Goal: Task Accomplishment & Management: Use online tool/utility

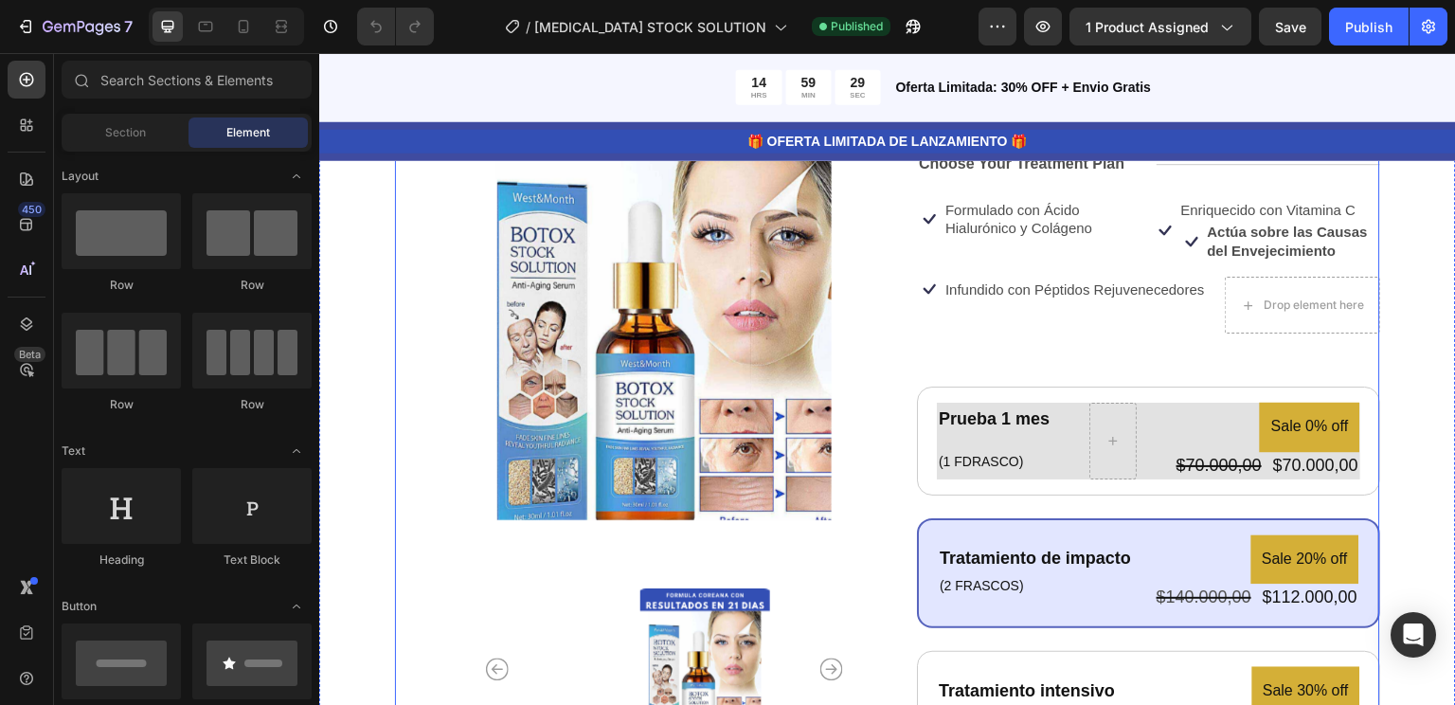
scroll to position [201, 0]
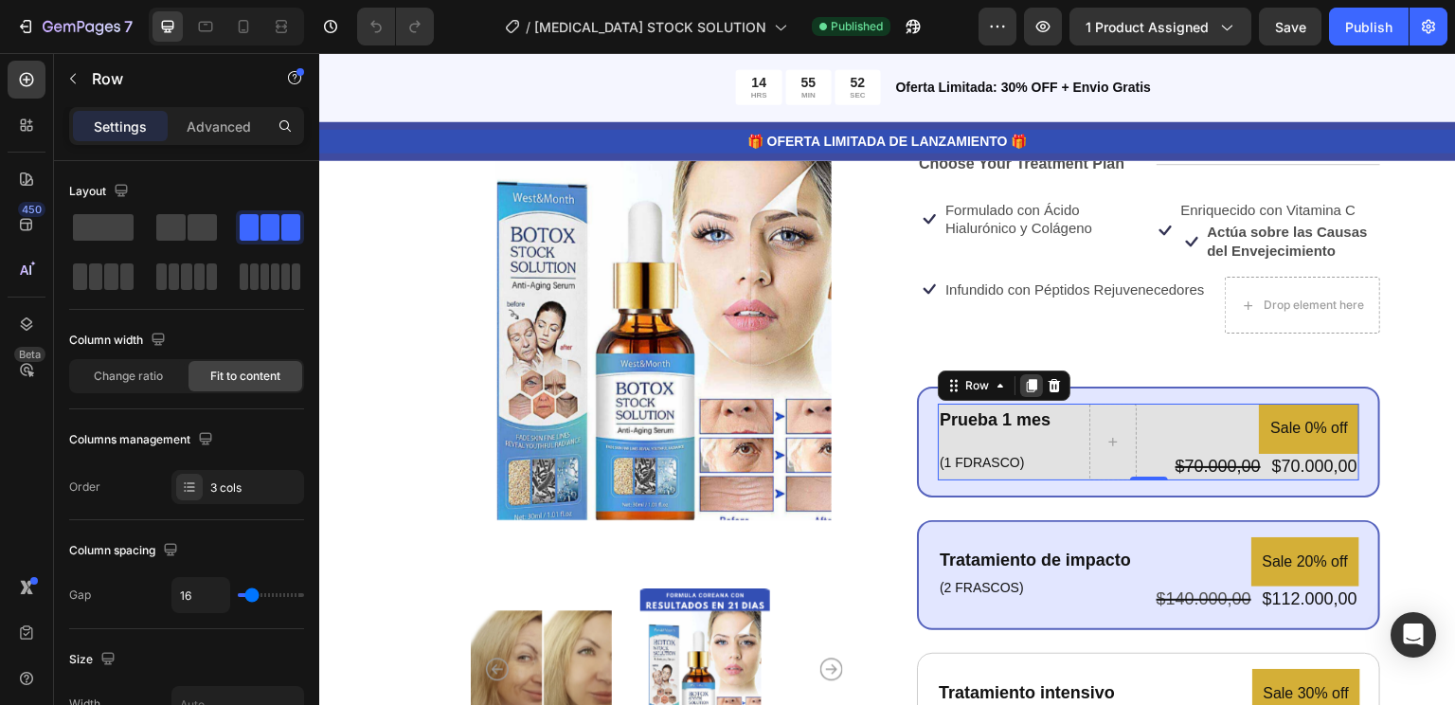
click at [1024, 387] on icon at bounding box center [1031, 385] width 15 height 15
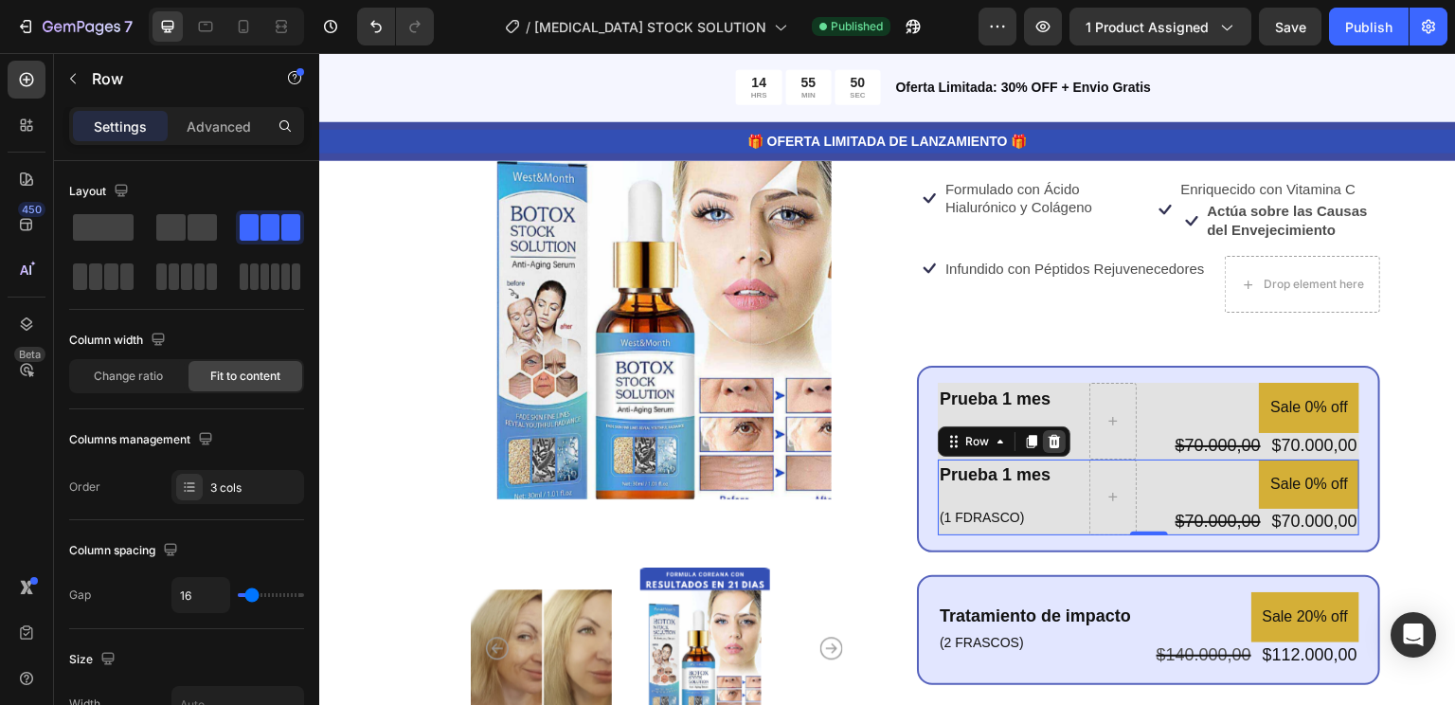
scroll to position [223, 0]
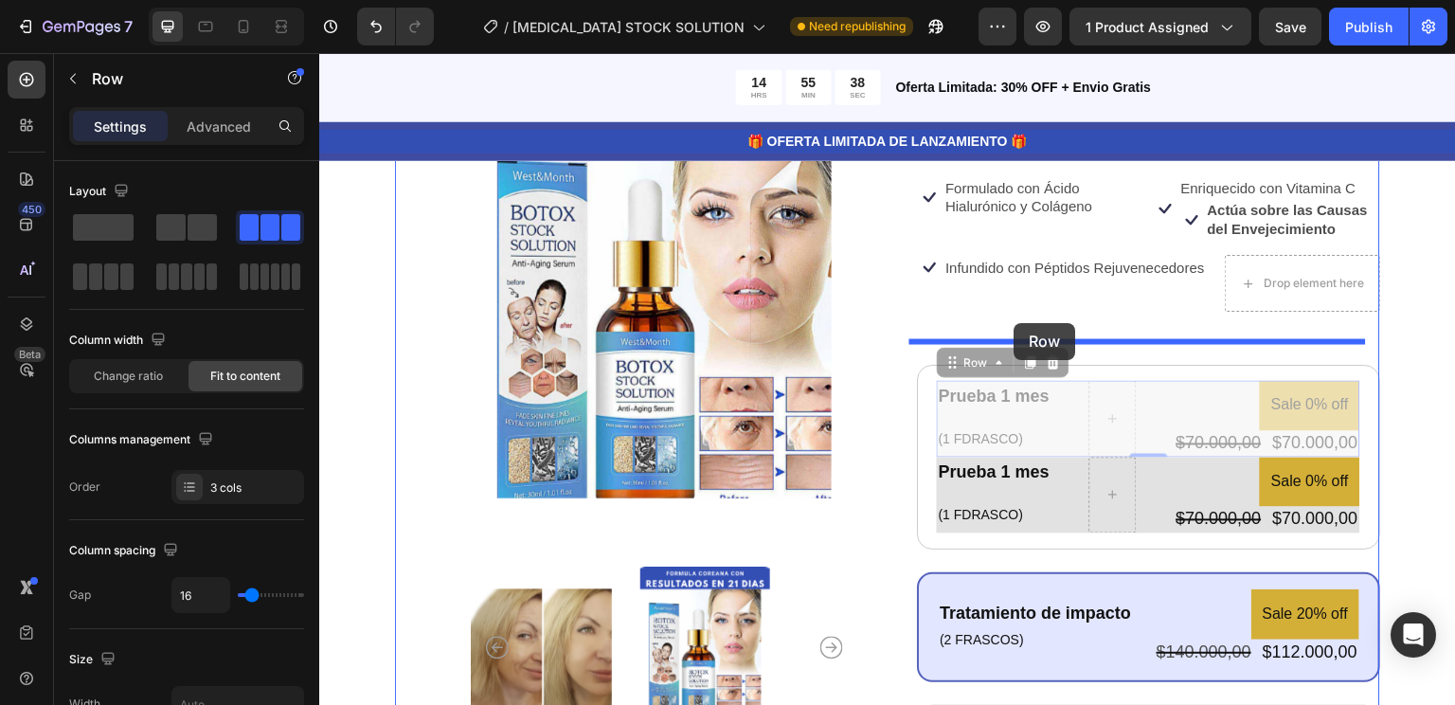
drag, startPoint x: 1075, startPoint y: 418, endPoint x: 1015, endPoint y: 323, distance: 112.5
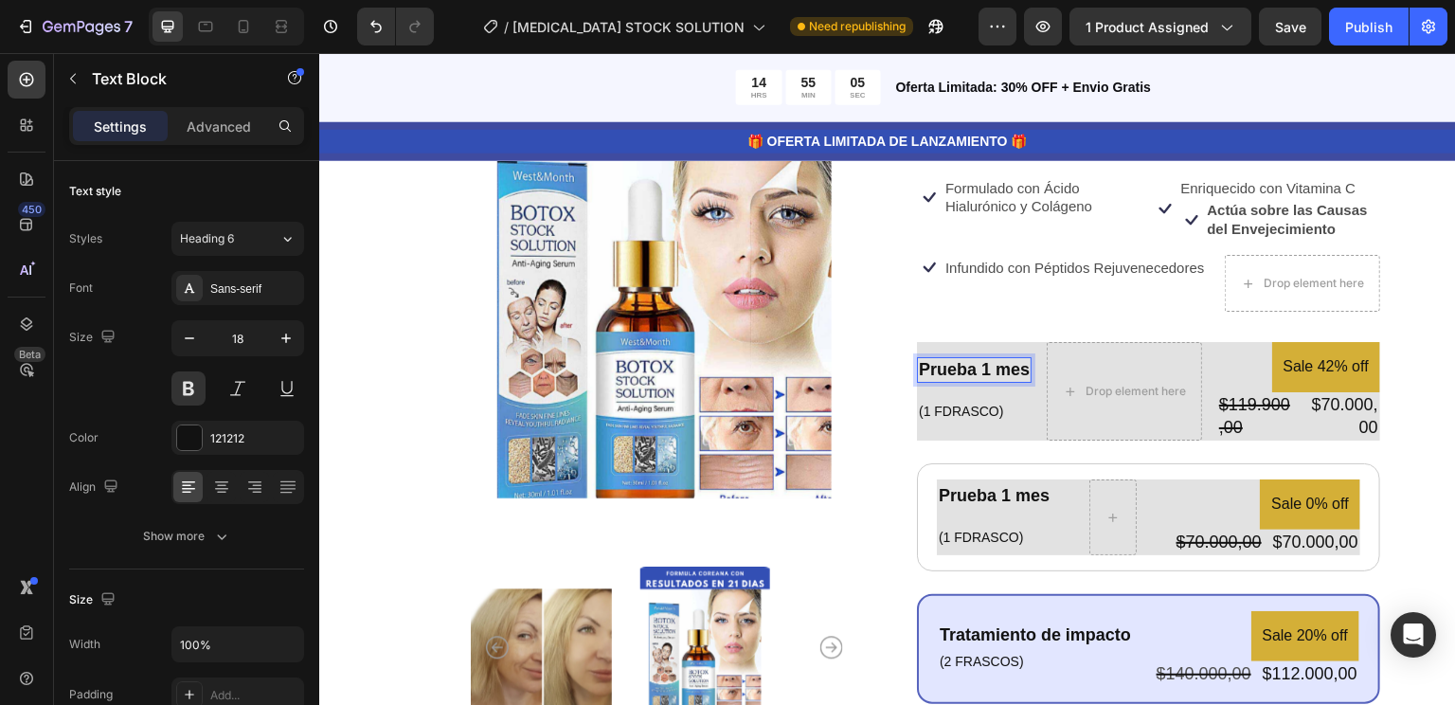
scroll to position [207, 0]
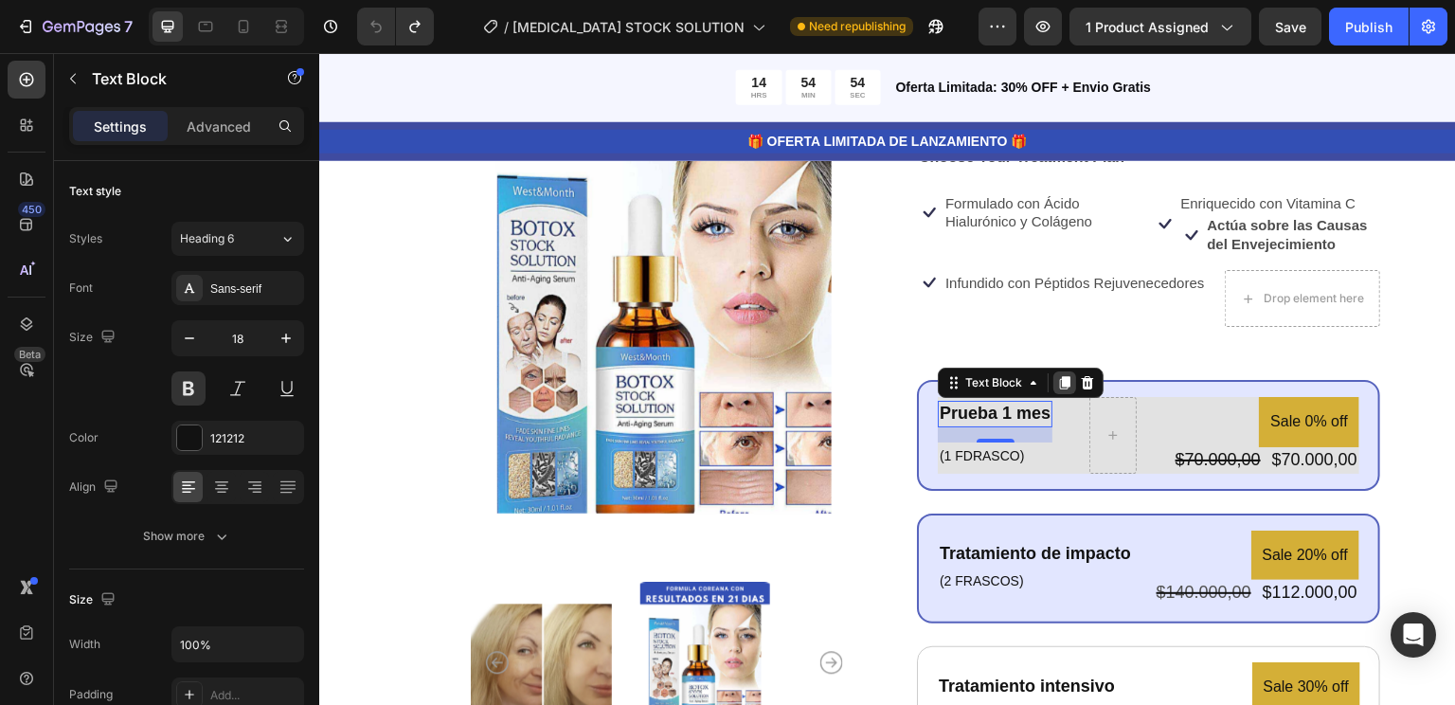
click at [1060, 382] on icon at bounding box center [1065, 382] width 10 height 13
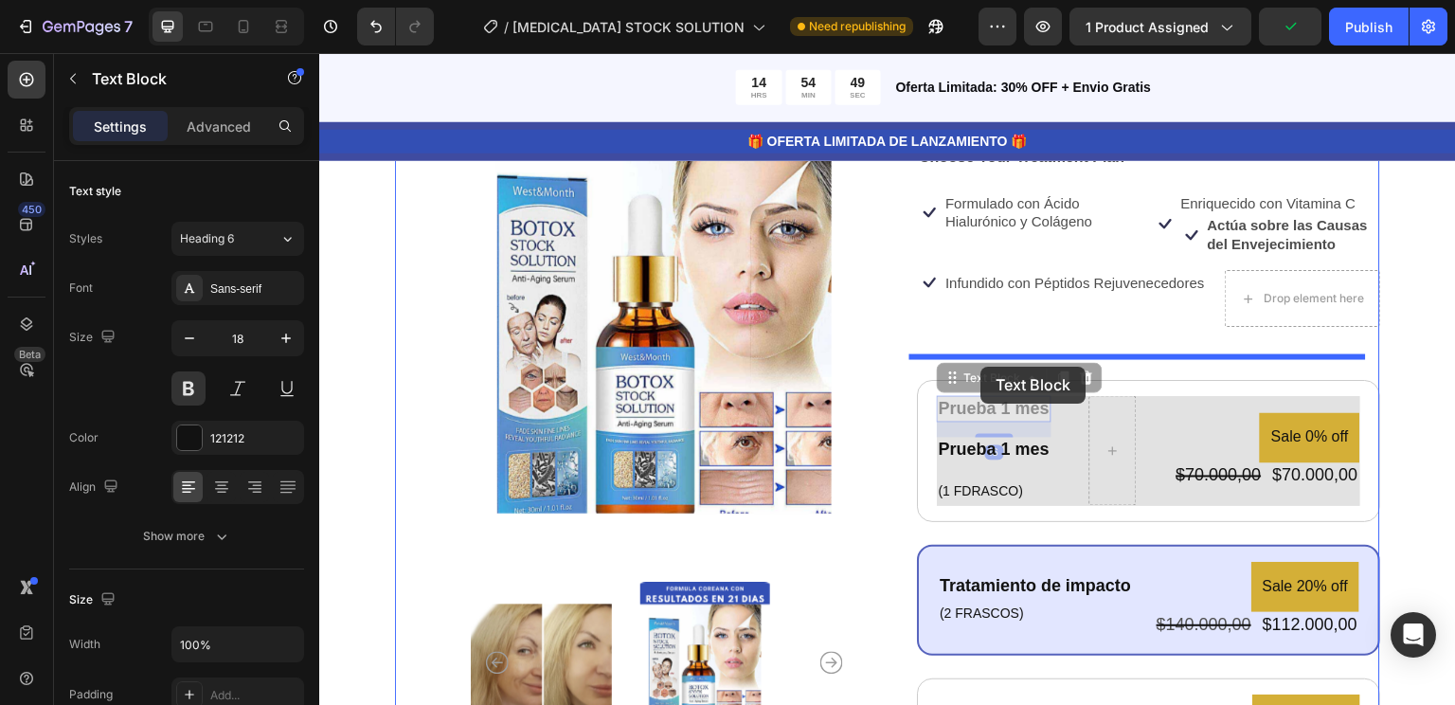
drag, startPoint x: 995, startPoint y: 410, endPoint x: 981, endPoint y: 367, distance: 45.5
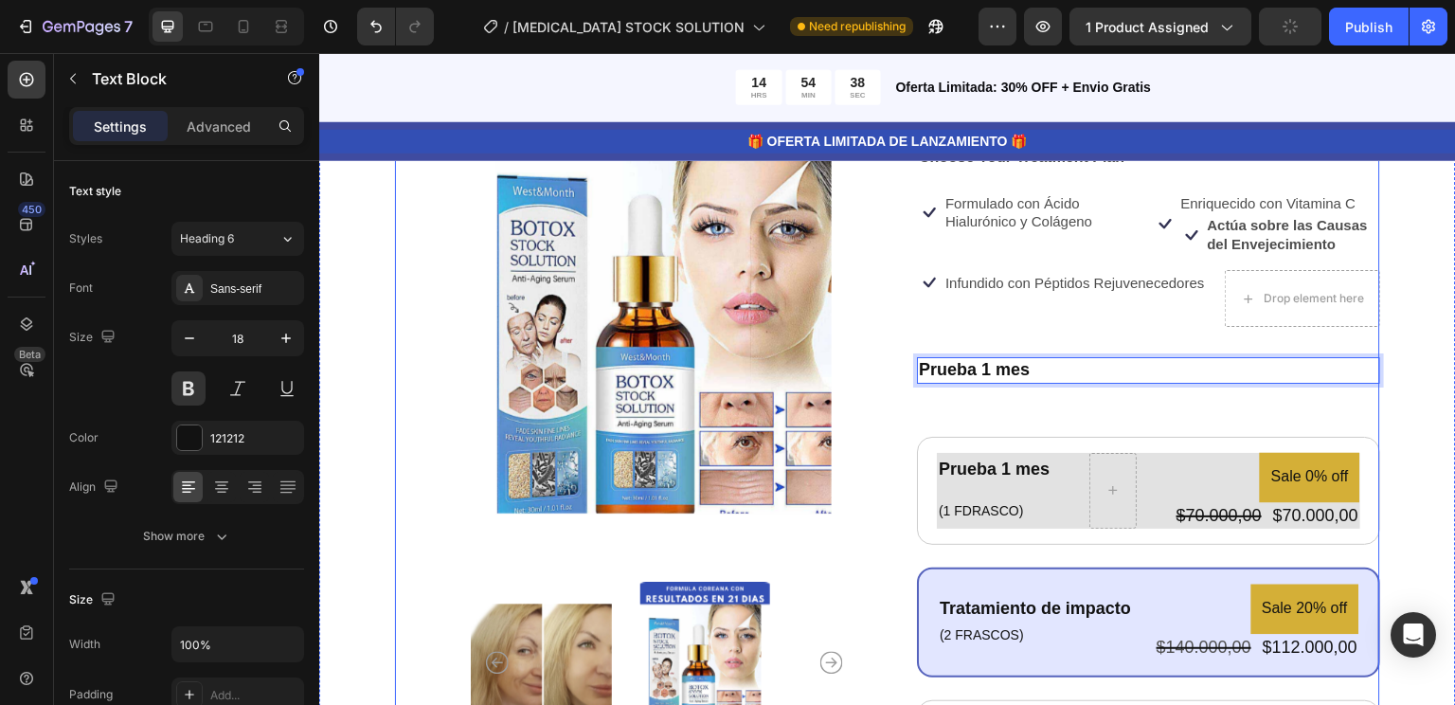
drag, startPoint x: 1069, startPoint y: 379, endPoint x: 1027, endPoint y: 418, distance: 57.7
click at [1027, 418] on div "Icon Icon Icon Icon Icon Icon List 122,000+ Mujeres felices Text Block Row [PER…" at bounding box center [1148, 521] width 463 height 906
click at [235, 130] on p "Advanced" at bounding box center [219, 127] width 64 height 20
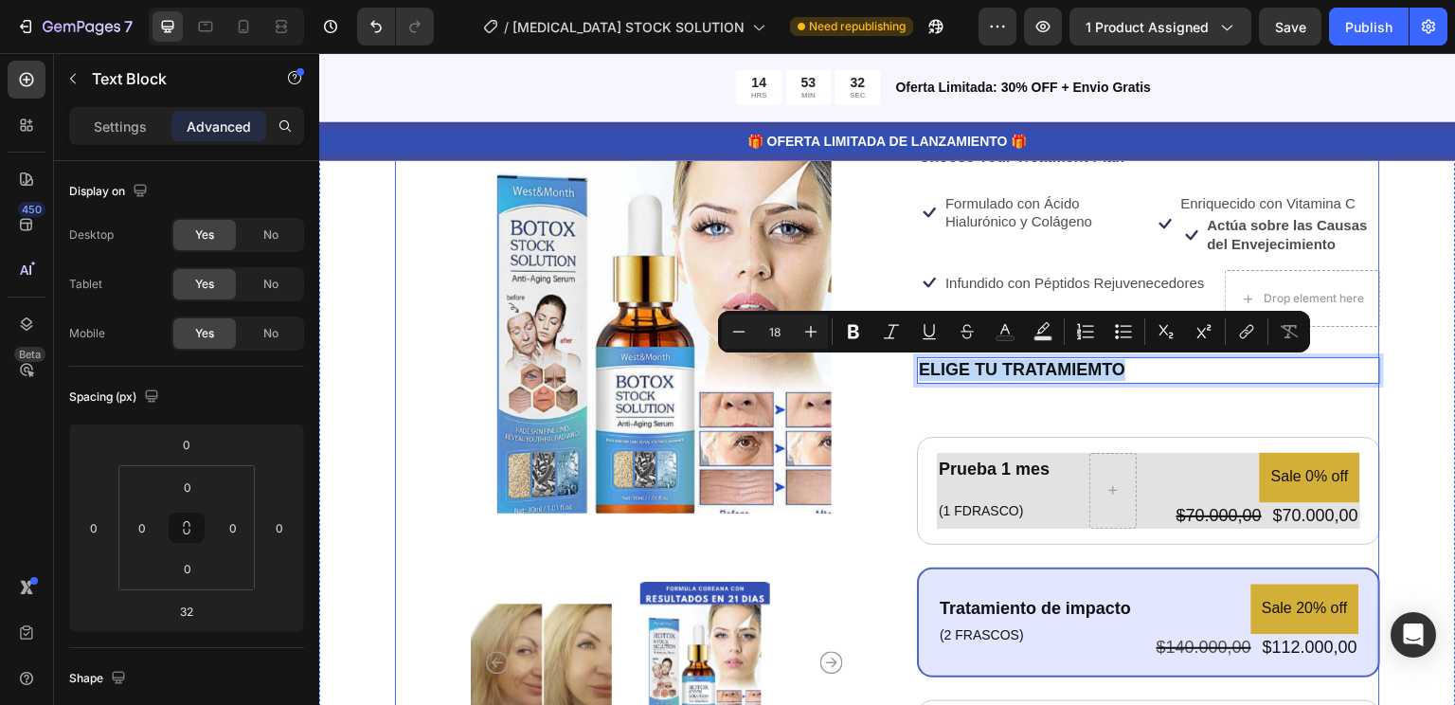
drag, startPoint x: 1117, startPoint y: 361, endPoint x: 890, endPoint y: 370, distance: 226.6
click at [890, 370] on div "Product Images Icon Icon Icon Icon Icon Icon List 122,000+ Mujeres felices Text…" at bounding box center [887, 521] width 985 height 906
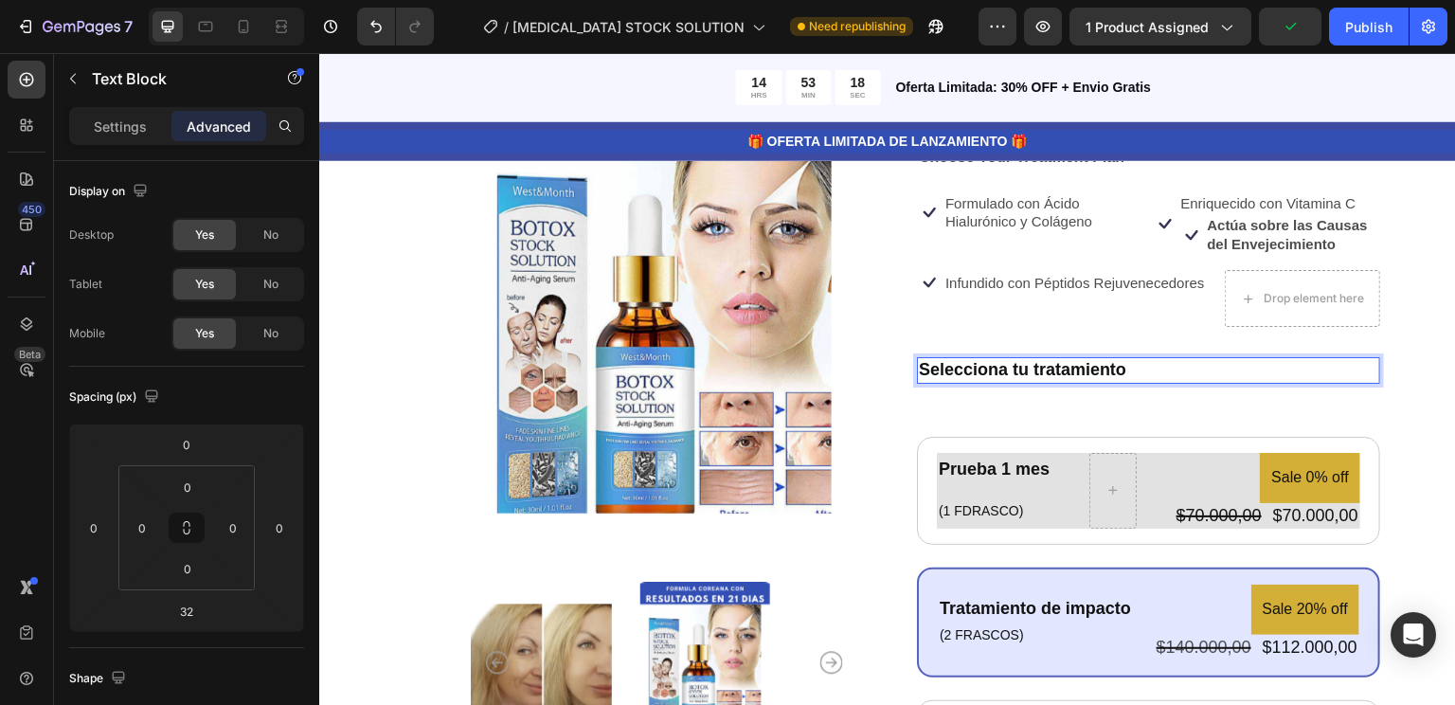
click at [1032, 370] on p "Selecciona tu tratamiento" at bounding box center [1148, 370] width 459 height 22
click at [1161, 378] on p "Selecciona tu Tratamiento" at bounding box center [1148, 370] width 459 height 22
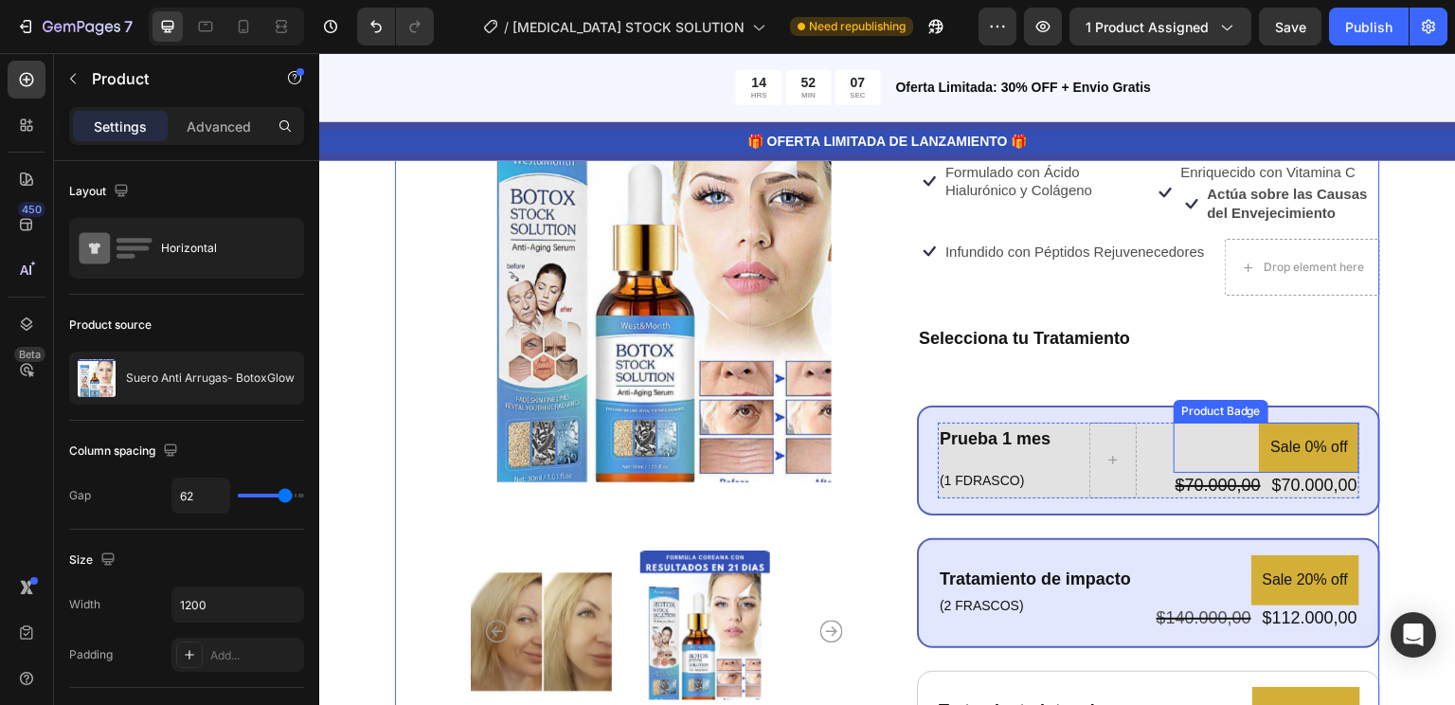
scroll to position [245, 0]
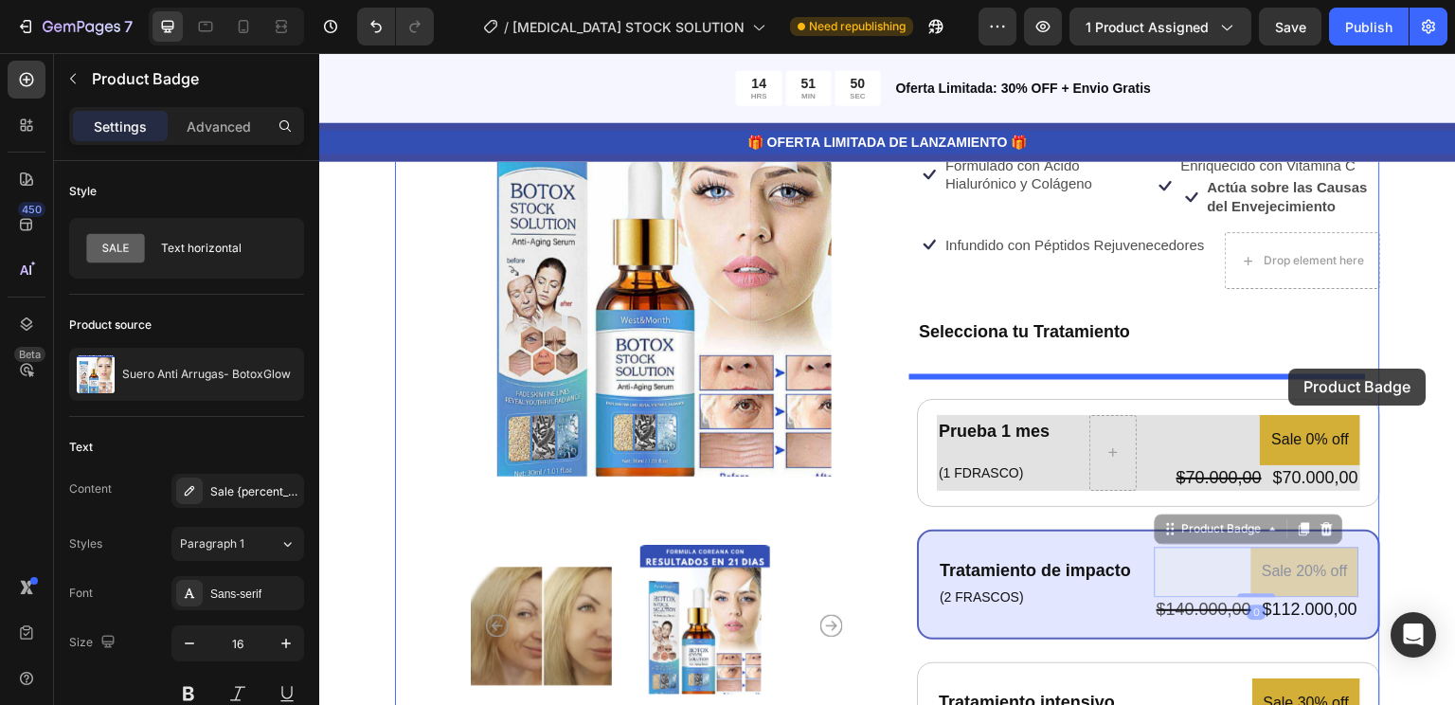
drag, startPoint x: 1167, startPoint y: 548, endPoint x: 1297, endPoint y: 356, distance: 232.0
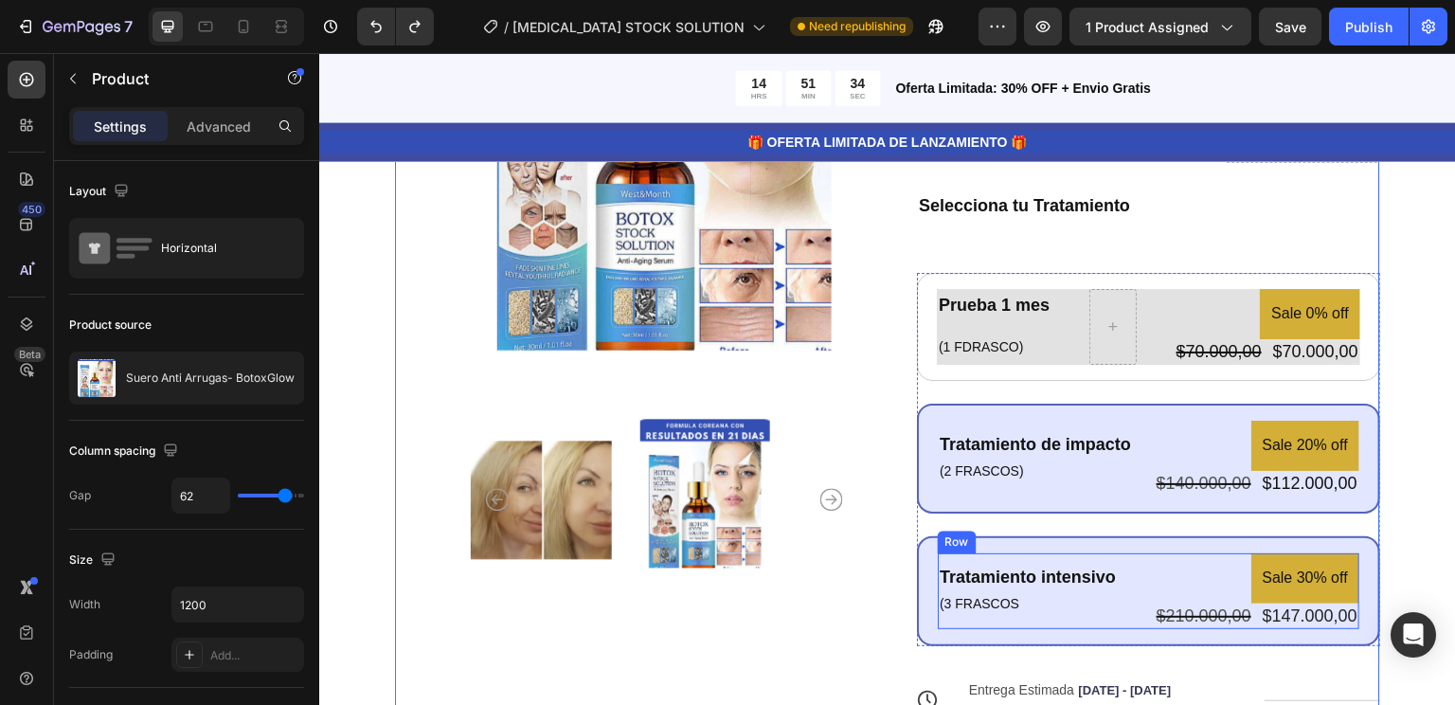
scroll to position [371, 0]
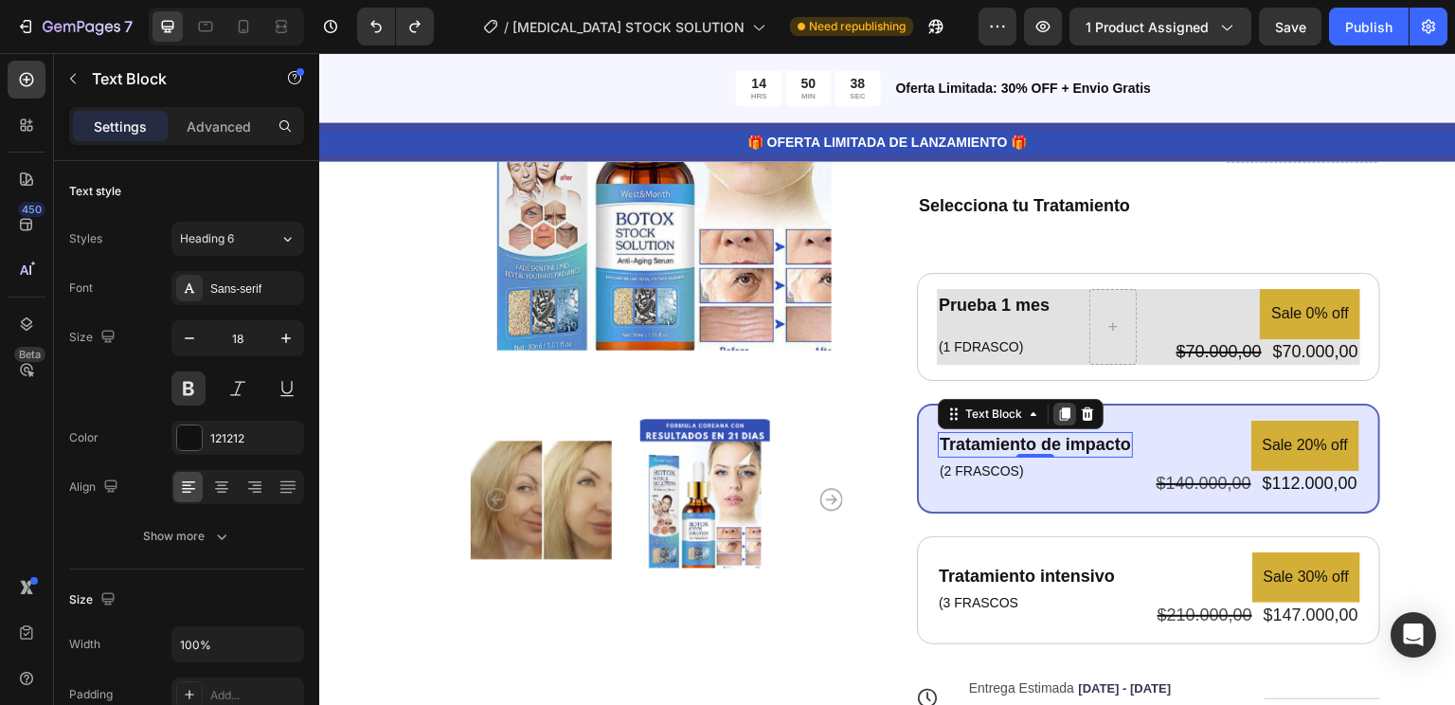
click at [1060, 412] on icon at bounding box center [1065, 413] width 10 height 13
click at [205, 144] on div "Settings Advanced" at bounding box center [186, 126] width 235 height 38
click at [214, 127] on p "Advanced" at bounding box center [219, 127] width 64 height 20
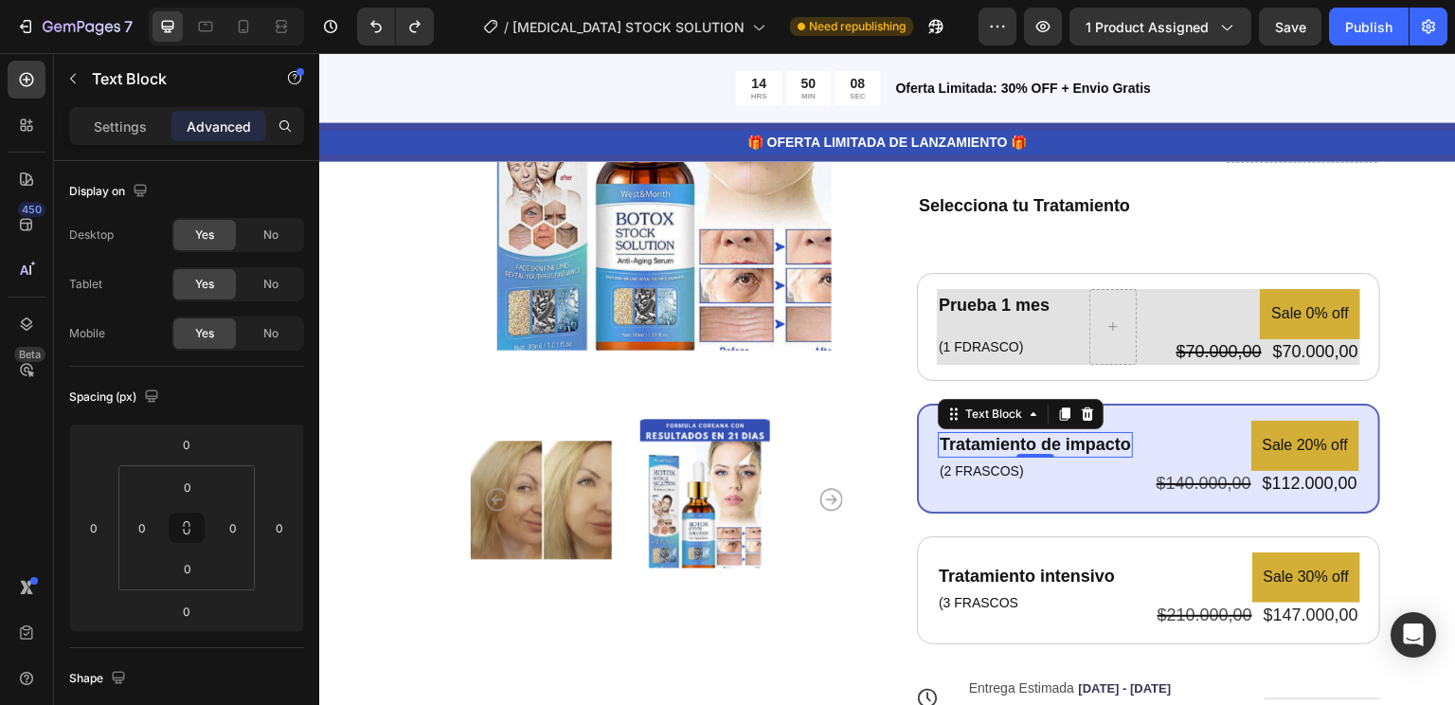
click at [214, 127] on p "Advanced" at bounding box center [219, 127] width 64 height 20
click at [131, 130] on p "Settings" at bounding box center [120, 127] width 53 height 20
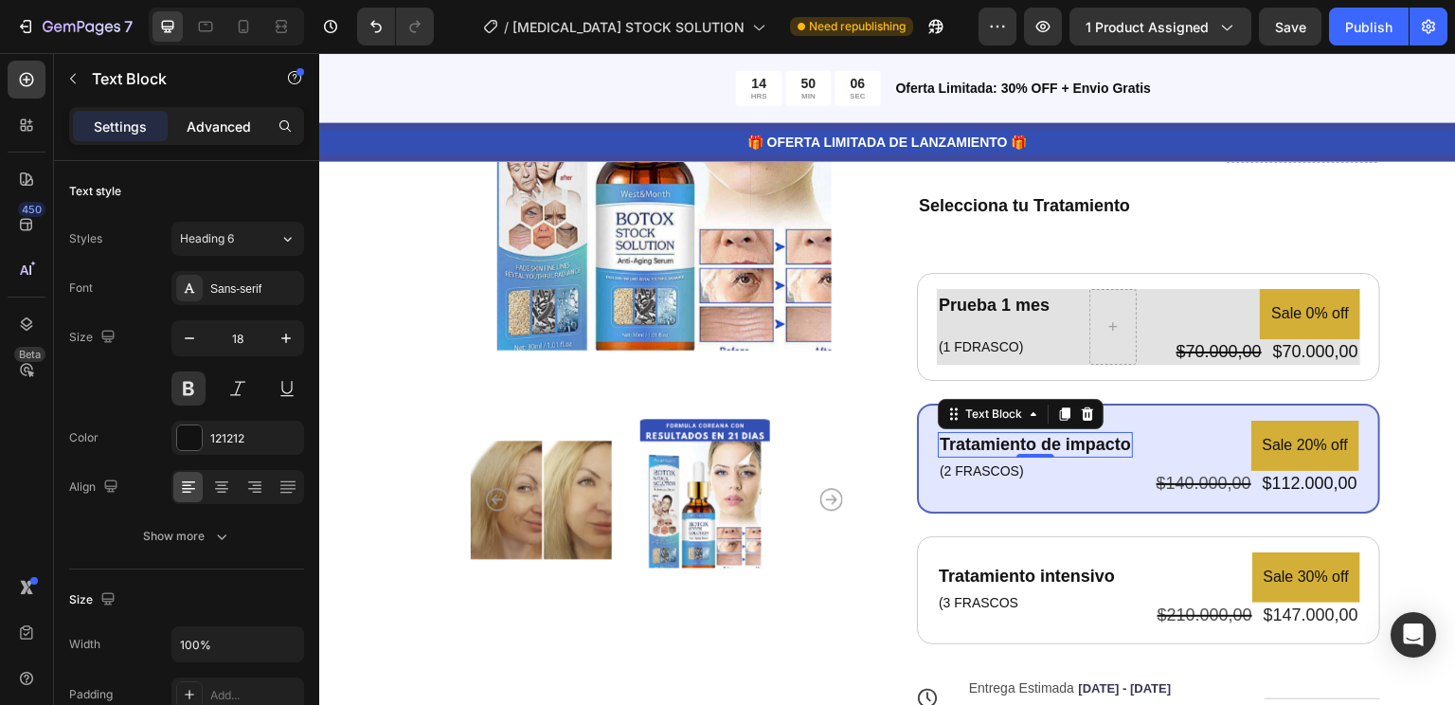
click at [201, 140] on div "Advanced" at bounding box center [218, 126] width 95 height 30
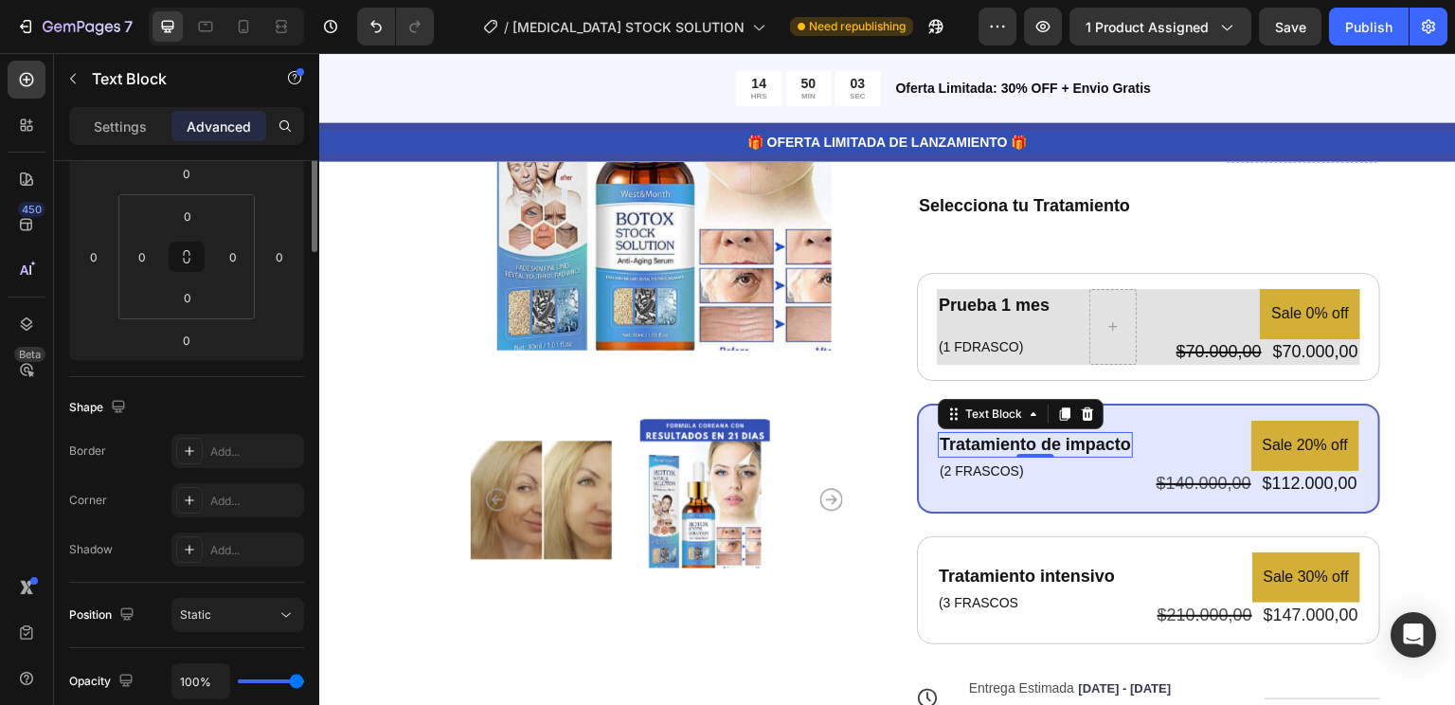
scroll to position [0, 0]
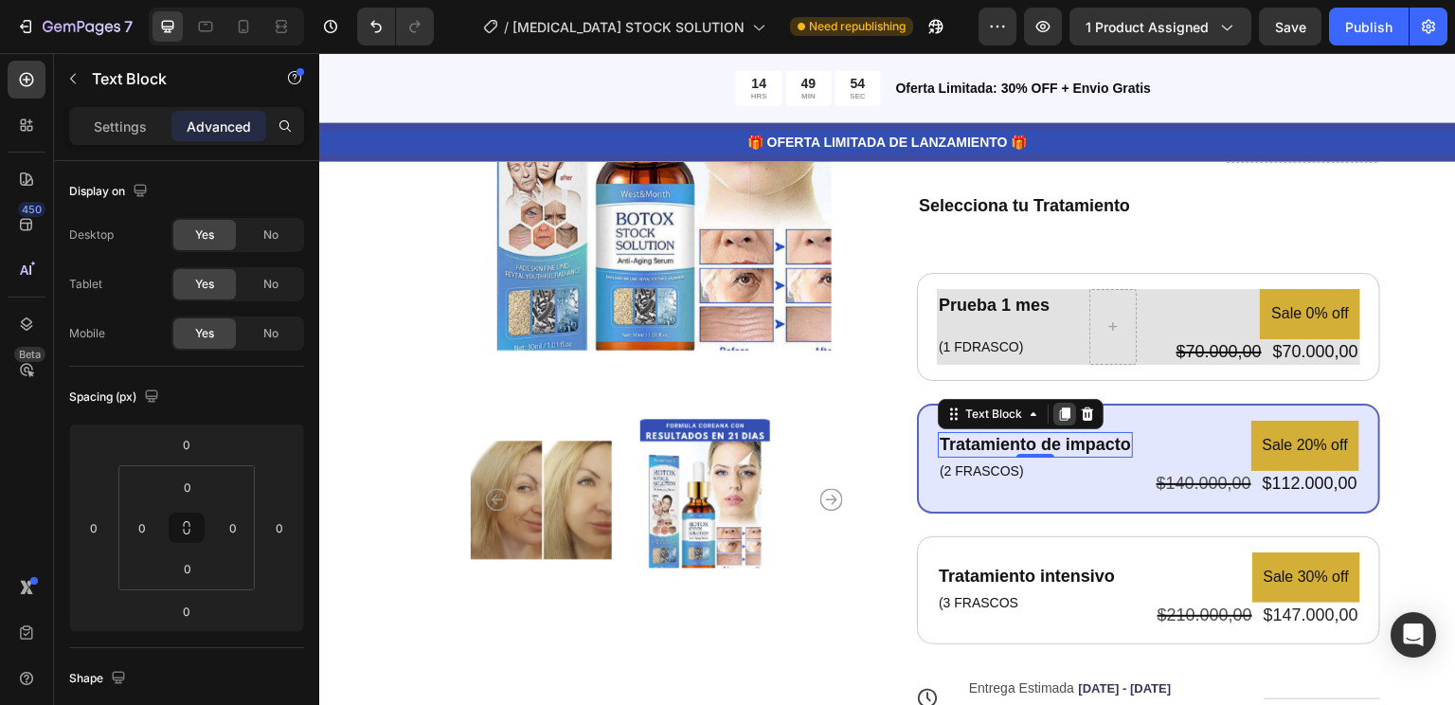
click at [1057, 414] on icon at bounding box center [1064, 413] width 15 height 15
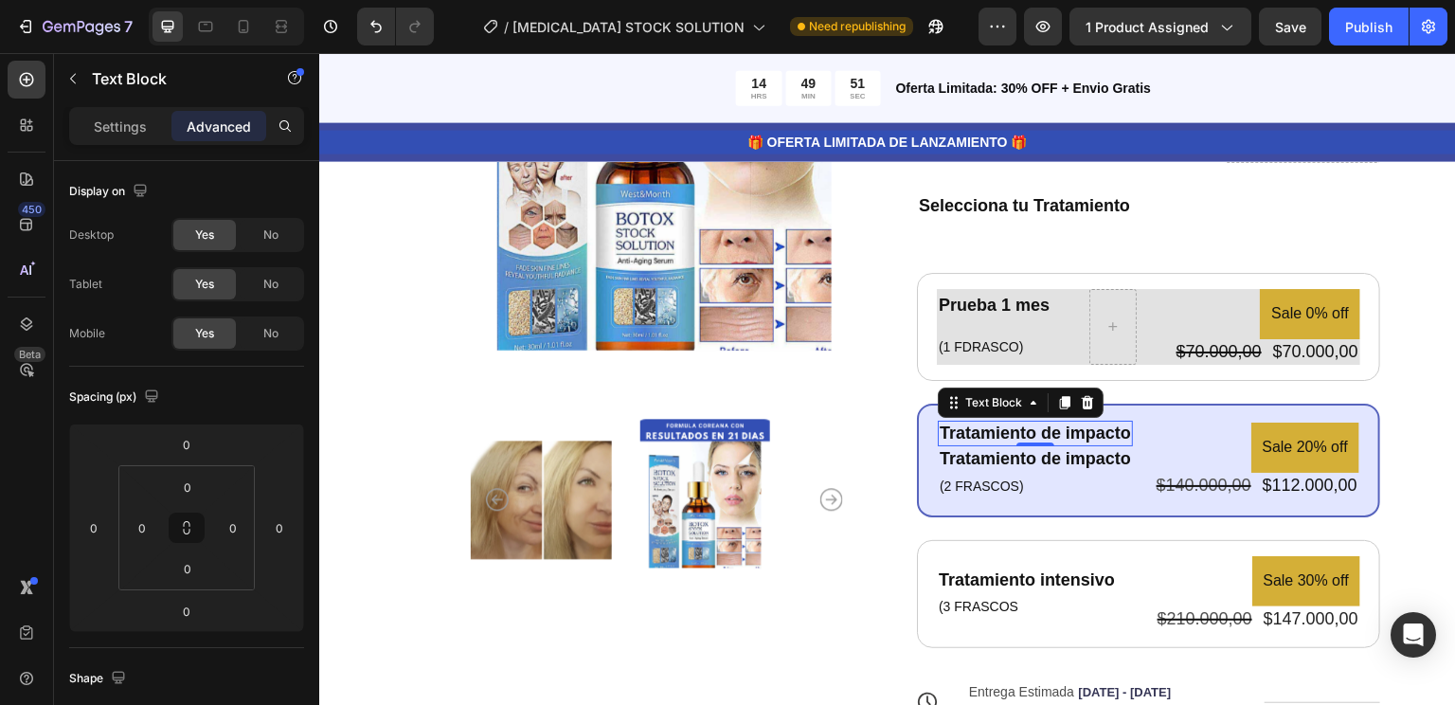
click at [1088, 436] on p "Tratamiento de impacto" at bounding box center [1035, 433] width 191 height 22
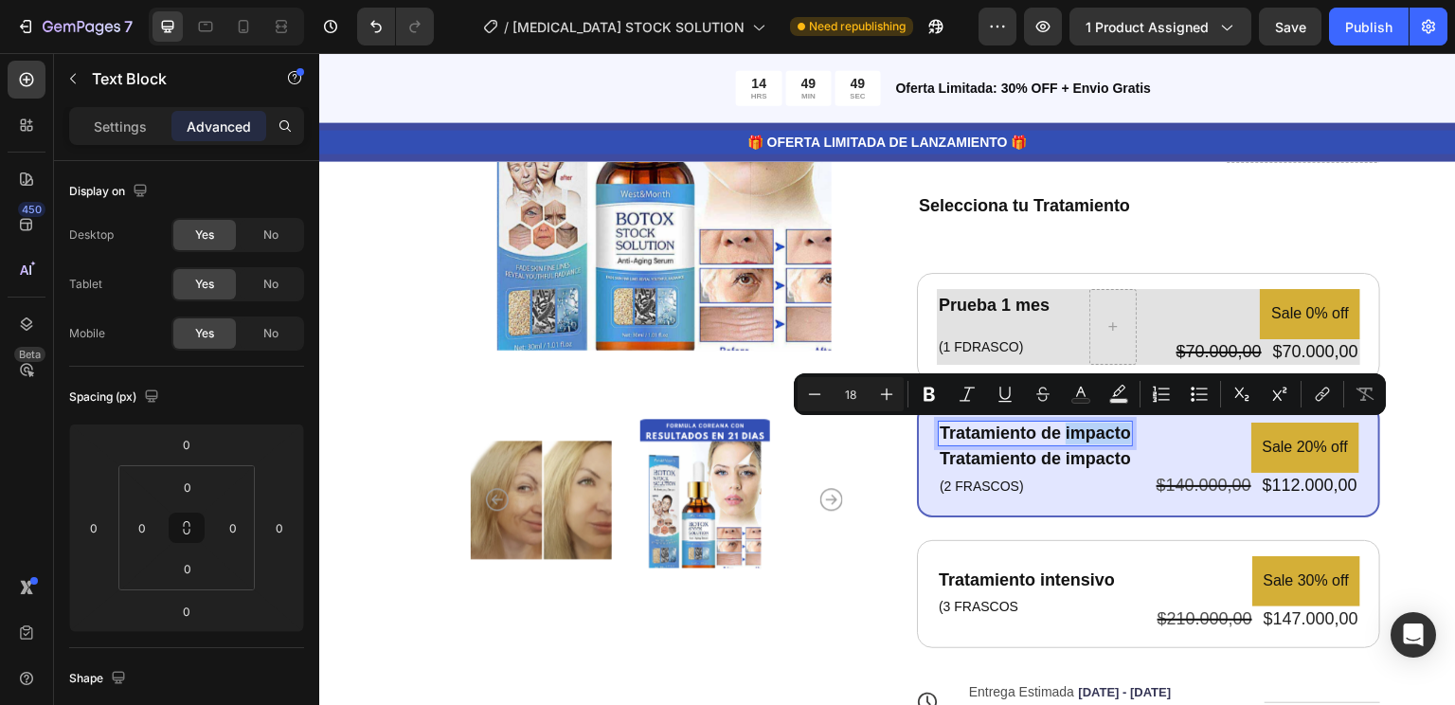
click at [1105, 437] on p "Tratamiento de impacto" at bounding box center [1035, 433] width 191 height 22
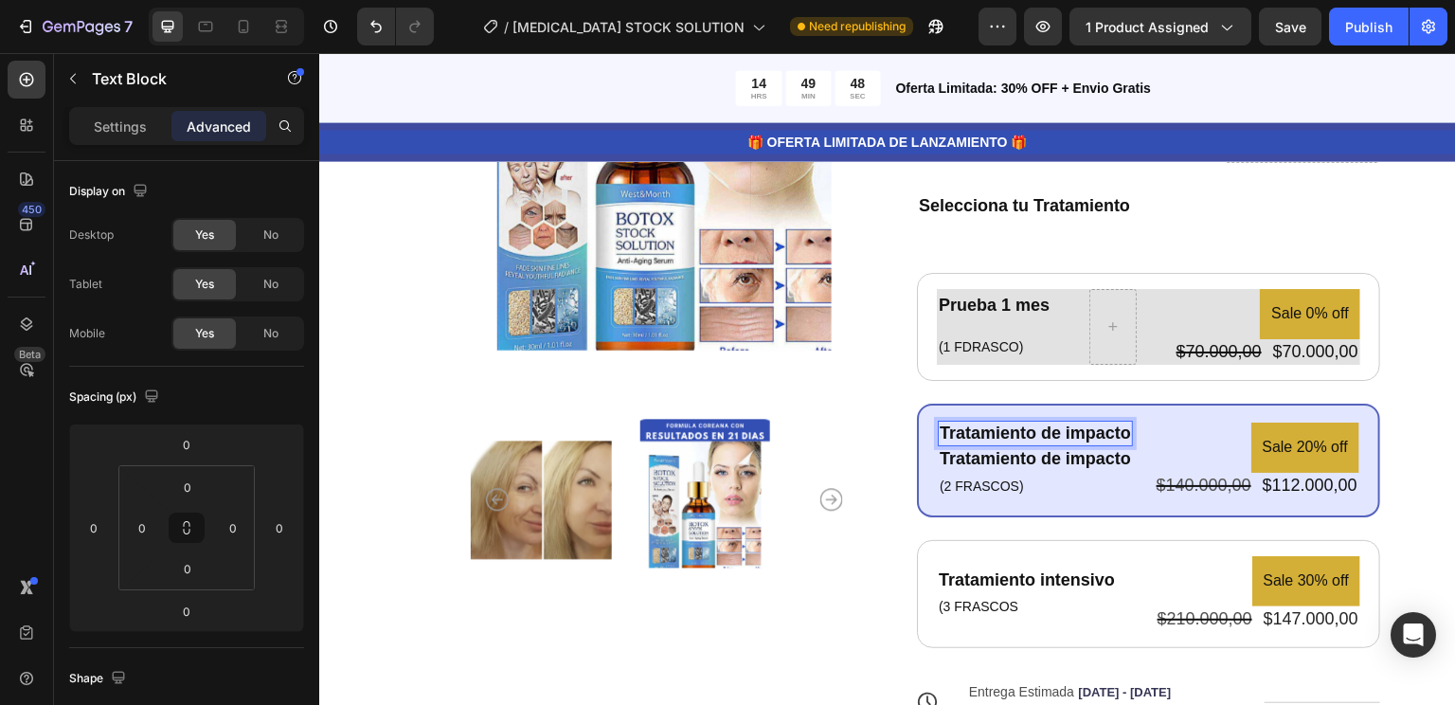
click at [1118, 427] on p "Tratamiento de impacto" at bounding box center [1035, 433] width 191 height 22
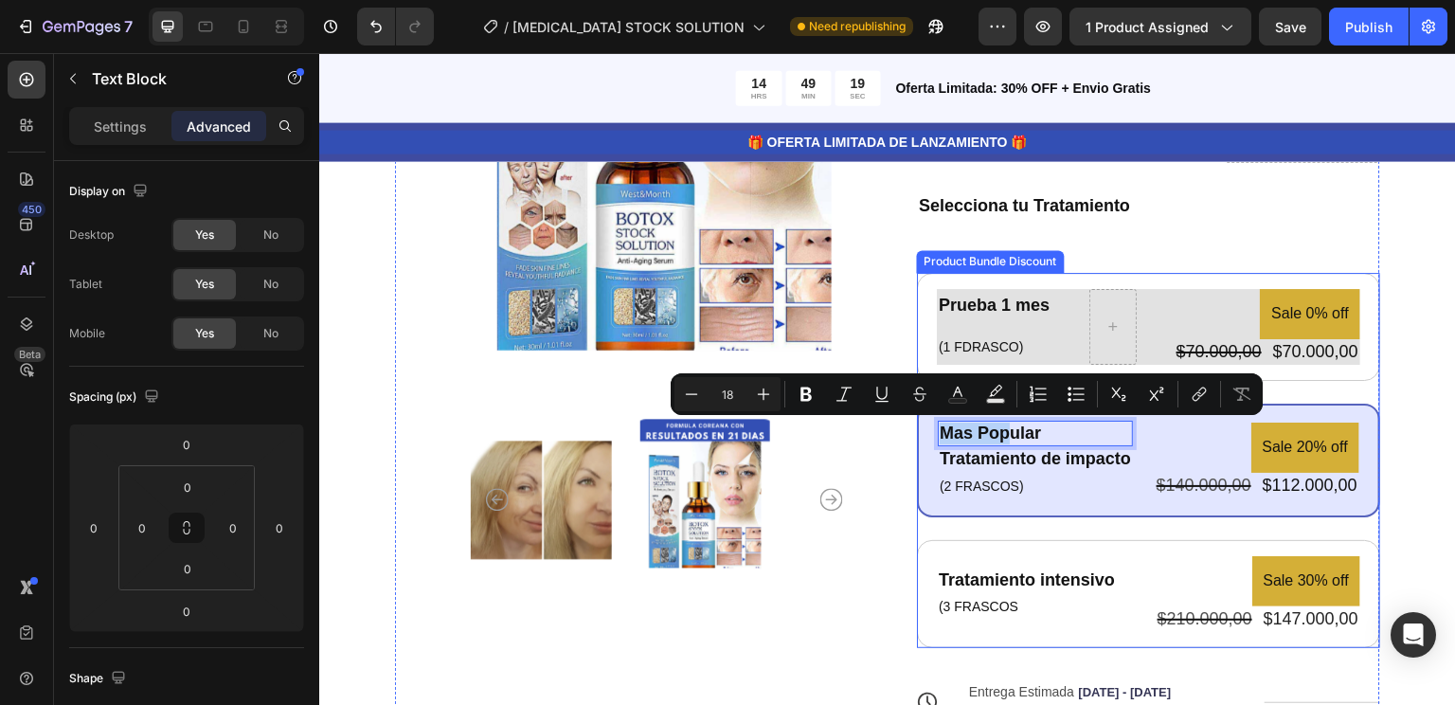
drag, startPoint x: 998, startPoint y: 428, endPoint x: 1255, endPoint y: 460, distance: 258.7
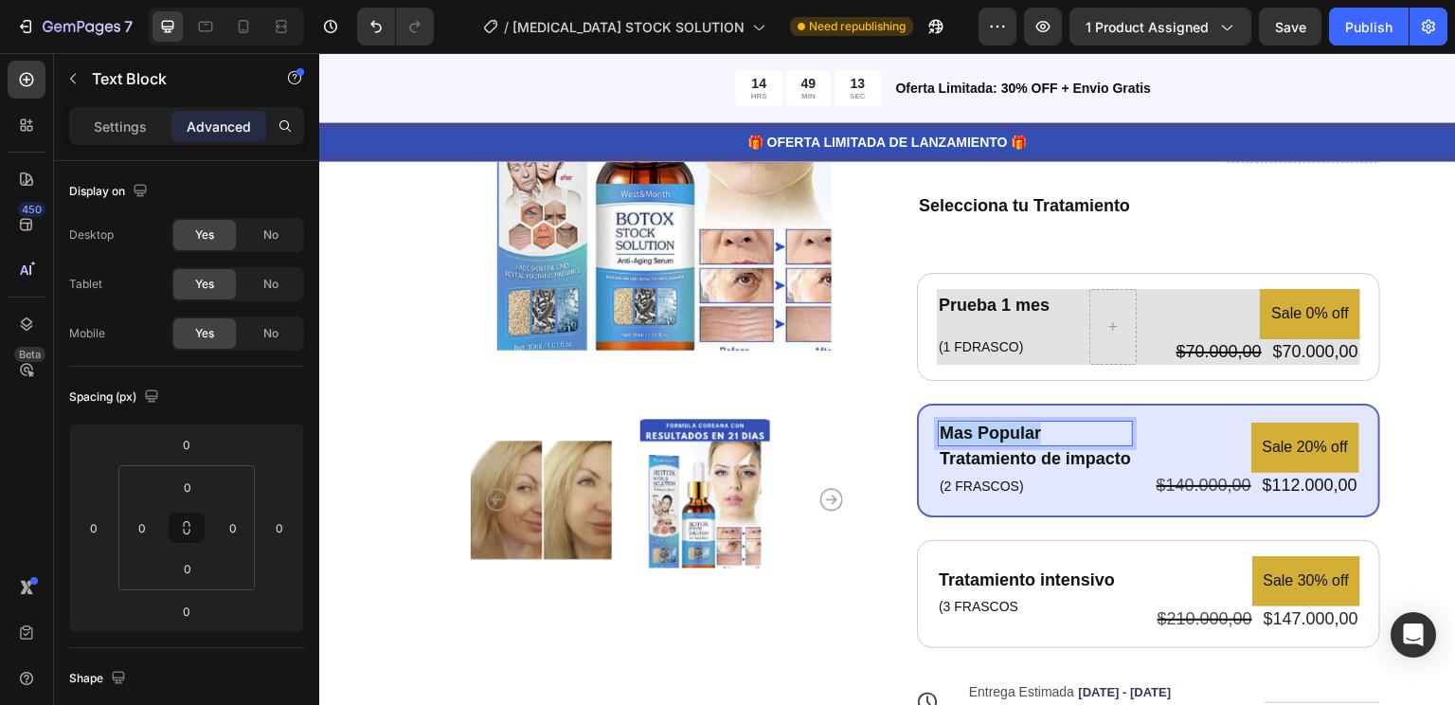
drag, startPoint x: 1049, startPoint y: 430, endPoint x: 932, endPoint y: 425, distance: 116.6
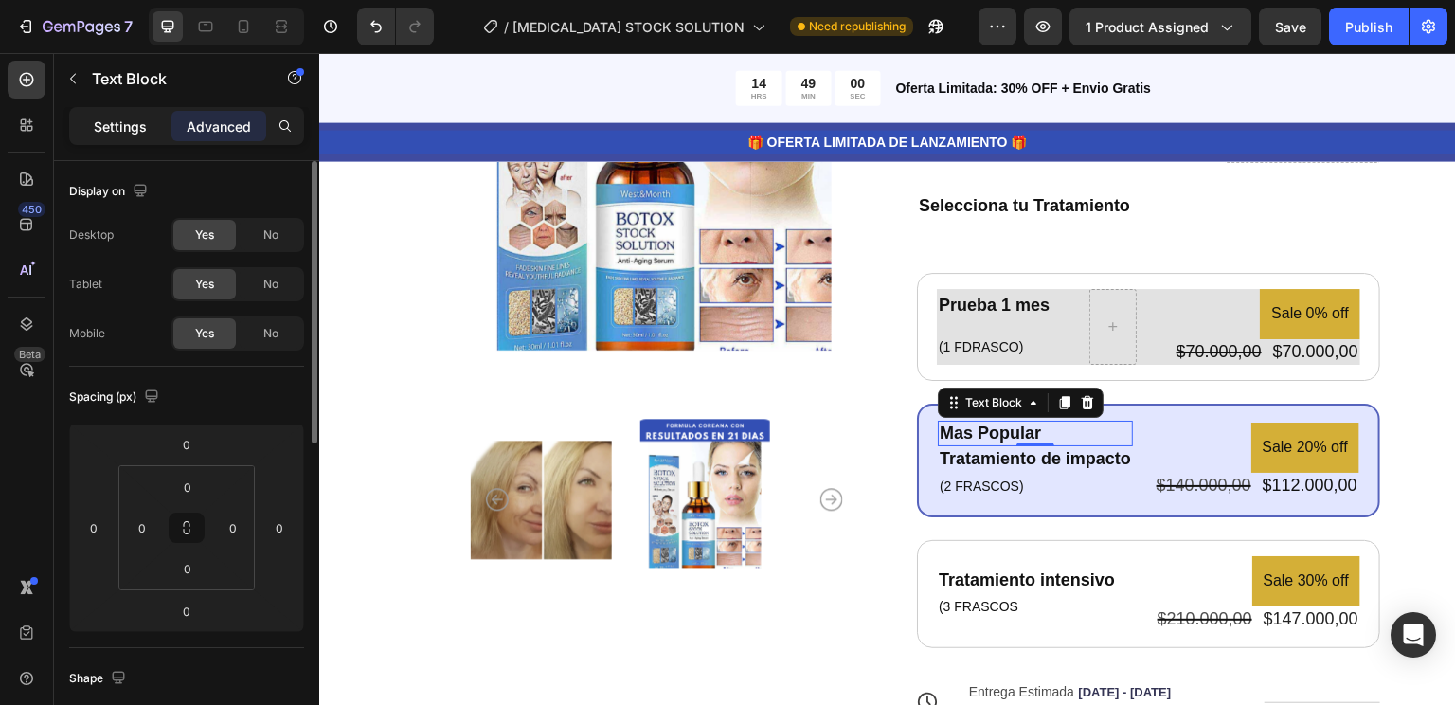
click at [135, 121] on p "Settings" at bounding box center [120, 127] width 53 height 20
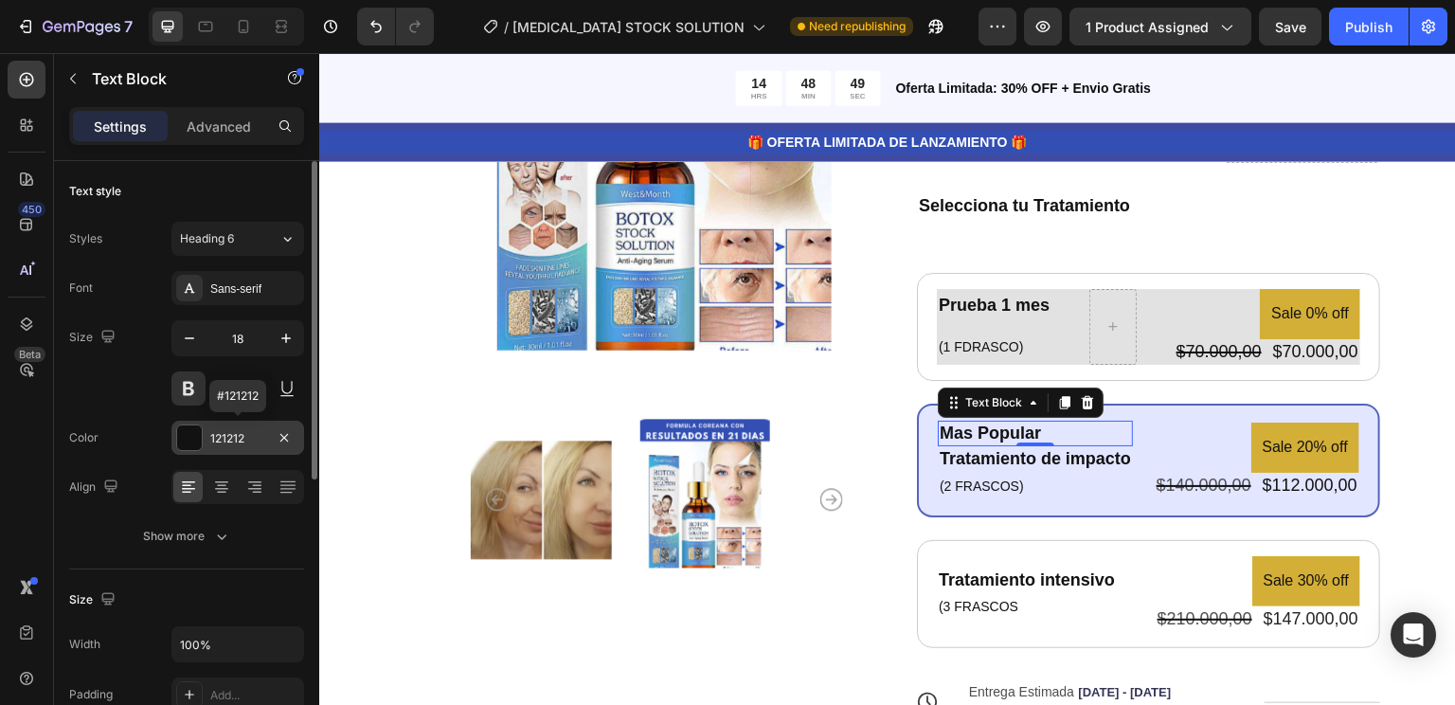
click at [184, 444] on div at bounding box center [189, 437] width 25 height 25
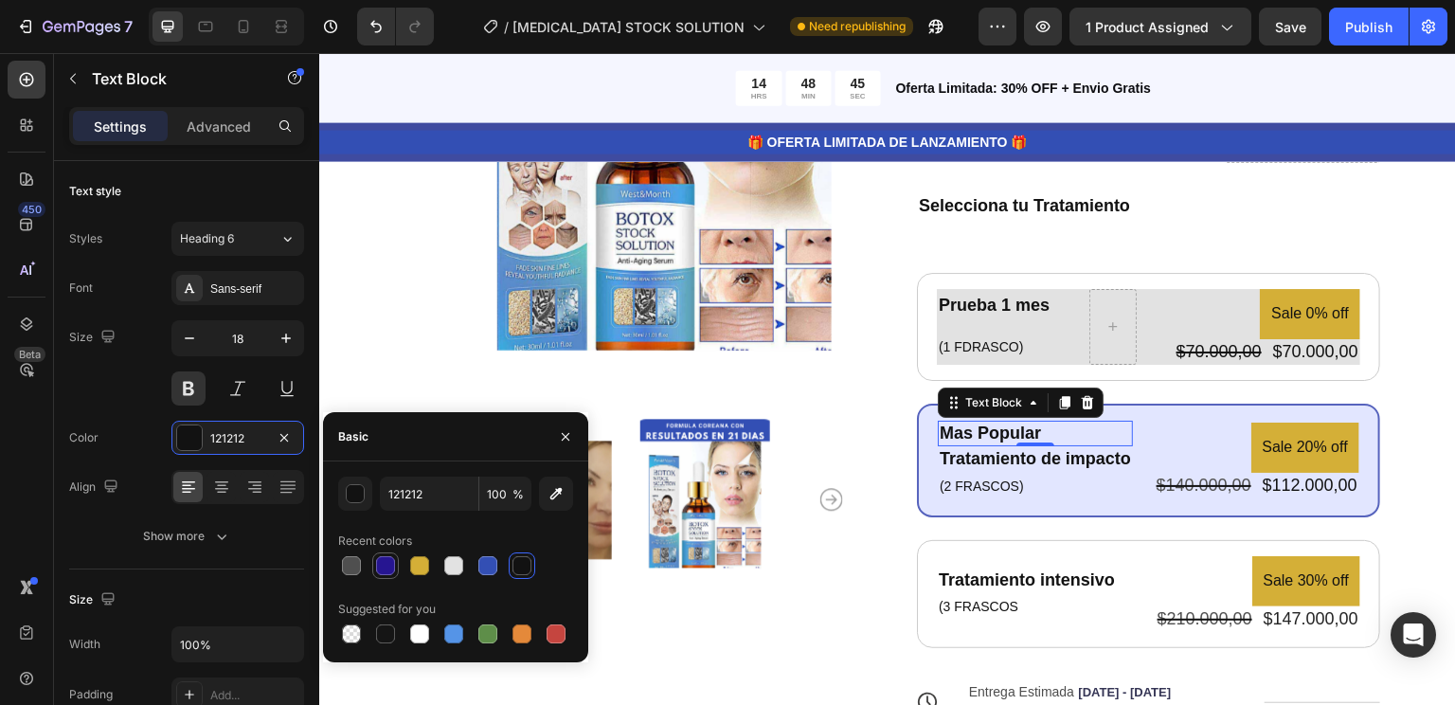
click at [384, 566] on div at bounding box center [385, 565] width 19 height 19
click at [449, 562] on div at bounding box center [453, 565] width 19 height 19
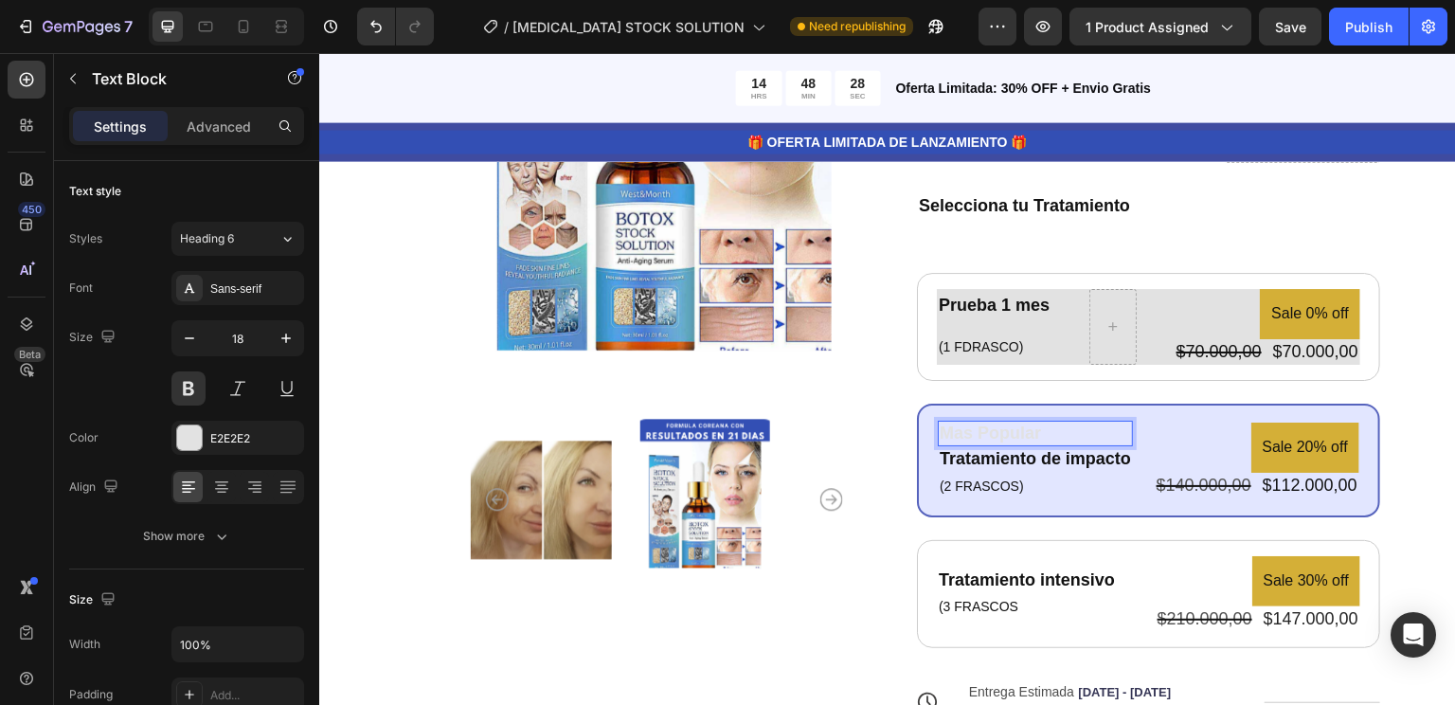
click at [1102, 436] on p "Mas Popular" at bounding box center [1035, 433] width 191 height 22
click at [1123, 427] on p "Mas Popular" at bounding box center [1035, 433] width 191 height 22
click at [224, 439] on div "E2E2E2" at bounding box center [237, 438] width 55 height 17
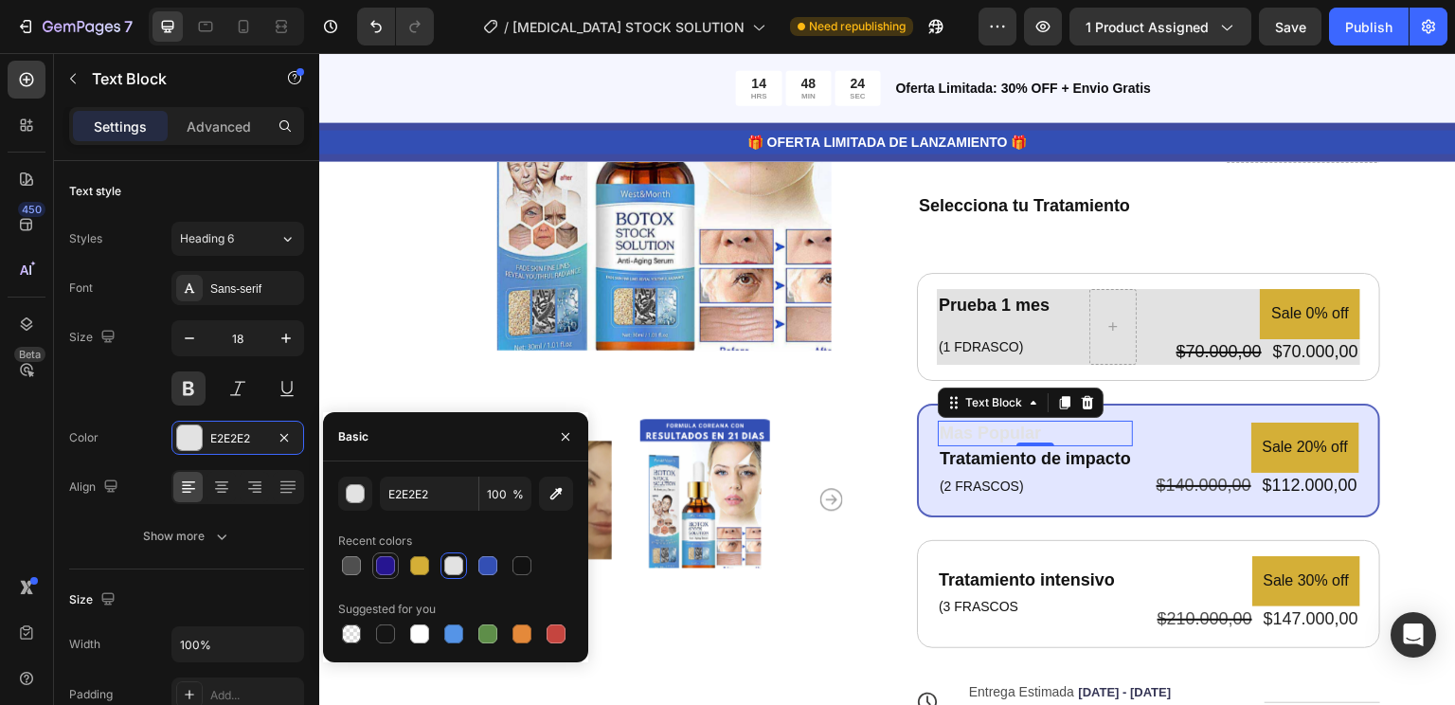
click at [377, 566] on div at bounding box center [385, 565] width 19 height 19
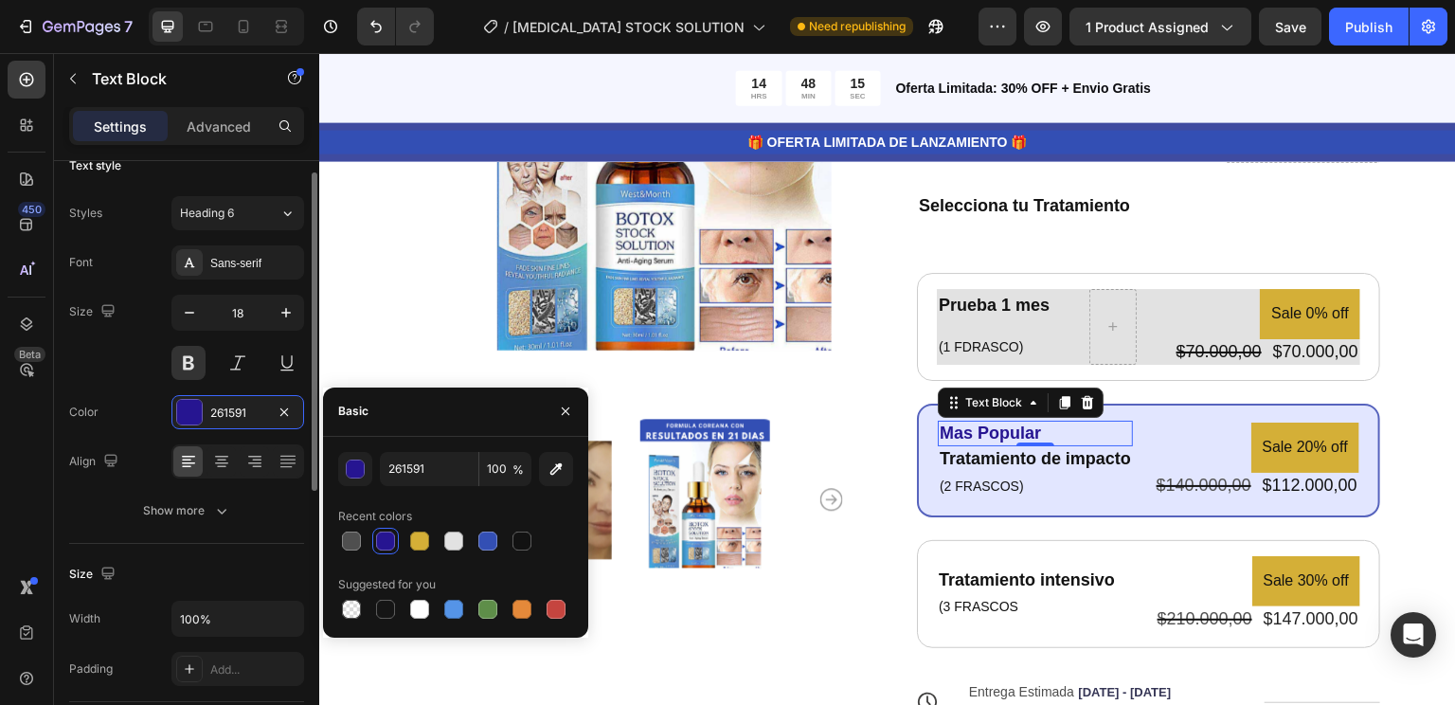
scroll to position [25, 0]
click at [461, 610] on div at bounding box center [453, 609] width 19 height 19
click at [417, 607] on div at bounding box center [419, 609] width 19 height 19
type input "FFFFFF"
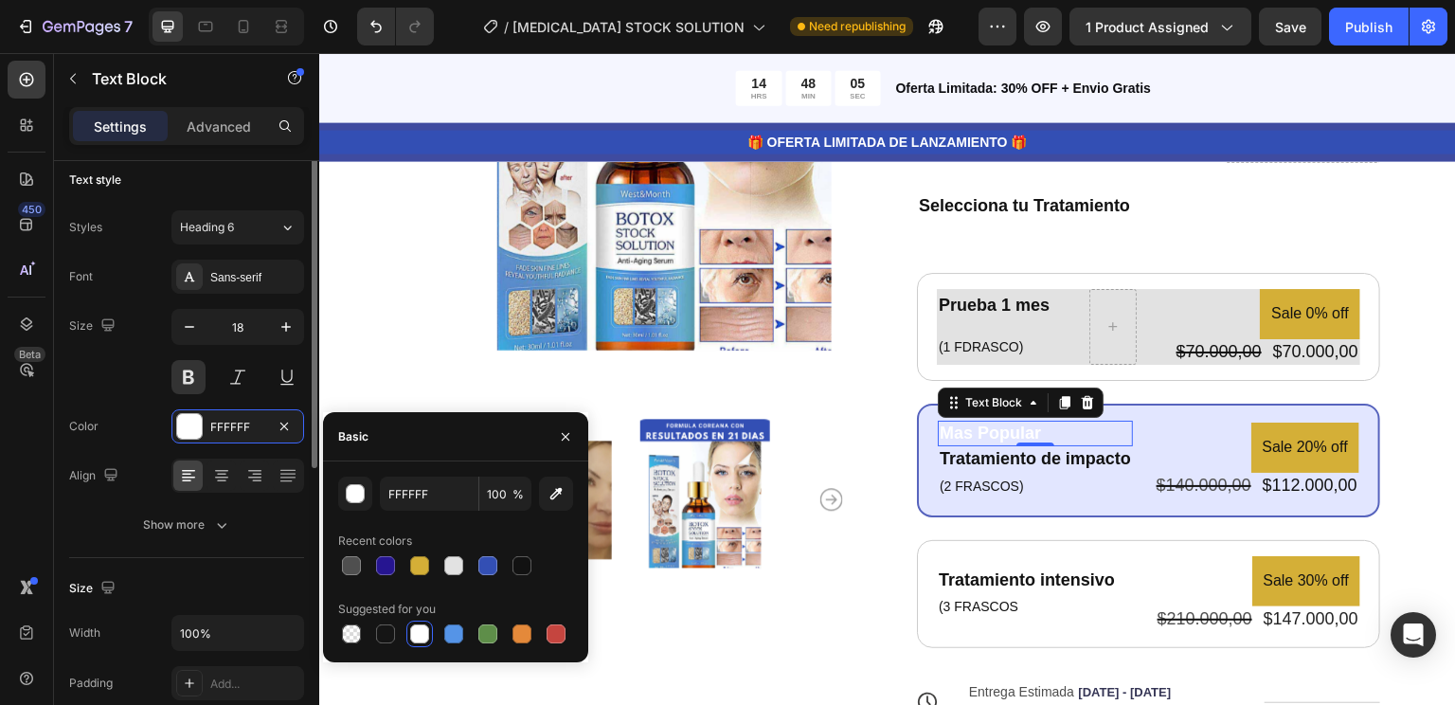
scroll to position [0, 0]
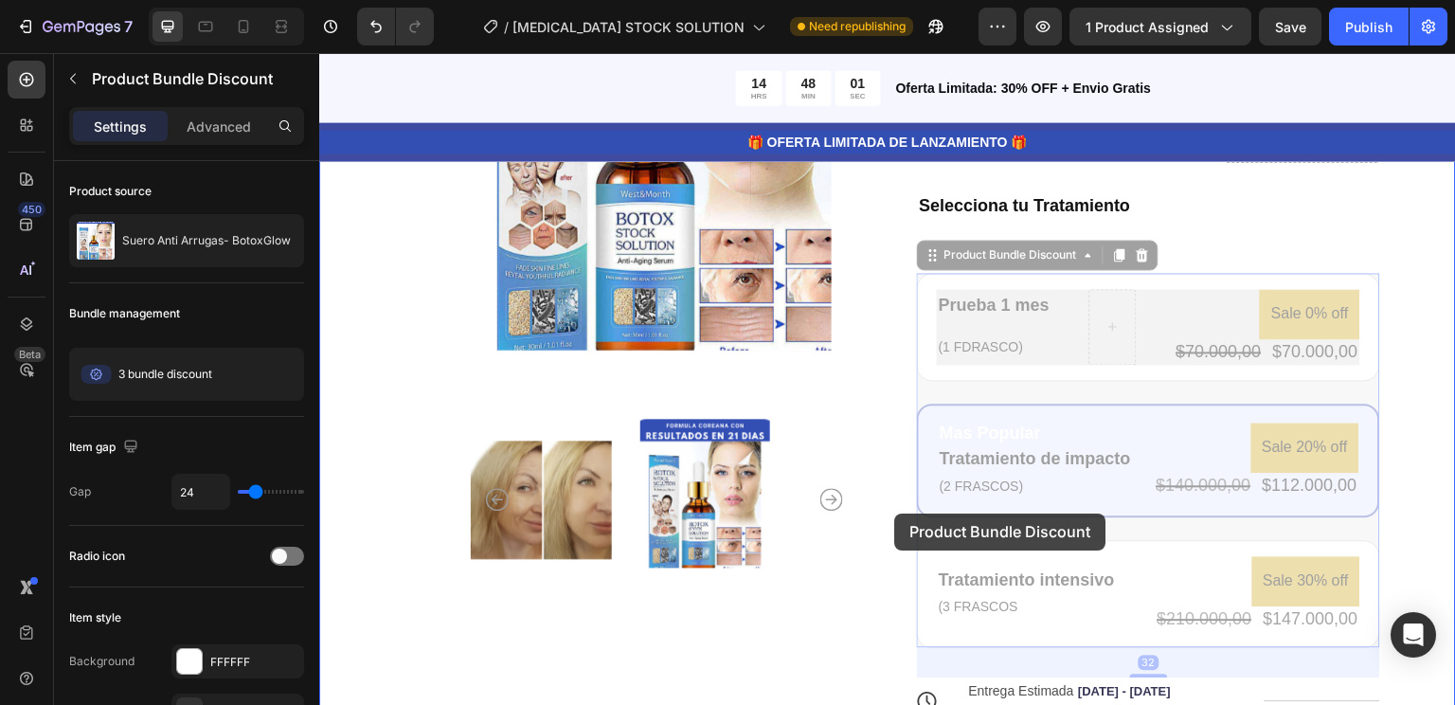
drag, startPoint x: 911, startPoint y: 551, endPoint x: 889, endPoint y: 525, distance: 34.9
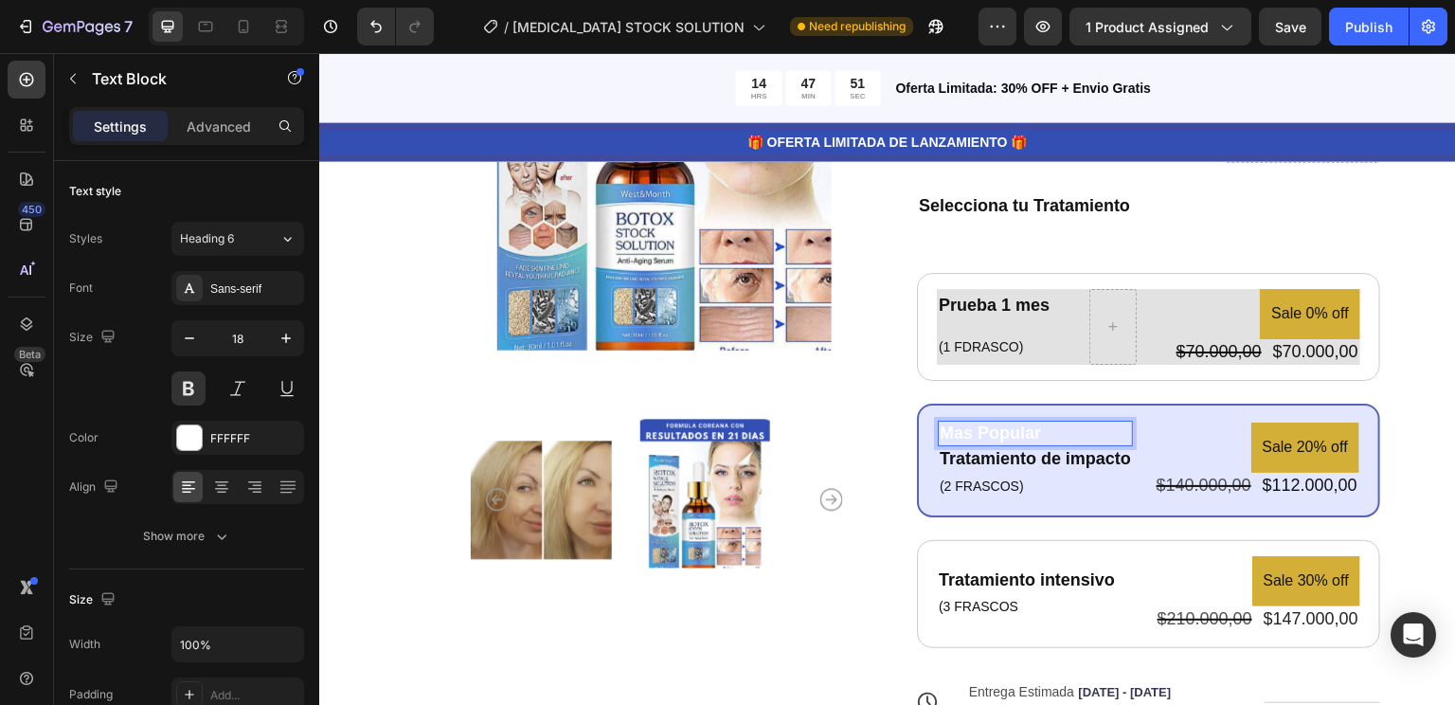
click at [1117, 439] on p "Mas Popular" at bounding box center [1035, 433] width 191 height 22
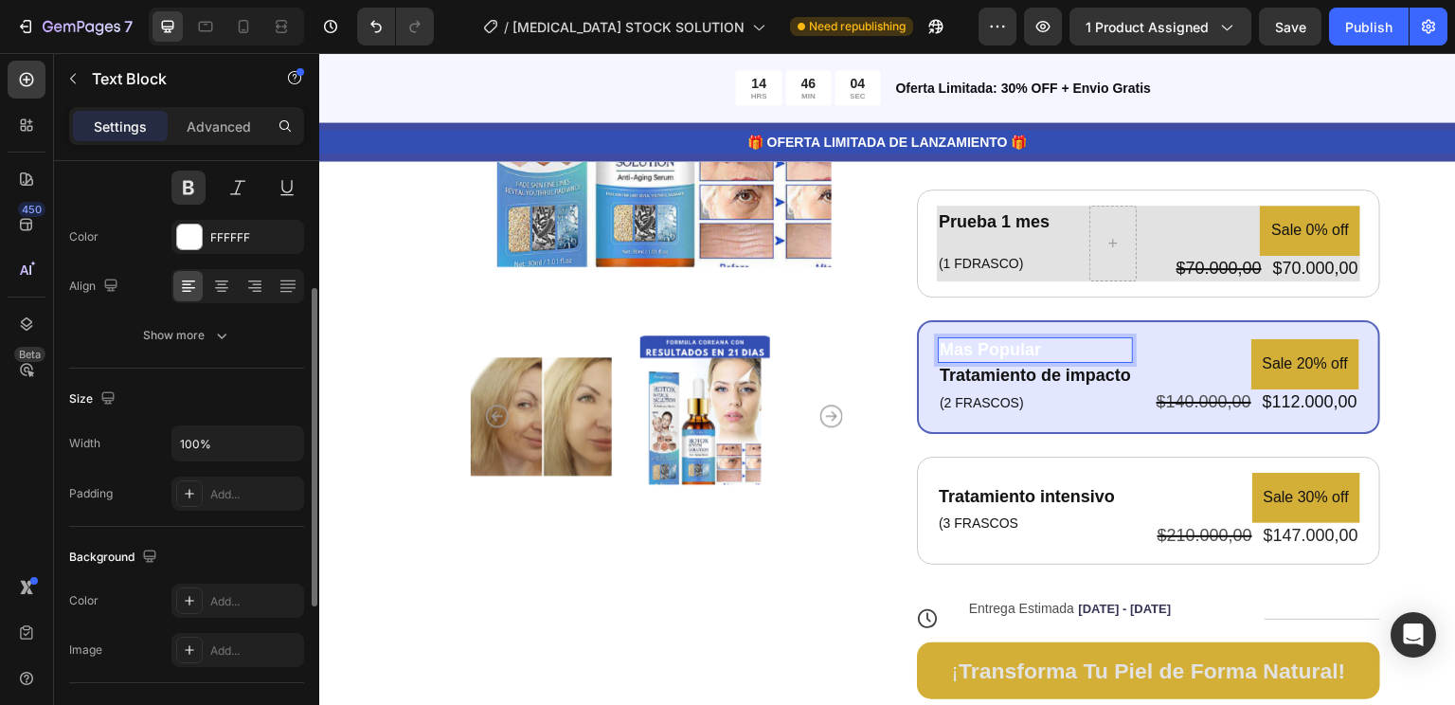
scroll to position [237, 0]
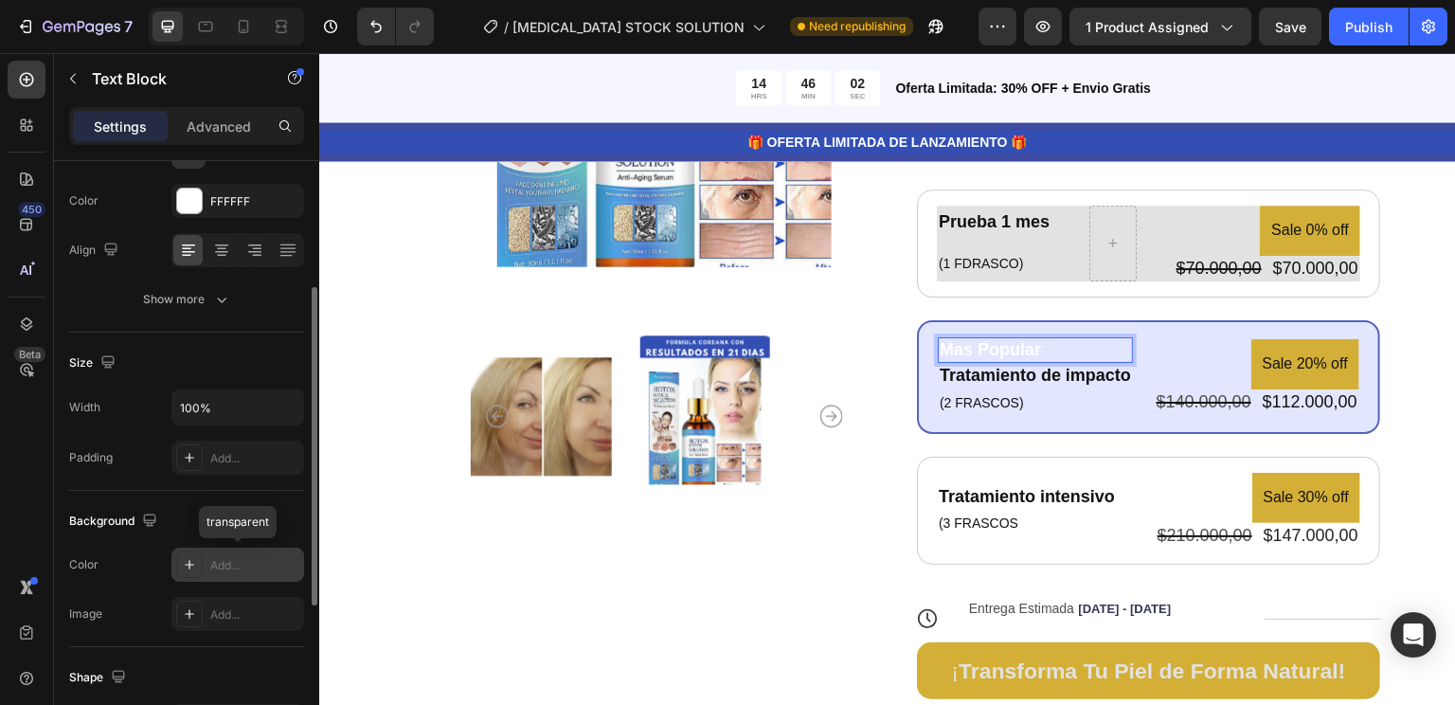
click at [224, 564] on div "Add..." at bounding box center [254, 565] width 89 height 17
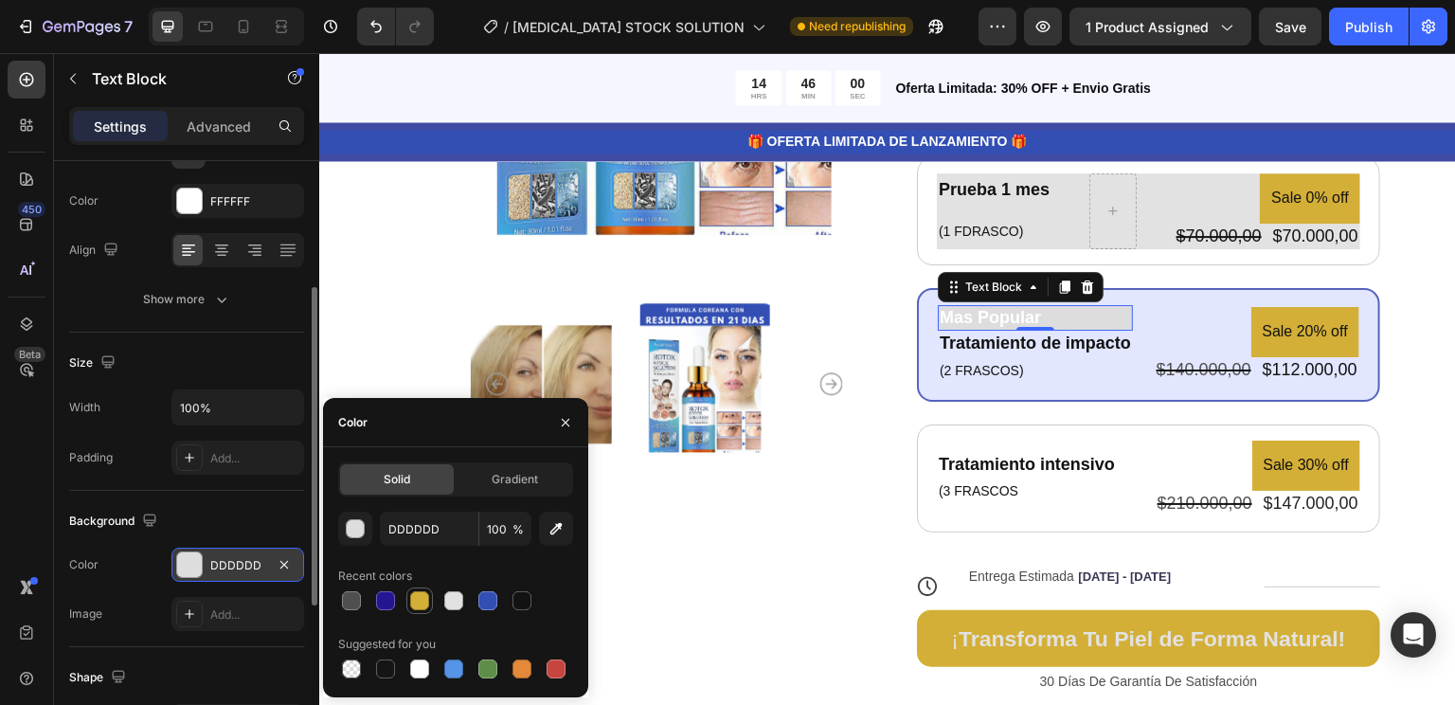
scroll to position [494, 0]
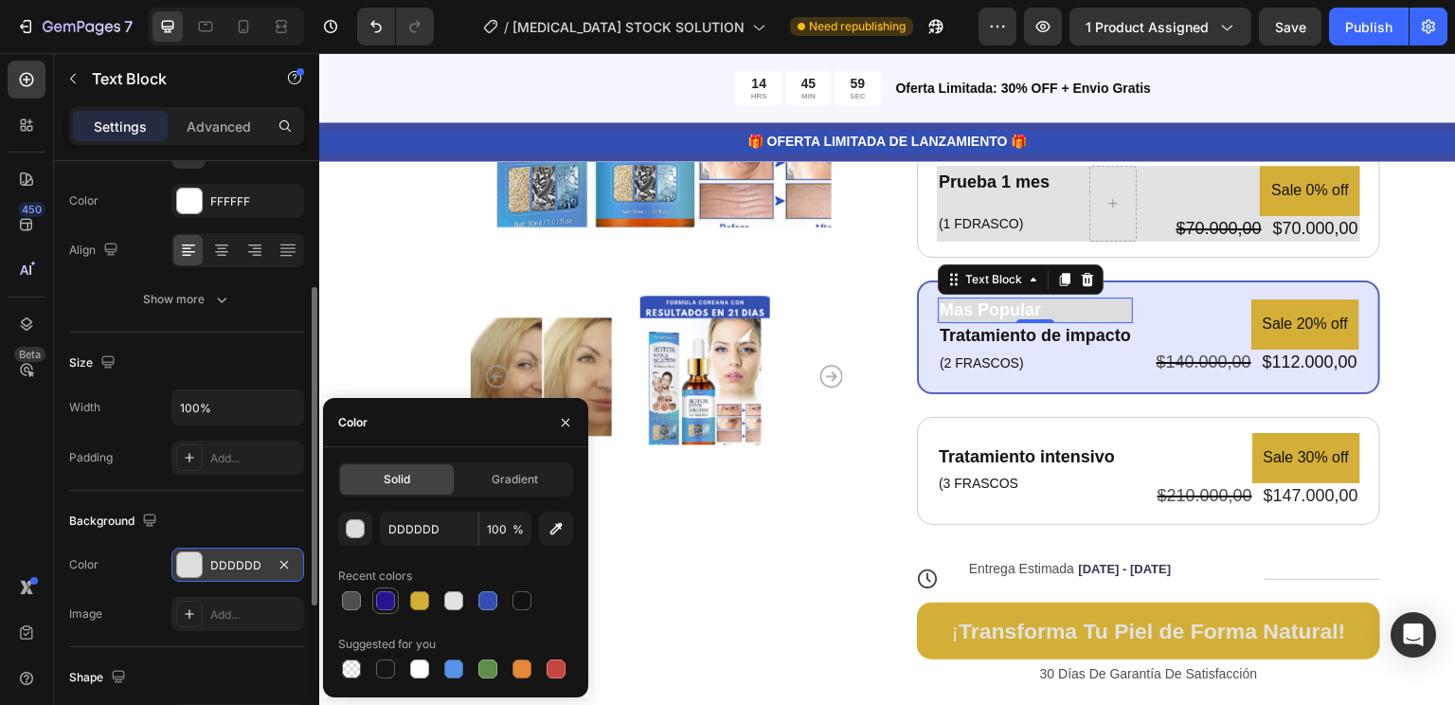
click at [386, 602] on div at bounding box center [385, 600] width 19 height 19
type input "261591"
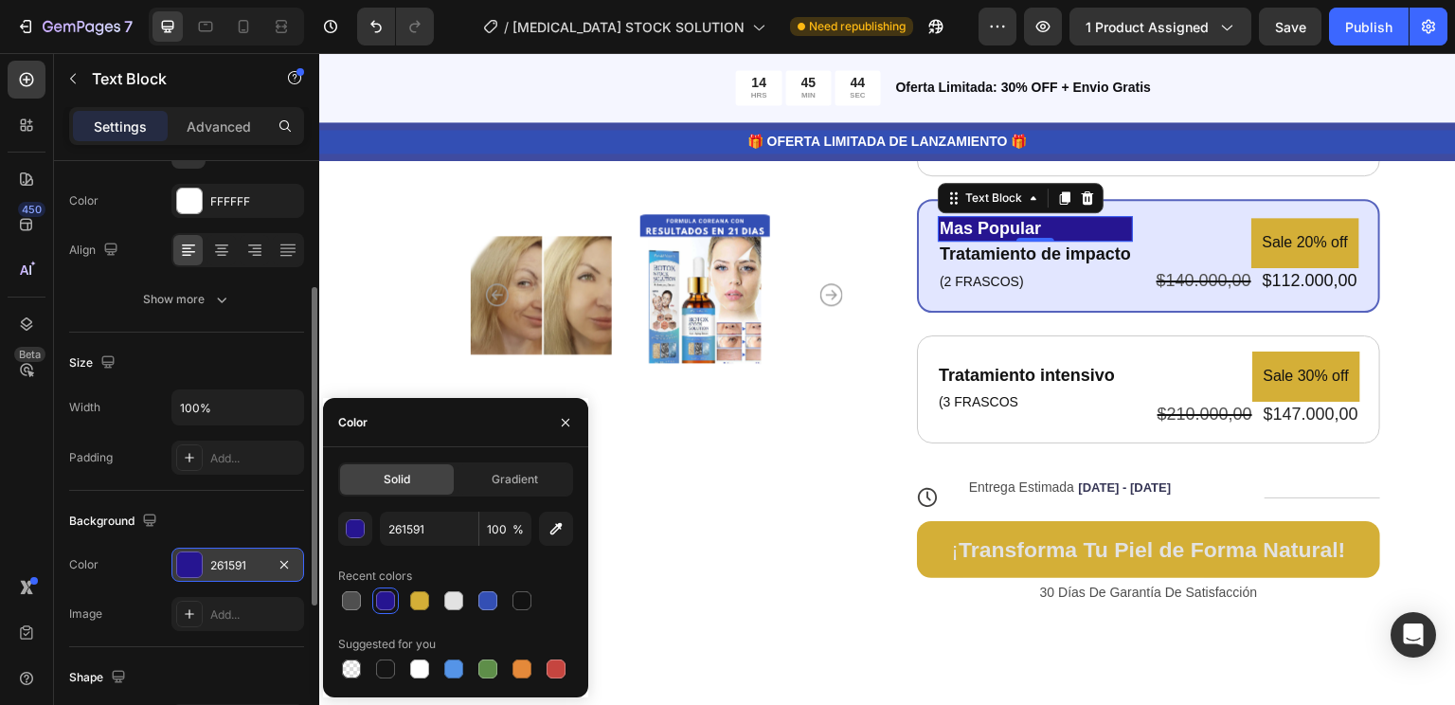
scroll to position [583, 0]
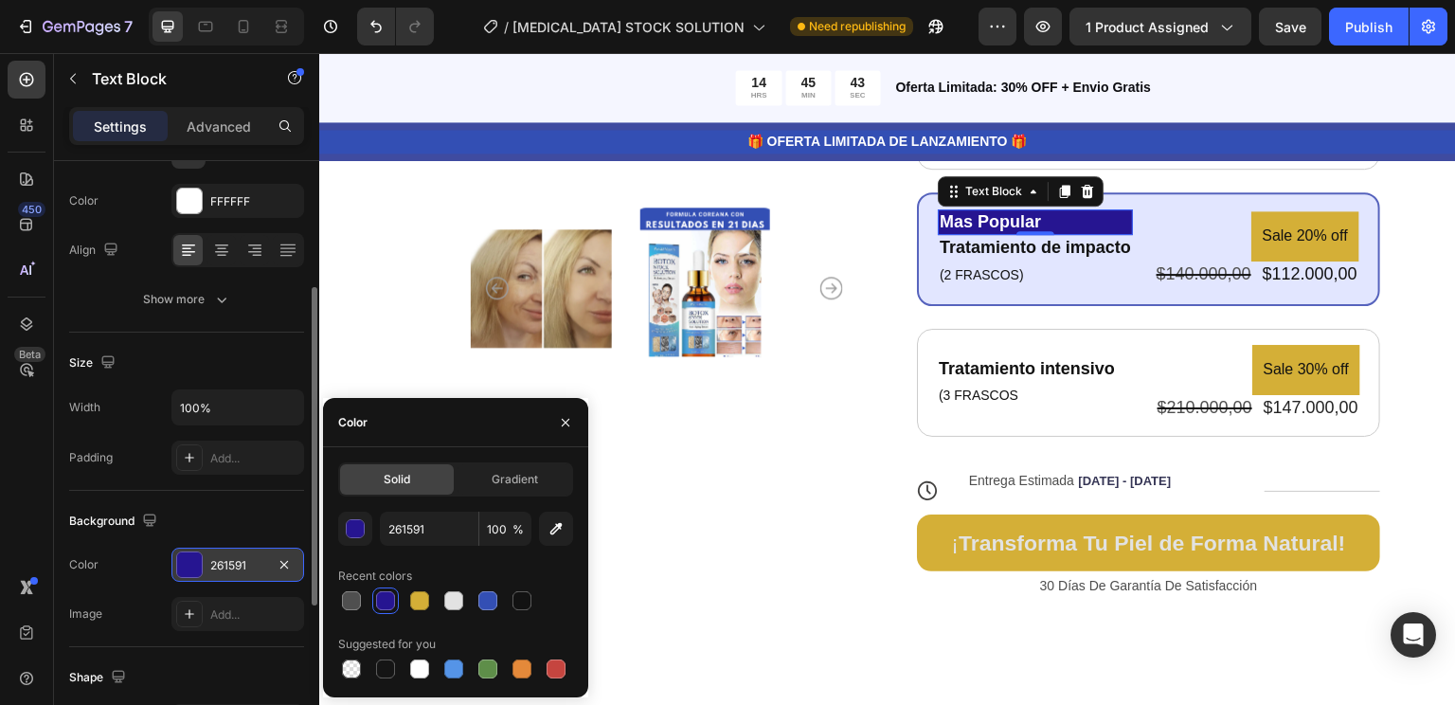
click at [386, 607] on div at bounding box center [385, 600] width 19 height 19
click at [498, 538] on input "100" at bounding box center [505, 529] width 52 height 34
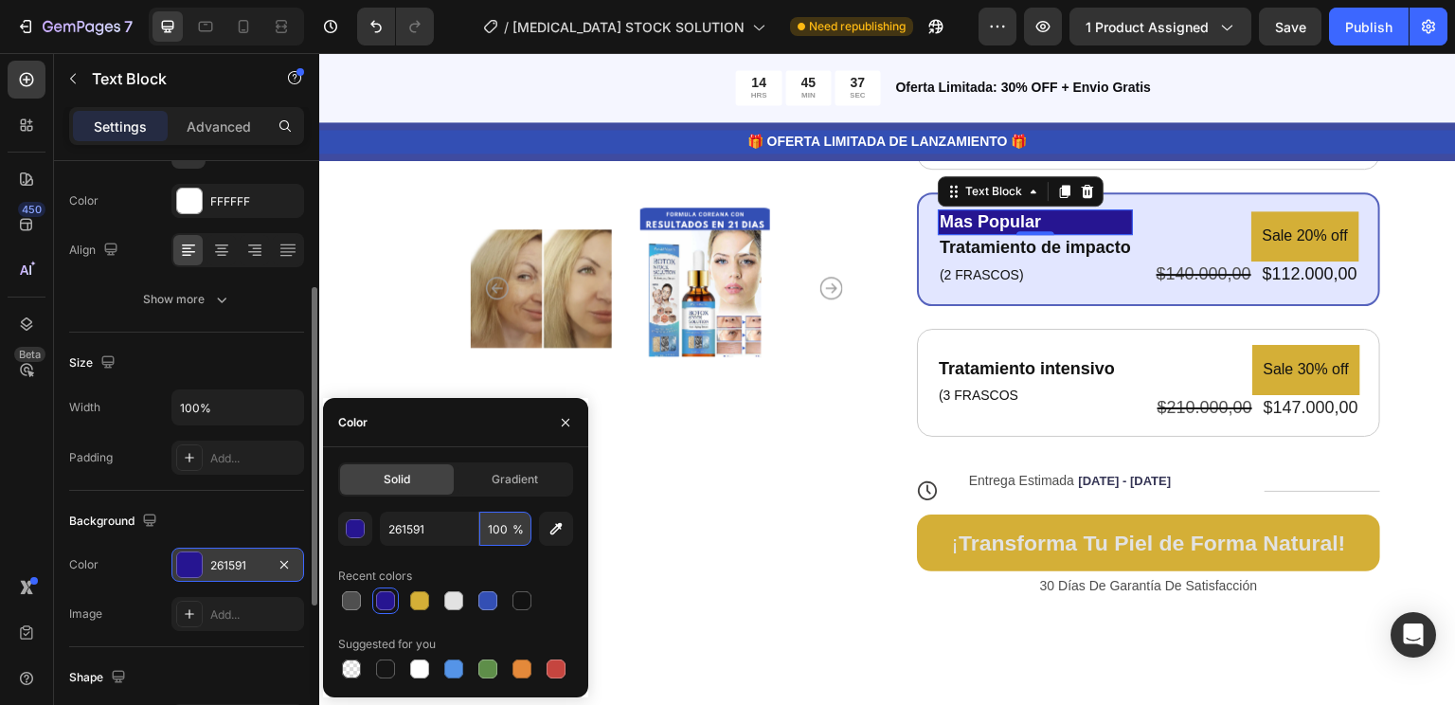
click at [498, 538] on input "100" at bounding box center [505, 529] width 52 height 34
type input "100"
click at [553, 527] on icon "button" at bounding box center [556, 528] width 19 height 19
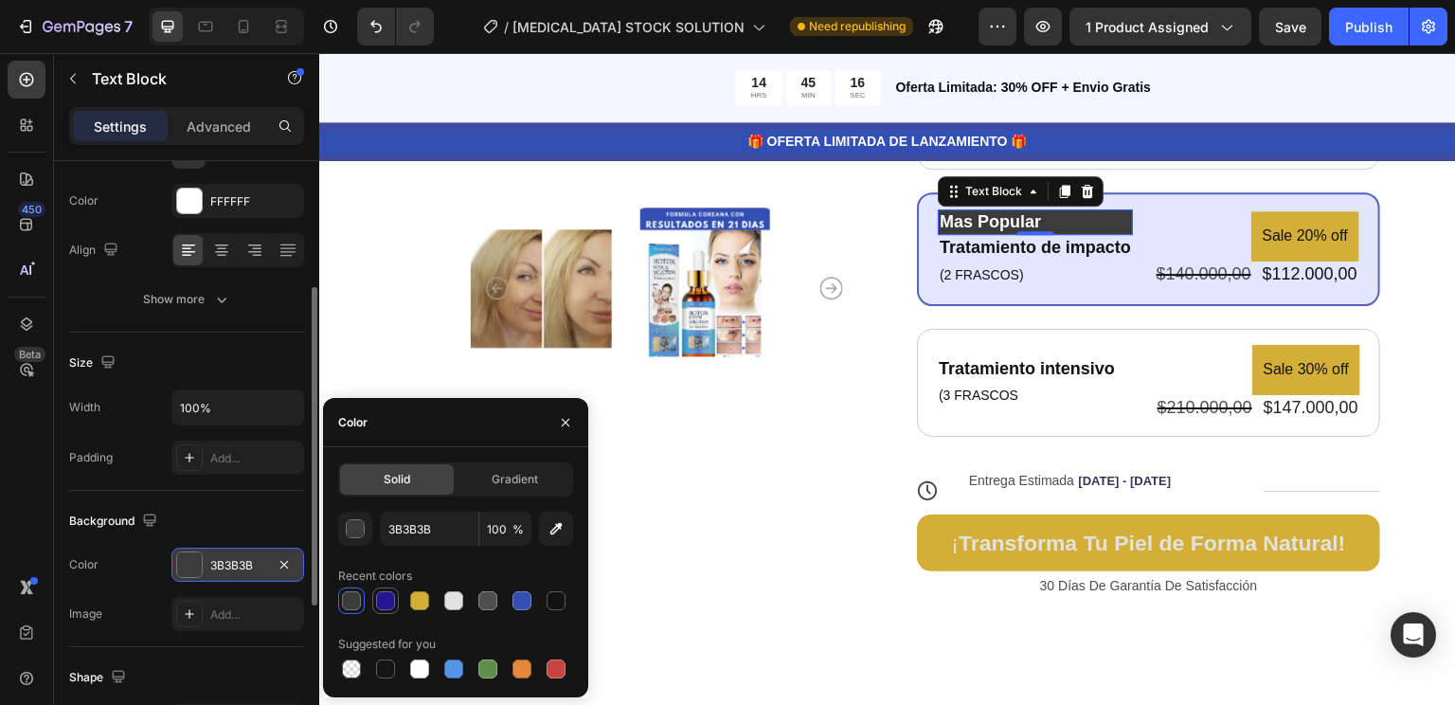
click at [385, 602] on div at bounding box center [385, 600] width 19 height 19
type input "261591"
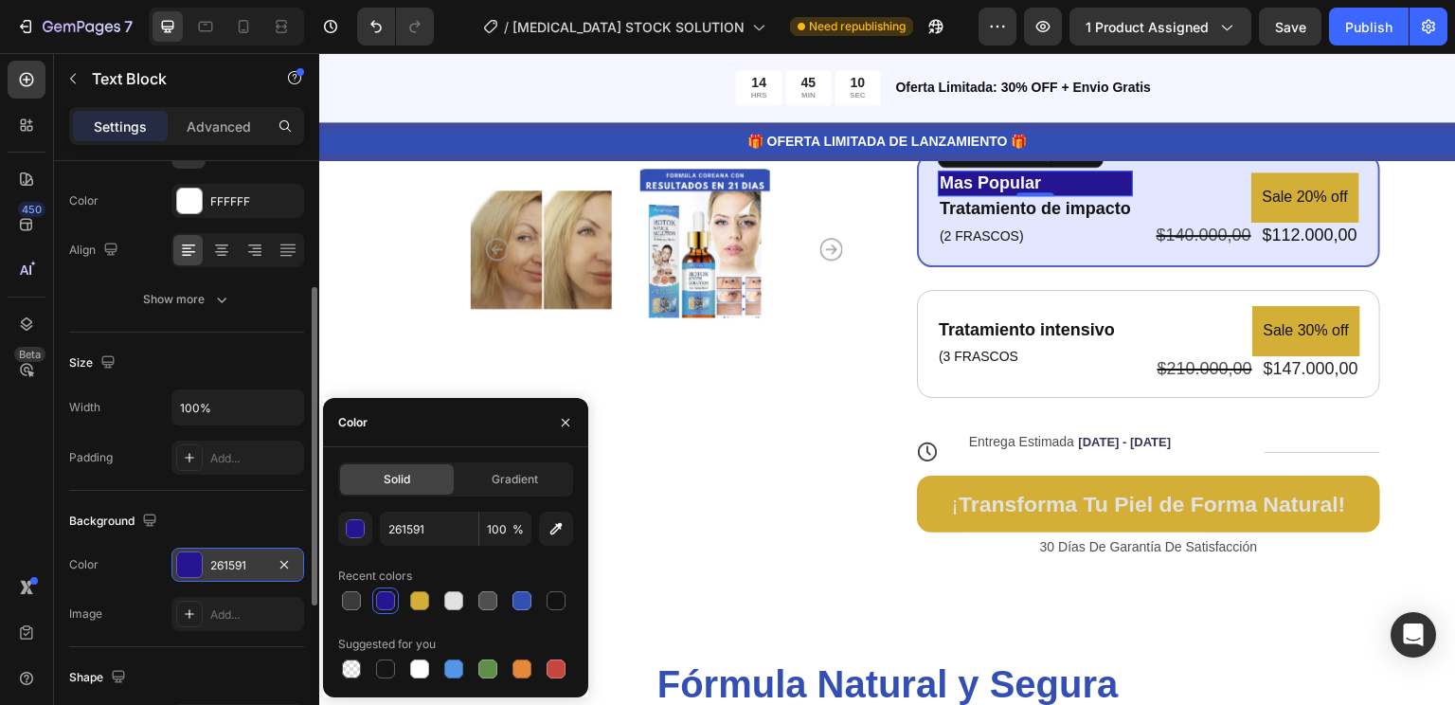
scroll to position [621, 0]
click at [186, 562] on div at bounding box center [189, 564] width 25 height 25
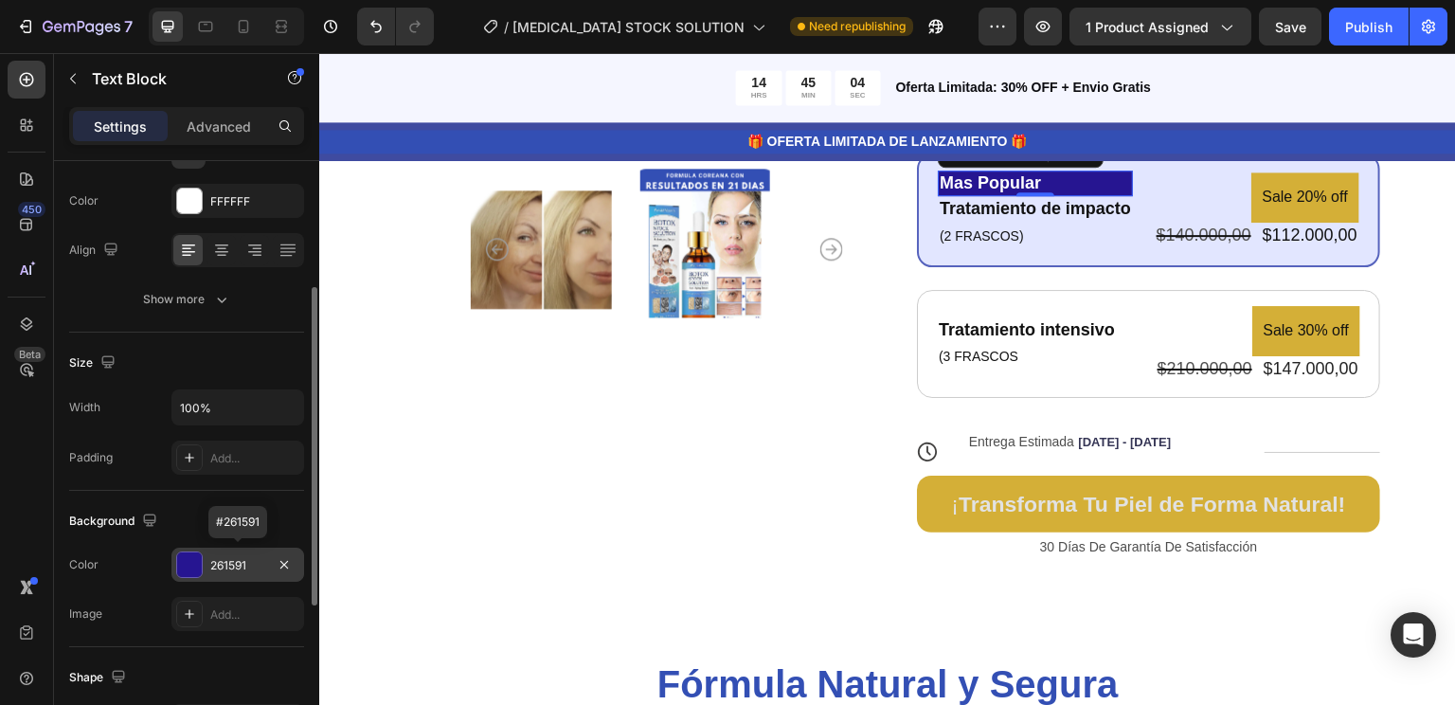
click at [263, 566] on div "261591" at bounding box center [237, 565] width 55 height 17
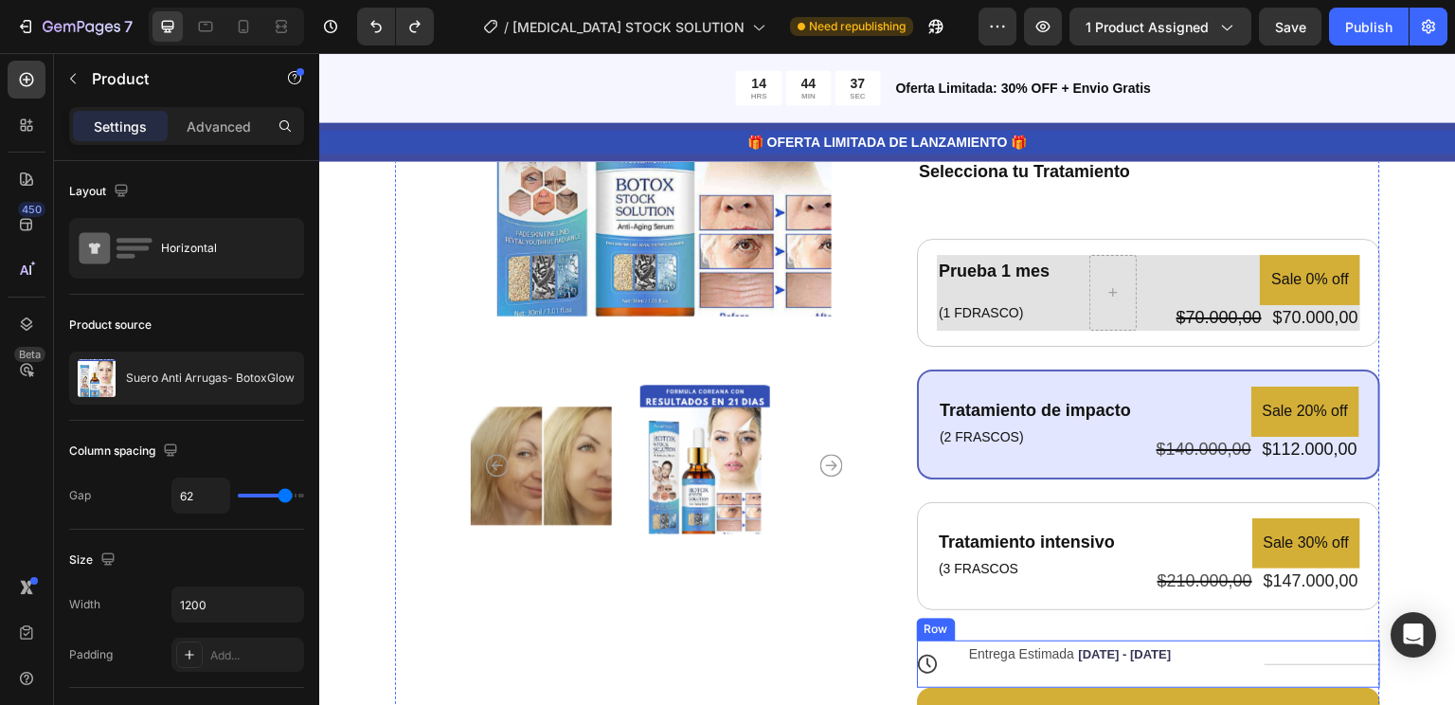
scroll to position [413, 0]
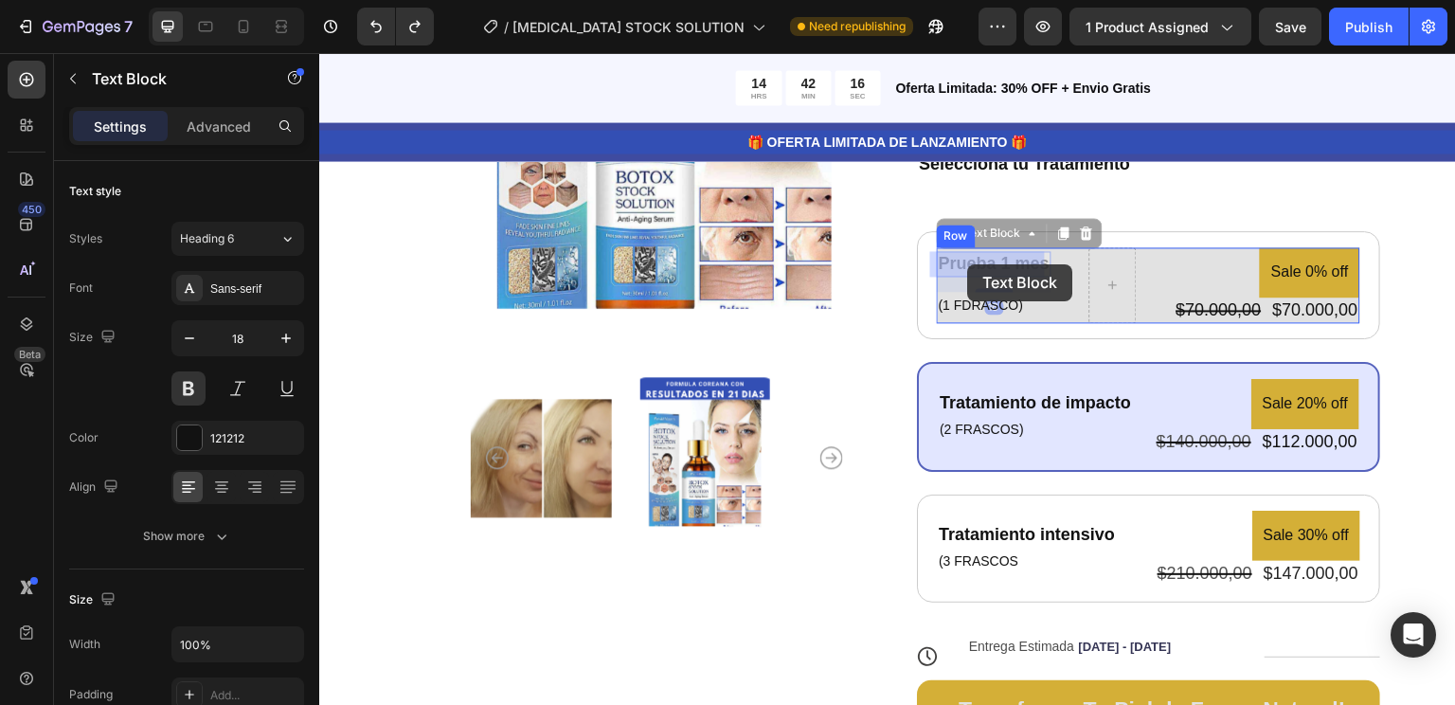
drag, startPoint x: 930, startPoint y: 259, endPoint x: 968, endPoint y: 264, distance: 38.3
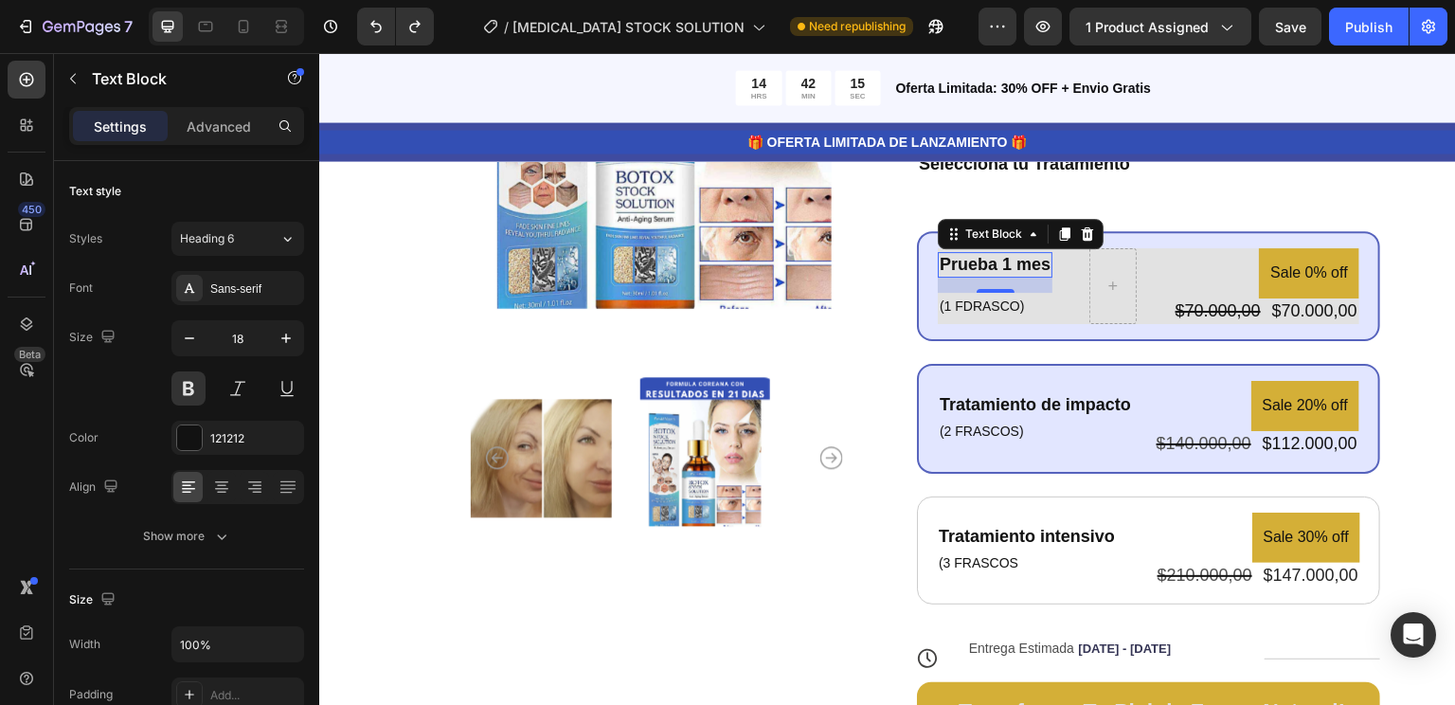
scroll to position [410, 0]
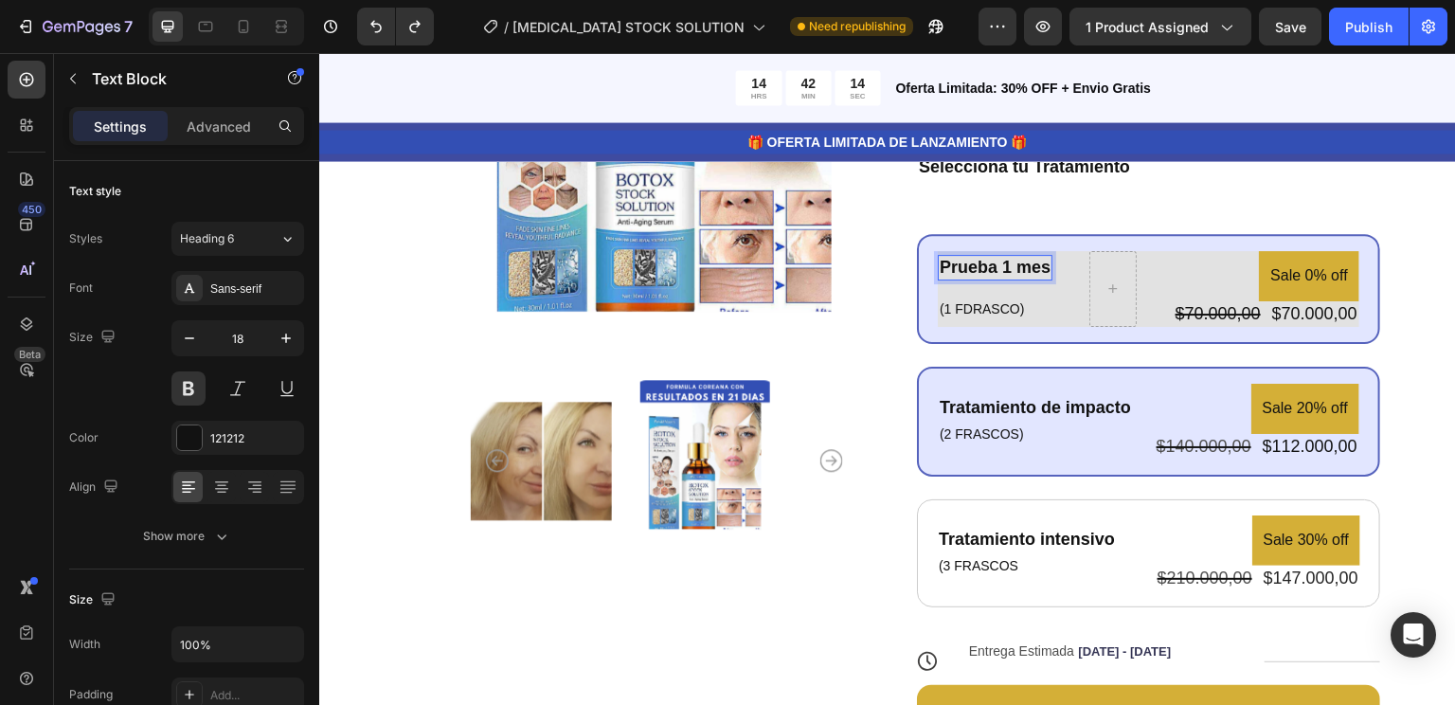
click at [1034, 273] on p "Prueba 1 mes" at bounding box center [995, 268] width 111 height 22
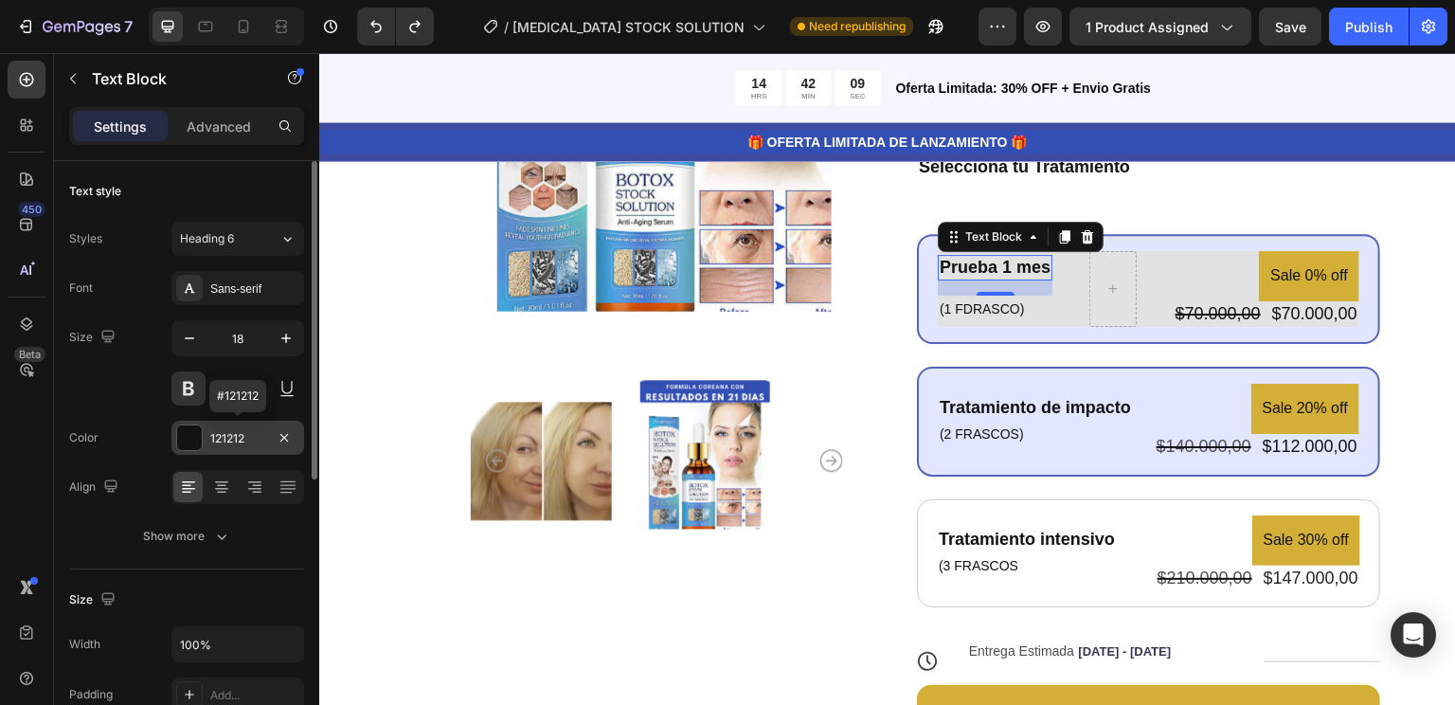
click at [225, 441] on div "121212" at bounding box center [237, 438] width 55 height 17
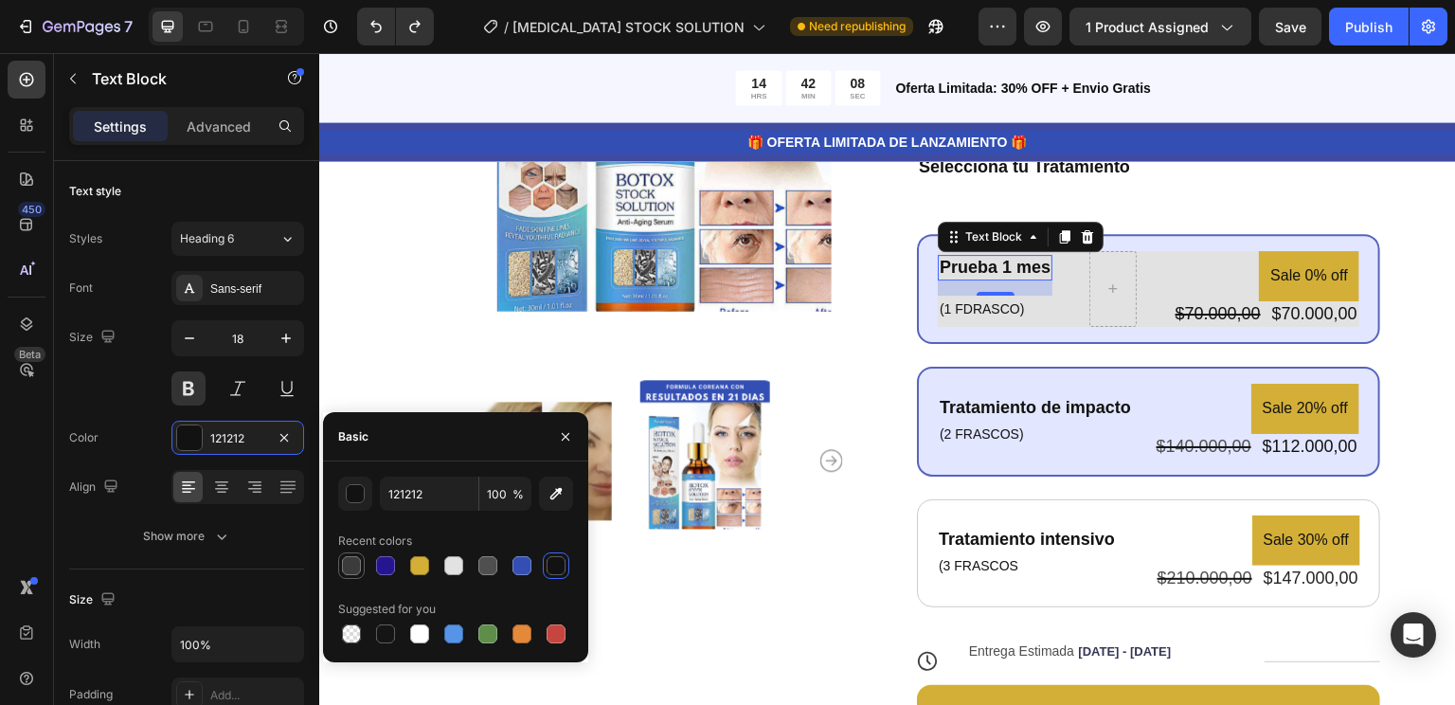
click at [341, 567] on div at bounding box center [351, 565] width 23 height 23
type input "3B3B3B"
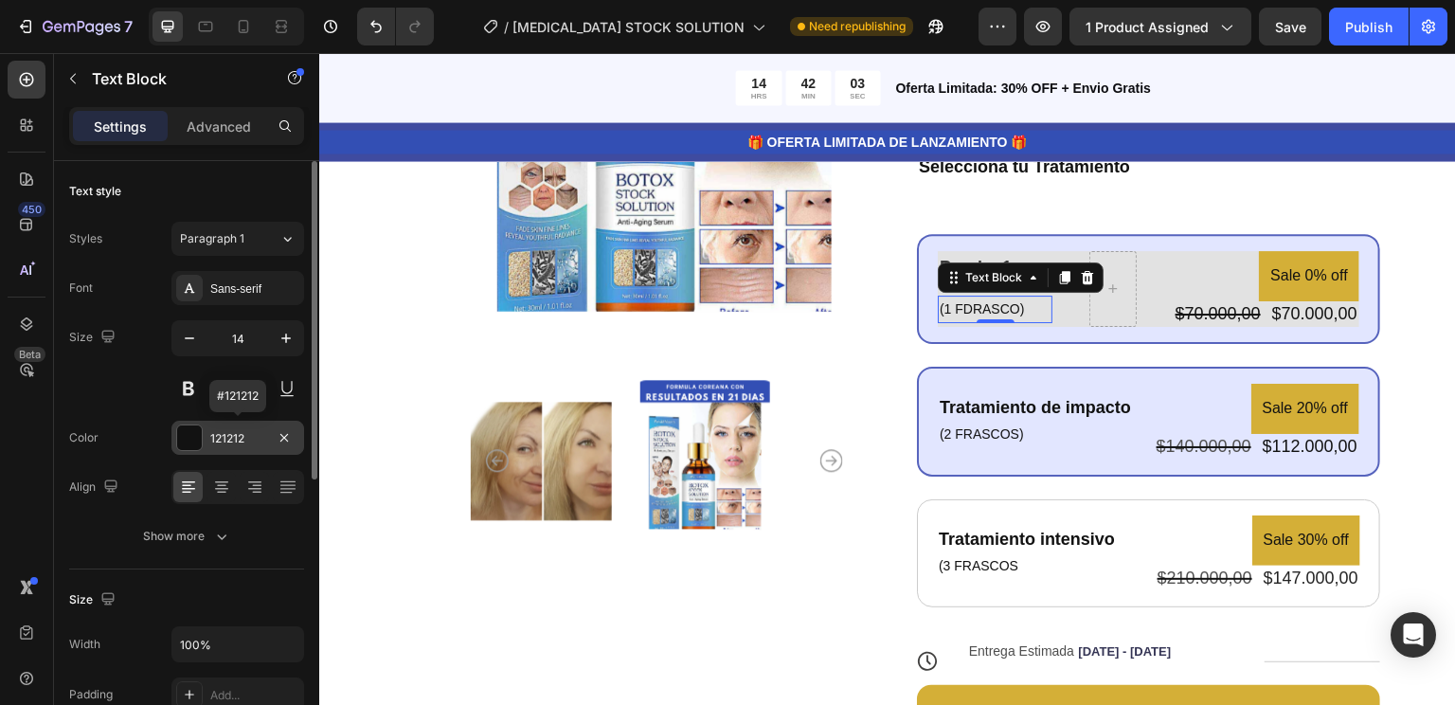
click at [234, 440] on div "121212" at bounding box center [237, 438] width 55 height 17
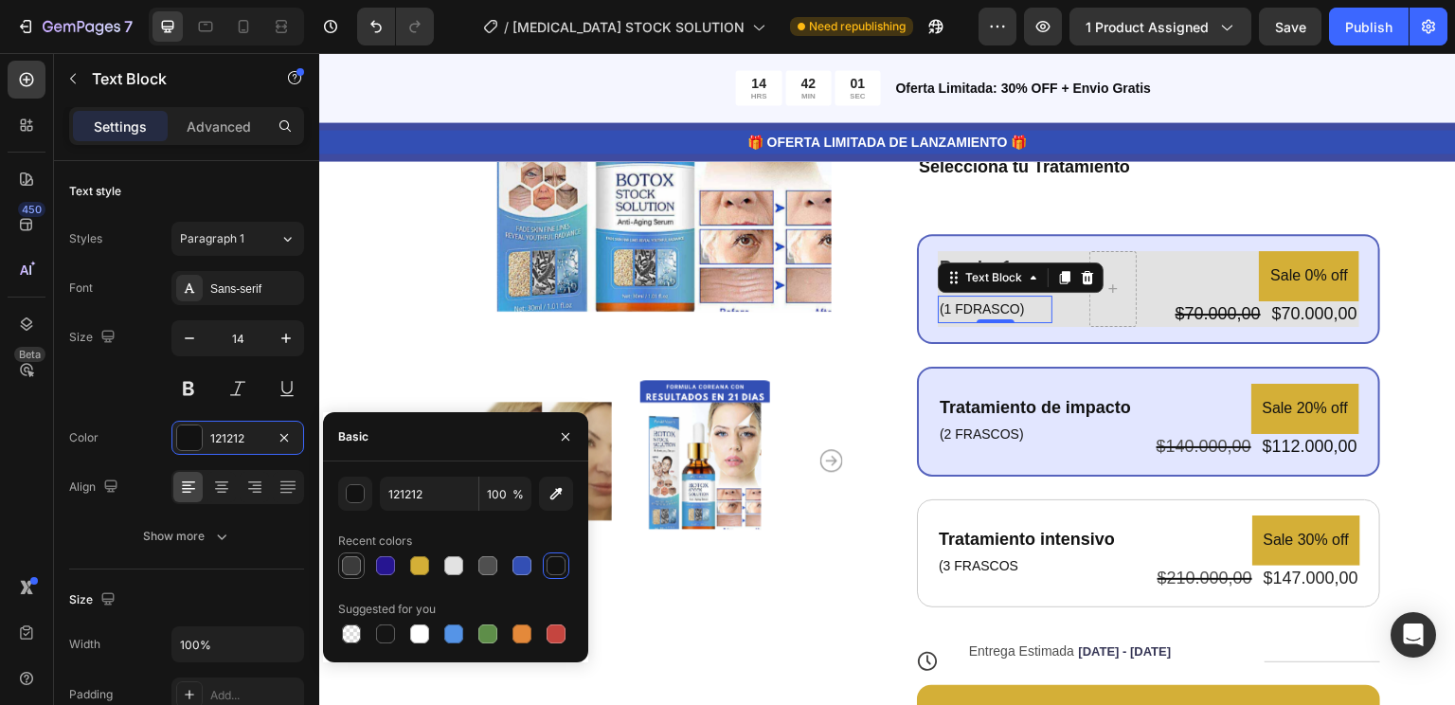
click at [349, 555] on div at bounding box center [351, 565] width 23 height 23
type input "3B3B3B"
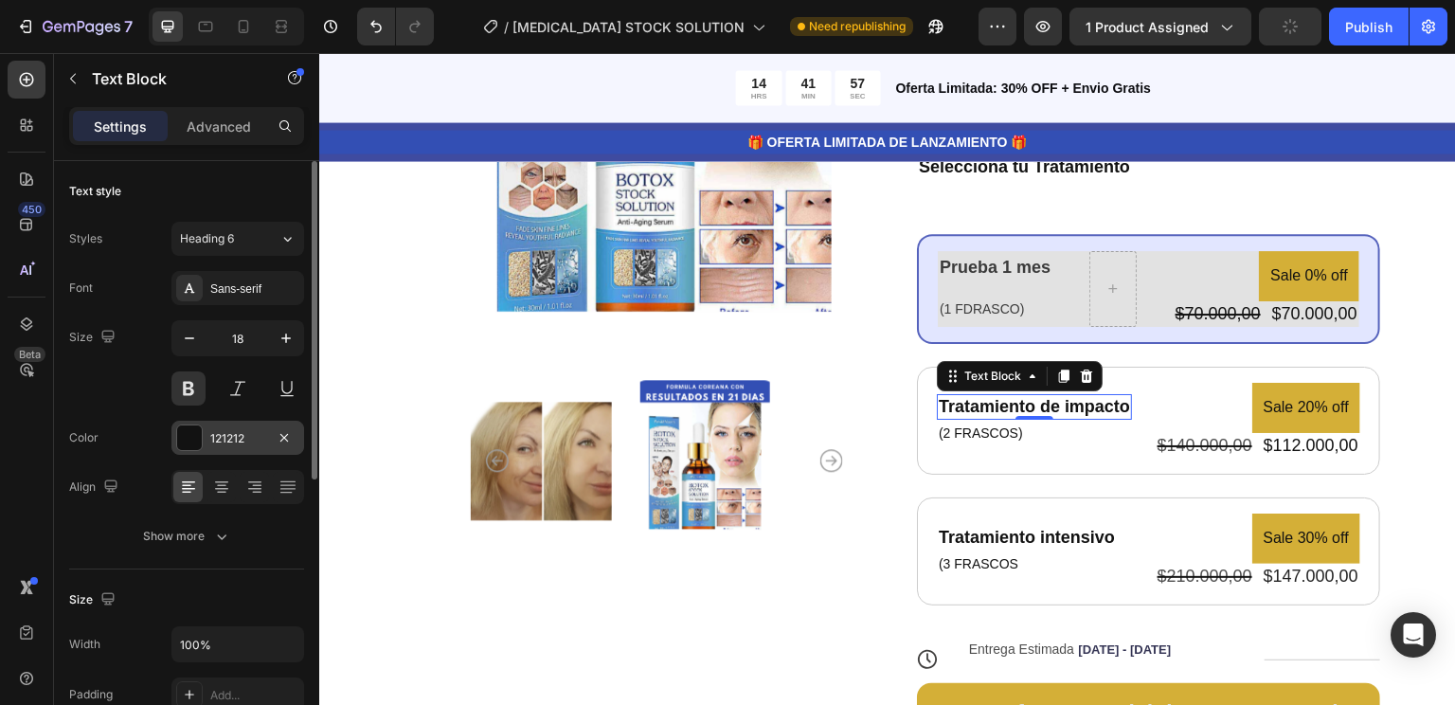
click at [246, 443] on div "121212" at bounding box center [237, 438] width 55 height 17
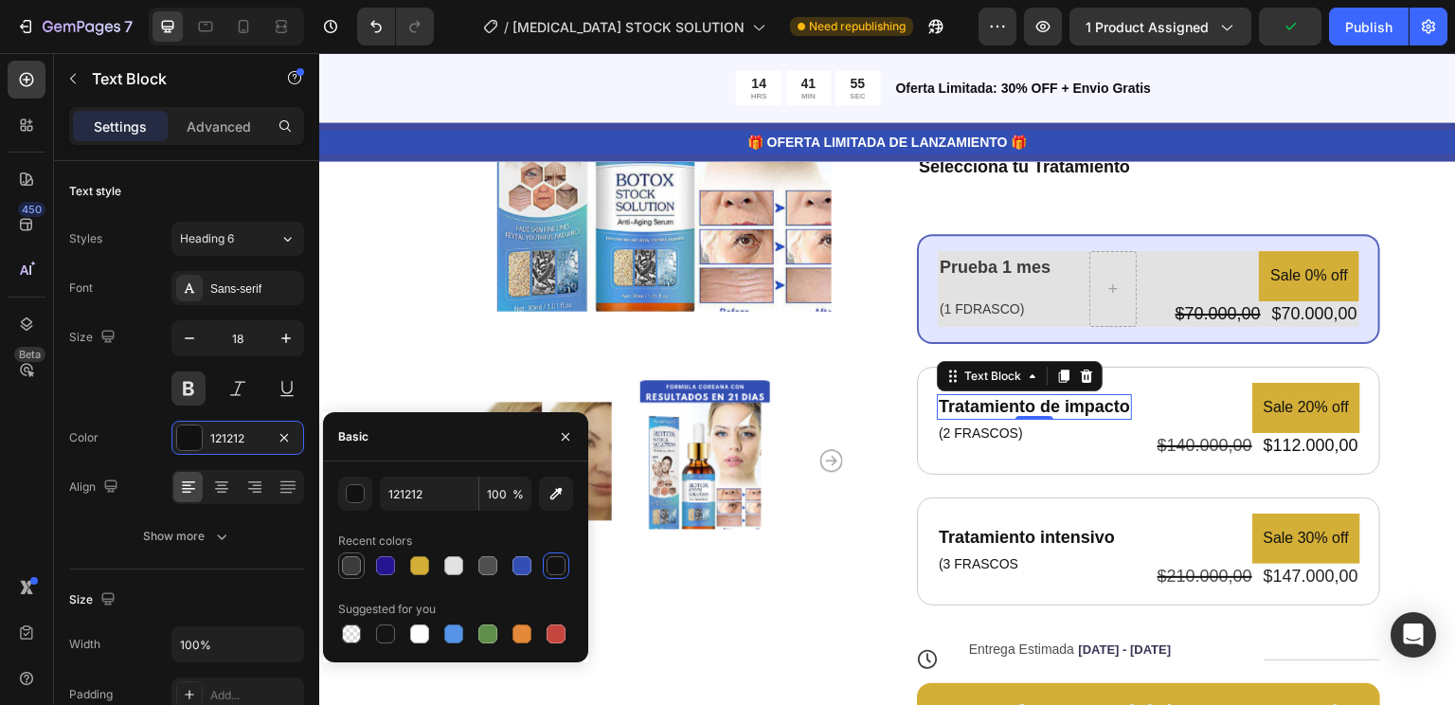
click at [356, 566] on div at bounding box center [351, 565] width 19 height 19
type input "3B3B3B"
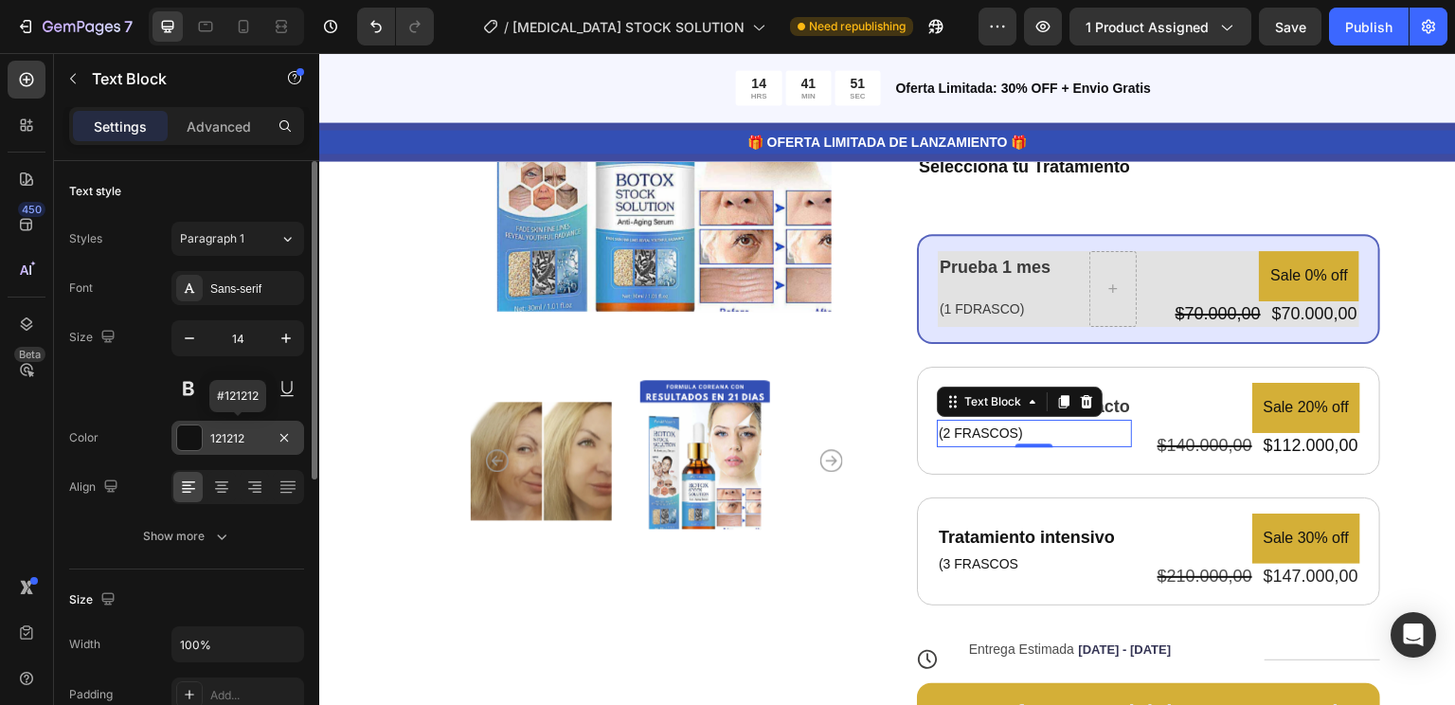
click at [239, 435] on div "121212" at bounding box center [237, 438] width 55 height 17
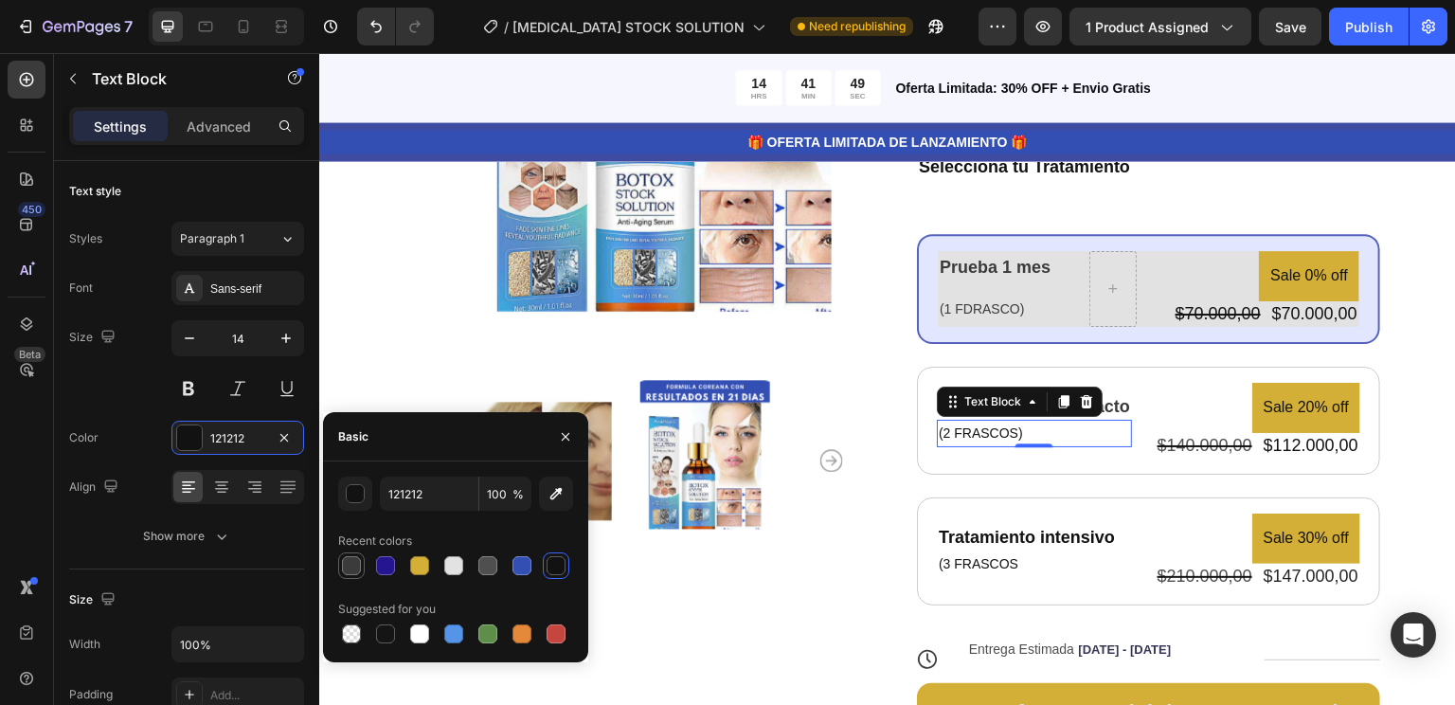
click at [351, 567] on div at bounding box center [351, 565] width 19 height 19
type input "3B3B3B"
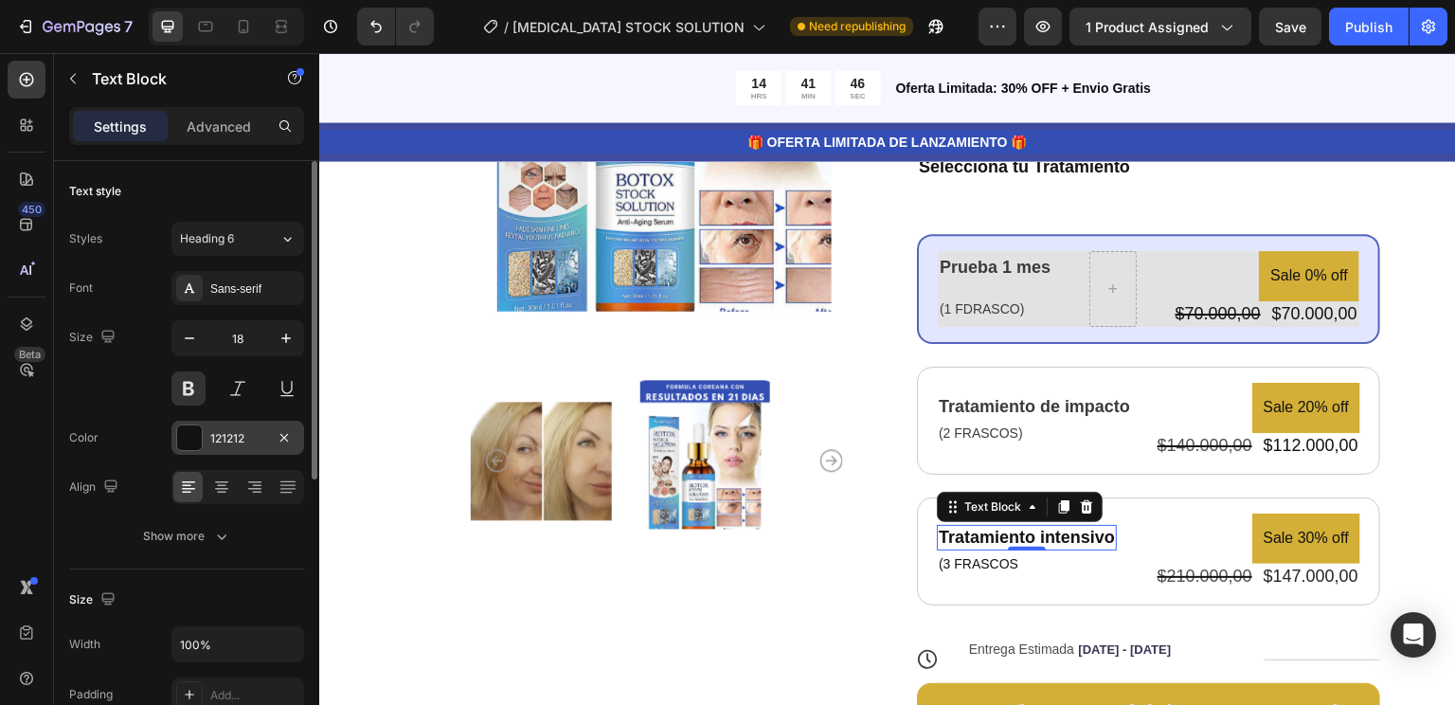
click at [229, 443] on div "121212" at bounding box center [237, 438] width 55 height 17
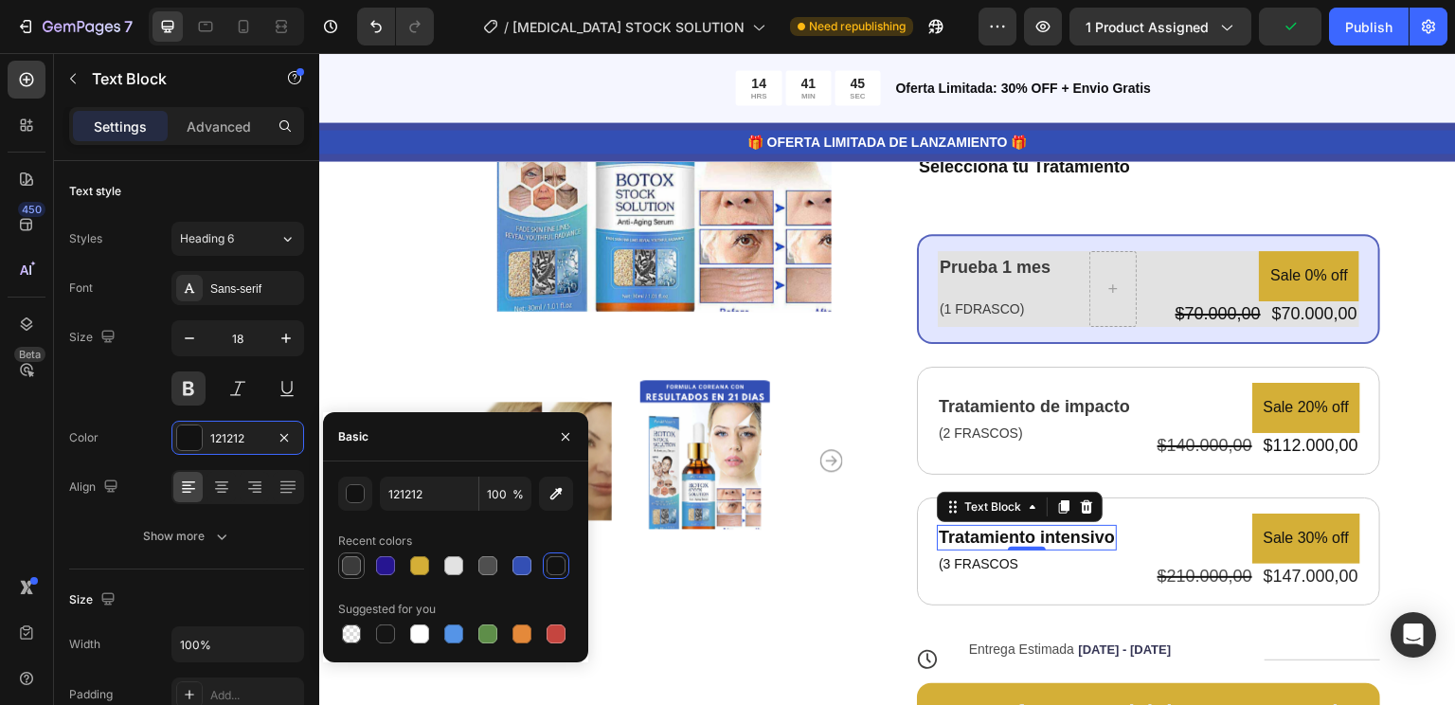
click at [349, 570] on div at bounding box center [351, 565] width 19 height 19
type input "3B3B3B"
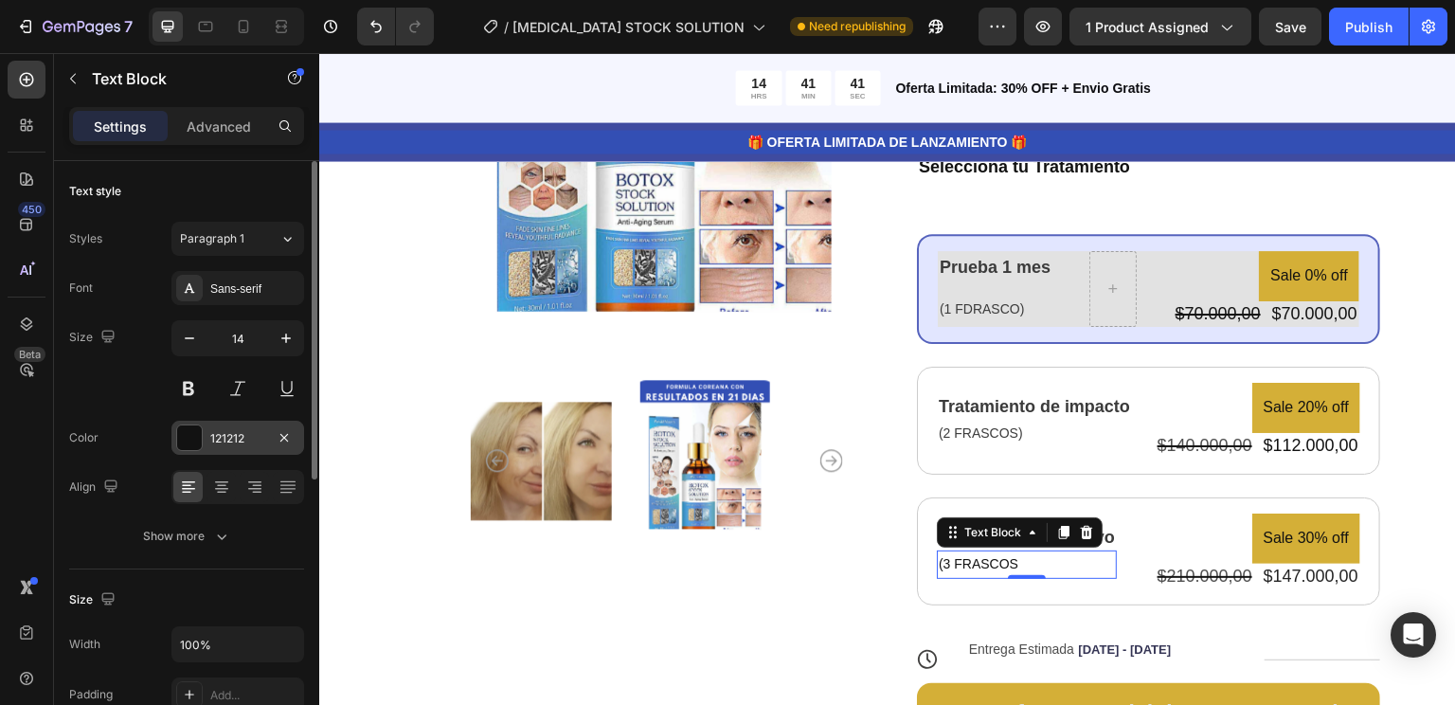
click at [240, 447] on div "121212" at bounding box center [237, 438] width 133 height 34
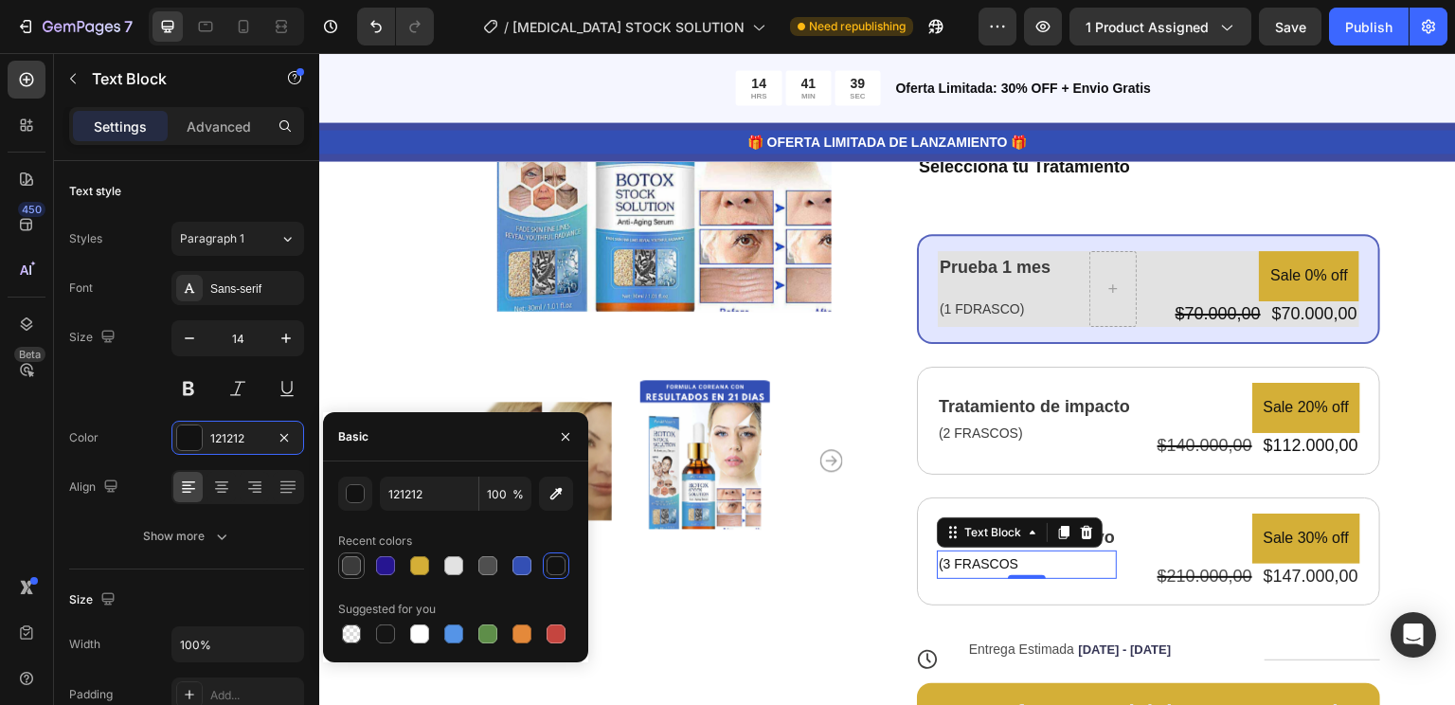
click at [348, 570] on div at bounding box center [351, 565] width 19 height 19
type input "3B3B3B"
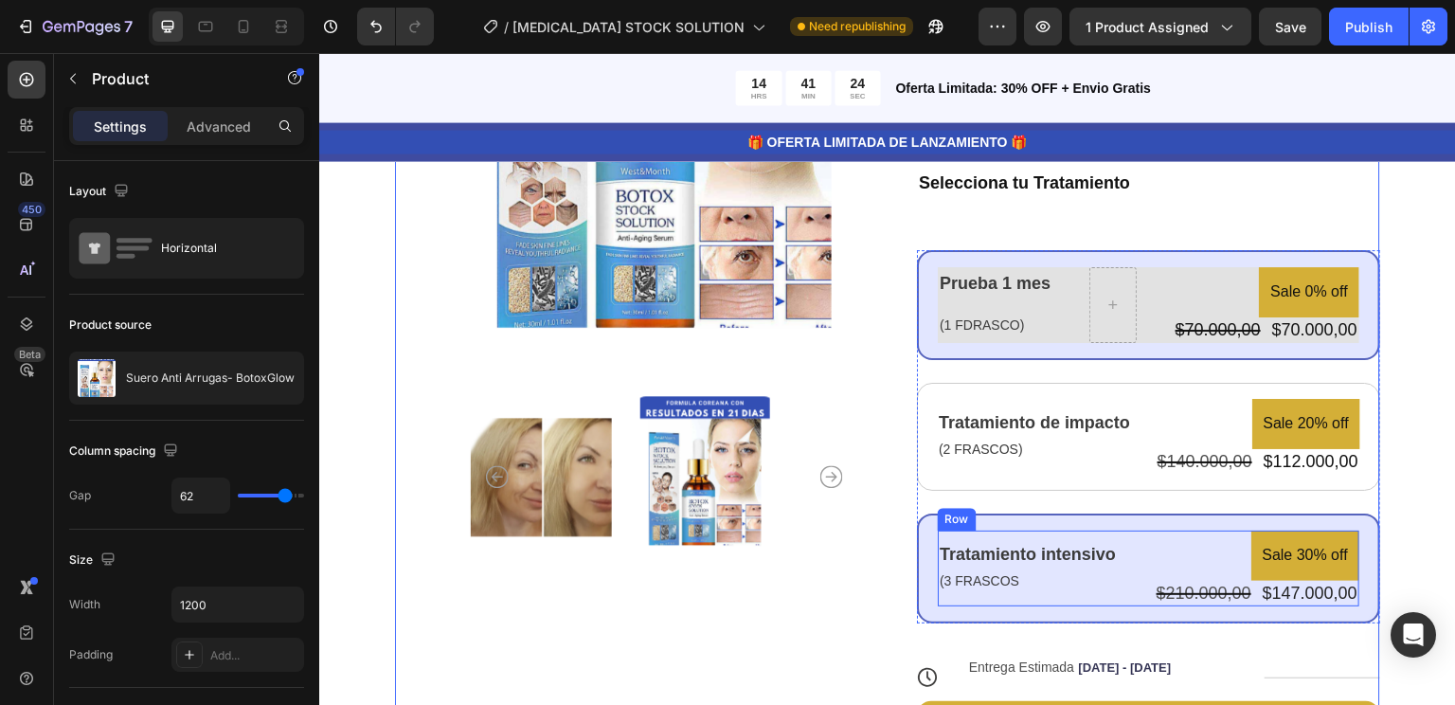
scroll to position [393, 0]
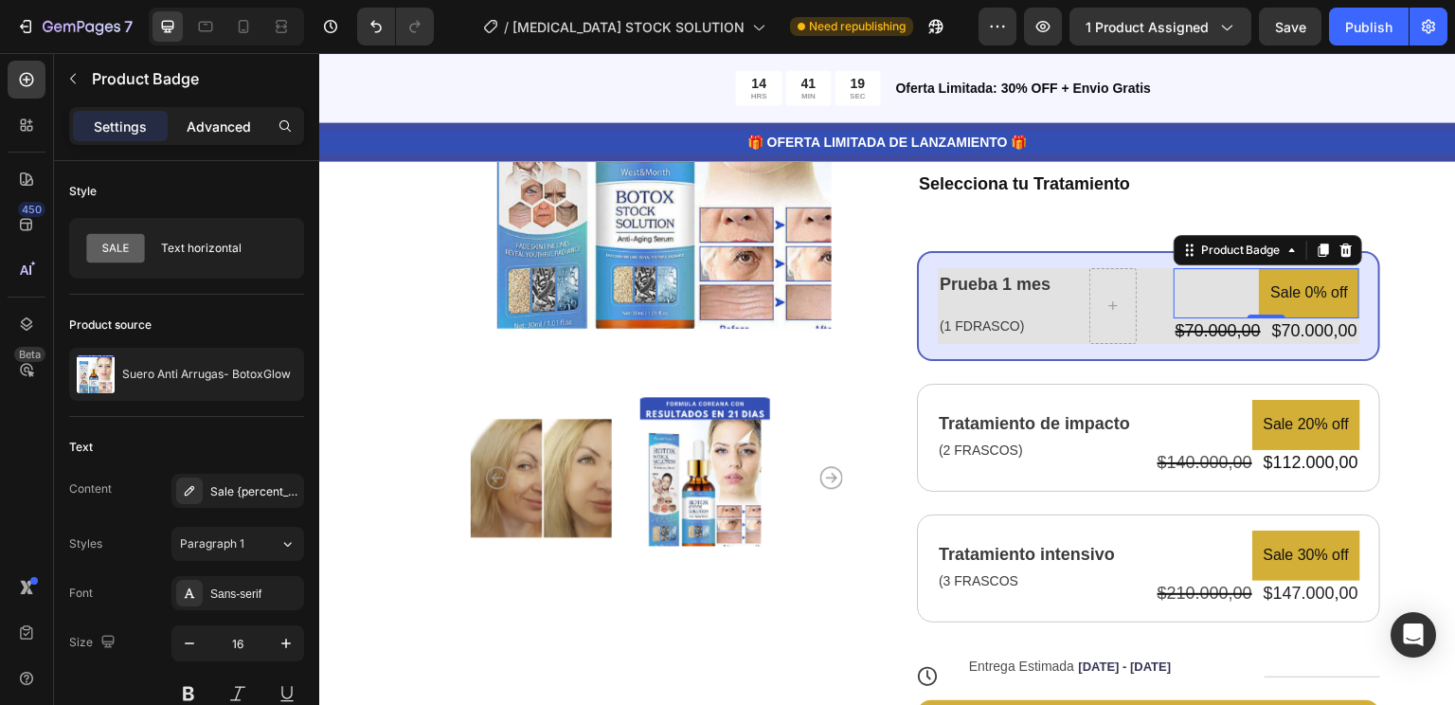
click at [236, 136] on div "Advanced" at bounding box center [218, 126] width 95 height 30
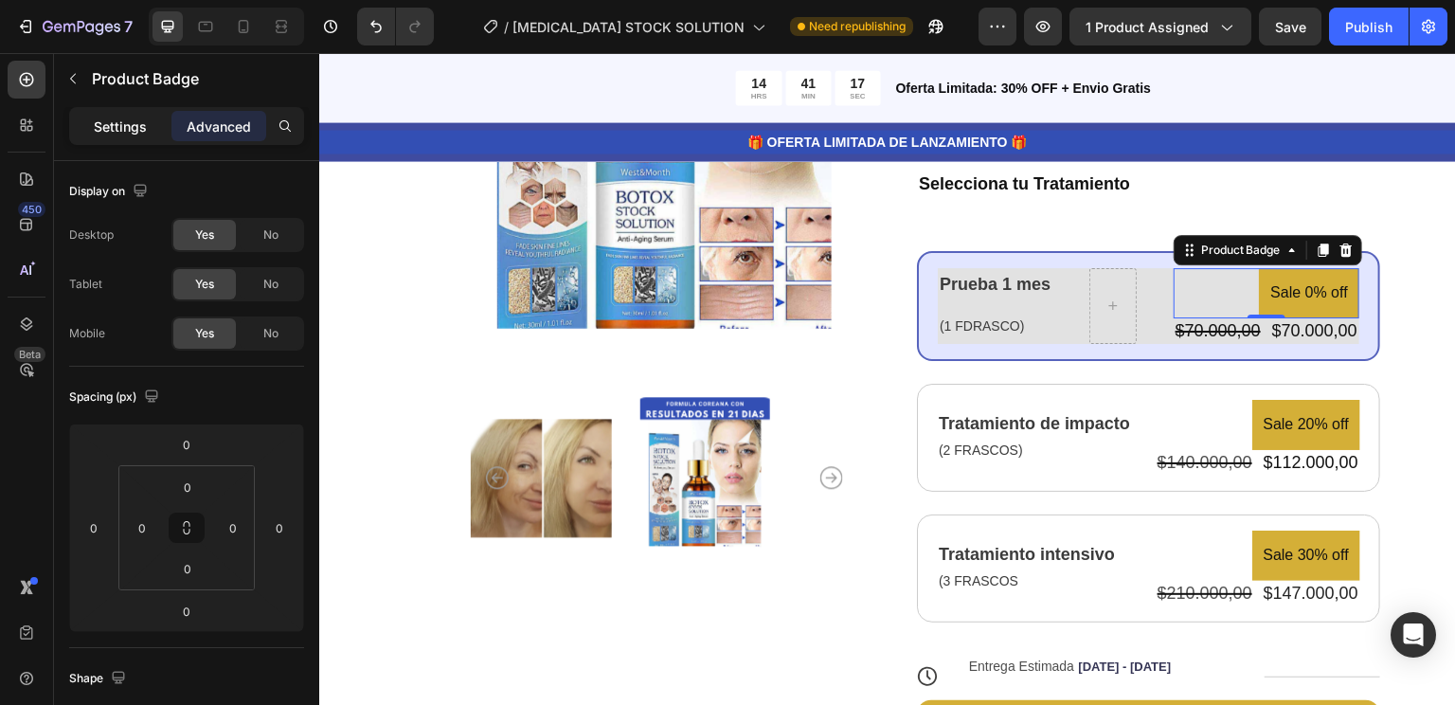
click at [121, 122] on p "Settings" at bounding box center [120, 127] width 53 height 20
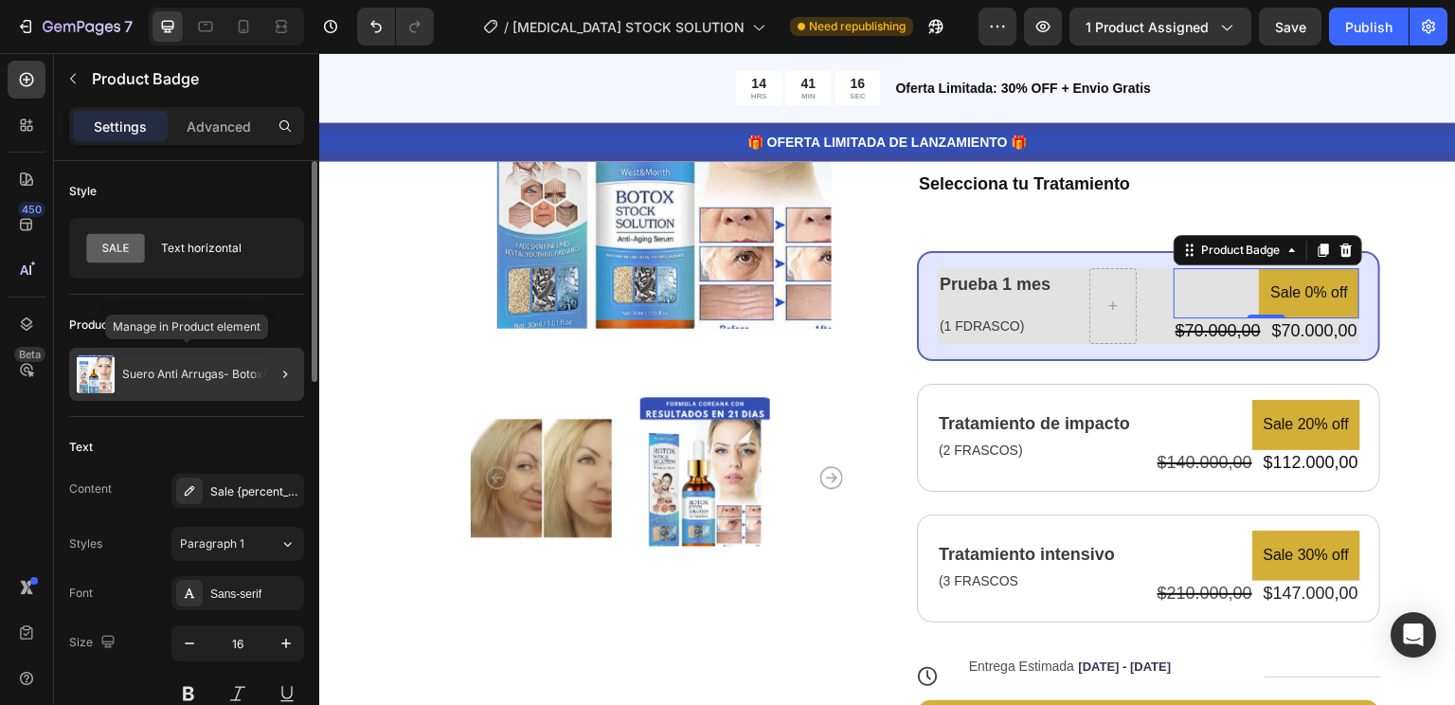
scroll to position [261, 0]
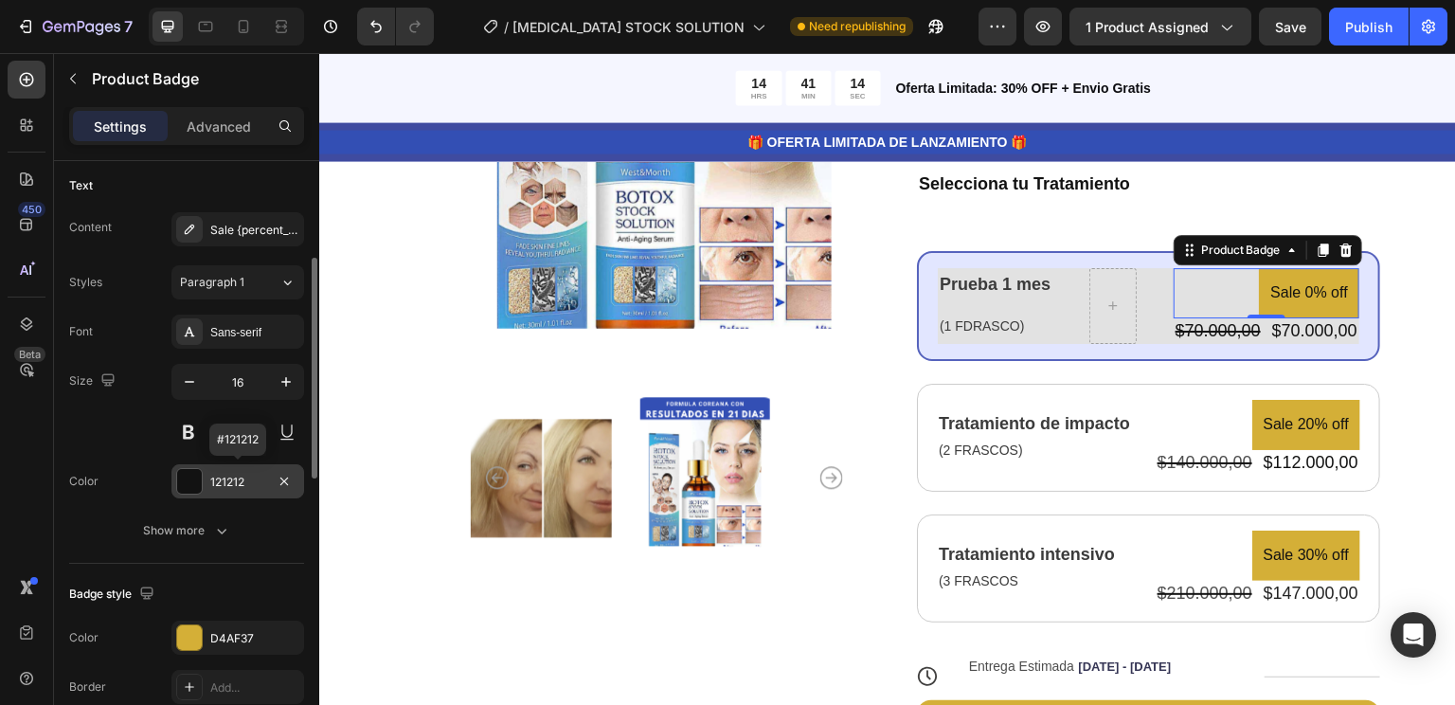
click at [254, 474] on div "121212" at bounding box center [237, 482] width 55 height 17
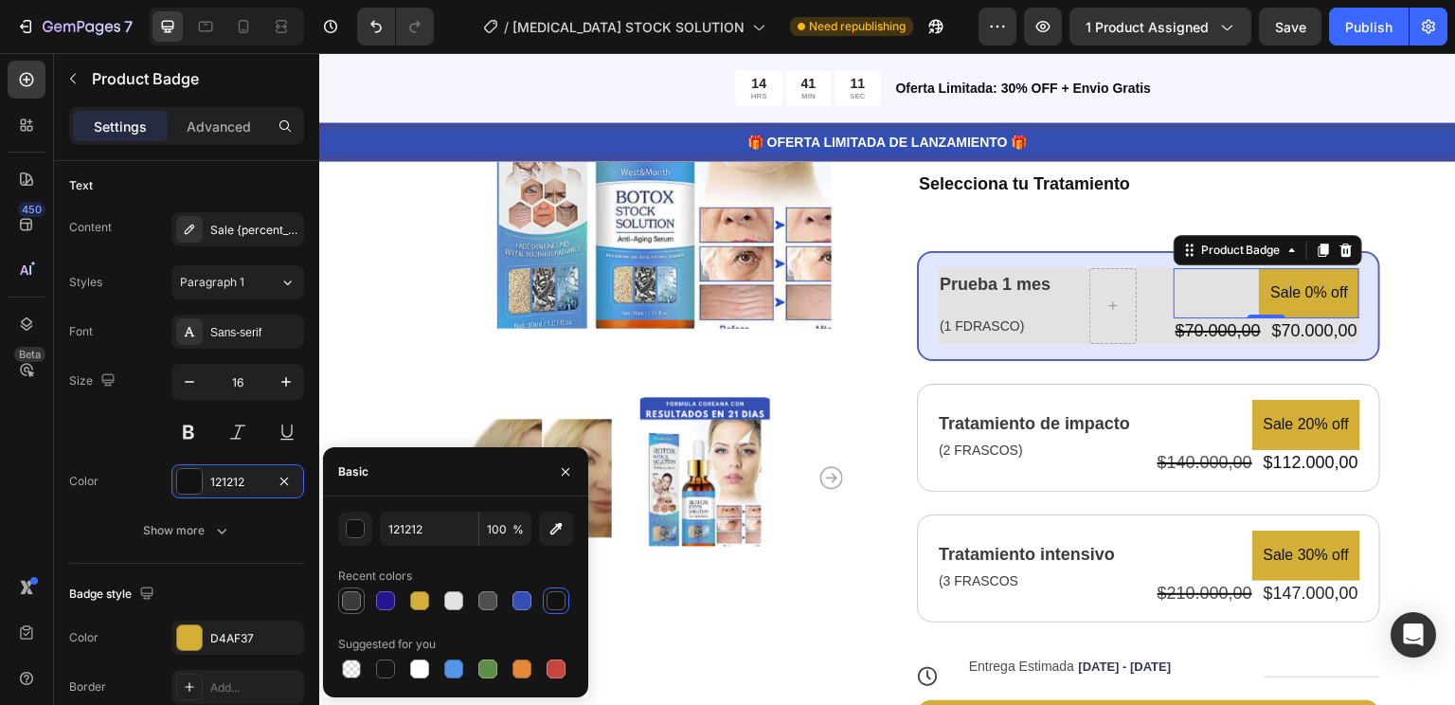
click at [343, 597] on div at bounding box center [351, 600] width 19 height 19
type input "3B3B3B"
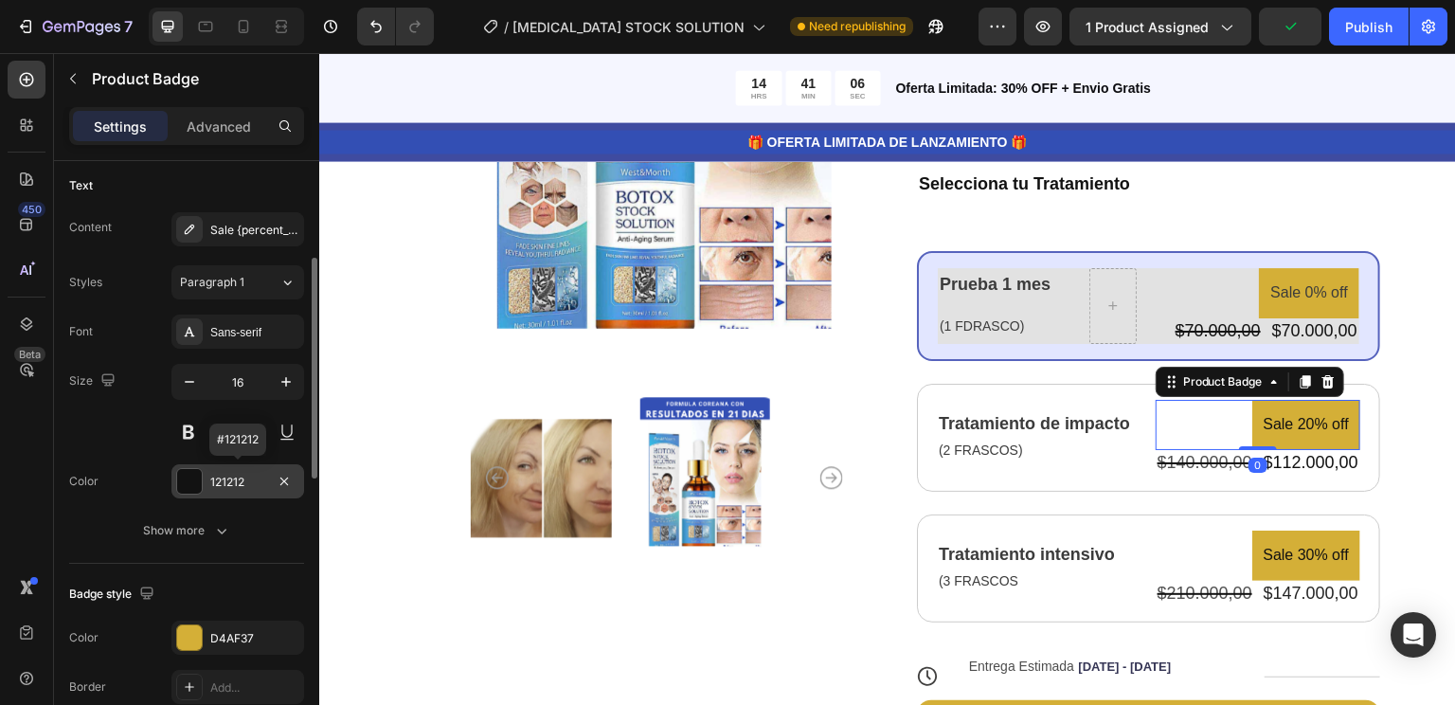
click at [258, 474] on div "121212" at bounding box center [237, 482] width 55 height 17
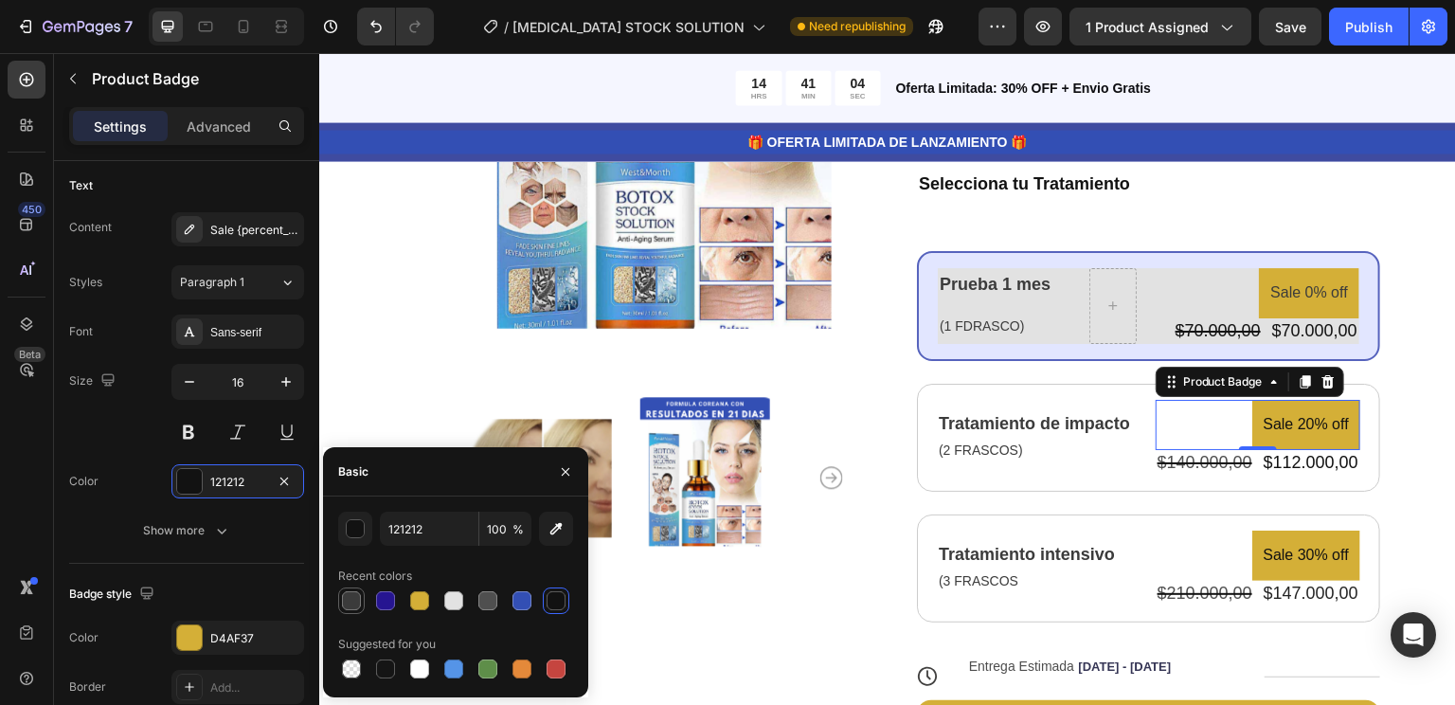
click at [347, 593] on div at bounding box center [351, 600] width 19 height 19
type input "3B3B3B"
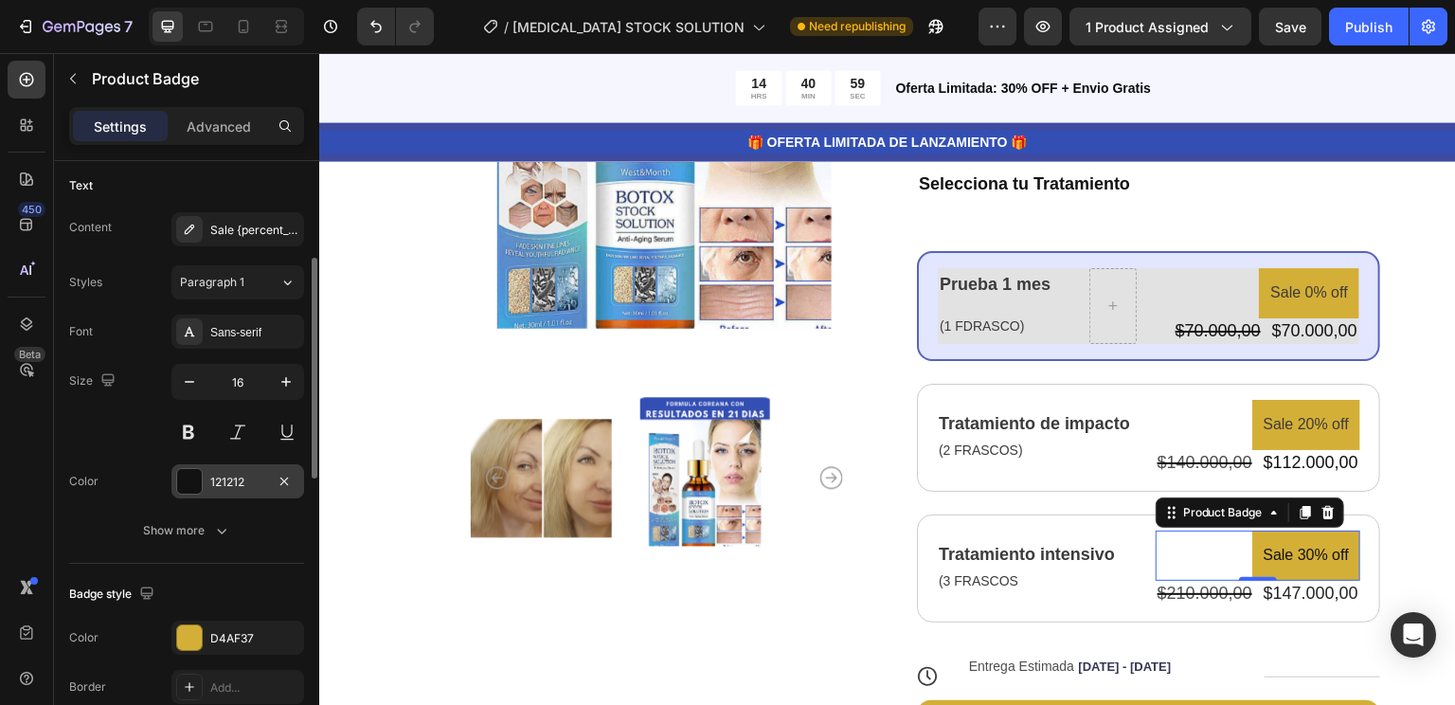
click at [249, 474] on div "121212" at bounding box center [237, 482] width 55 height 17
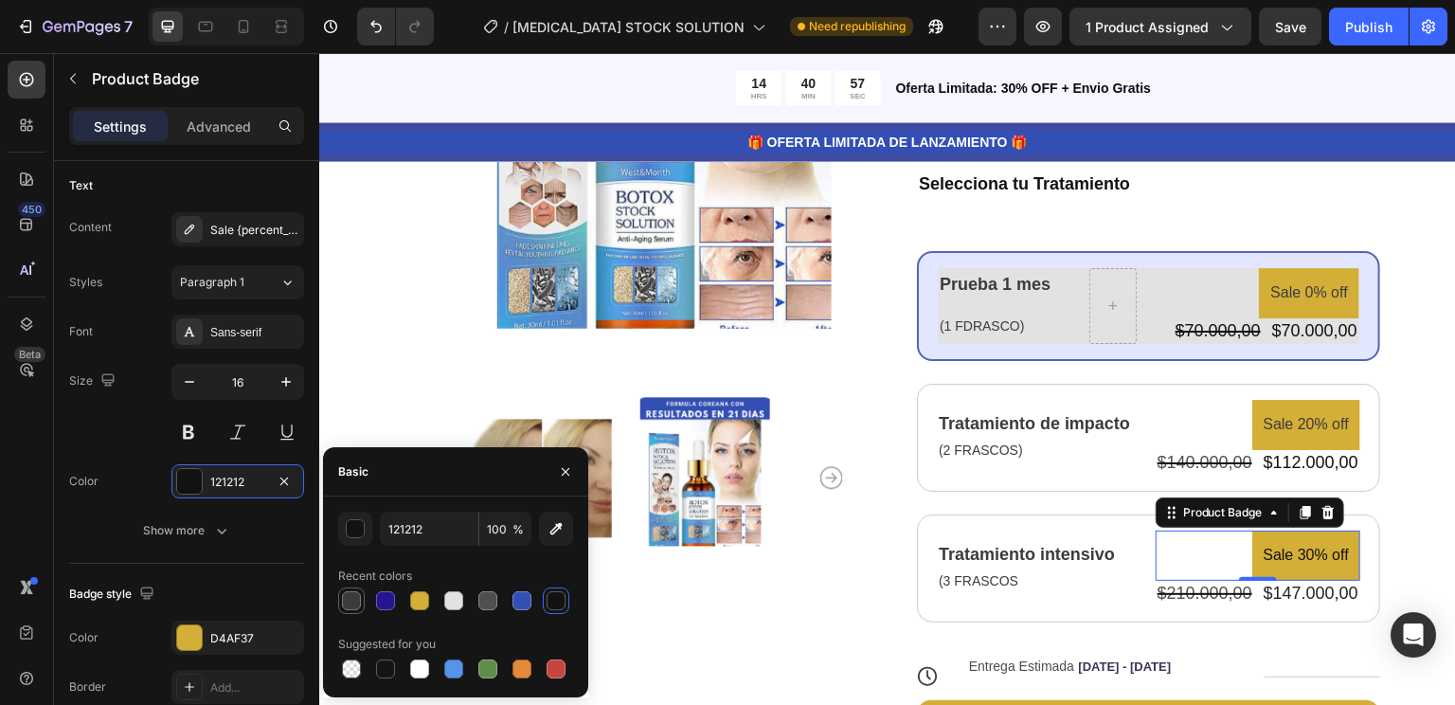
click at [356, 610] on div at bounding box center [351, 600] width 23 height 23
type input "3B3B3B"
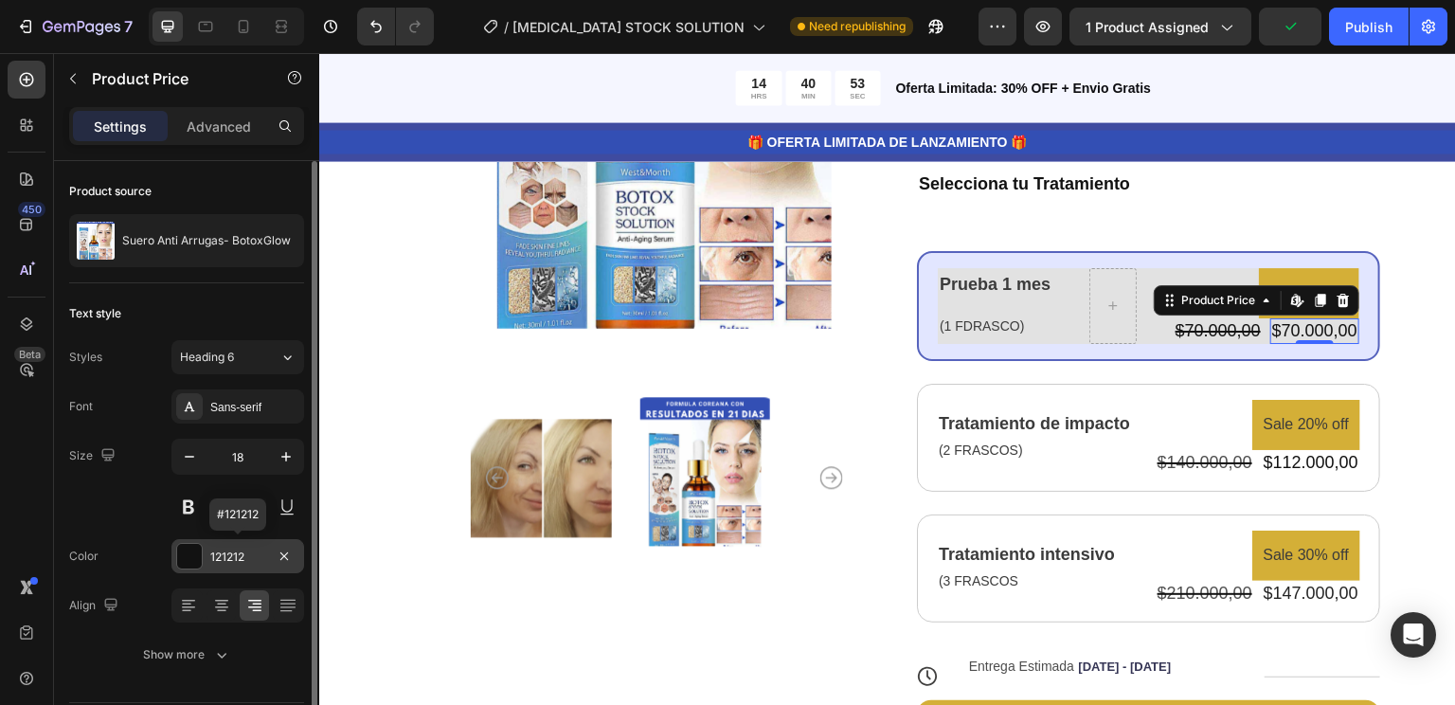
click at [212, 566] on div "121212" at bounding box center [237, 556] width 133 height 34
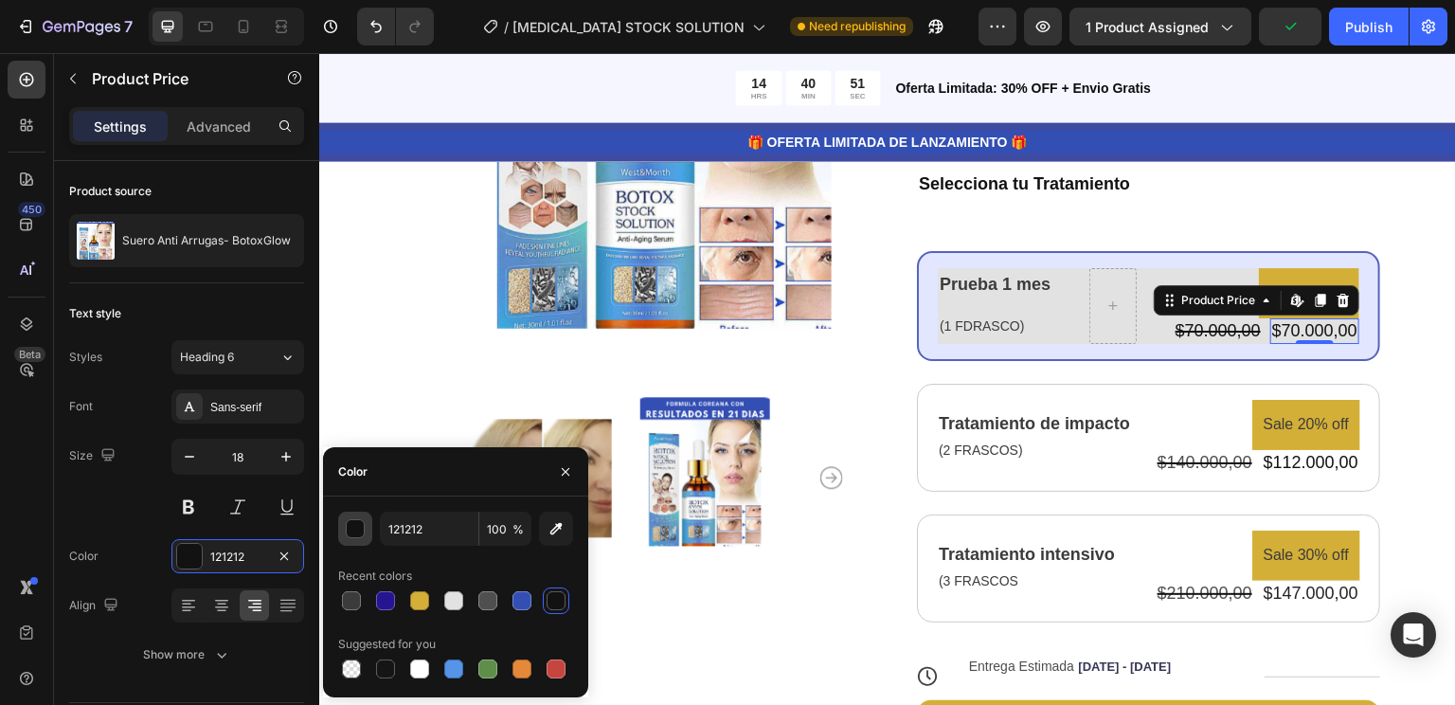
click at [348, 539] on button "button" at bounding box center [355, 529] width 34 height 34
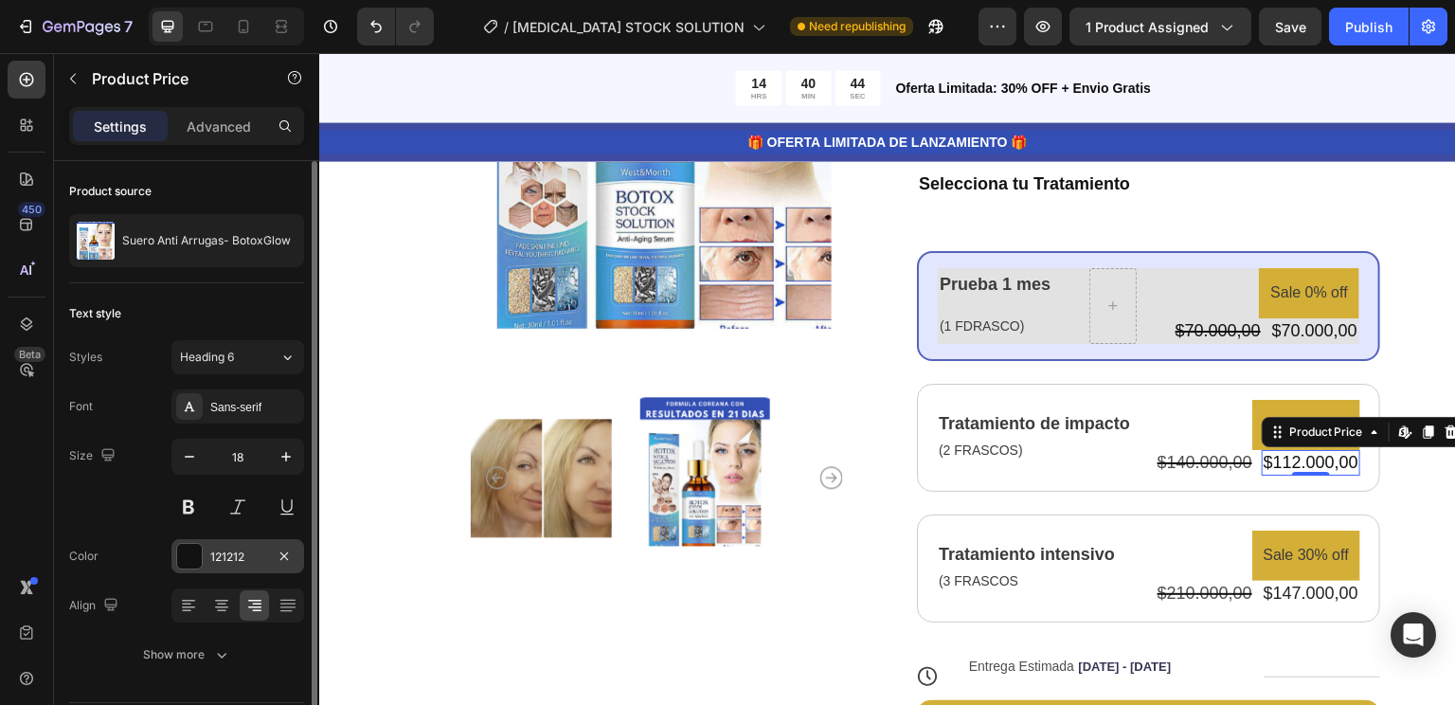
click at [269, 548] on div "121212" at bounding box center [237, 556] width 133 height 34
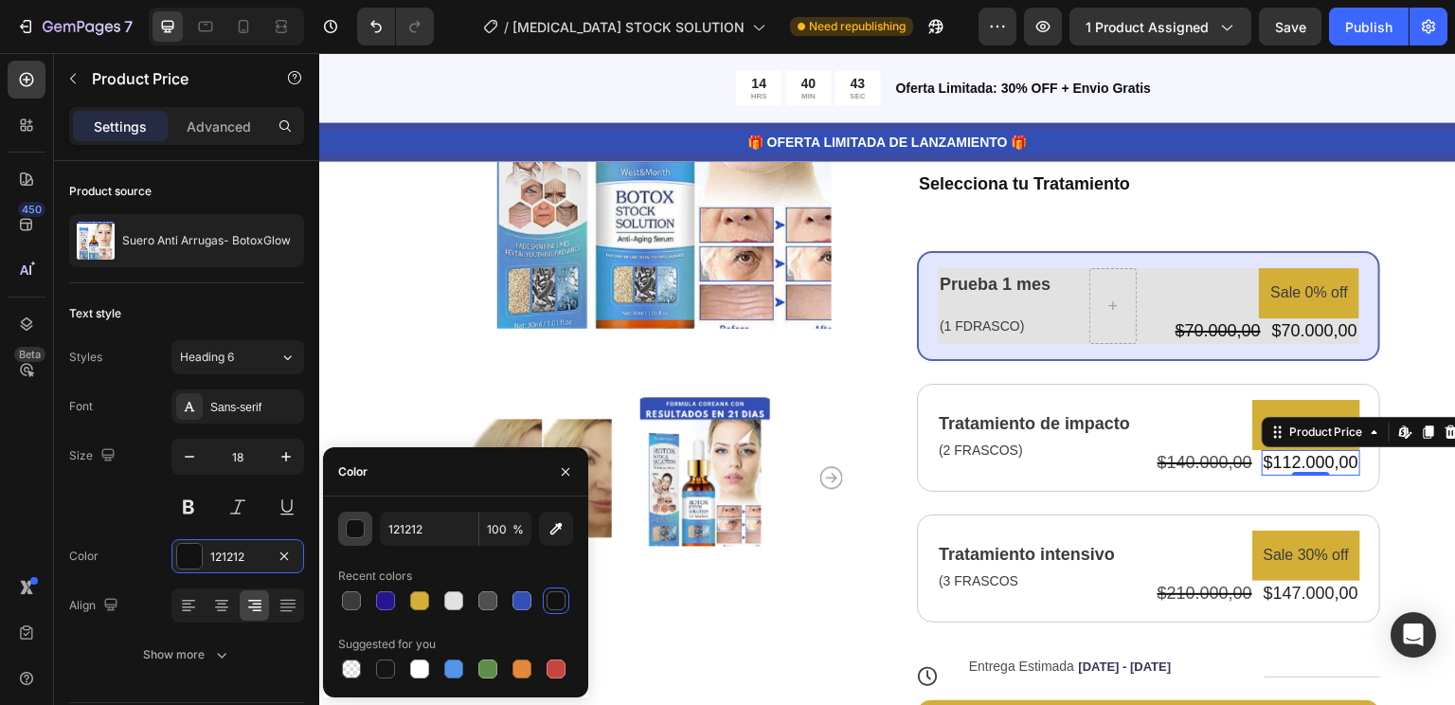
click at [359, 528] on div "button" at bounding box center [356, 529] width 19 height 19
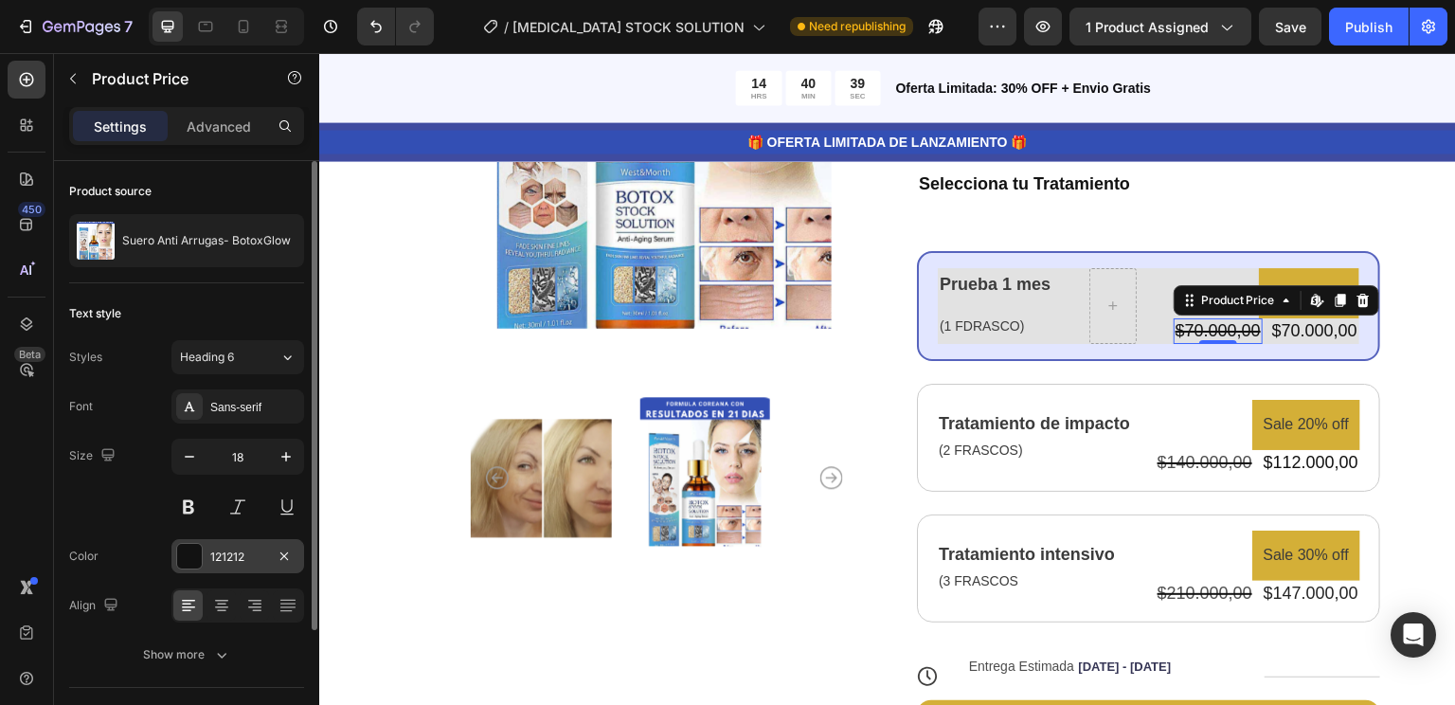
click at [249, 566] on div "121212" at bounding box center [237, 556] width 133 height 34
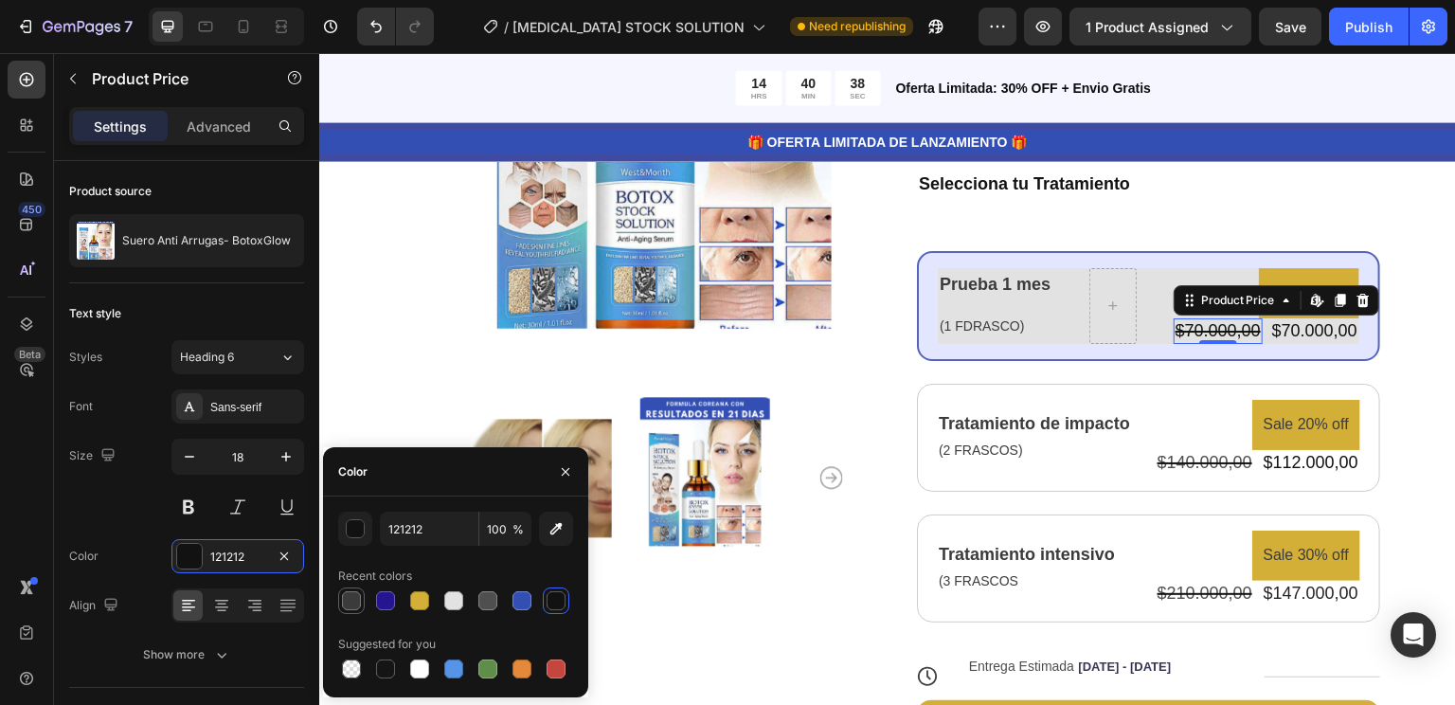
click at [348, 607] on div at bounding box center [351, 600] width 19 height 19
type input "3B3B3B"
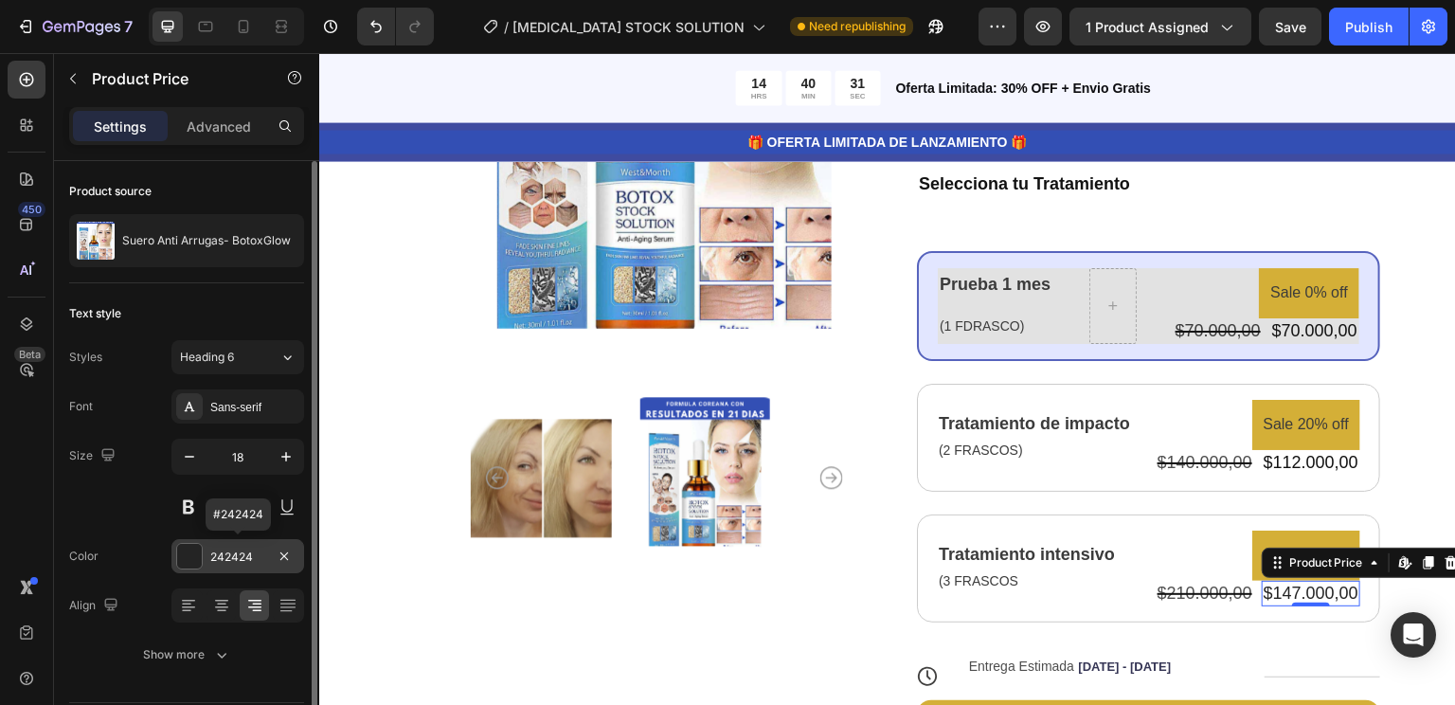
click at [217, 557] on div "242424" at bounding box center [237, 556] width 55 height 17
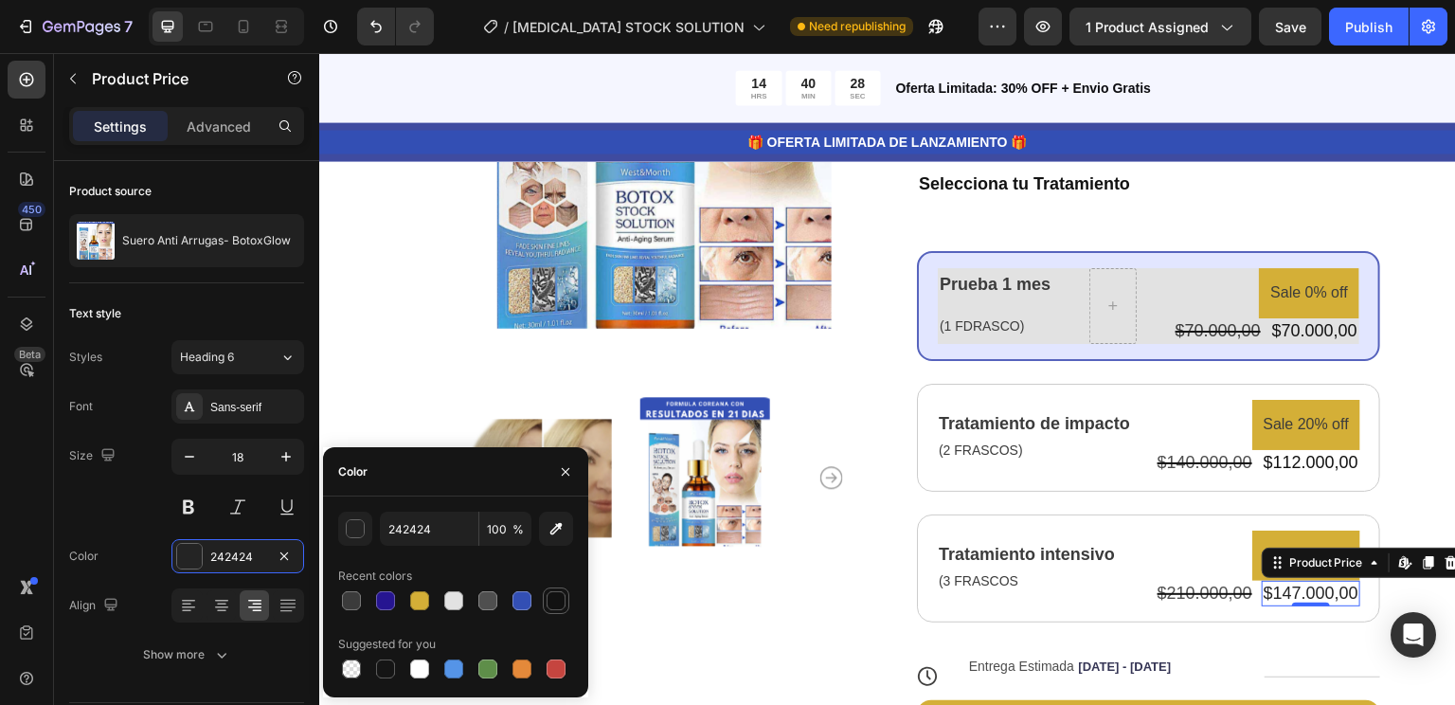
click at [560, 606] on div at bounding box center [556, 600] width 19 height 19
type input "121212"
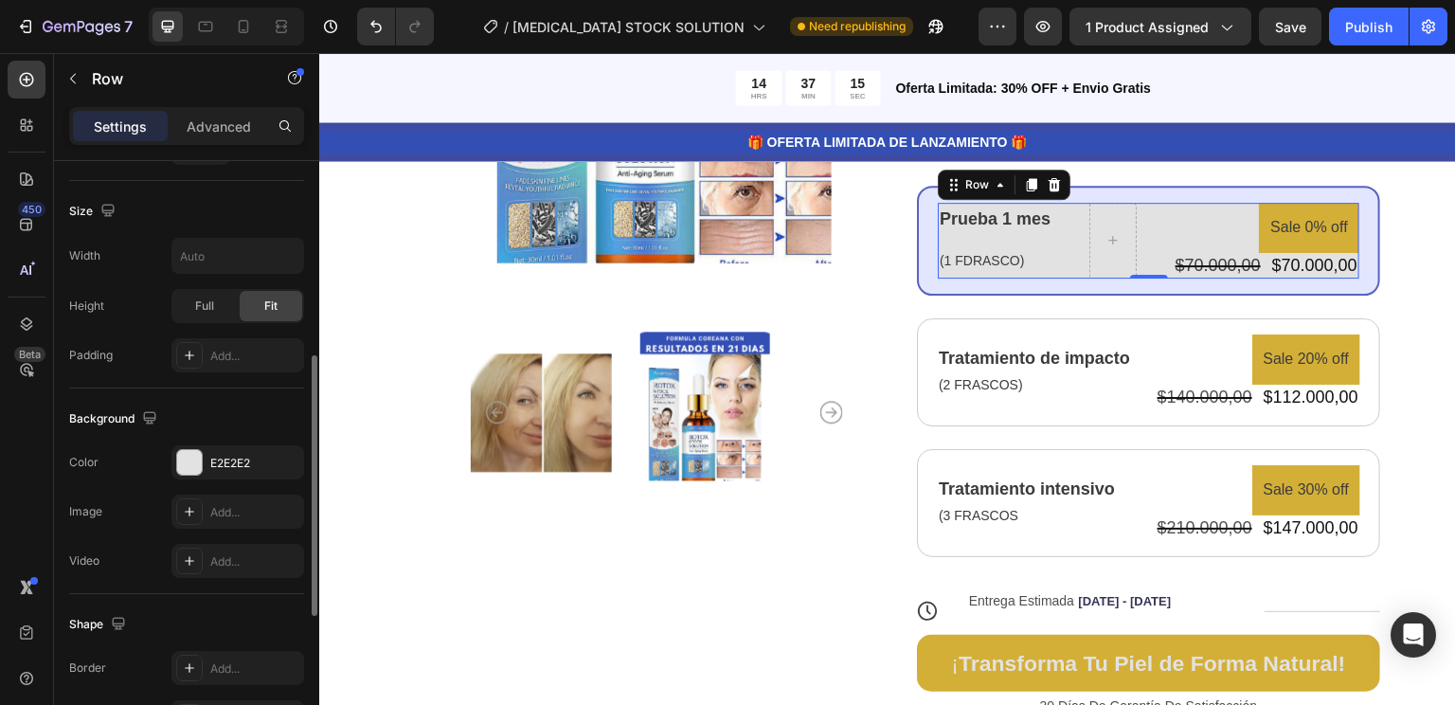
scroll to position [447, 0]
click at [258, 466] on div "E2E2E2" at bounding box center [237, 464] width 55 height 17
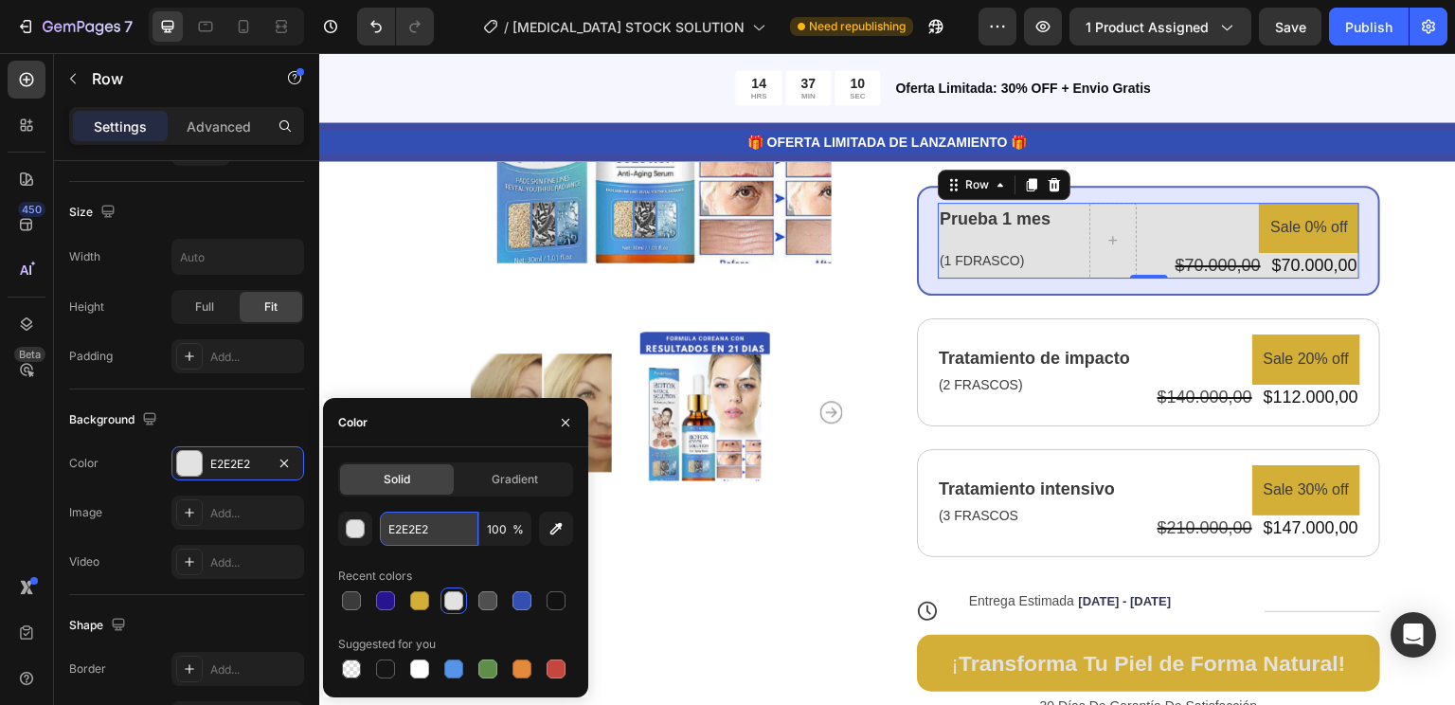
click at [433, 541] on input "E2E2E2" at bounding box center [429, 529] width 99 height 34
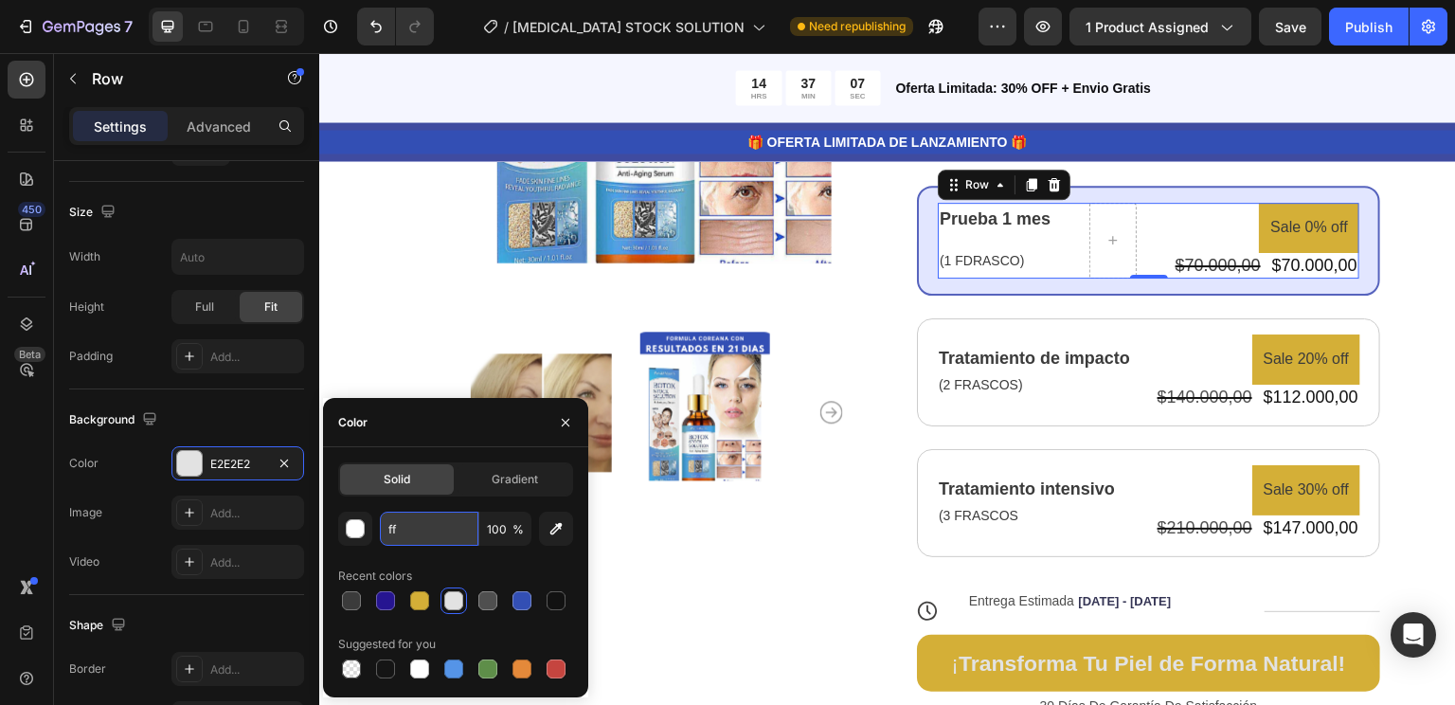
type input "f"
type input "FFF"
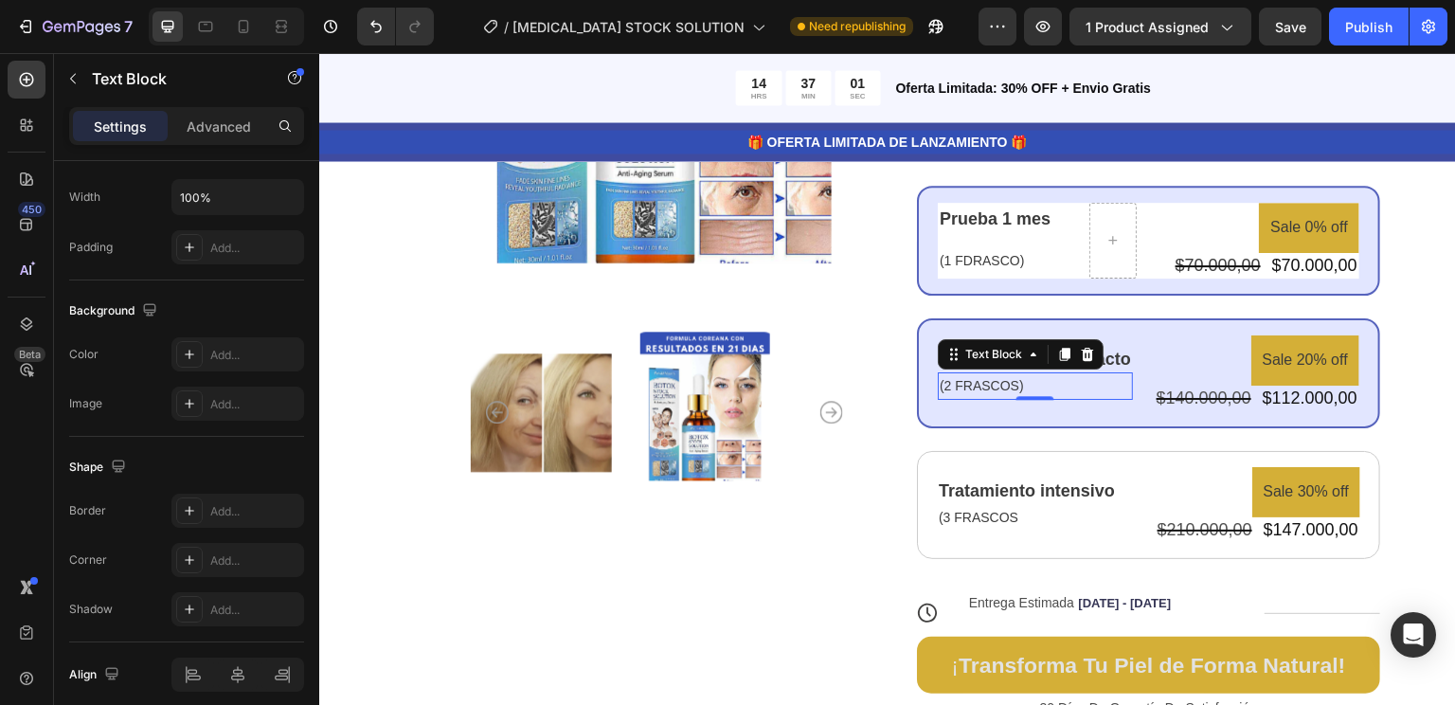
click at [1105, 395] on p "(2 FRASCOS)" at bounding box center [1035, 386] width 191 height 24
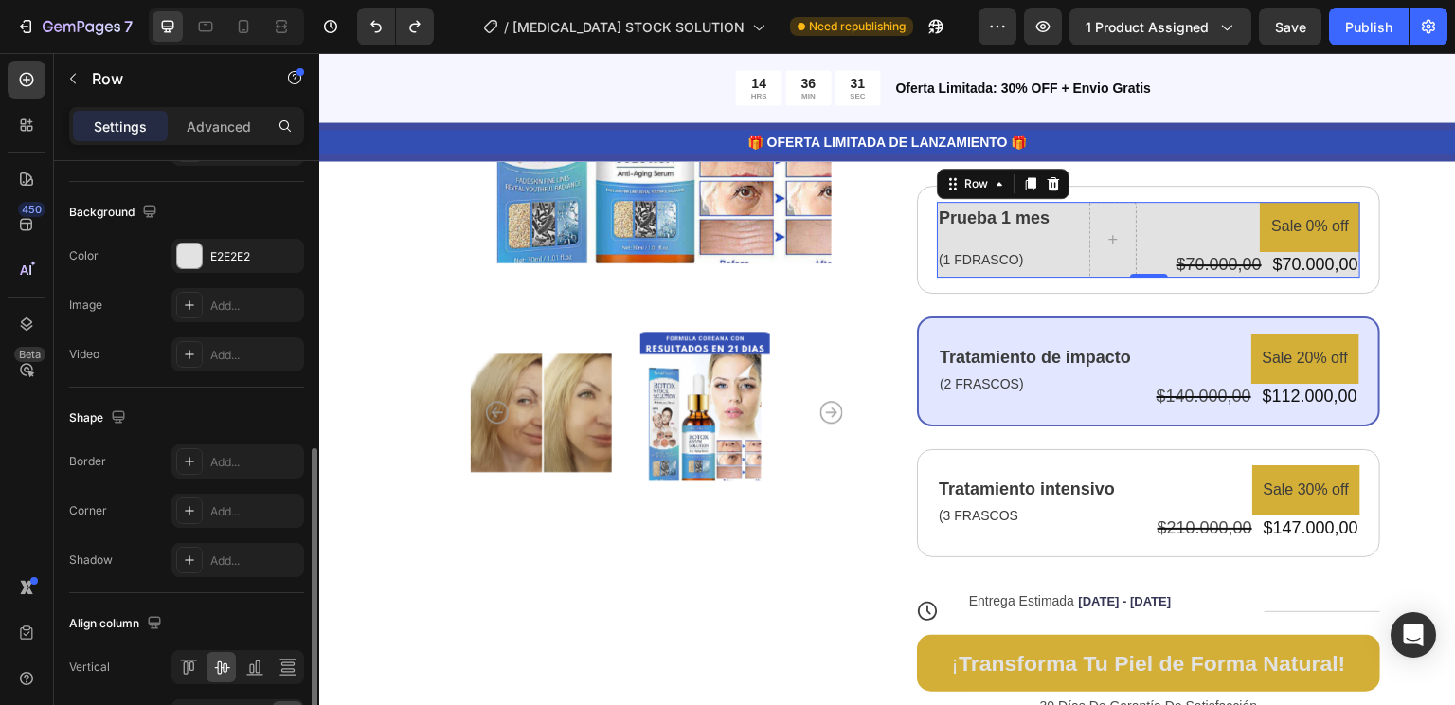
scroll to position [771, 0]
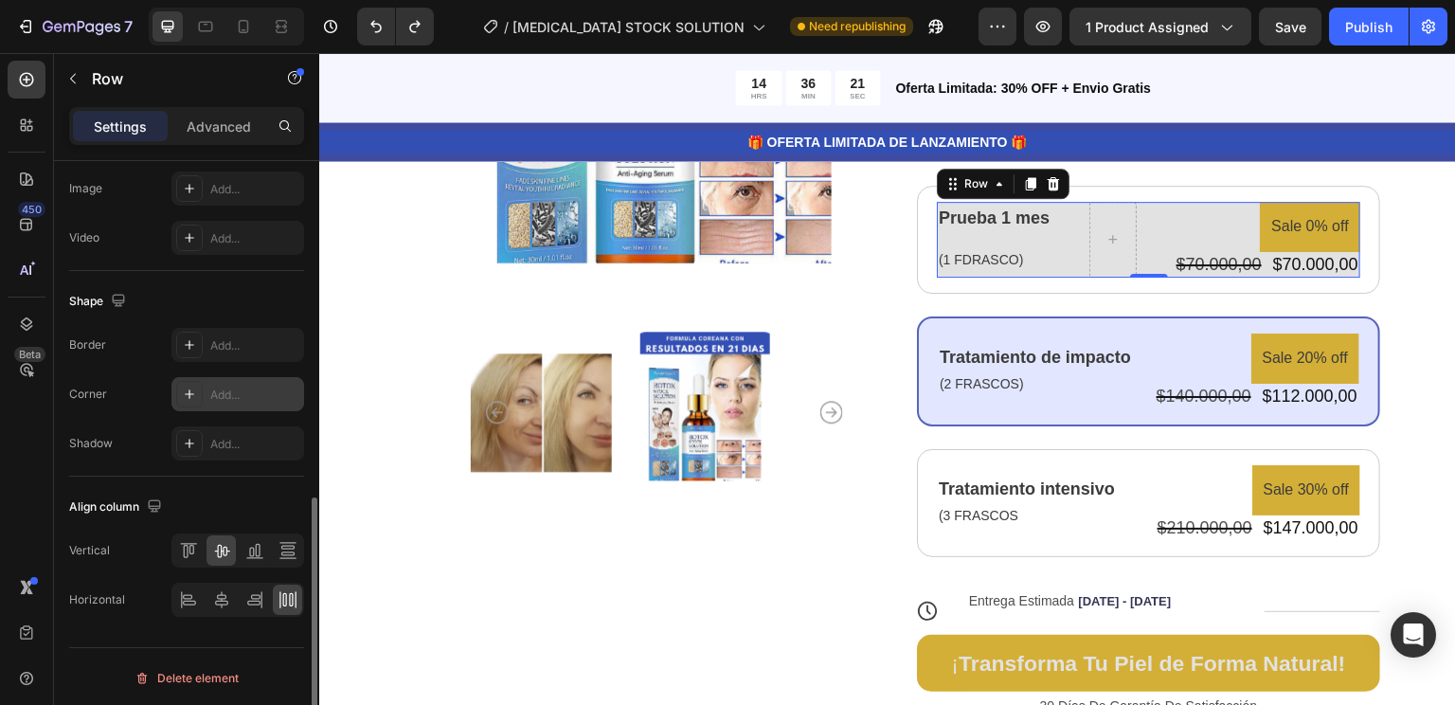
click at [243, 389] on div "Add..." at bounding box center [254, 394] width 89 height 17
click at [249, 440] on div "Add..." at bounding box center [254, 444] width 89 height 17
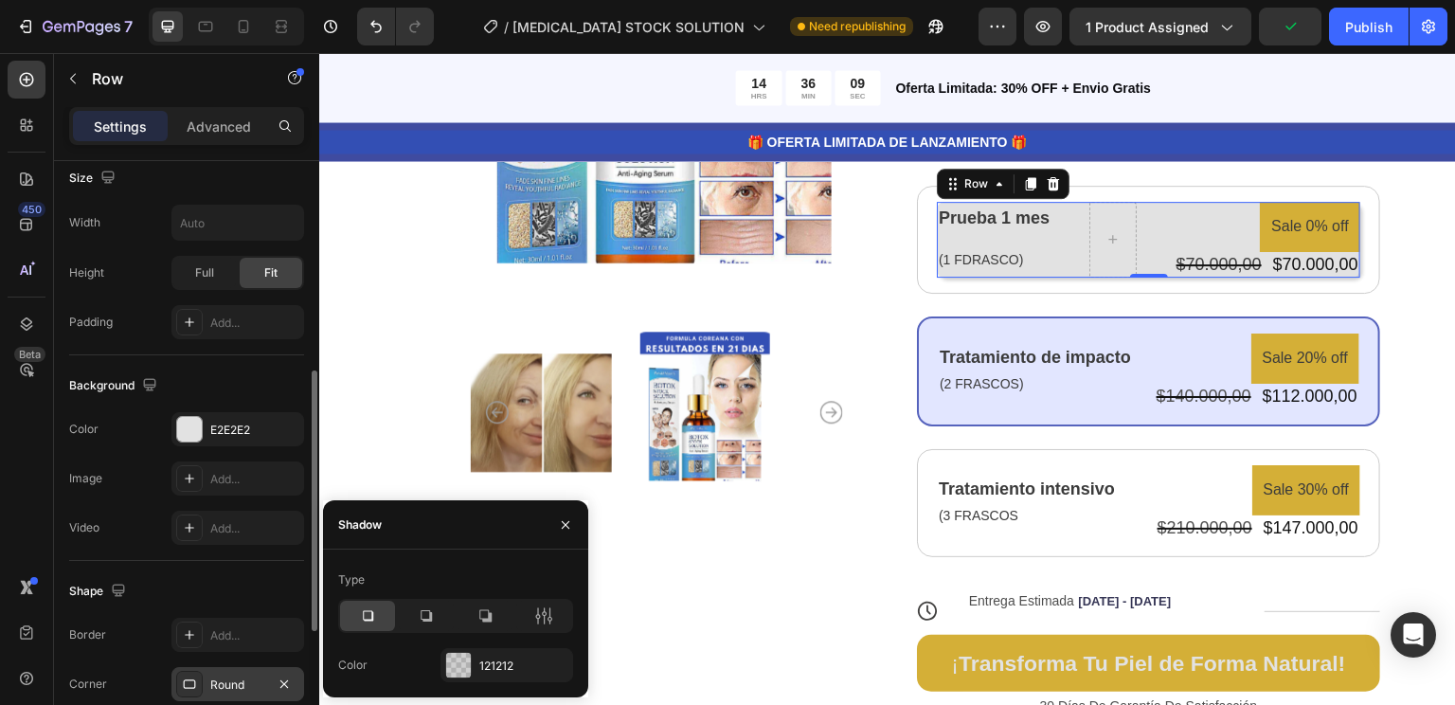
scroll to position [481, 0]
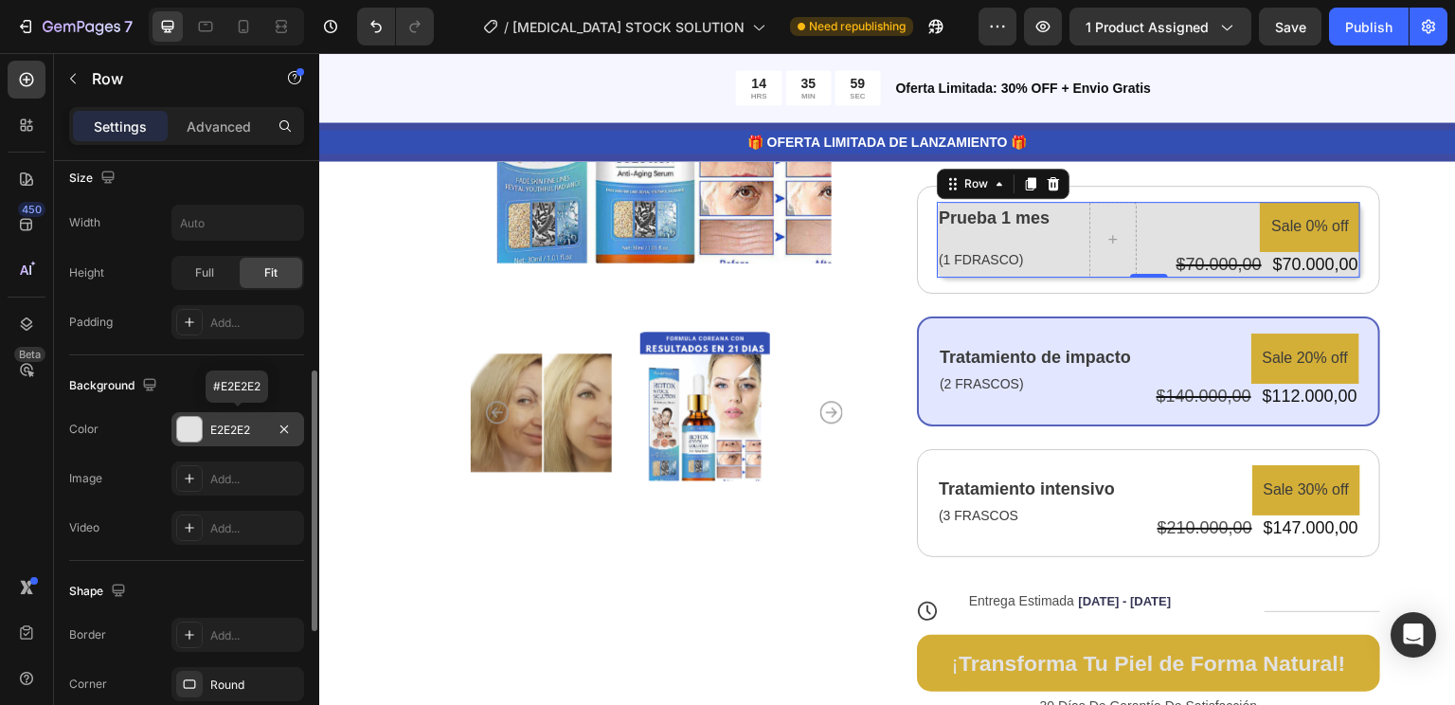
click at [263, 432] on div "E2E2E2" at bounding box center [237, 430] width 55 height 17
click at [247, 430] on div "E2E2E2" at bounding box center [237, 430] width 55 height 17
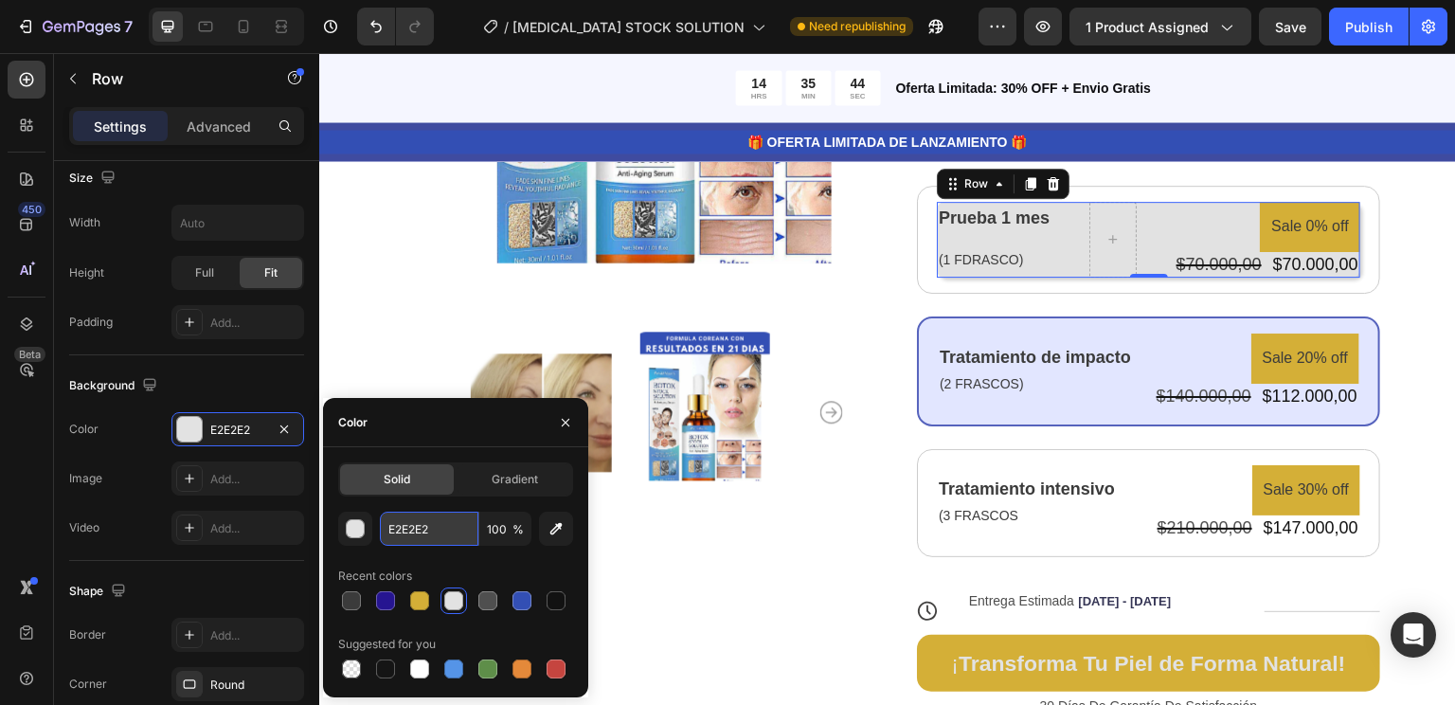
click at [440, 520] on input "E2E2E2" at bounding box center [429, 529] width 99 height 34
drag, startPoint x: 440, startPoint y: 520, endPoint x: 374, endPoint y: 520, distance: 65.4
click at [374, 520] on div "E2E2E2 100 %" at bounding box center [455, 529] width 235 height 34
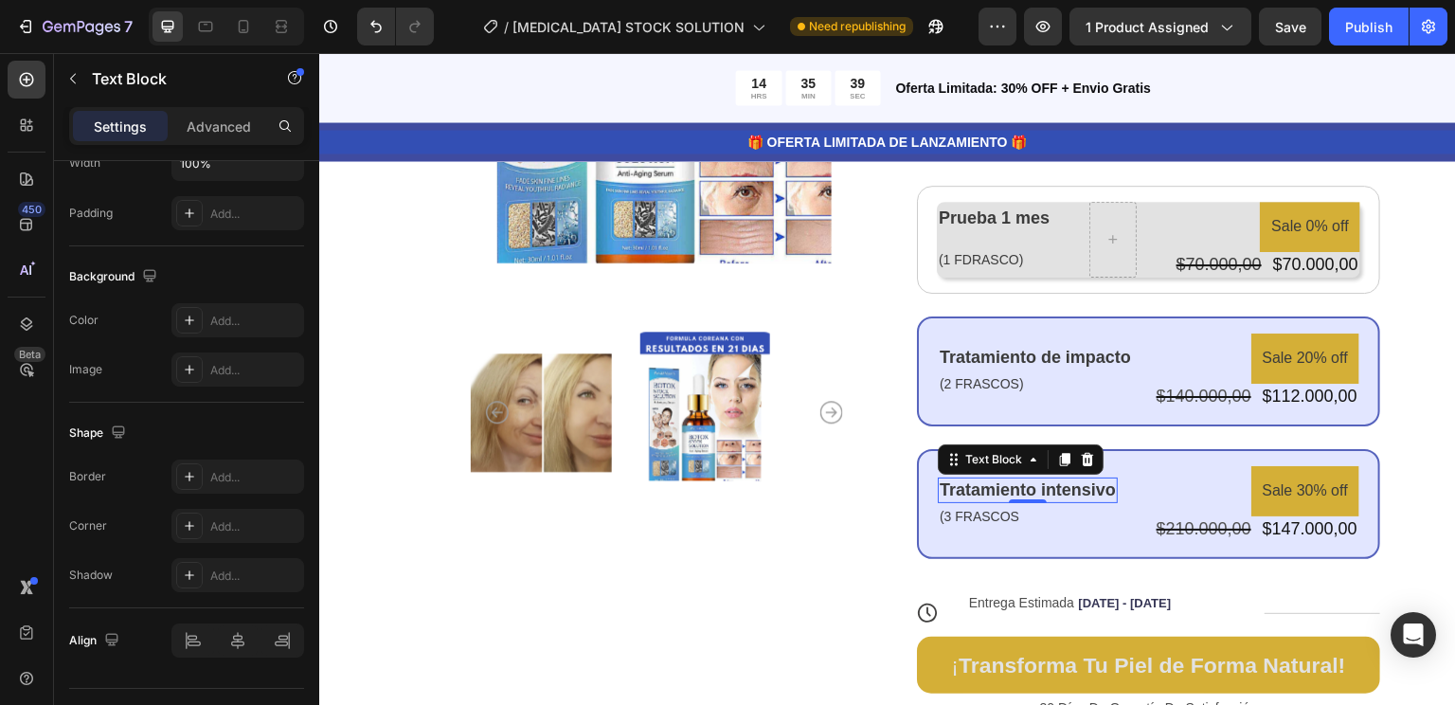
scroll to position [0, 0]
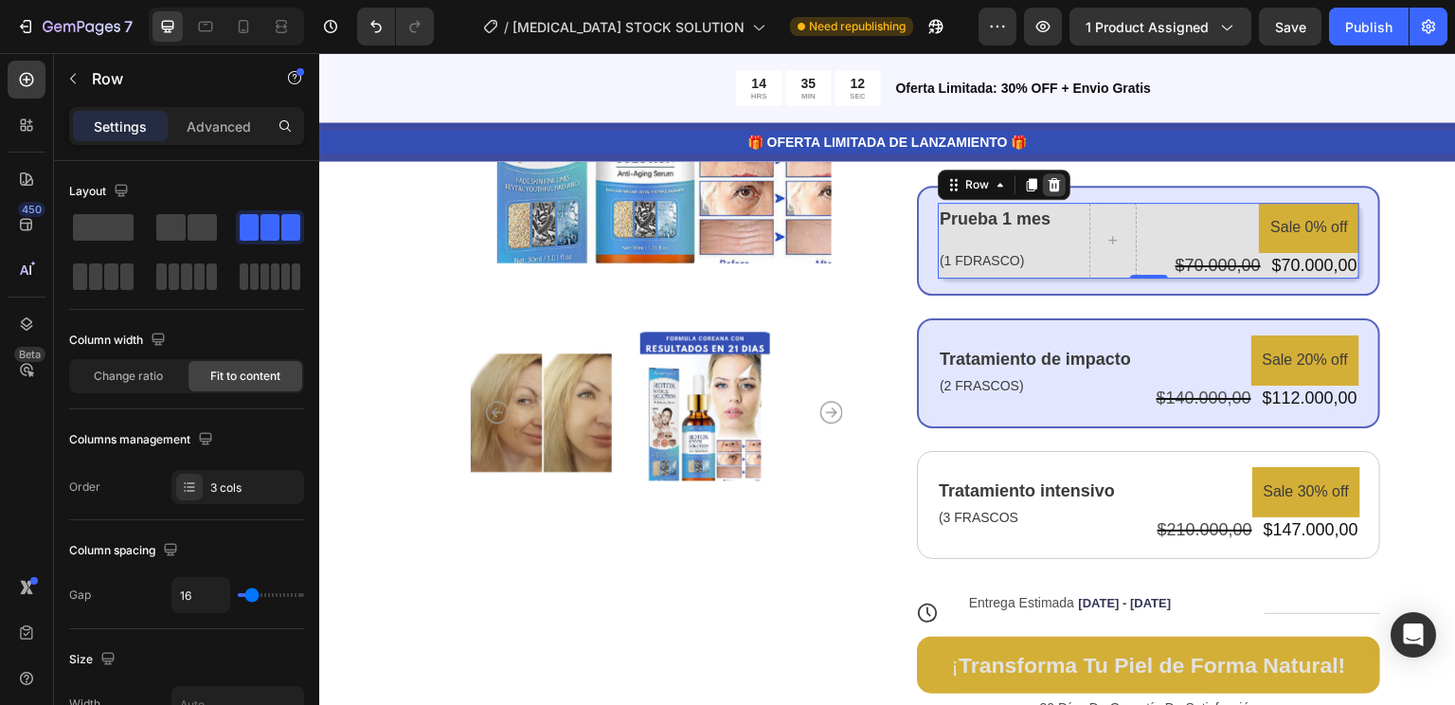
click at [1049, 192] on div at bounding box center [1054, 184] width 23 height 23
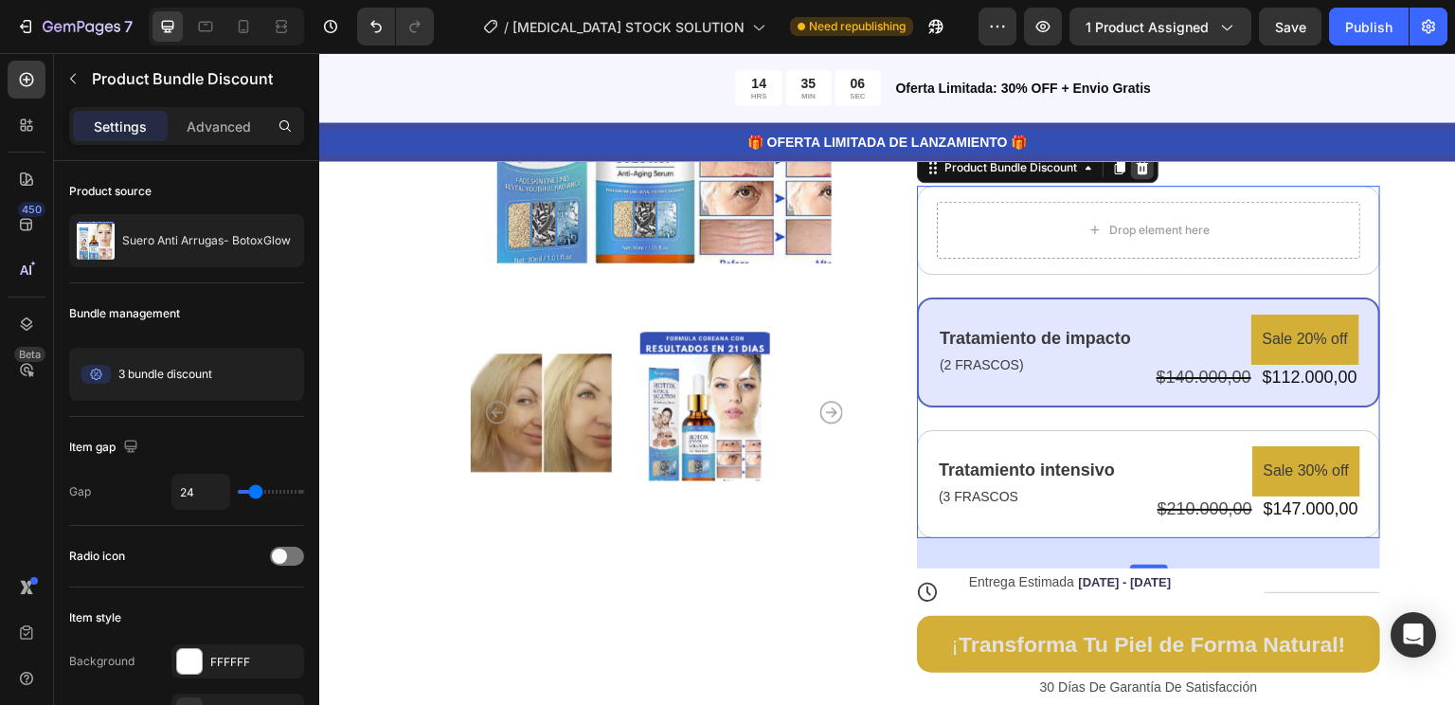
click at [1144, 171] on div at bounding box center [1142, 167] width 23 height 23
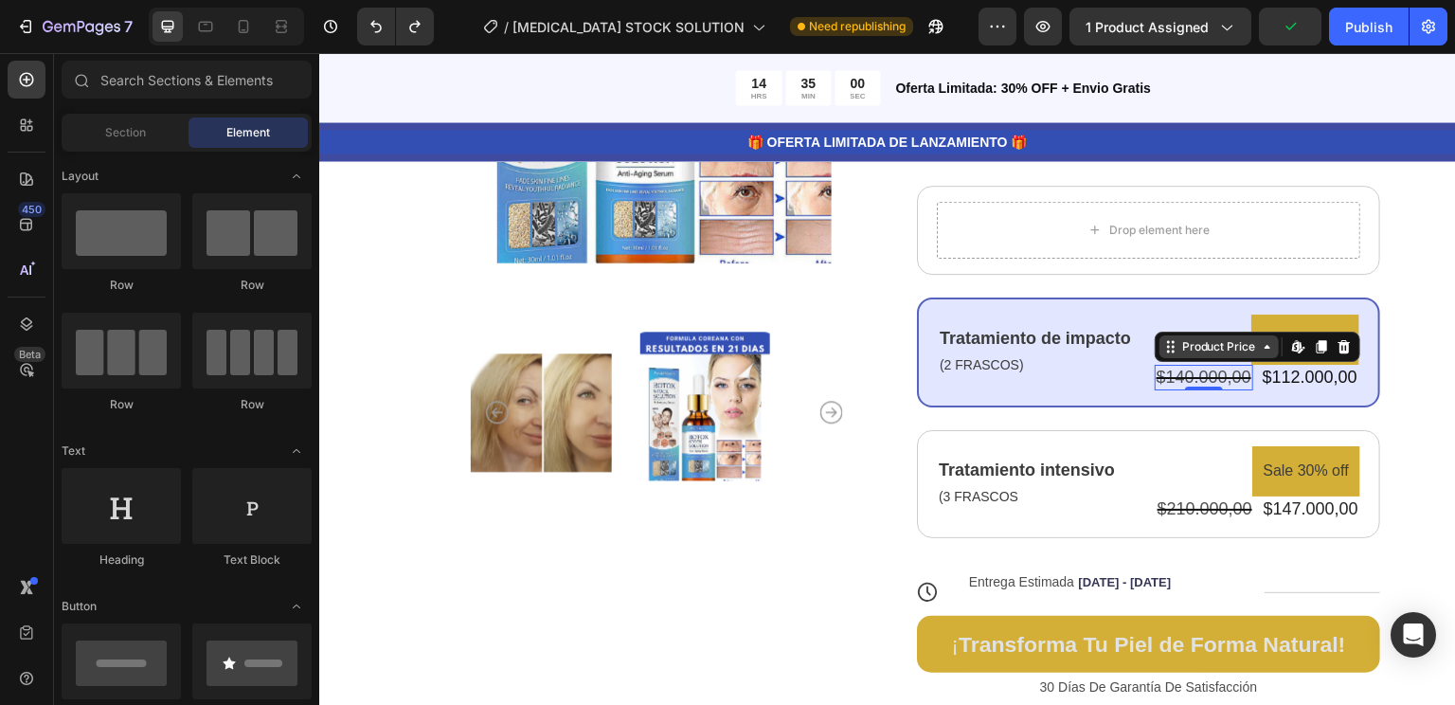
click at [1171, 345] on div "Sale 20% off Product Badge $140.000,00 Product Price Edit content in Shopify 0 …" at bounding box center [1257, 352] width 205 height 76
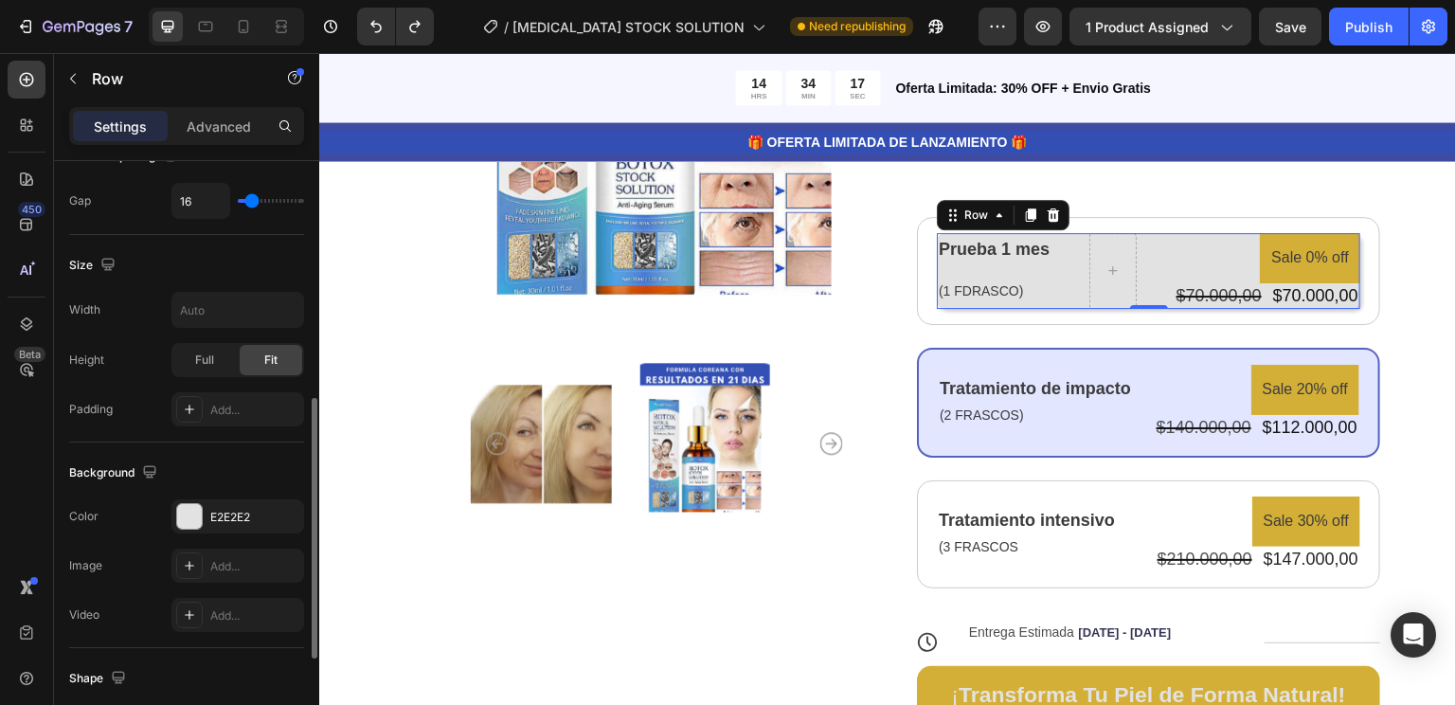
scroll to position [466, 0]
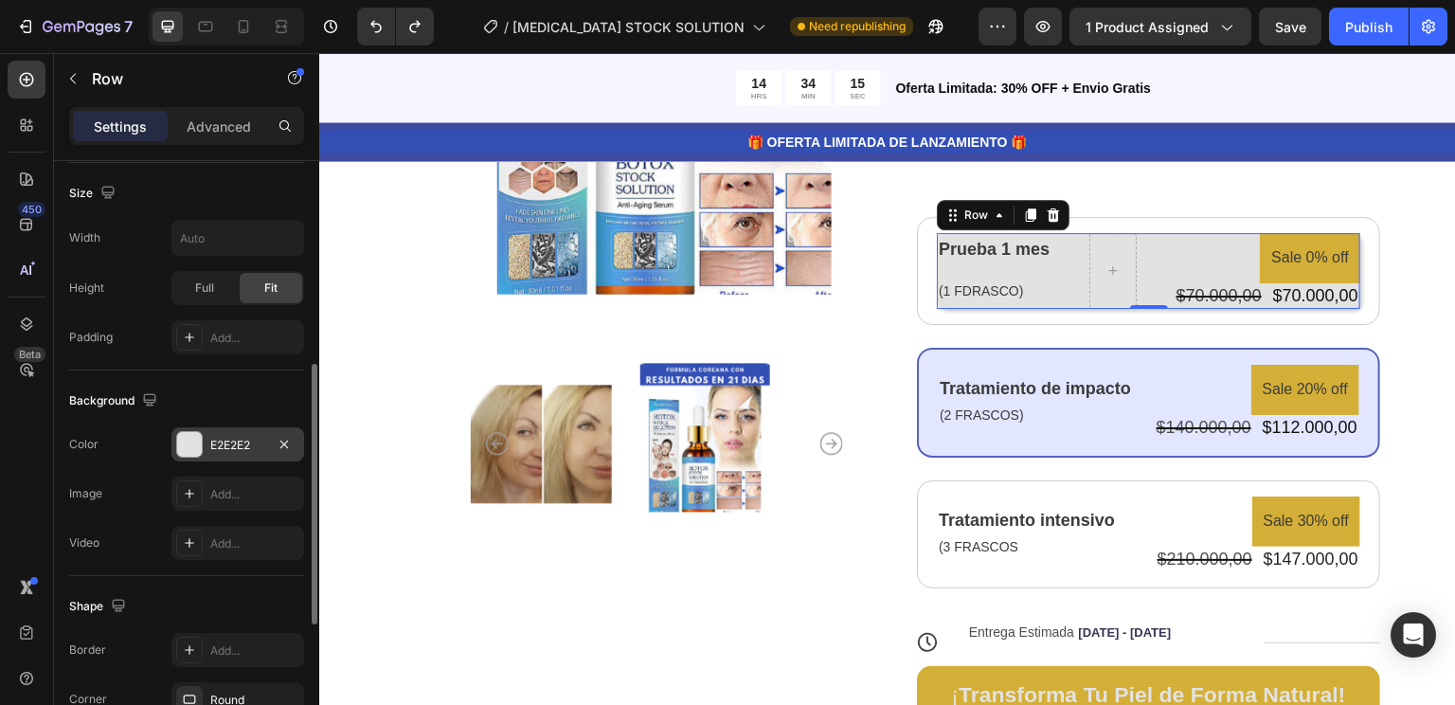
click at [250, 453] on div "E2E2E2" at bounding box center [237, 444] width 133 height 34
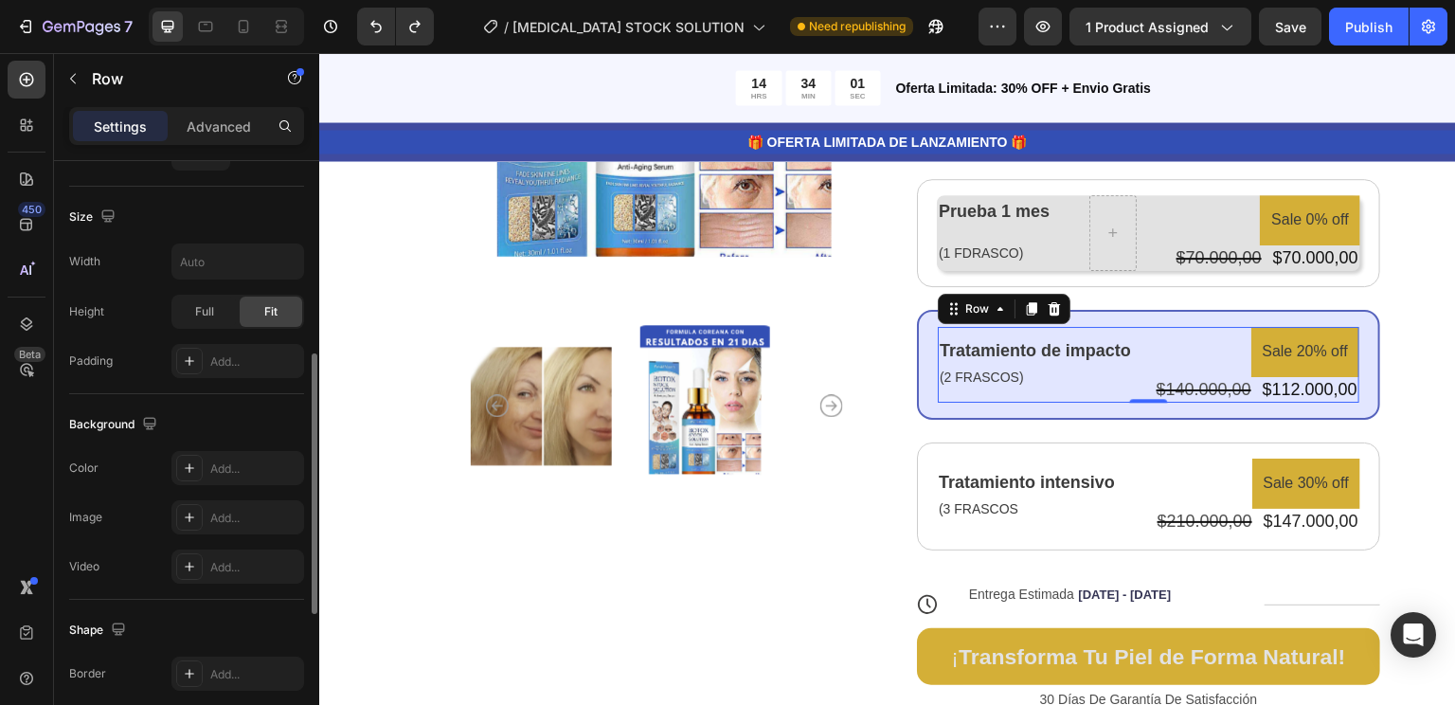
scroll to position [441, 0]
click at [220, 456] on div "Add..." at bounding box center [237, 469] width 133 height 34
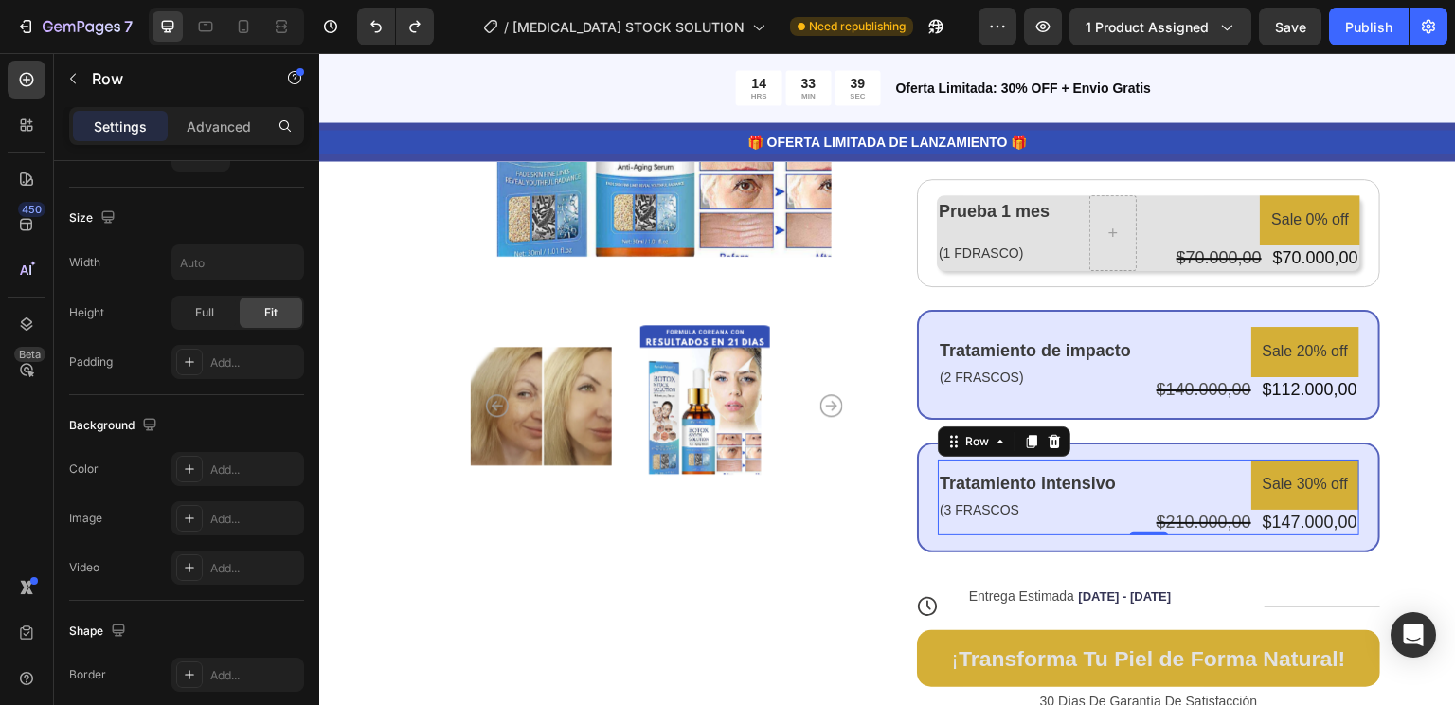
scroll to position [0, 0]
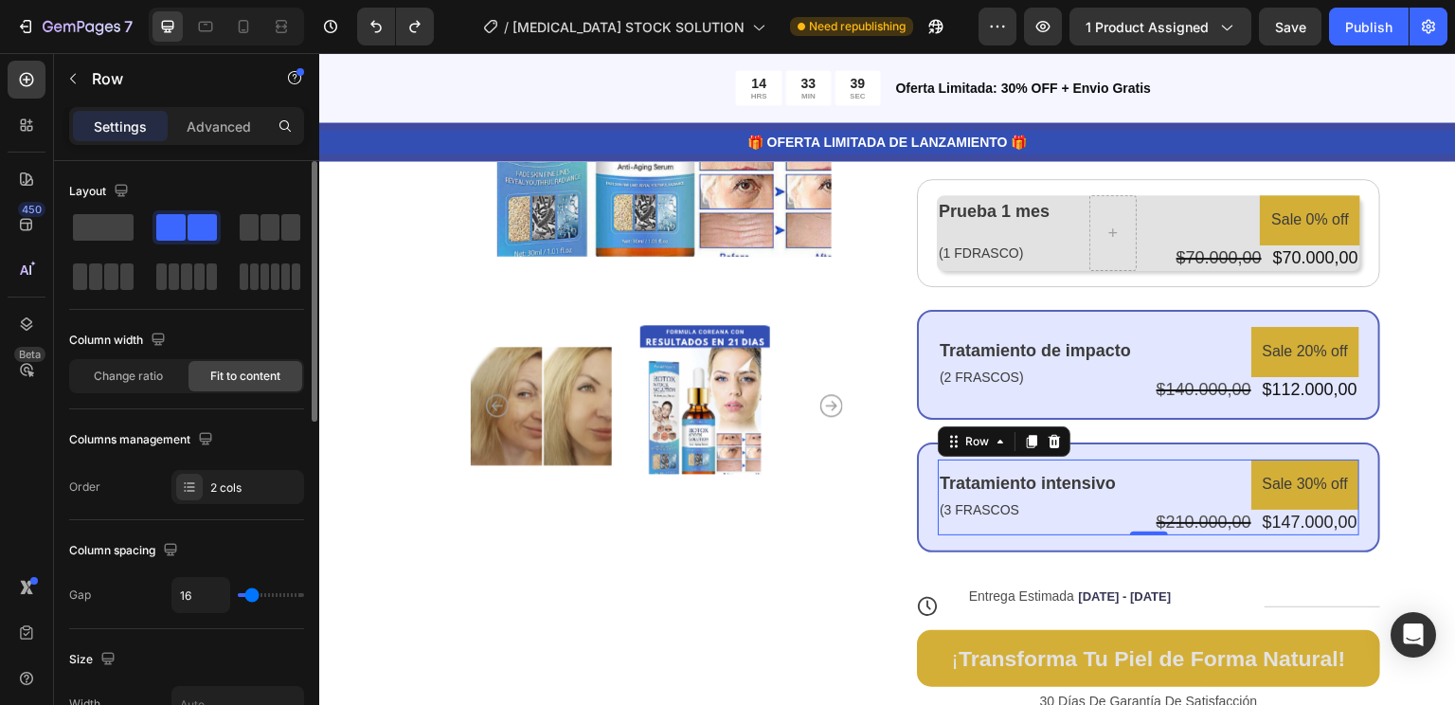
click at [1115, 502] on div "Tratamiento intensivo Text Block (3 FRASCOS Text Block Sale 30% off Product Bad…" at bounding box center [1149, 497] width 422 height 76
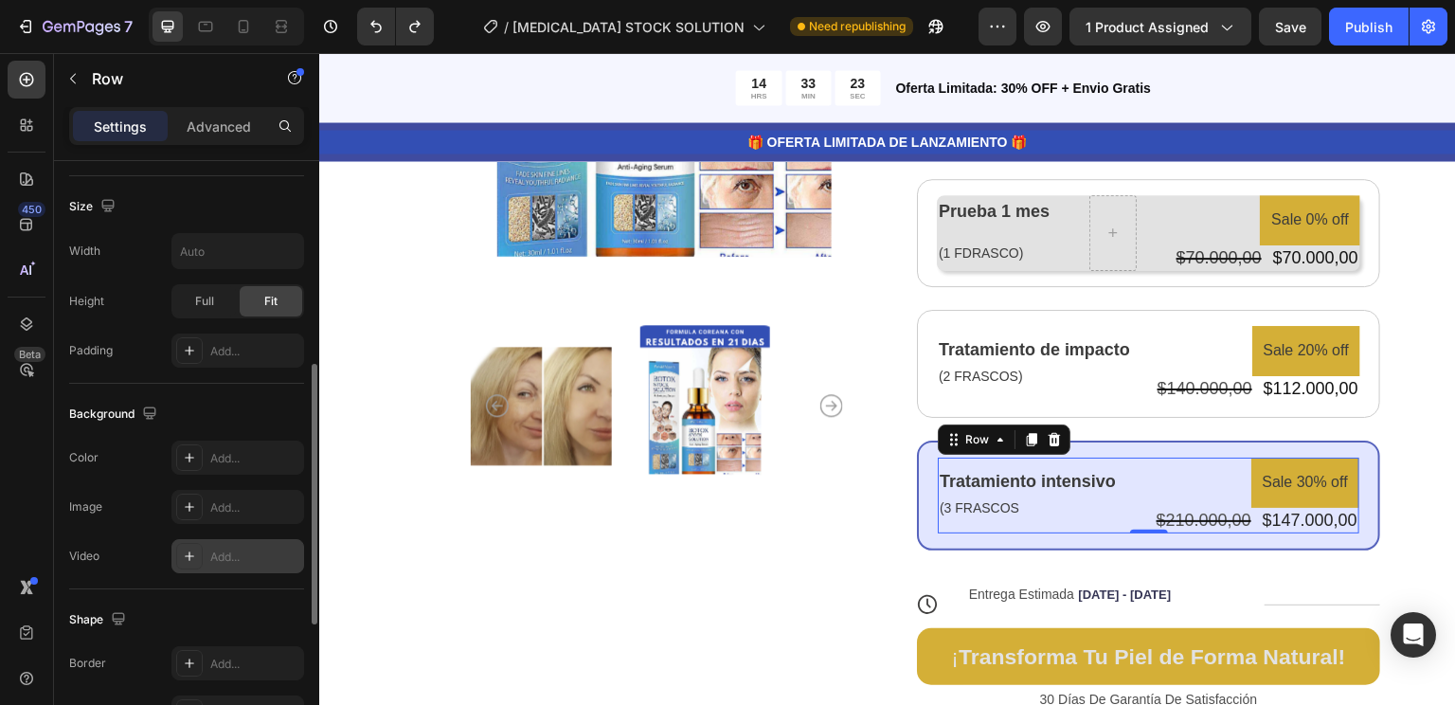
scroll to position [481, 0]
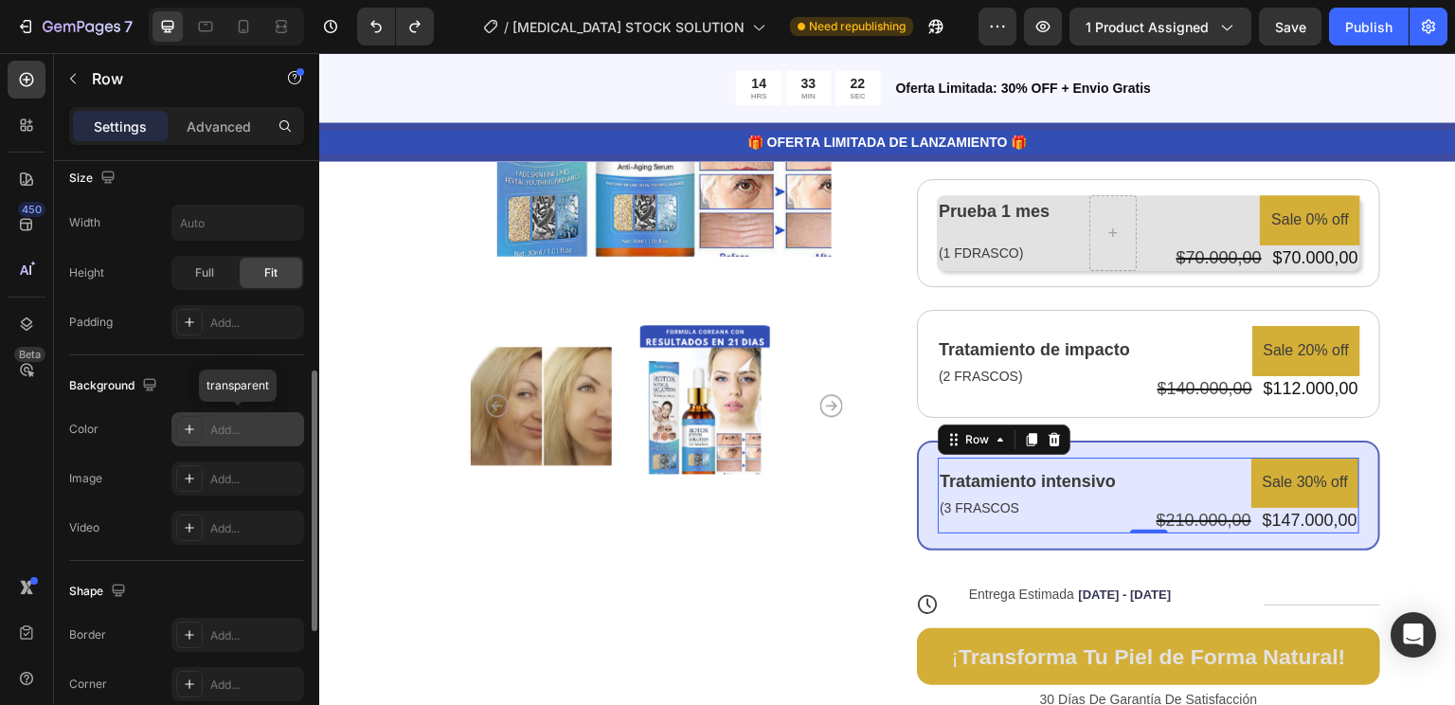
click at [245, 435] on div "Add..." at bounding box center [254, 430] width 89 height 17
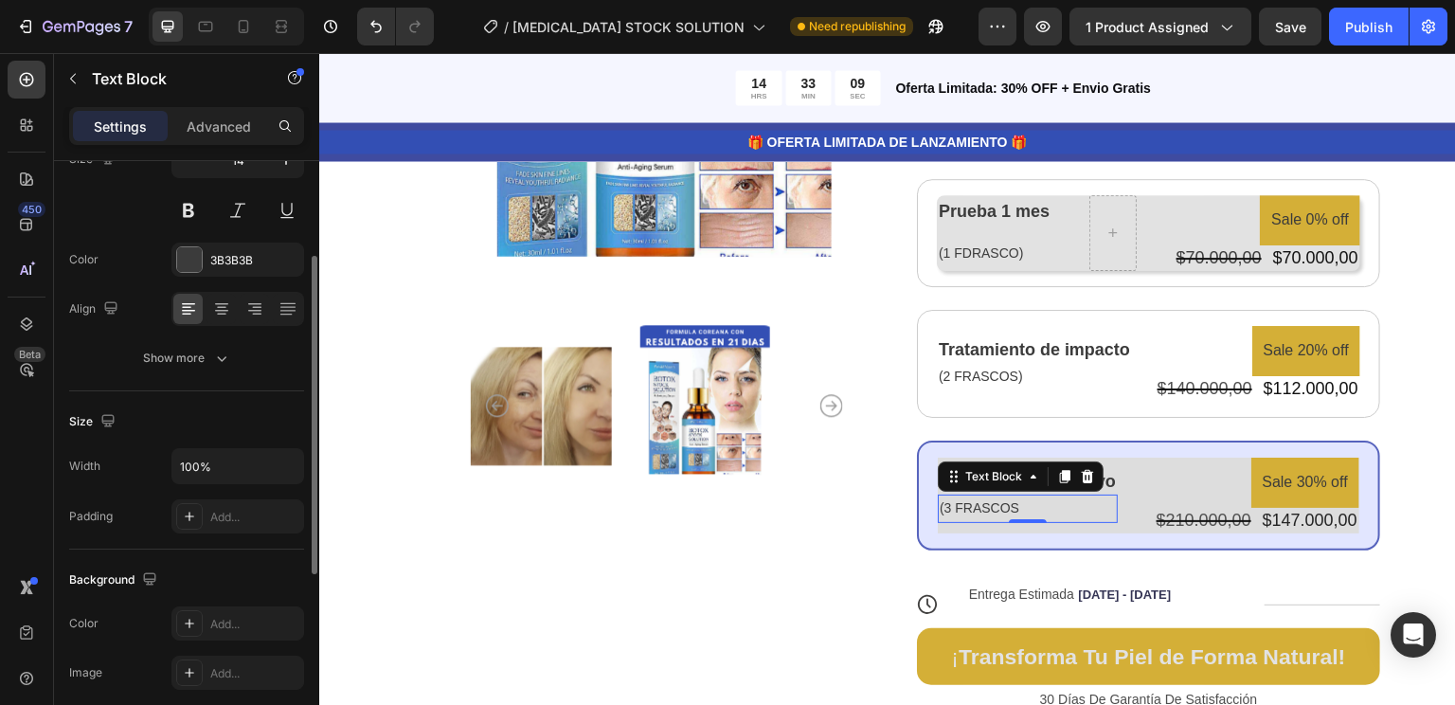
scroll to position [224, 0]
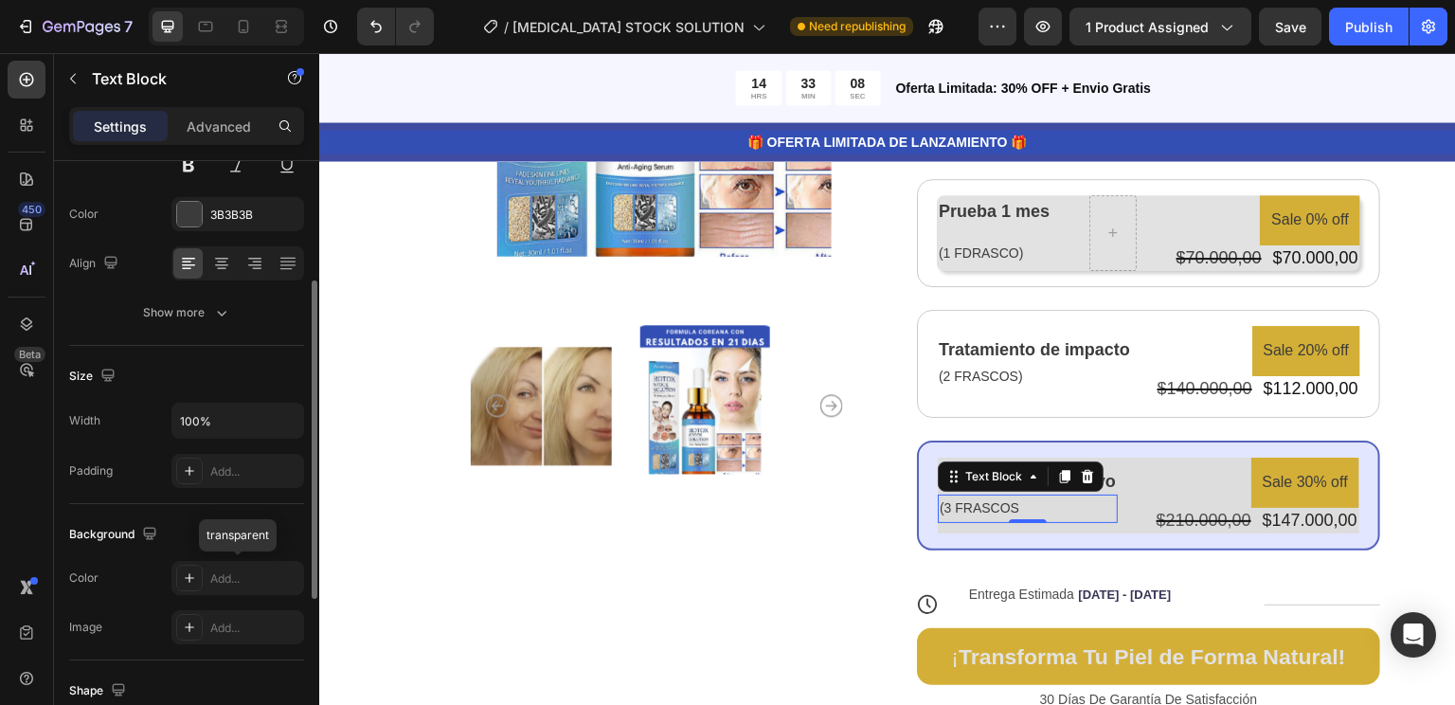
click at [213, 585] on div "Add..." at bounding box center [237, 578] width 133 height 34
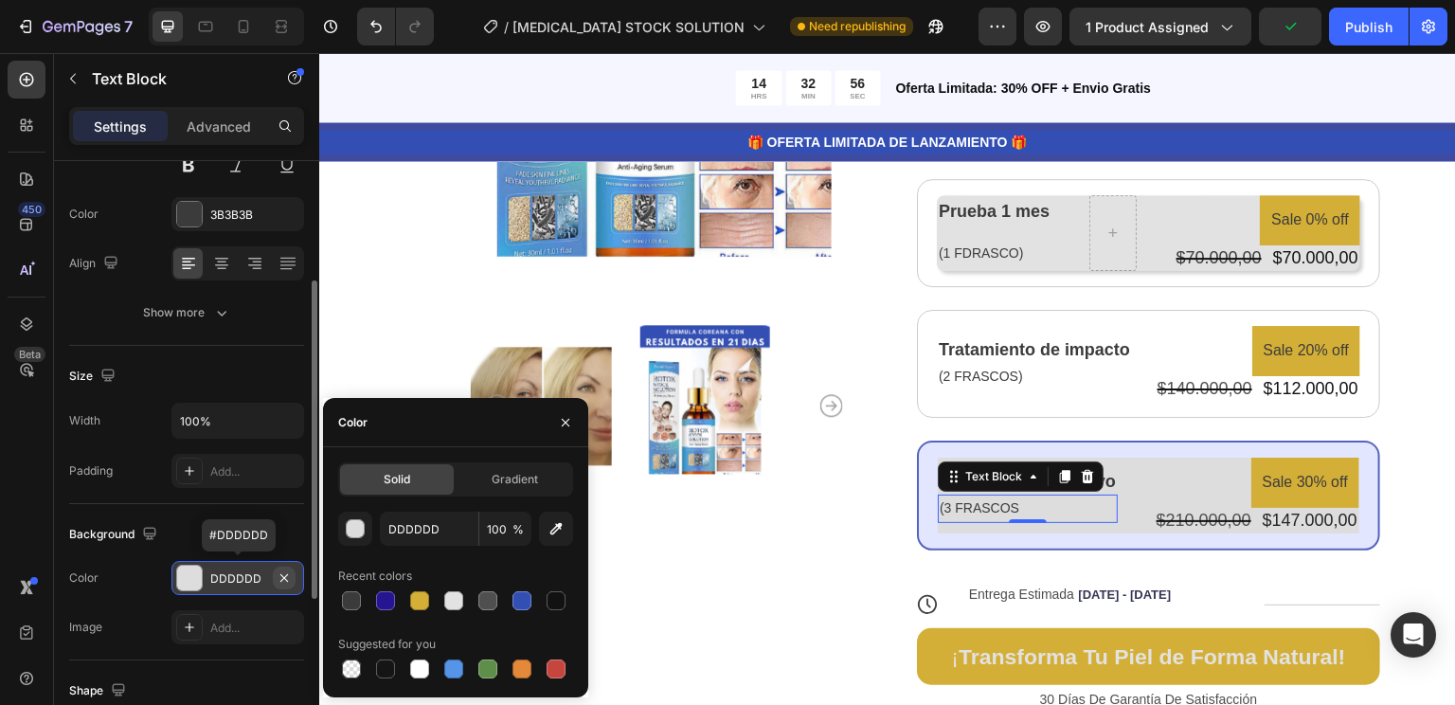
click at [287, 570] on icon "button" at bounding box center [284, 577] width 15 height 15
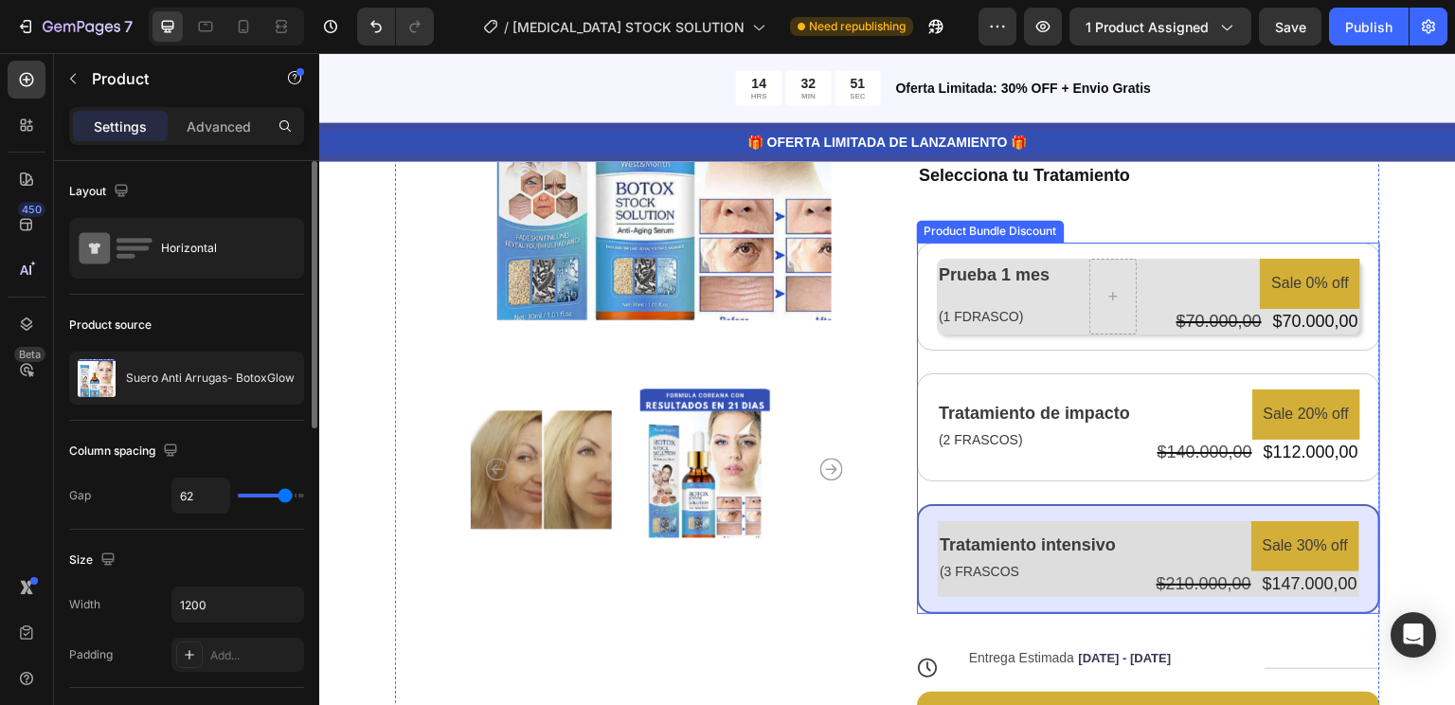
scroll to position [401, 0]
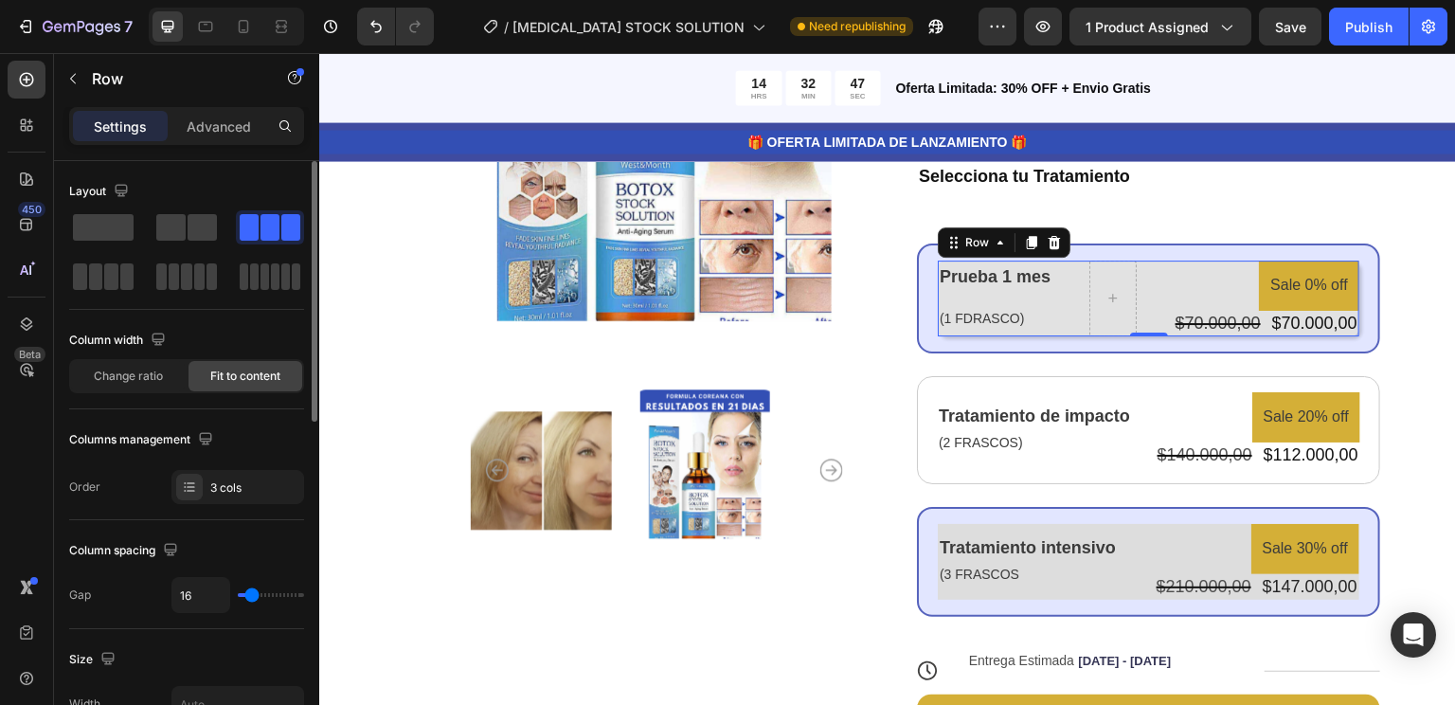
click at [1127, 315] on div "Prueba 1 mes Text Block (1 FDRASCO) Text Block Sale 0% off Product Badge $70.00…" at bounding box center [1149, 299] width 422 height 76
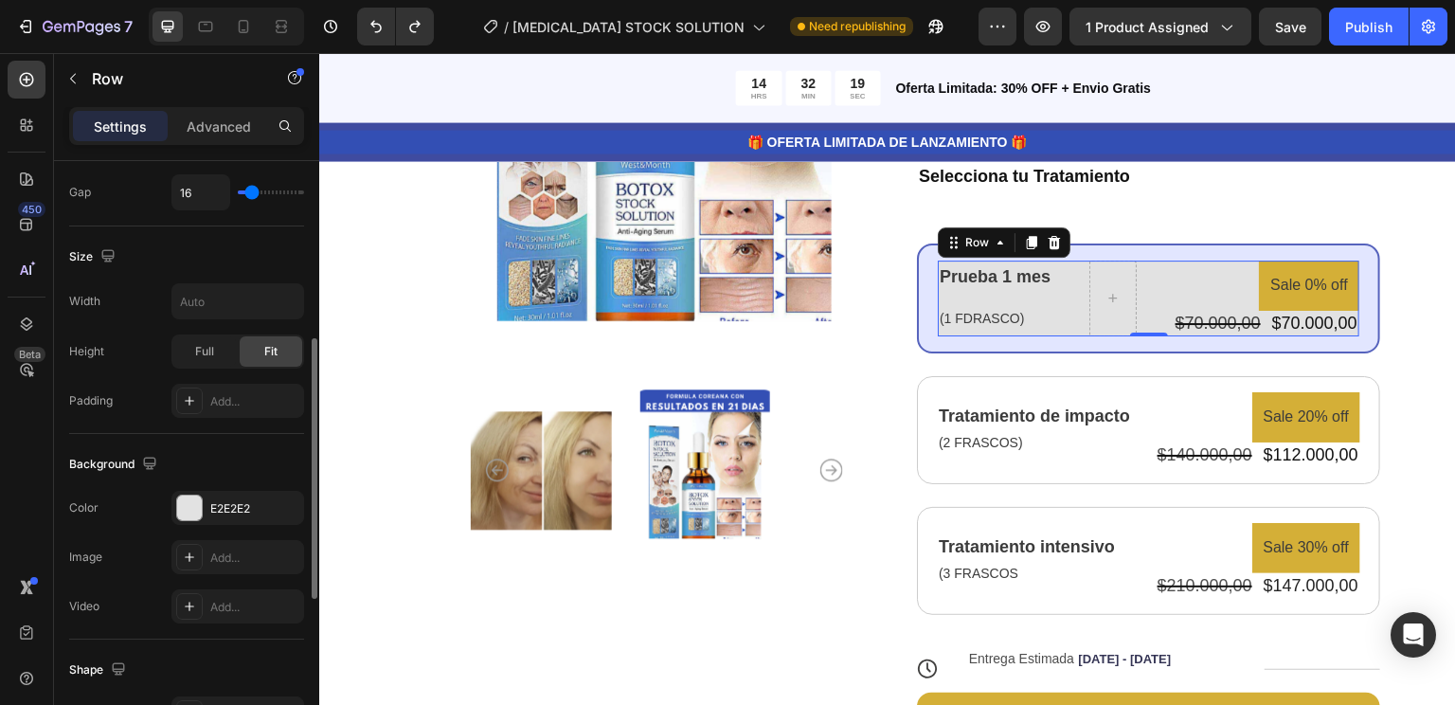
scroll to position [404, 0]
click at [262, 508] on div "E2E2E2" at bounding box center [237, 507] width 55 height 17
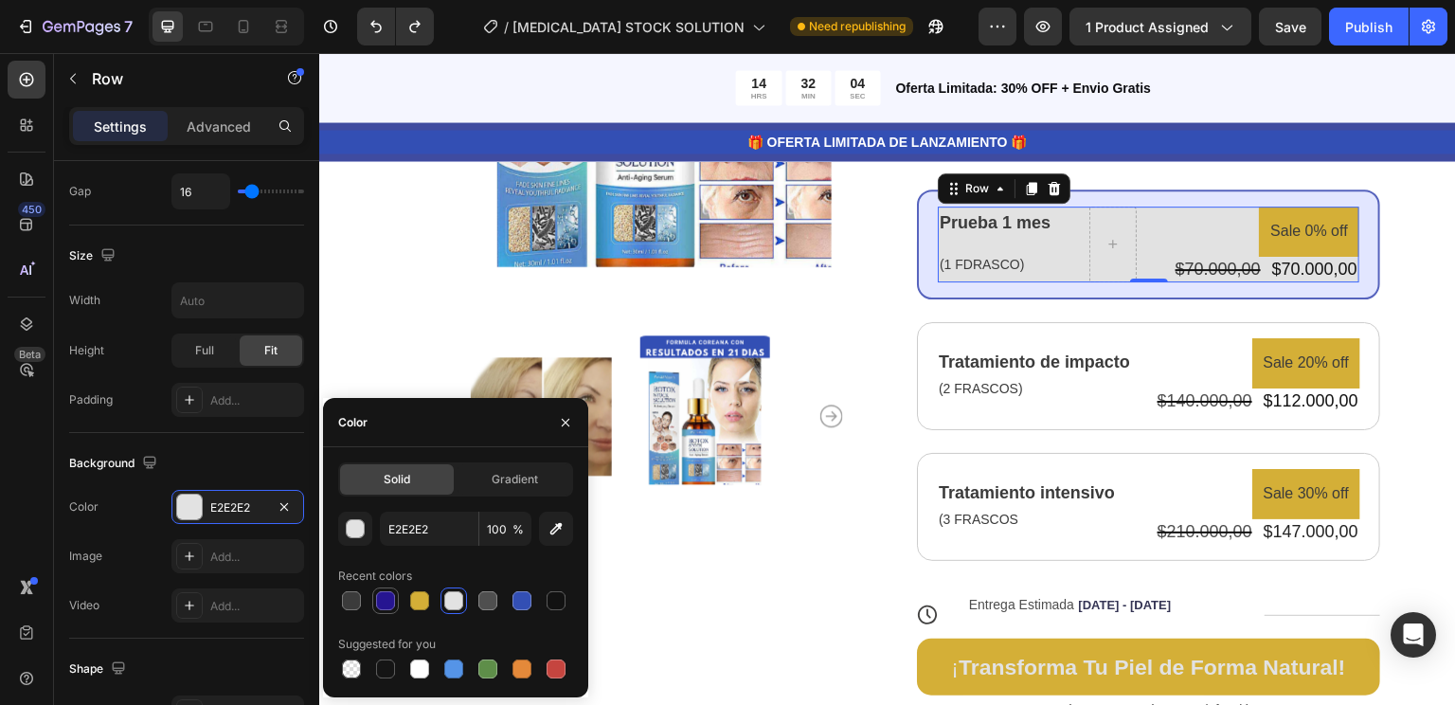
scroll to position [446, 0]
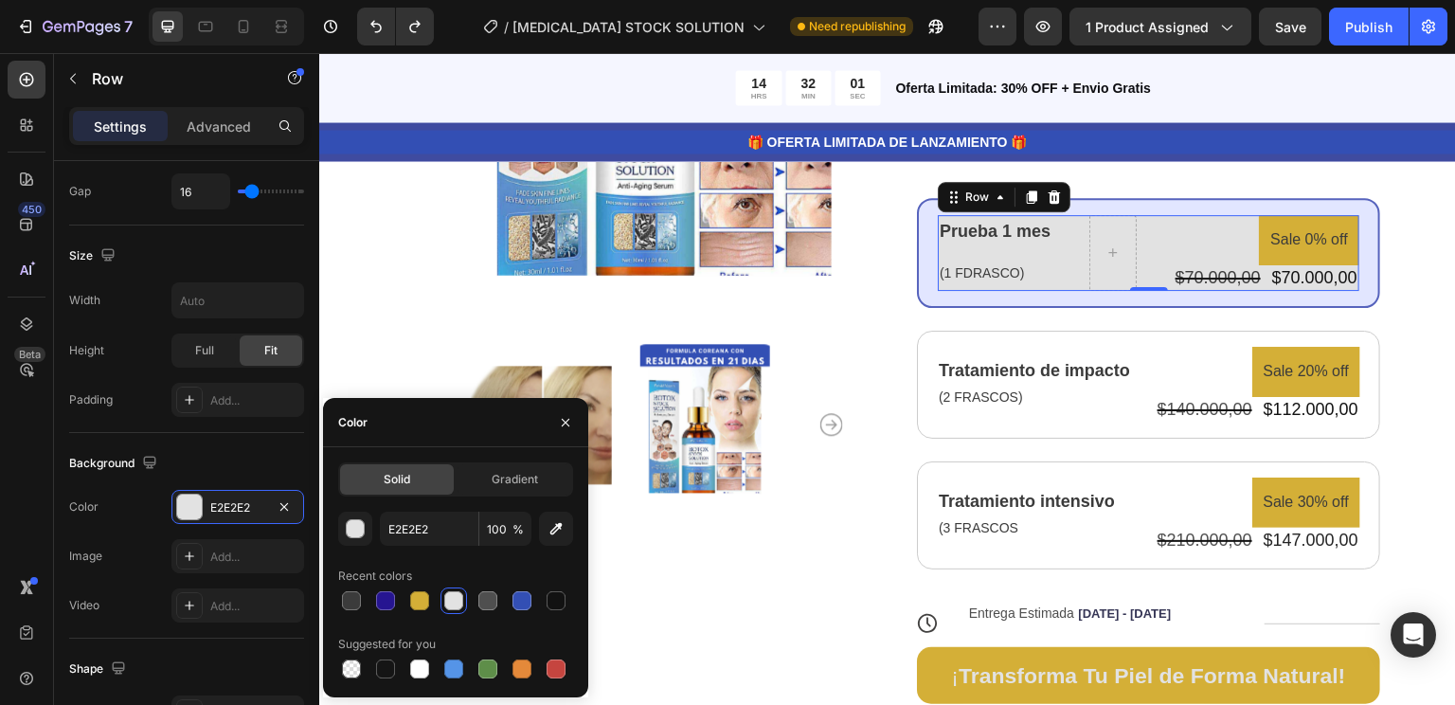
click at [458, 600] on div at bounding box center [453, 600] width 19 height 19
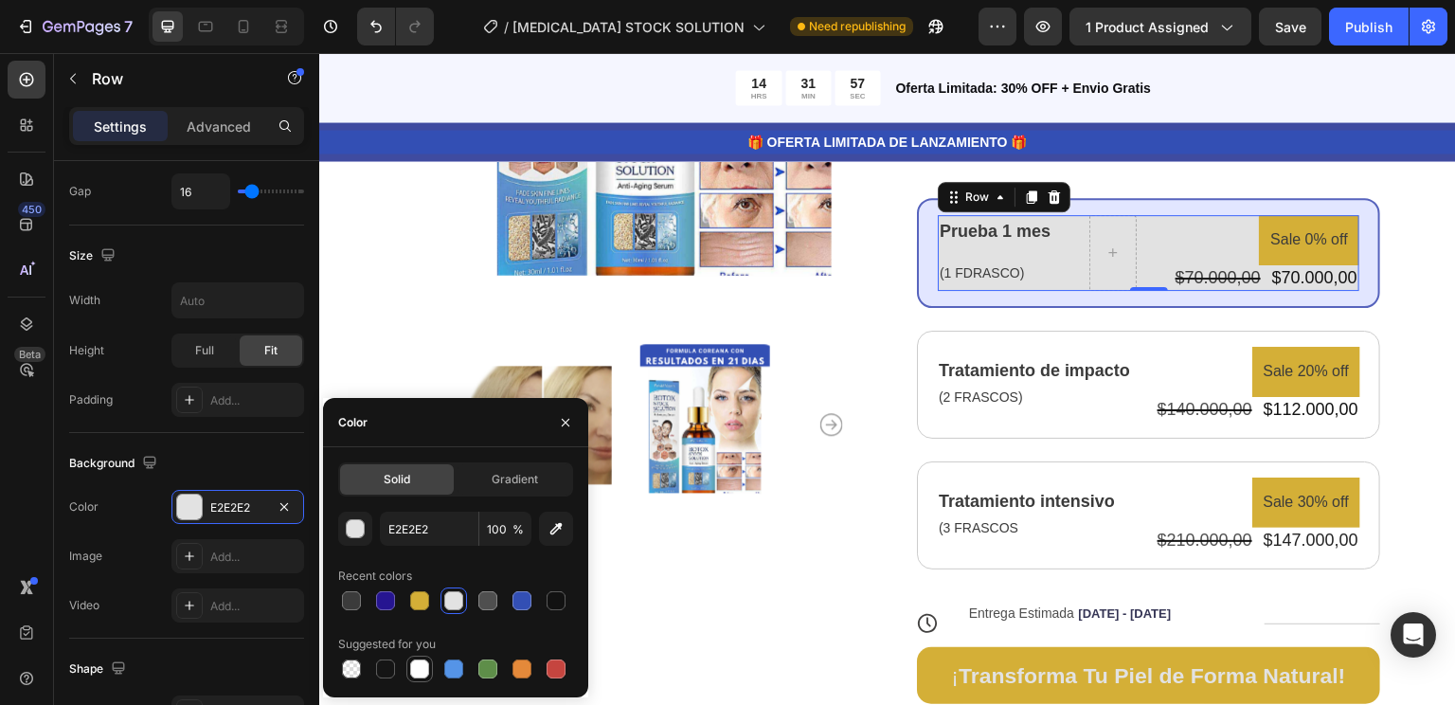
click at [421, 675] on div at bounding box center [419, 668] width 19 height 19
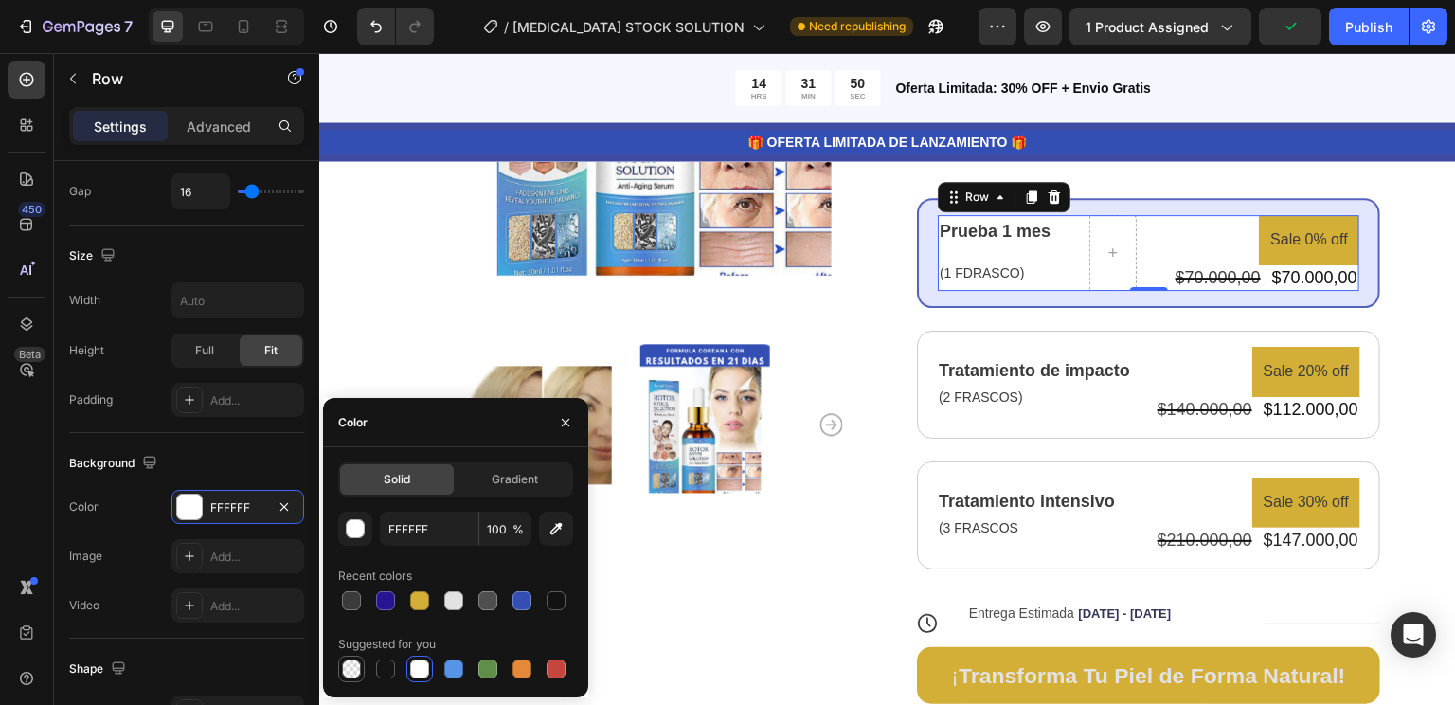
click at [352, 671] on div at bounding box center [351, 668] width 19 height 19
type input "000000"
type input "0"
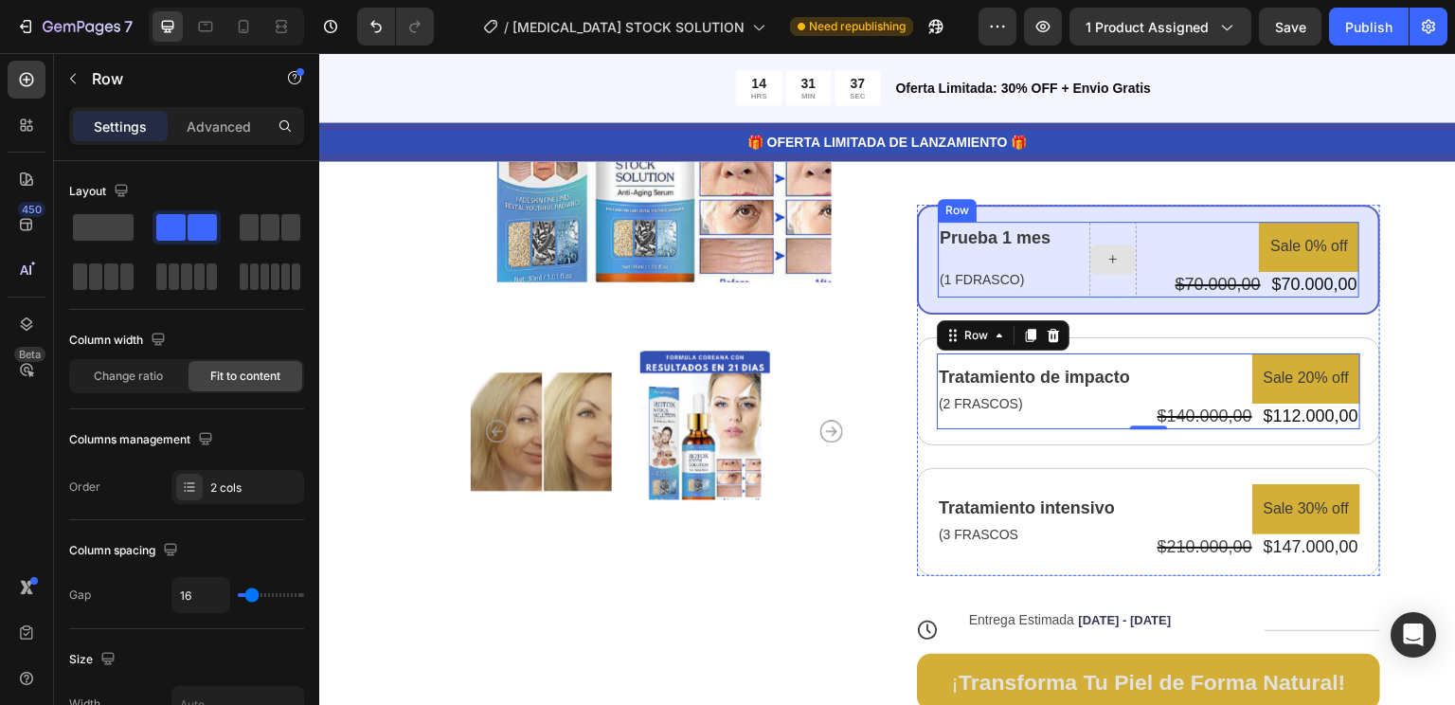
scroll to position [443, 0]
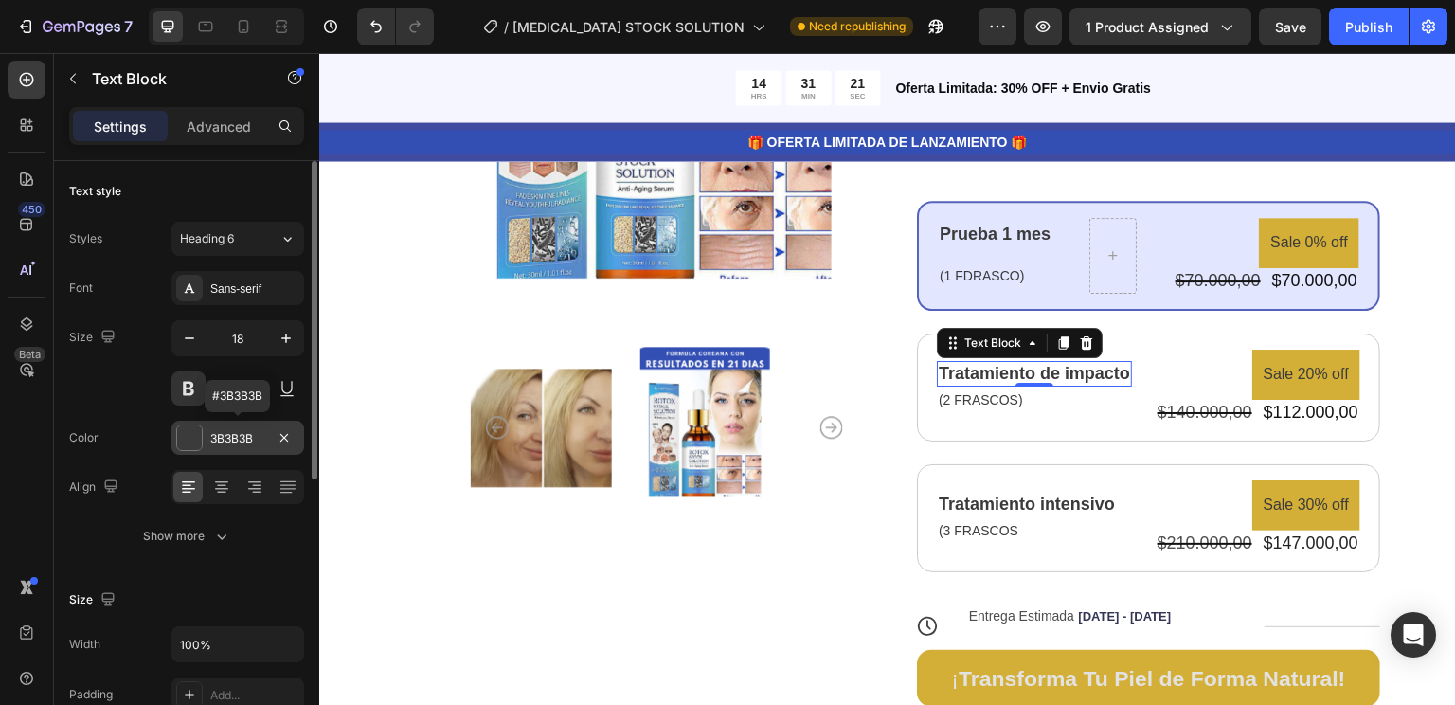
click at [258, 443] on div "3B3B3B" at bounding box center [237, 438] width 55 height 17
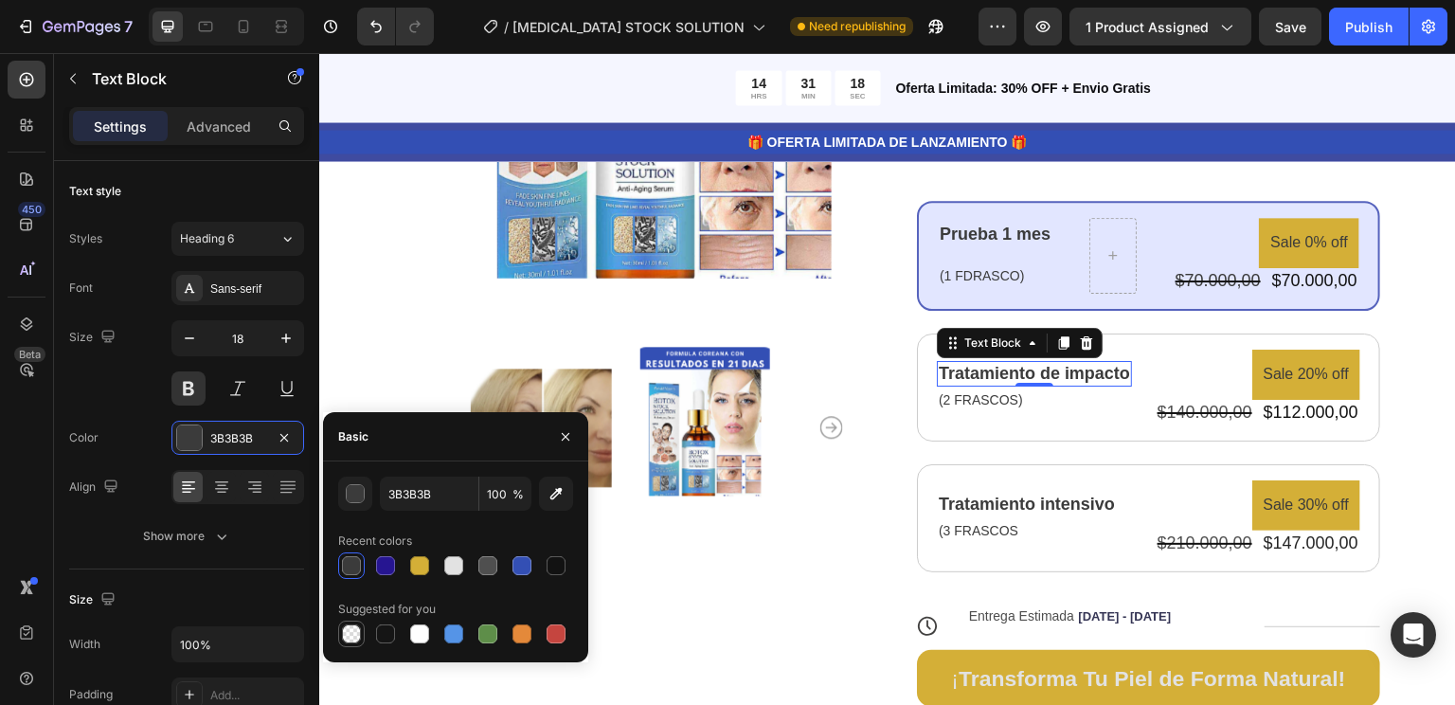
click at [354, 629] on div at bounding box center [351, 633] width 19 height 19
type input "000000"
type input "0"
click at [354, 629] on div at bounding box center [351, 633] width 19 height 19
click at [379, 644] on div at bounding box center [385, 633] width 23 height 23
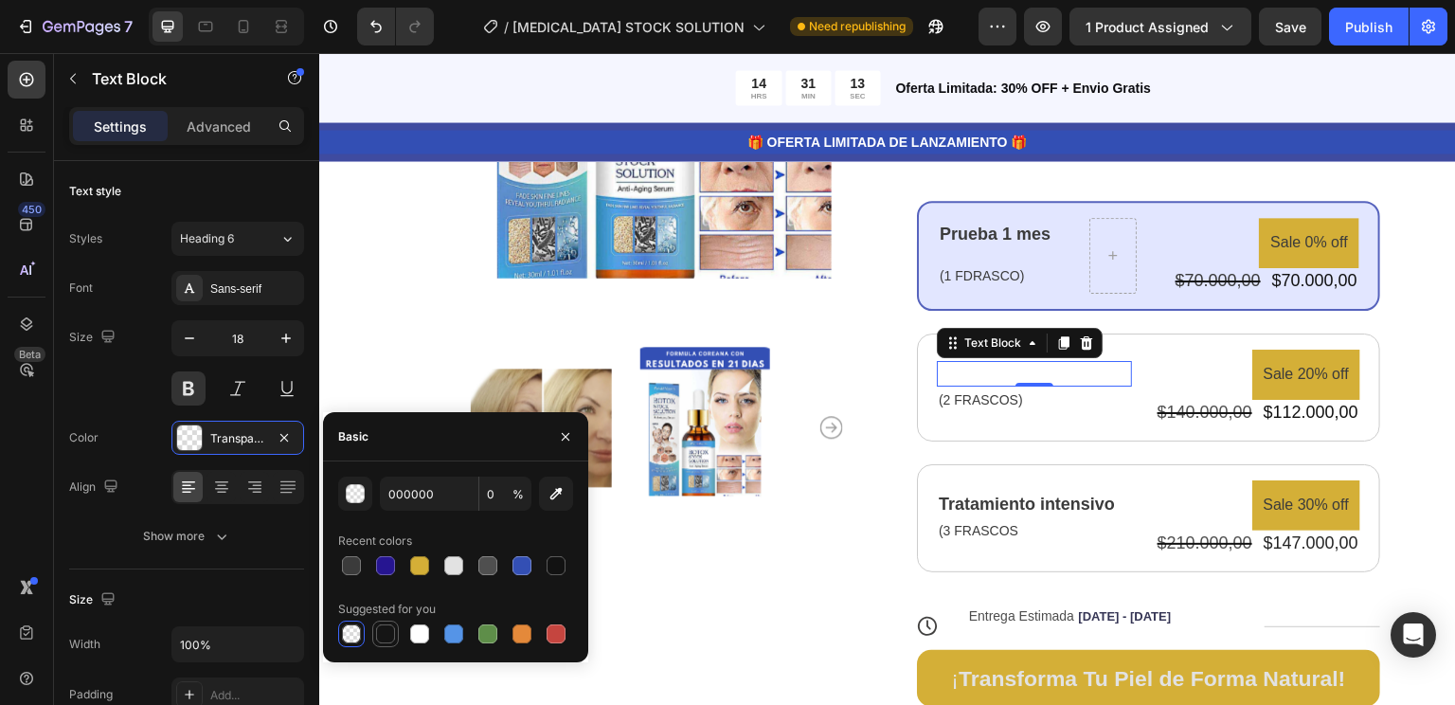
type input "151515"
type input "100"
click at [389, 642] on div at bounding box center [385, 633] width 19 height 19
click at [420, 644] on div at bounding box center [419, 633] width 23 height 23
click at [386, 638] on div at bounding box center [385, 633] width 19 height 19
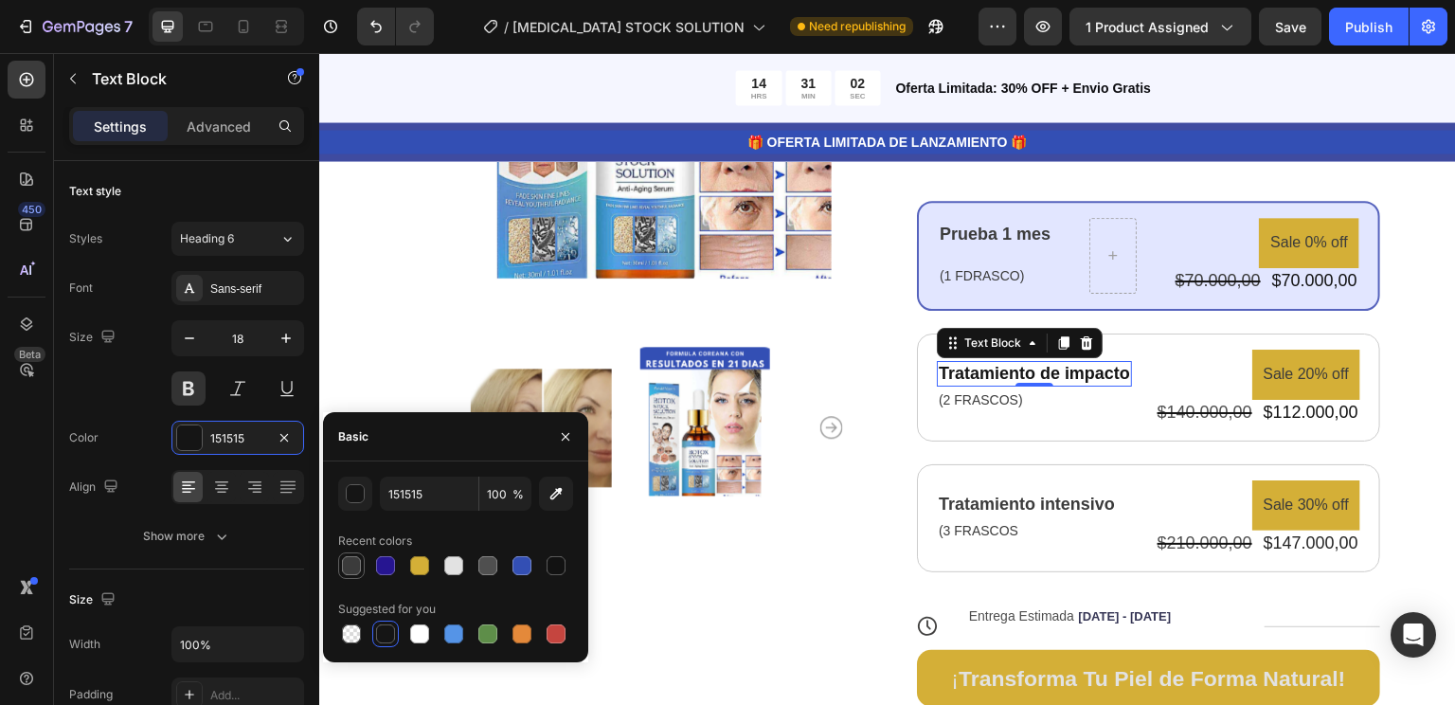
click at [347, 568] on div at bounding box center [351, 565] width 19 height 19
type input "3B3B3B"
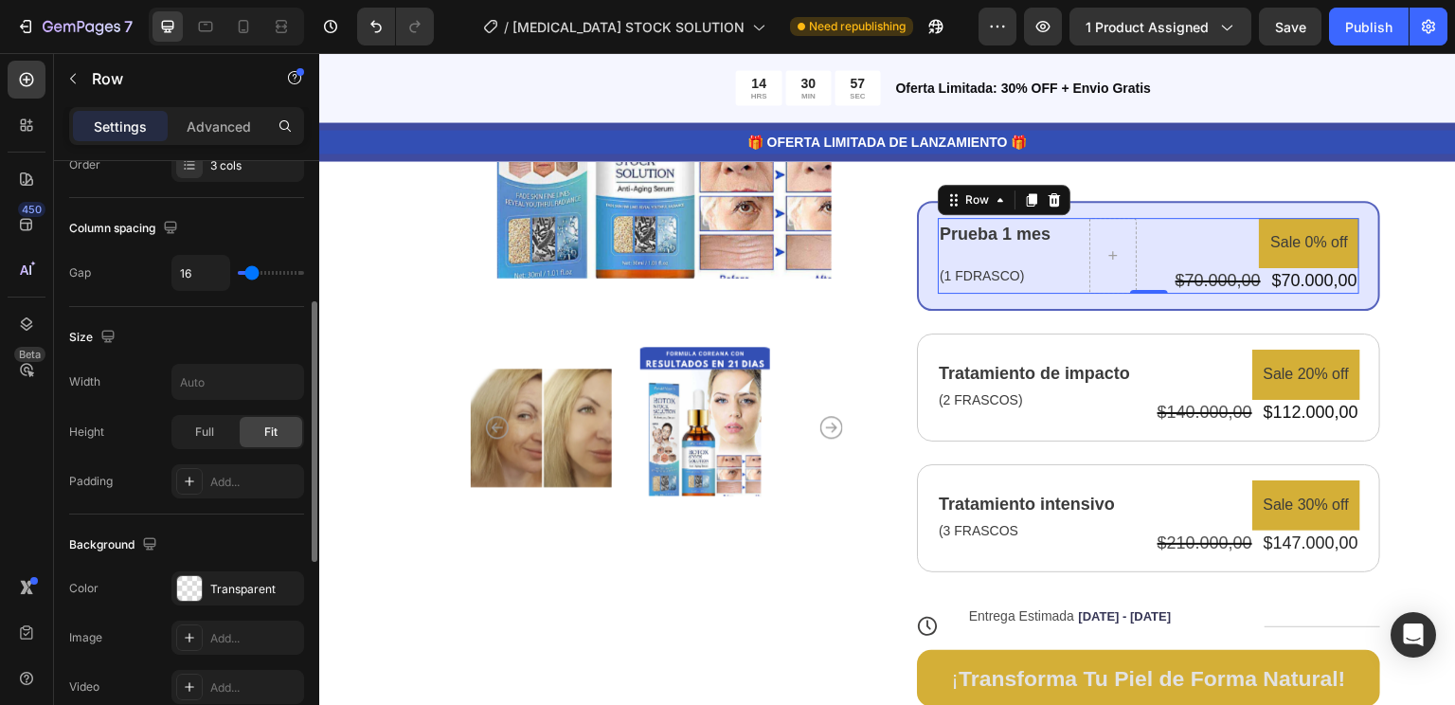
scroll to position [389, 0]
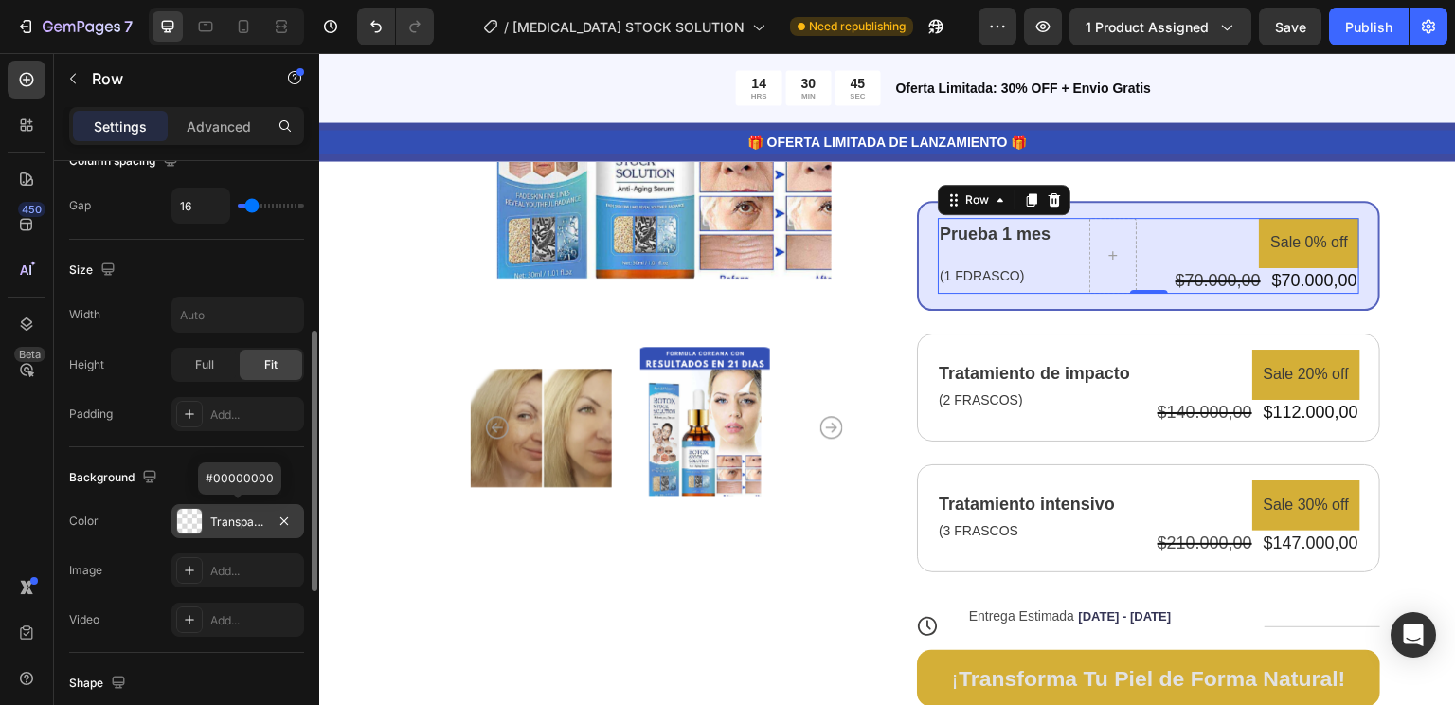
click at [268, 505] on div "Transparent" at bounding box center [237, 521] width 133 height 34
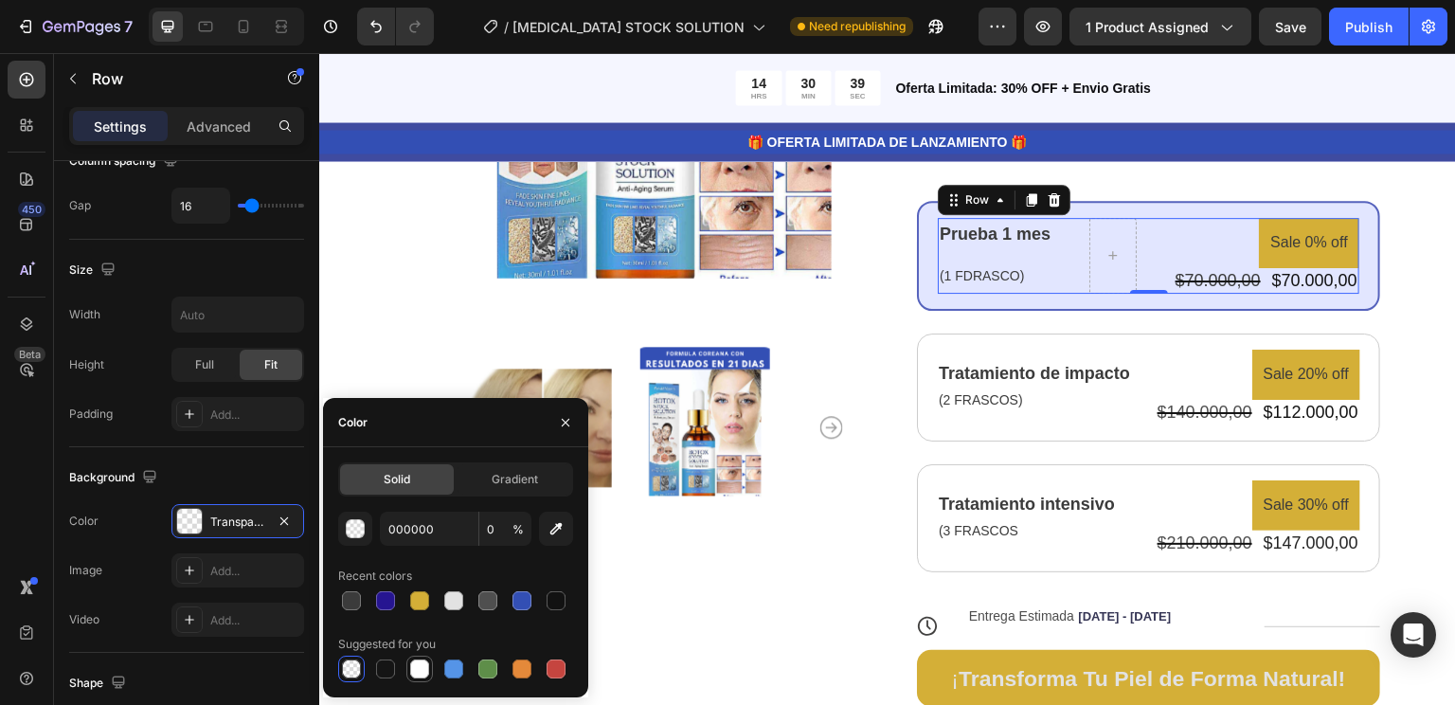
click at [414, 673] on div at bounding box center [419, 668] width 19 height 19
type input "FFFFFF"
type input "100"
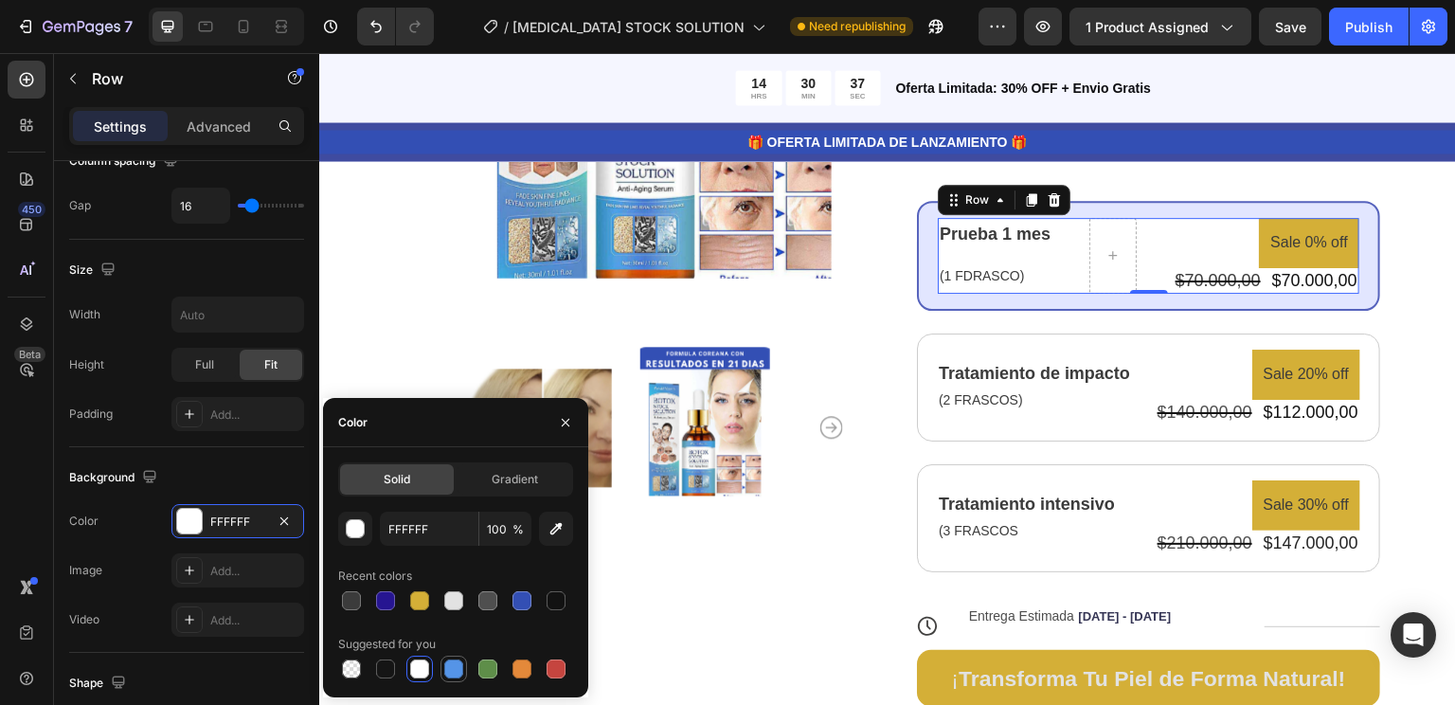
click at [449, 679] on div at bounding box center [453, 668] width 23 height 23
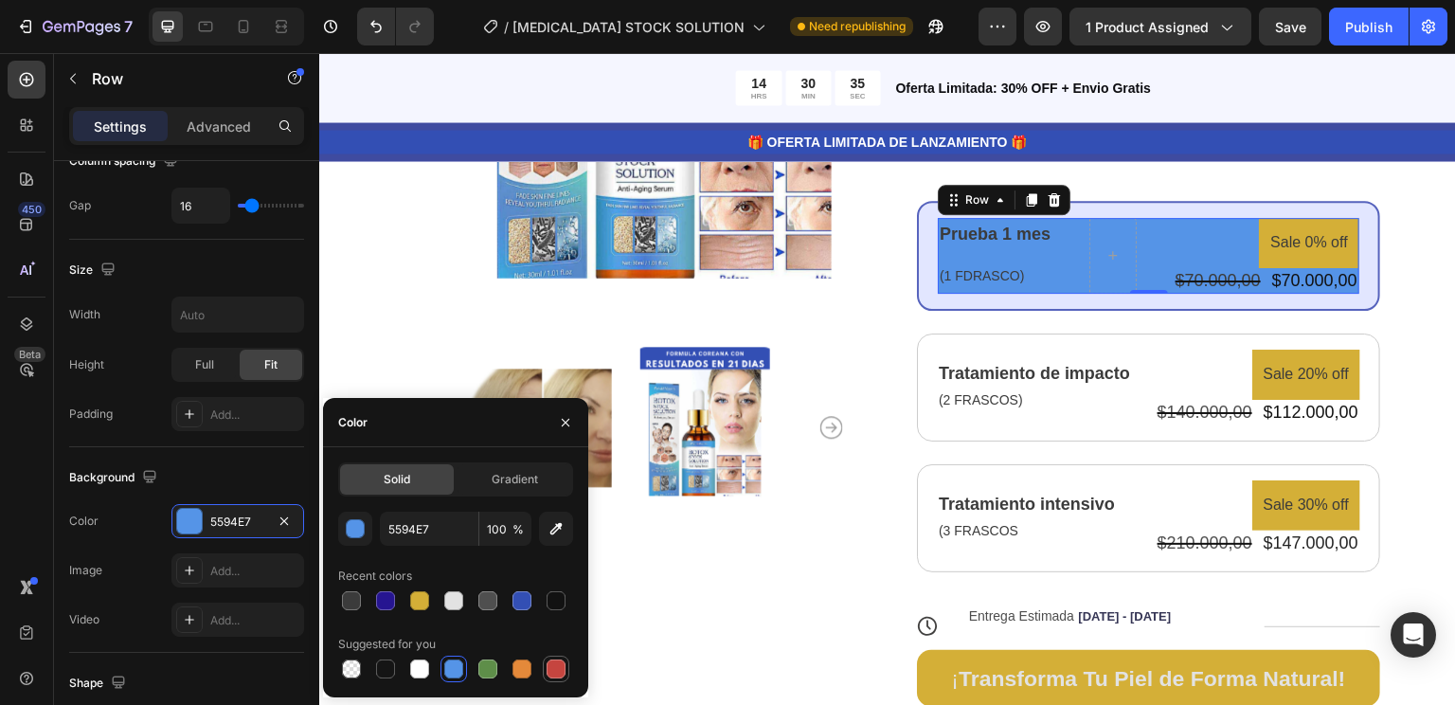
click at [553, 678] on div at bounding box center [556, 668] width 23 height 23
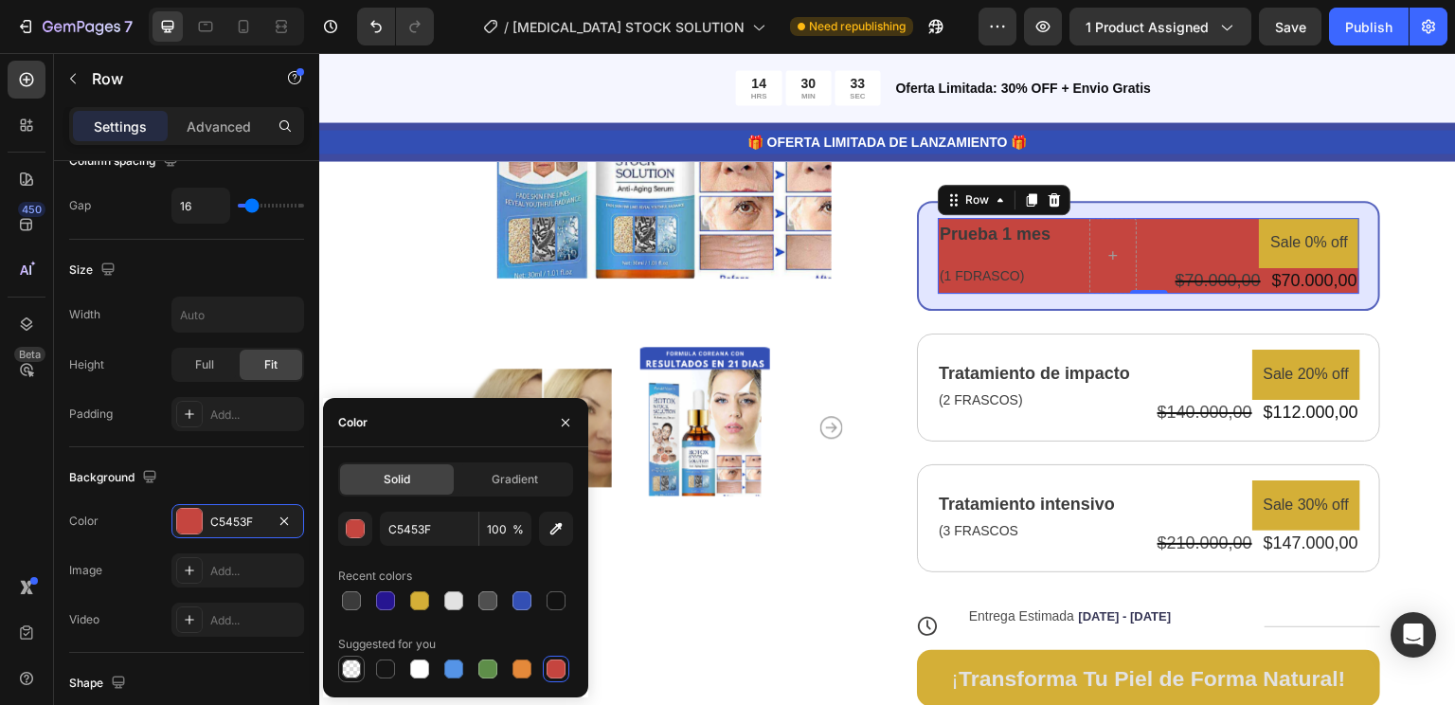
click at [353, 672] on div at bounding box center [351, 668] width 19 height 19
type input "000000"
type input "0"
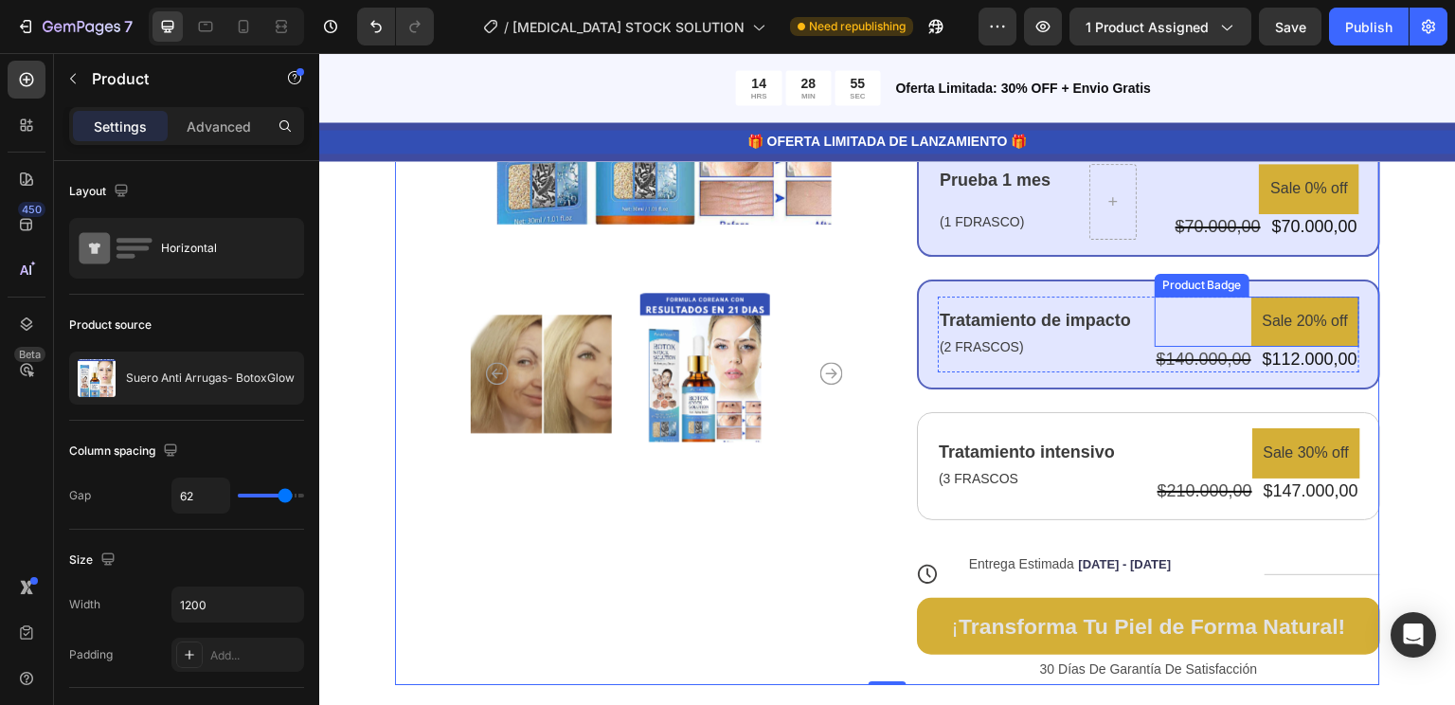
scroll to position [500, 0]
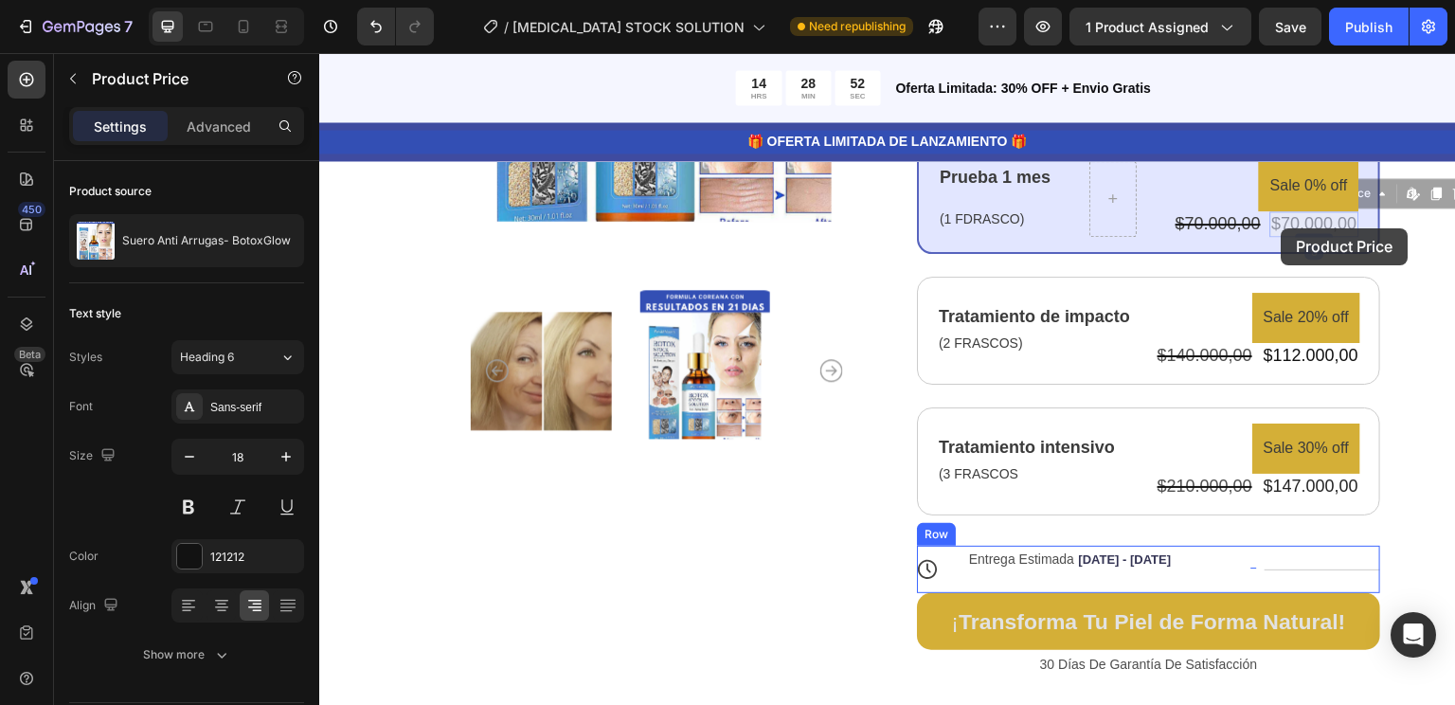
drag, startPoint x: 1267, startPoint y: 220, endPoint x: 1281, endPoint y: 228, distance: 16.6
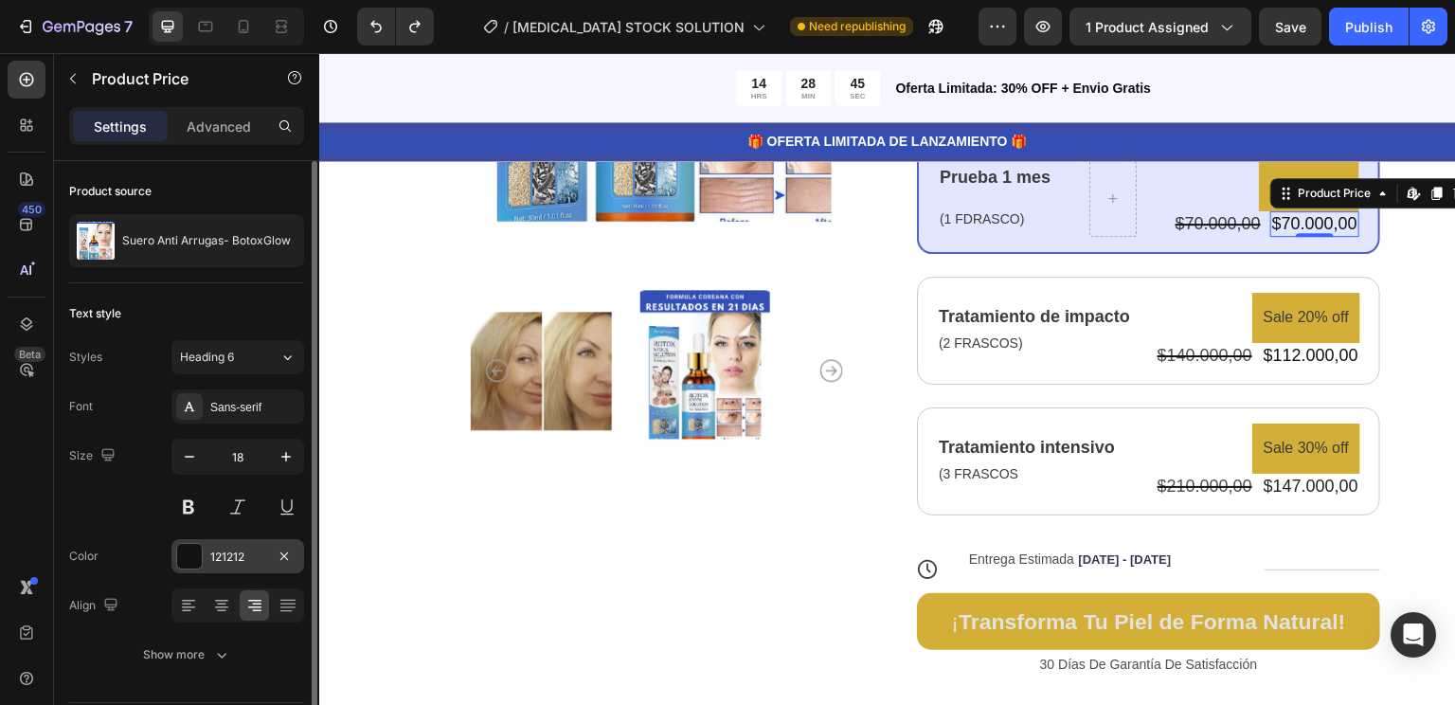
click at [227, 564] on div "121212" at bounding box center [237, 556] width 55 height 17
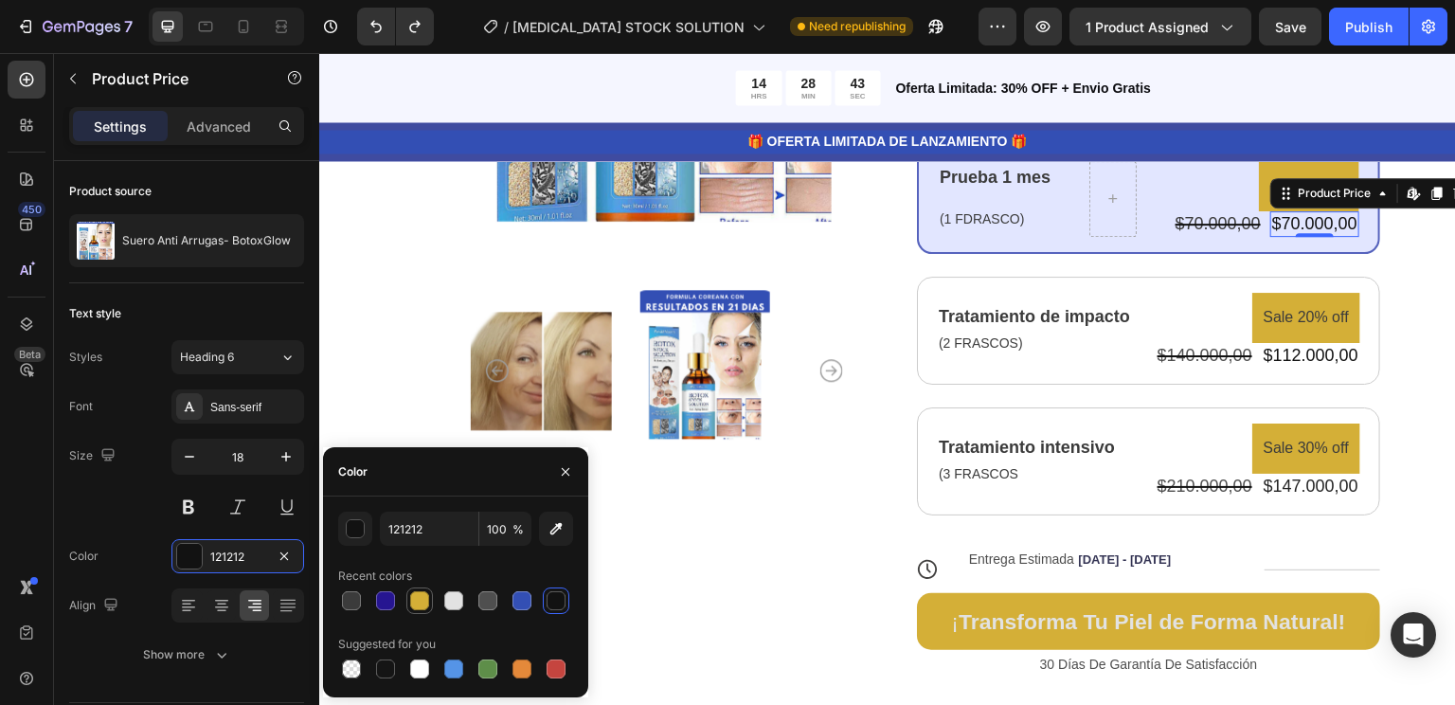
click at [427, 605] on div at bounding box center [419, 600] width 19 height 19
type input "D4AF37"
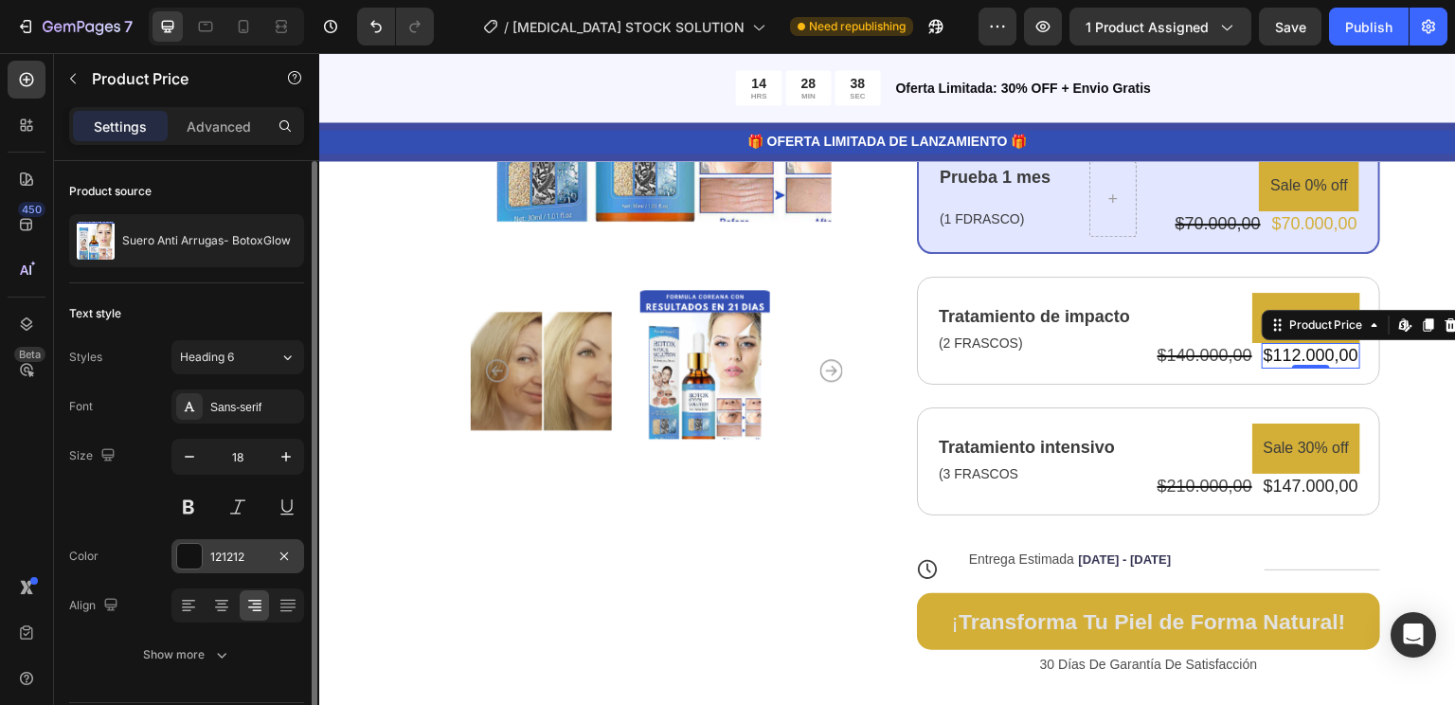
click at [260, 559] on div "121212" at bounding box center [237, 556] width 55 height 17
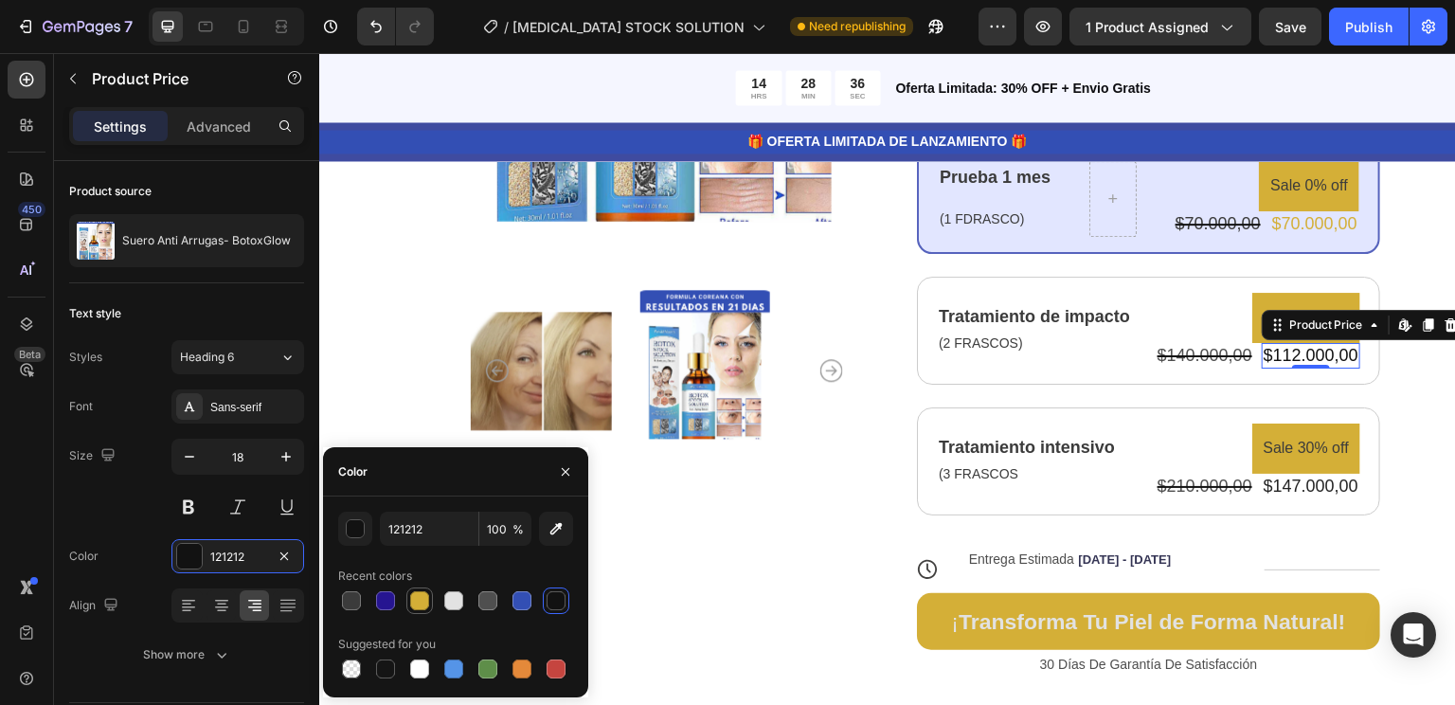
click at [424, 606] on div at bounding box center [419, 600] width 19 height 19
type input "D4AF37"
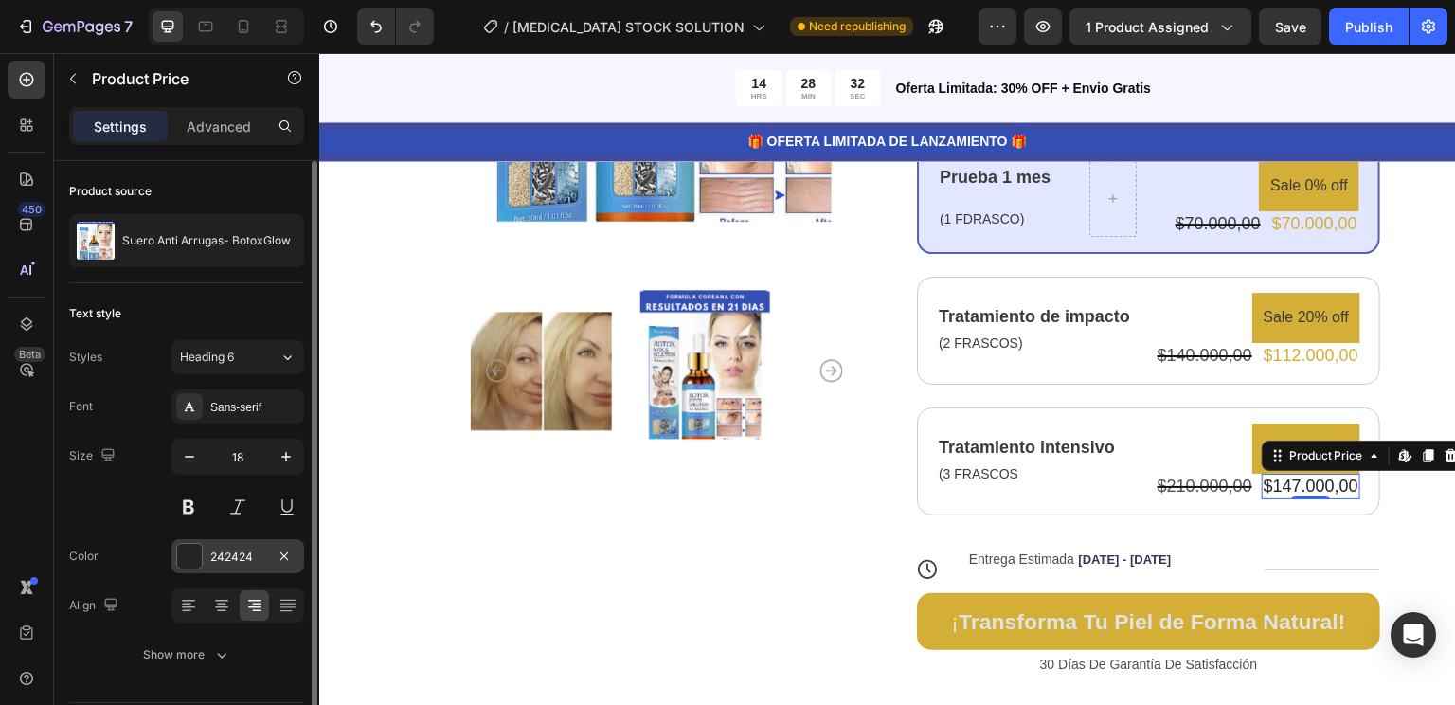
click at [231, 548] on div "242424" at bounding box center [237, 556] width 55 height 17
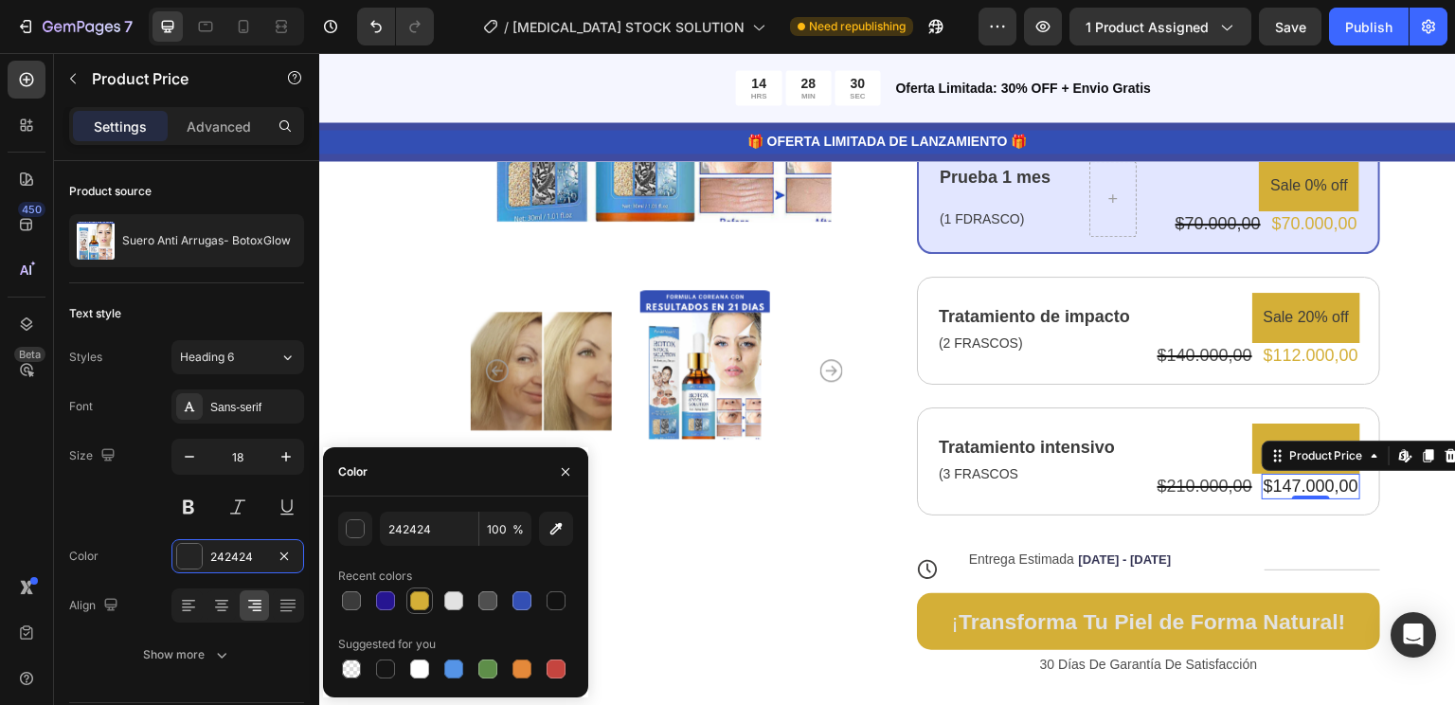
click at [417, 607] on div at bounding box center [419, 600] width 19 height 19
type input "D4AF37"
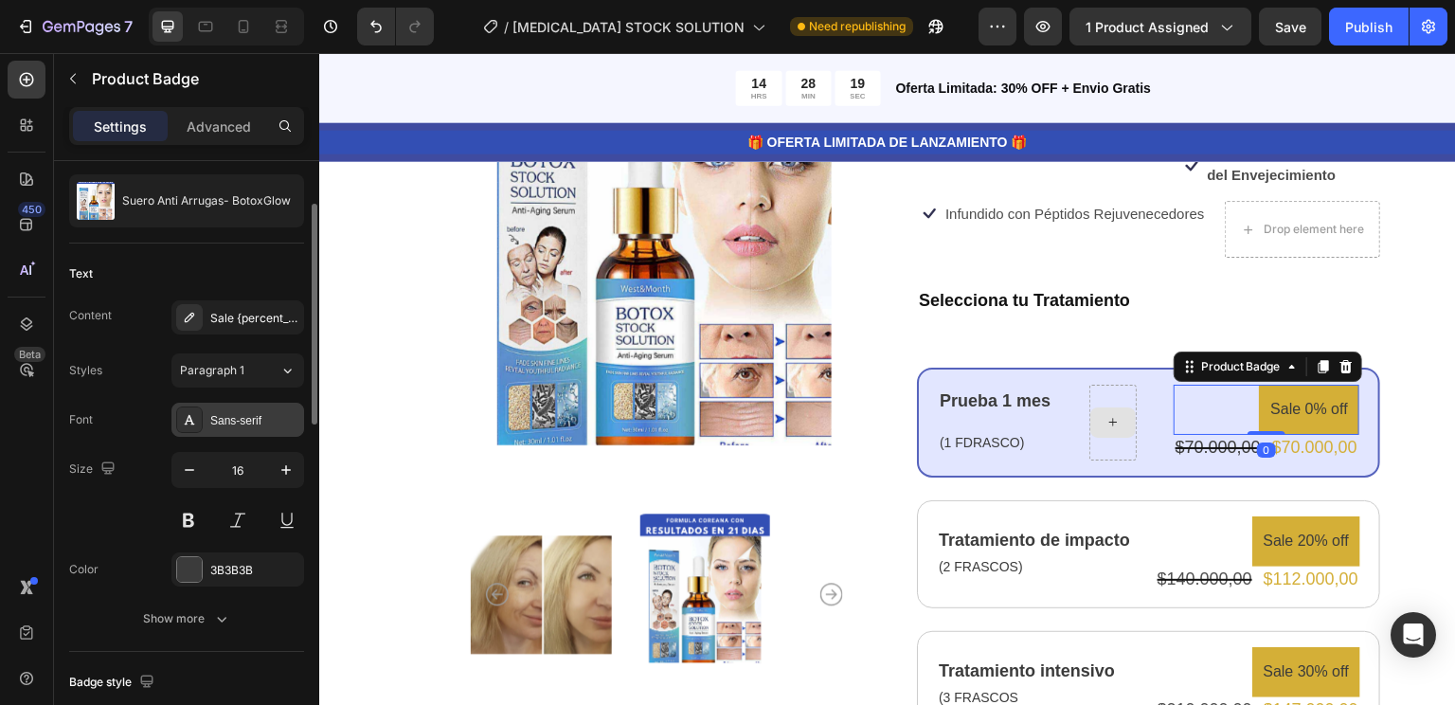
scroll to position [174, 0]
click at [239, 571] on div "3B3B3B" at bounding box center [237, 569] width 55 height 17
click at [1319, 414] on pre "Sale 0% off" at bounding box center [1309, 410] width 100 height 50
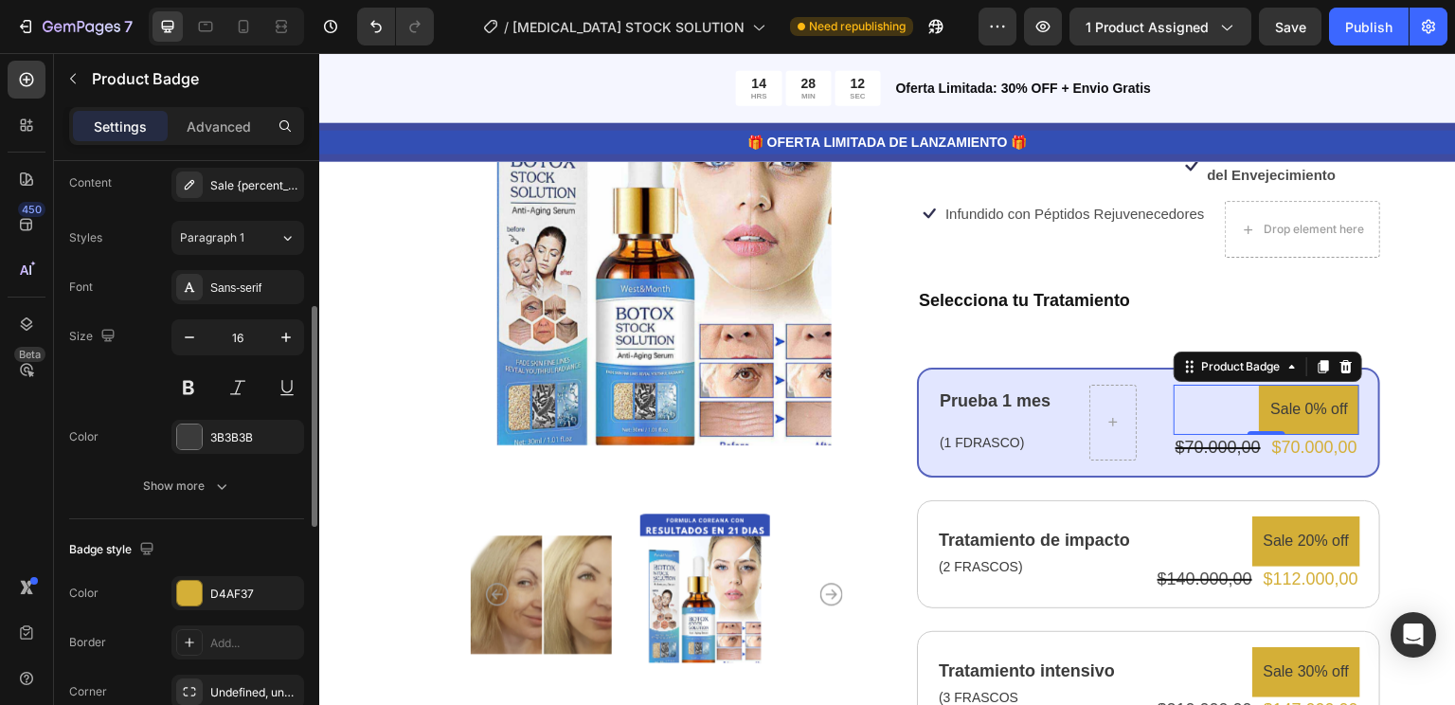
scroll to position [330, 0]
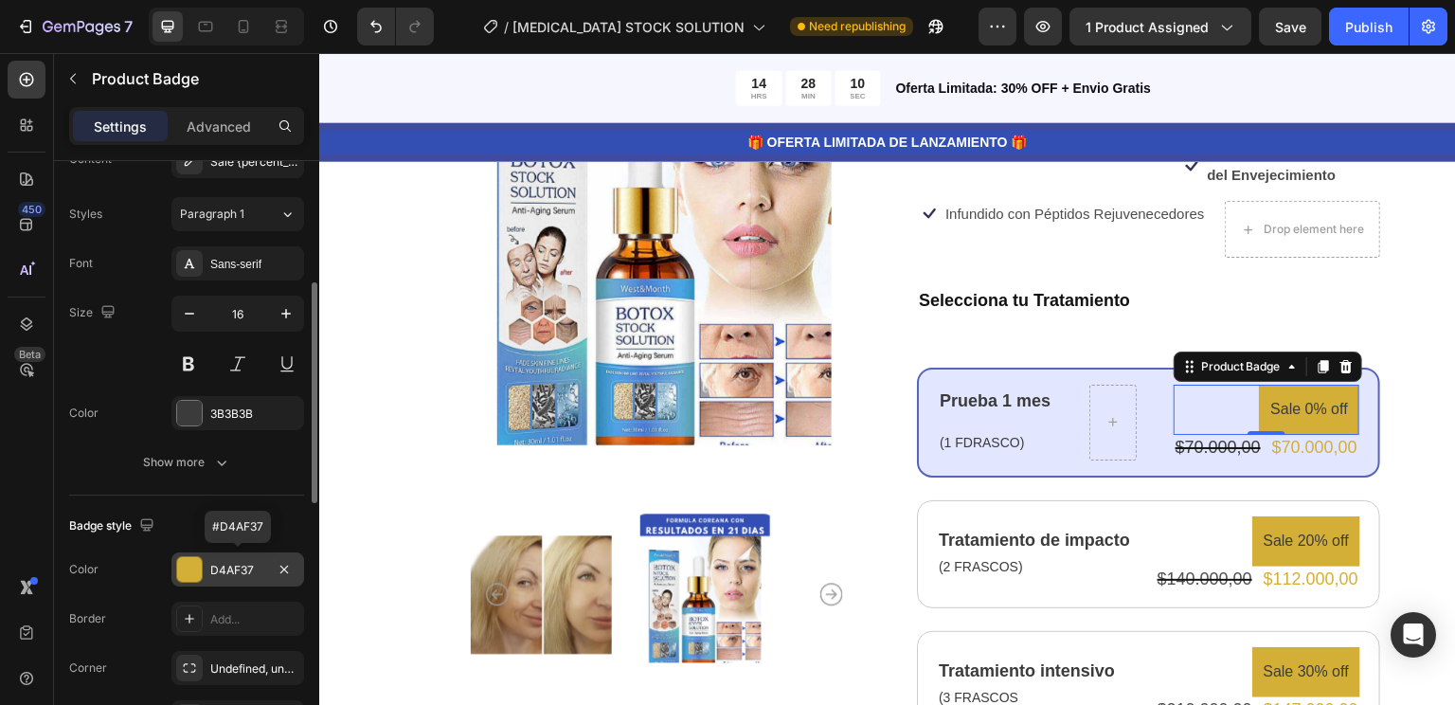
click at [231, 568] on div "D4AF37" at bounding box center [237, 570] width 55 height 17
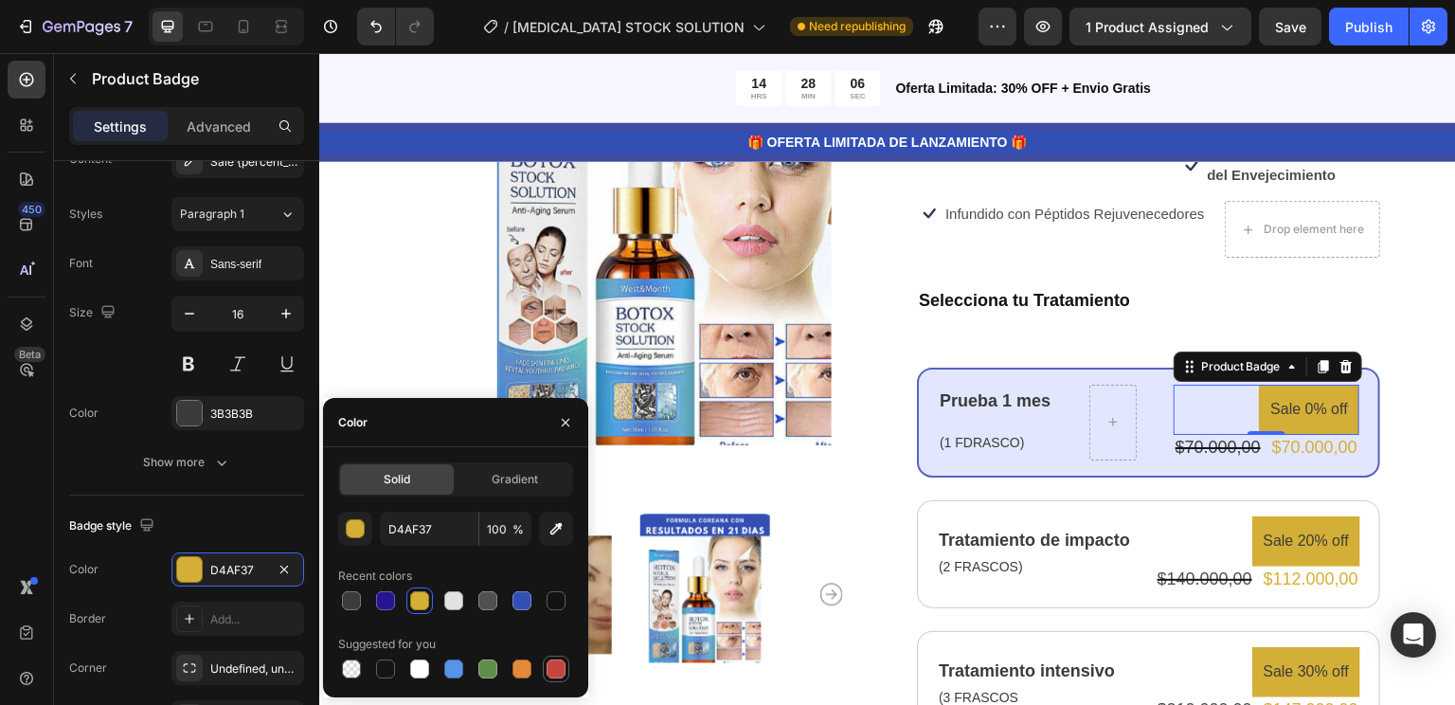
click at [550, 678] on div at bounding box center [556, 668] width 23 height 23
type input "C5453F"
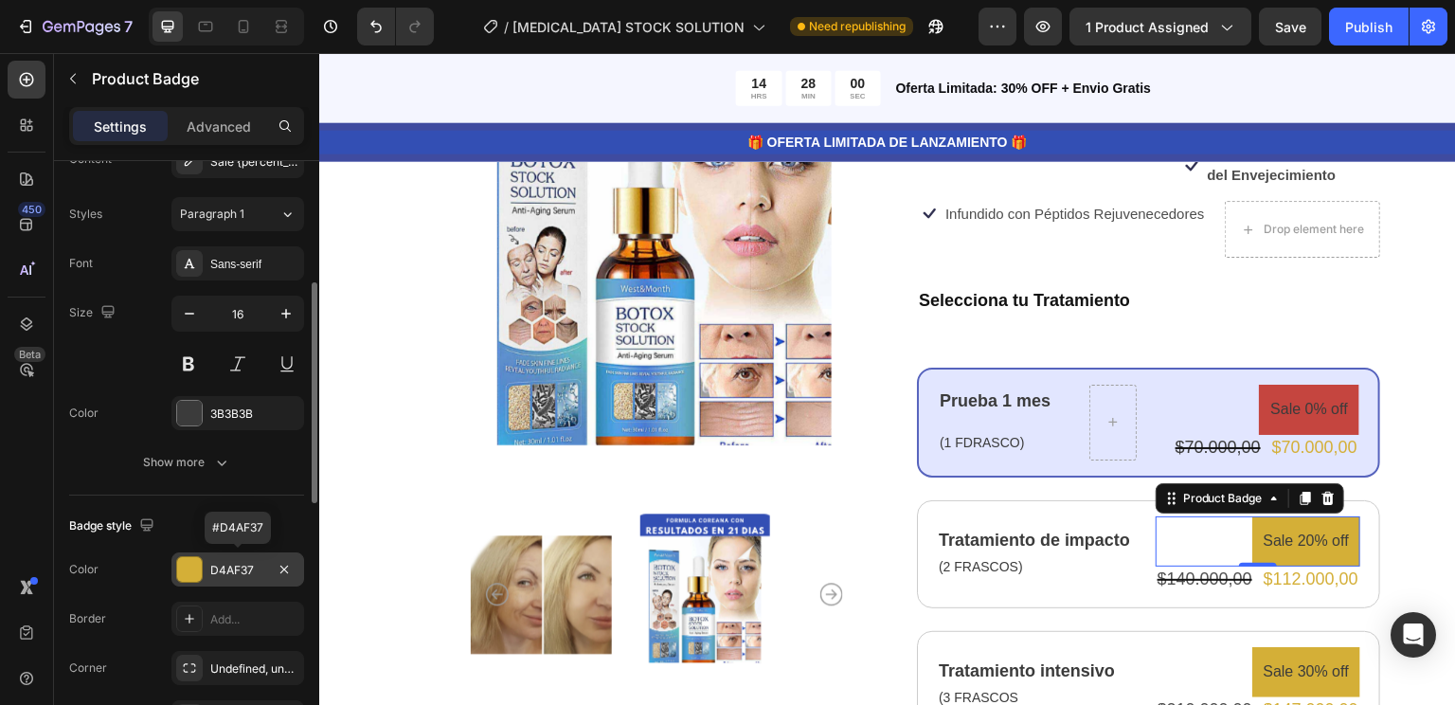
click at [231, 575] on div "D4AF37" at bounding box center [237, 570] width 55 height 17
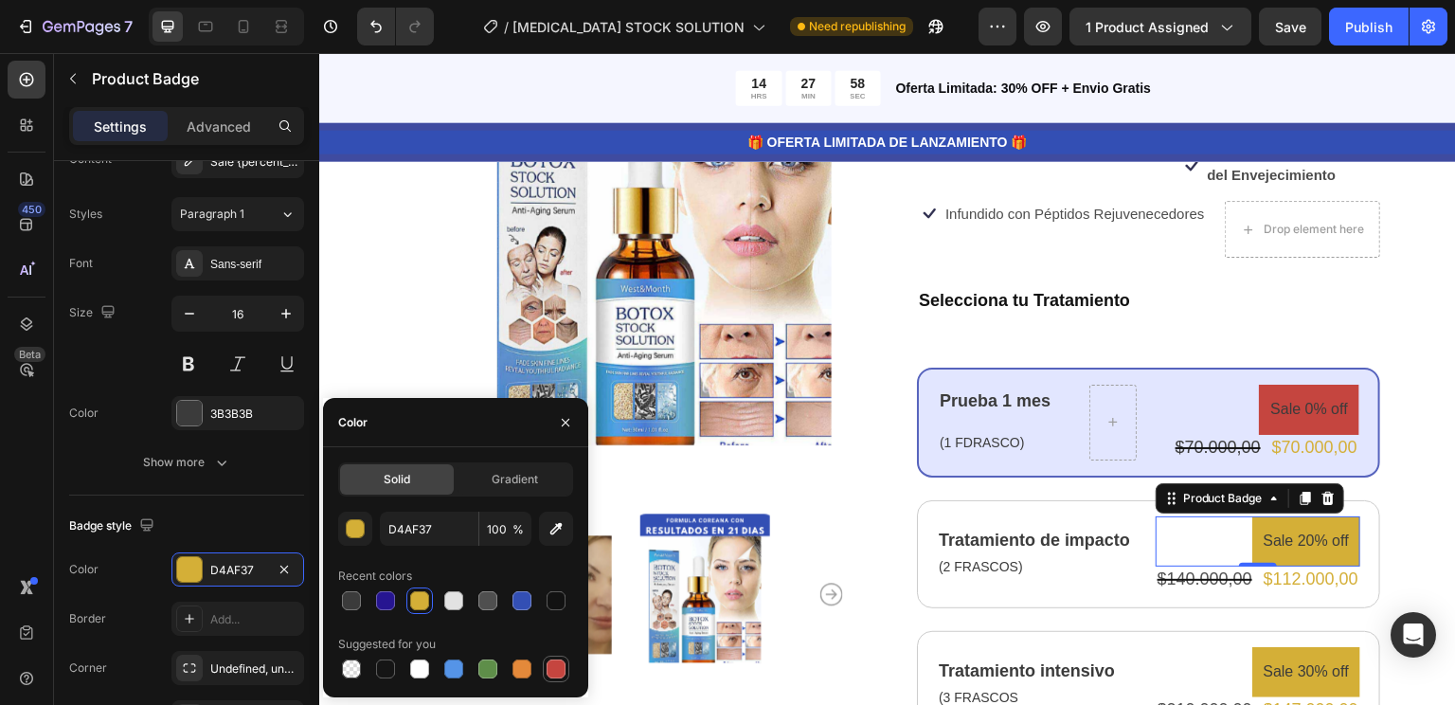
click at [558, 662] on div at bounding box center [556, 668] width 19 height 19
type input "C5453F"
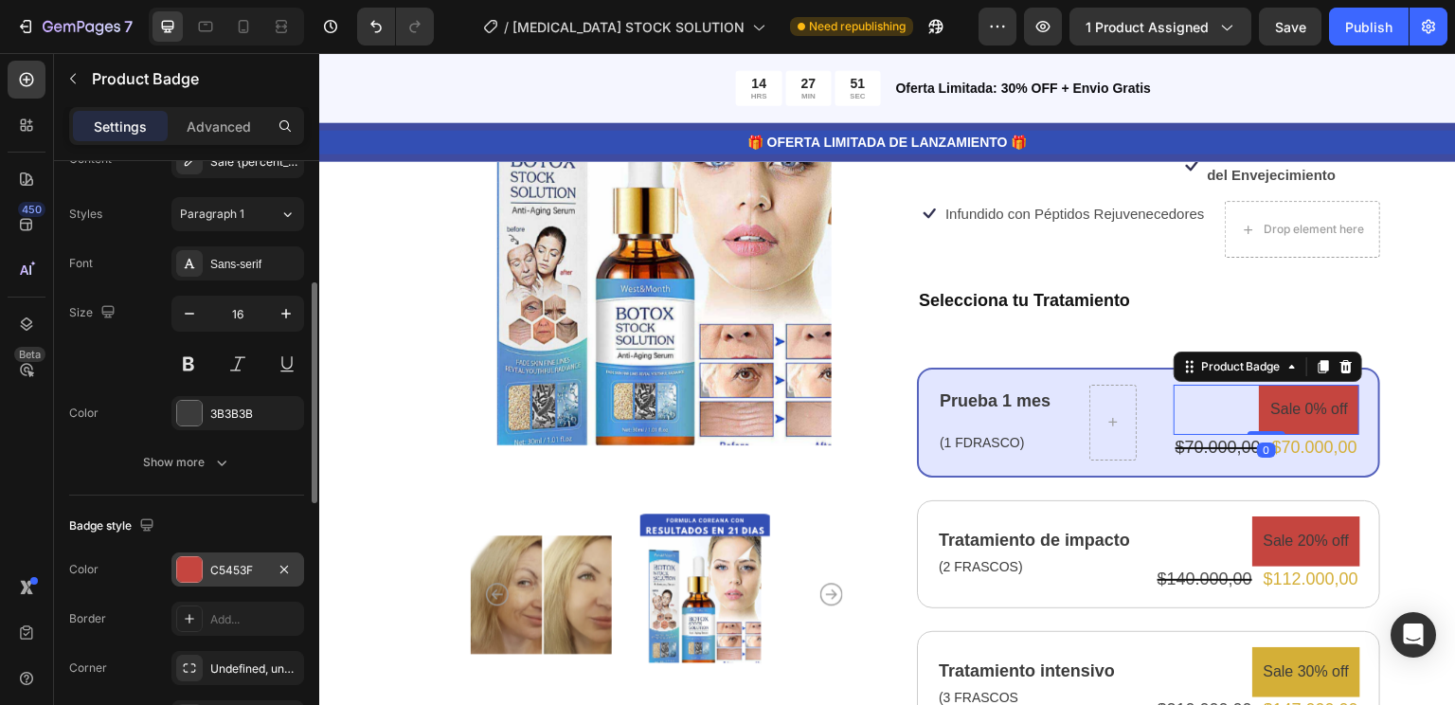
click at [211, 576] on div "C5453F" at bounding box center [237, 570] width 55 height 17
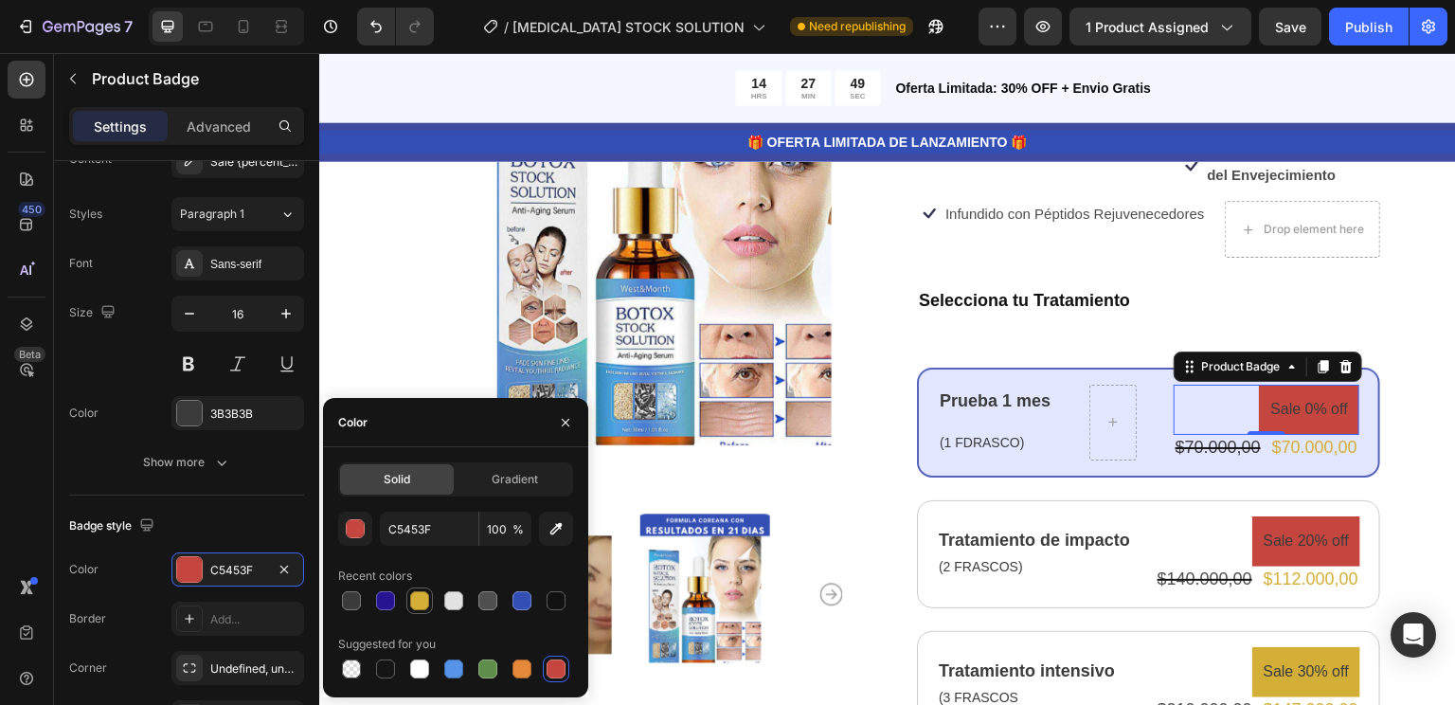
click at [411, 602] on div at bounding box center [419, 600] width 19 height 19
type input "D4AF37"
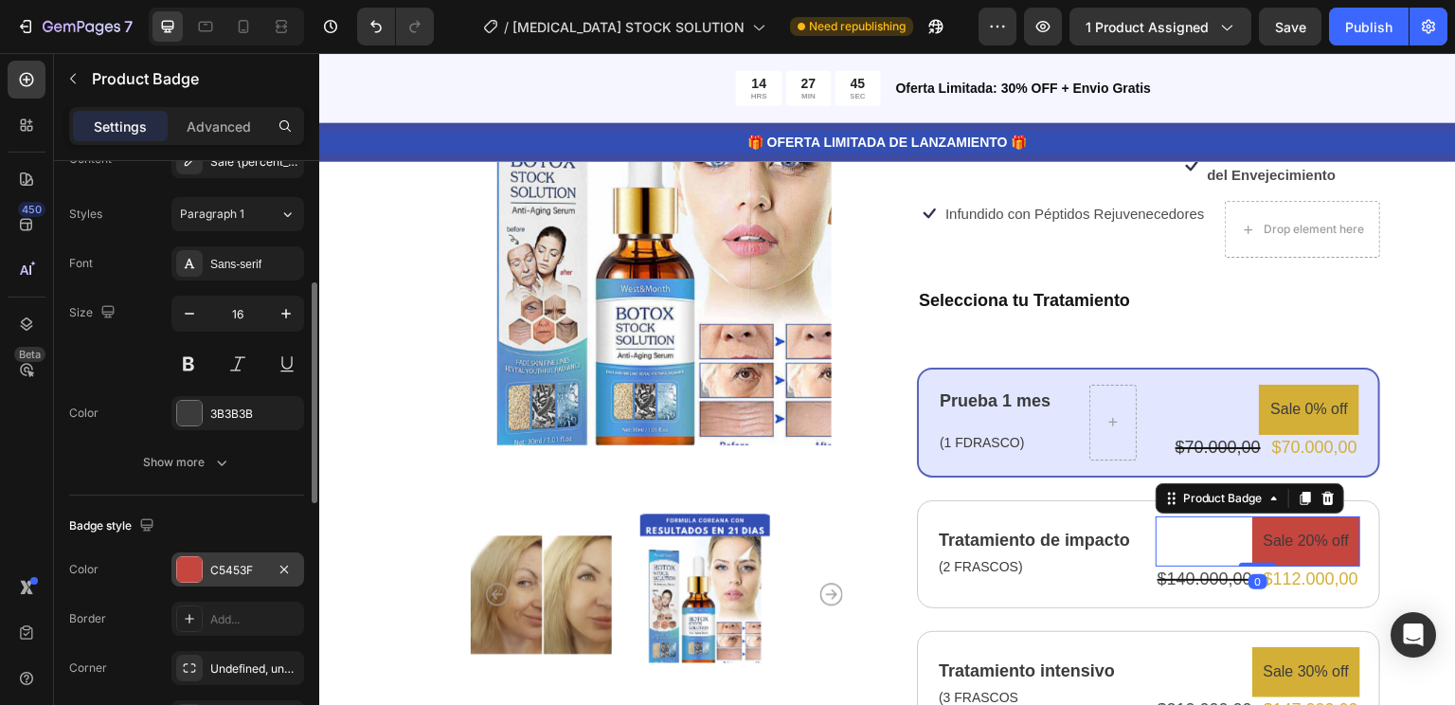
click at [224, 578] on div "C5453F" at bounding box center [237, 569] width 133 height 34
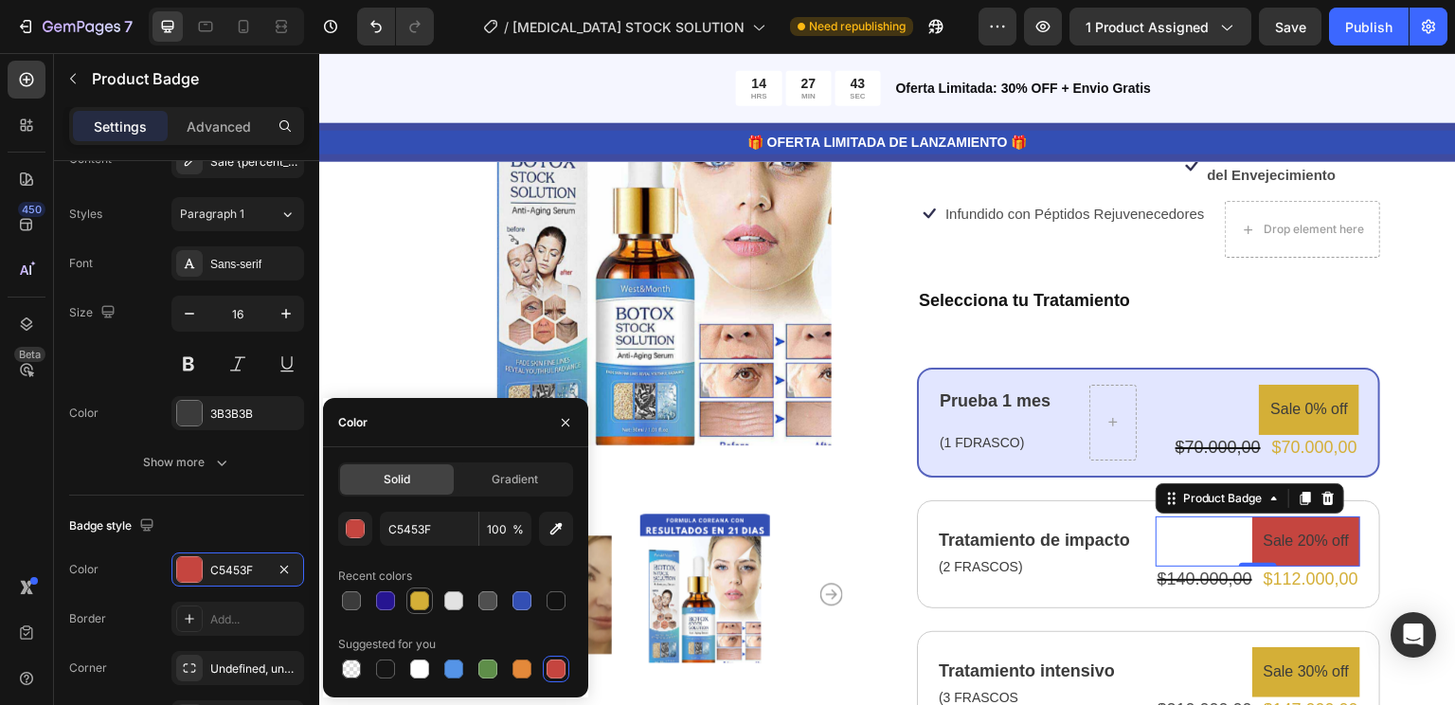
click at [421, 602] on div at bounding box center [419, 600] width 19 height 19
type input "D4AF37"
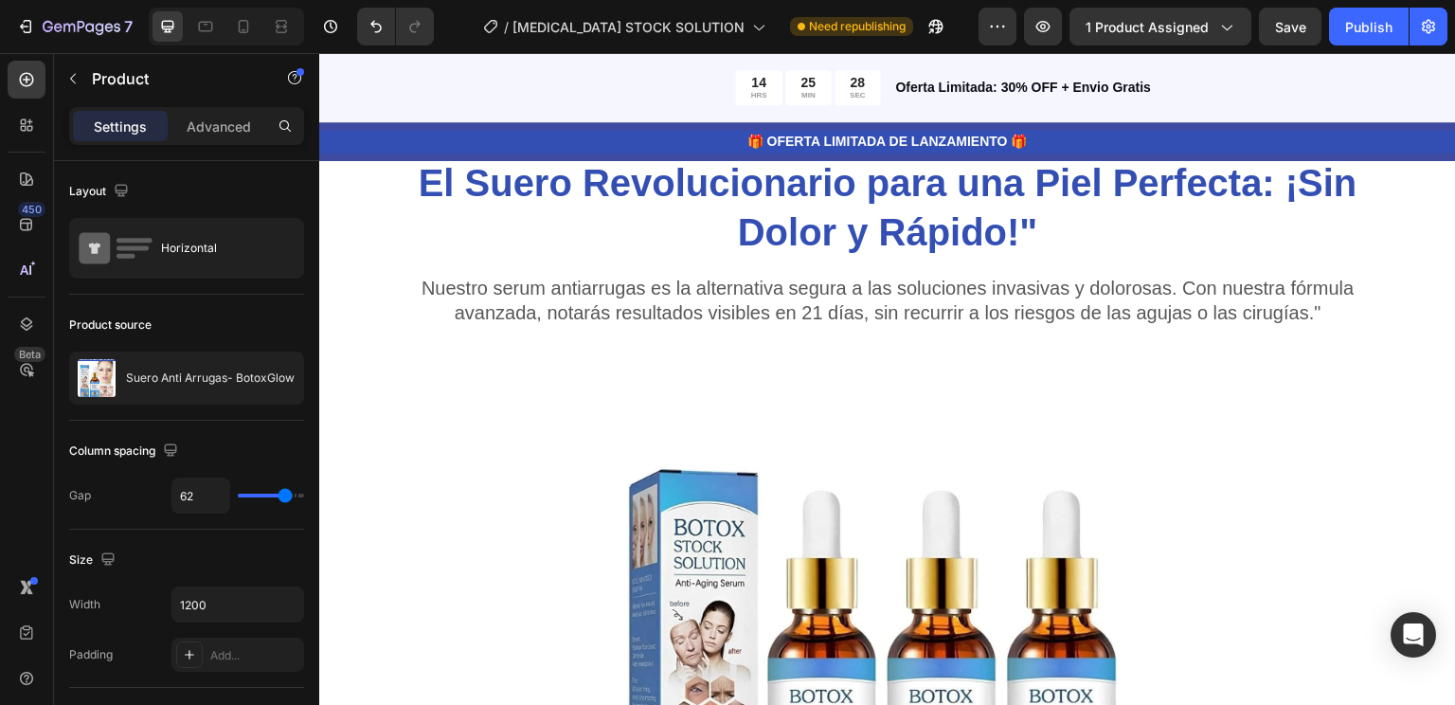
scroll to position [1970, 0]
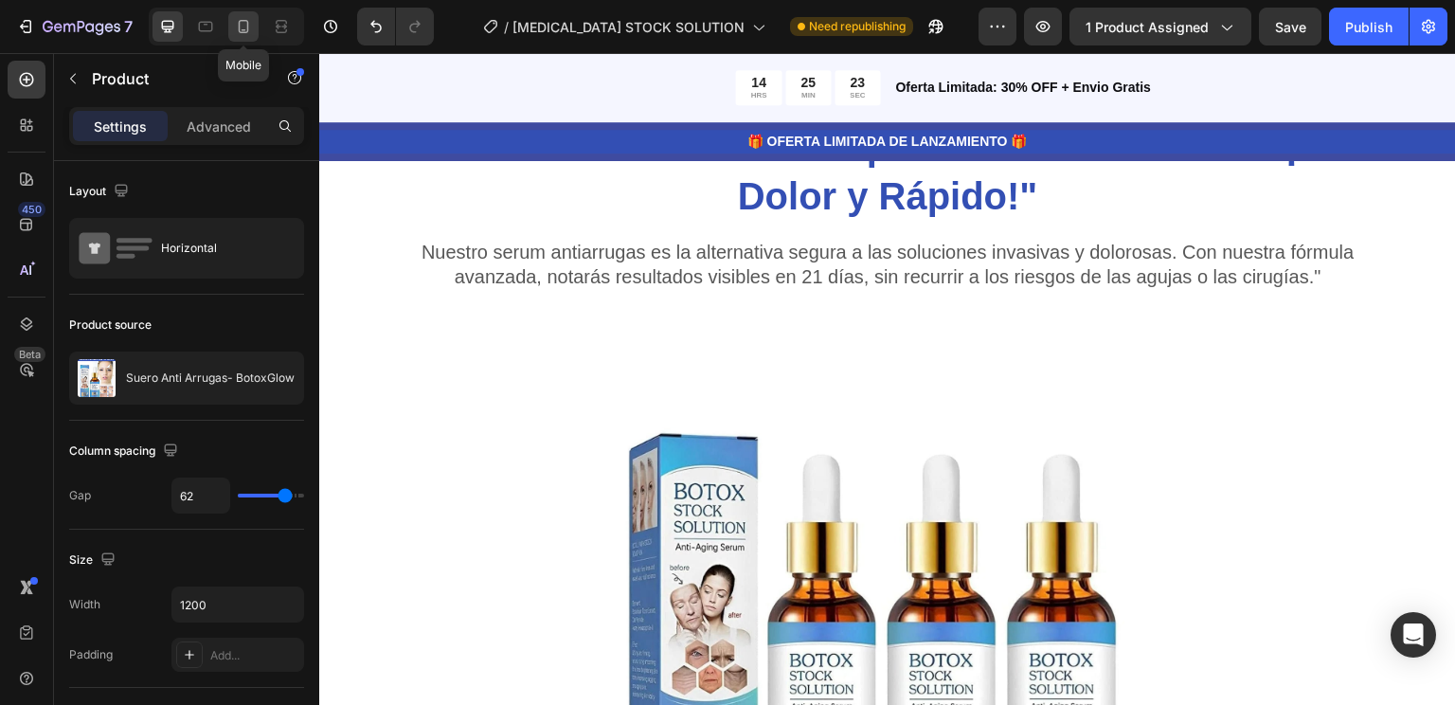
click at [244, 17] on icon at bounding box center [243, 26] width 19 height 19
type input "0"
type input "100%"
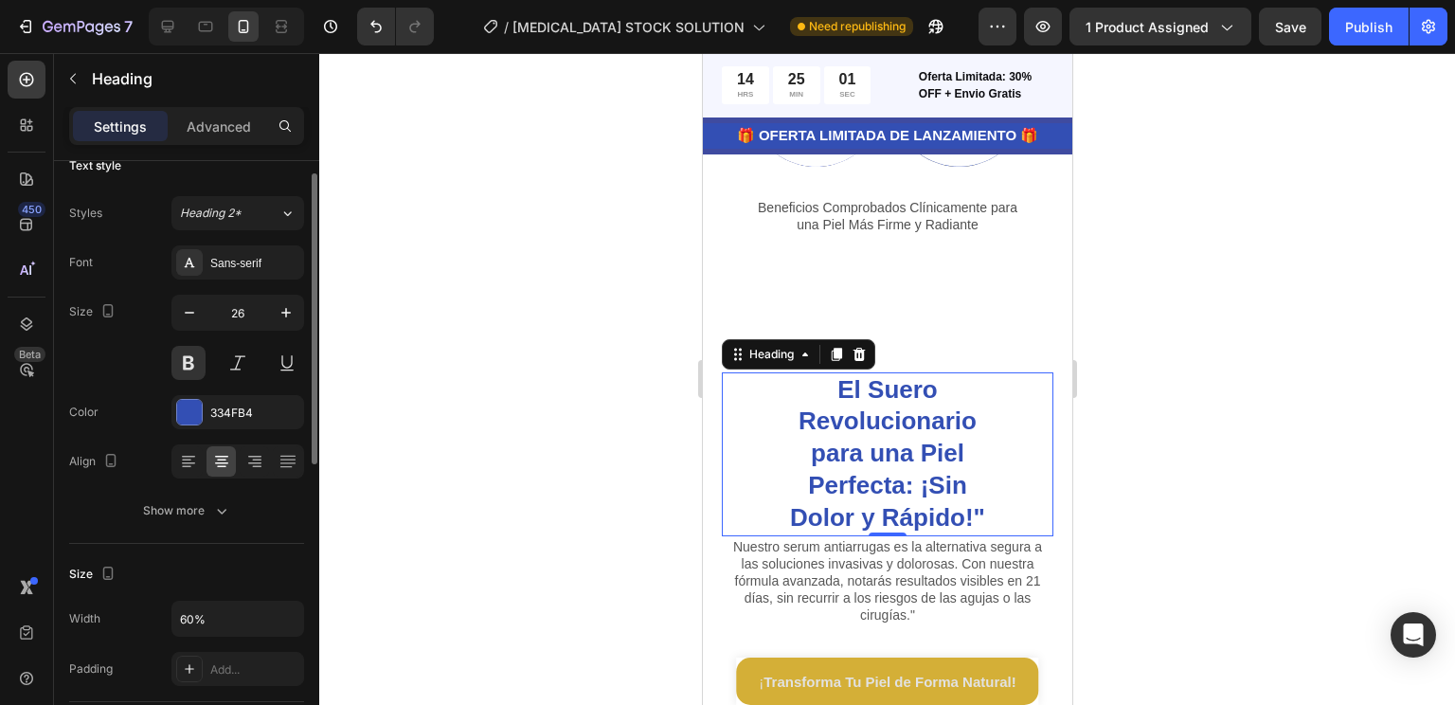
scroll to position [25, 0]
click at [193, 318] on icon "button" at bounding box center [189, 313] width 19 height 19
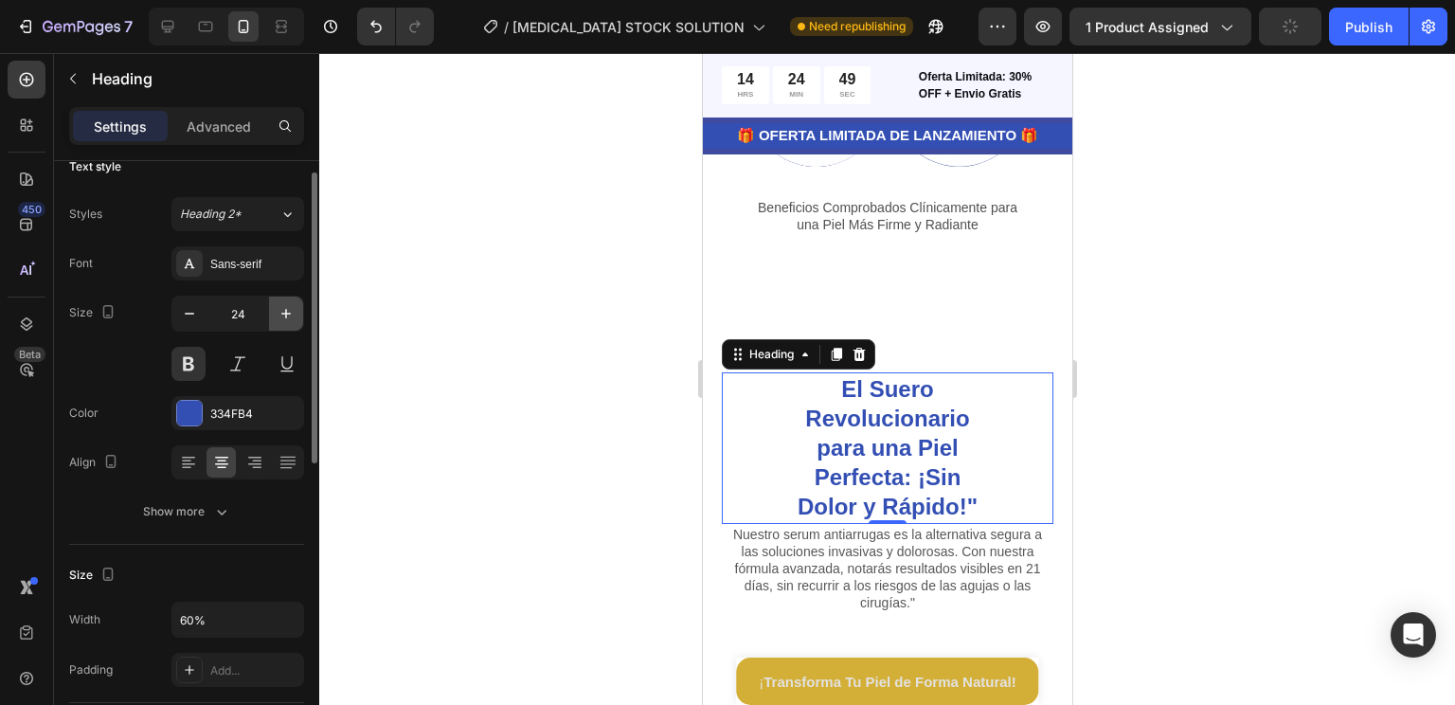
click at [290, 308] on icon "button" at bounding box center [286, 313] width 19 height 19
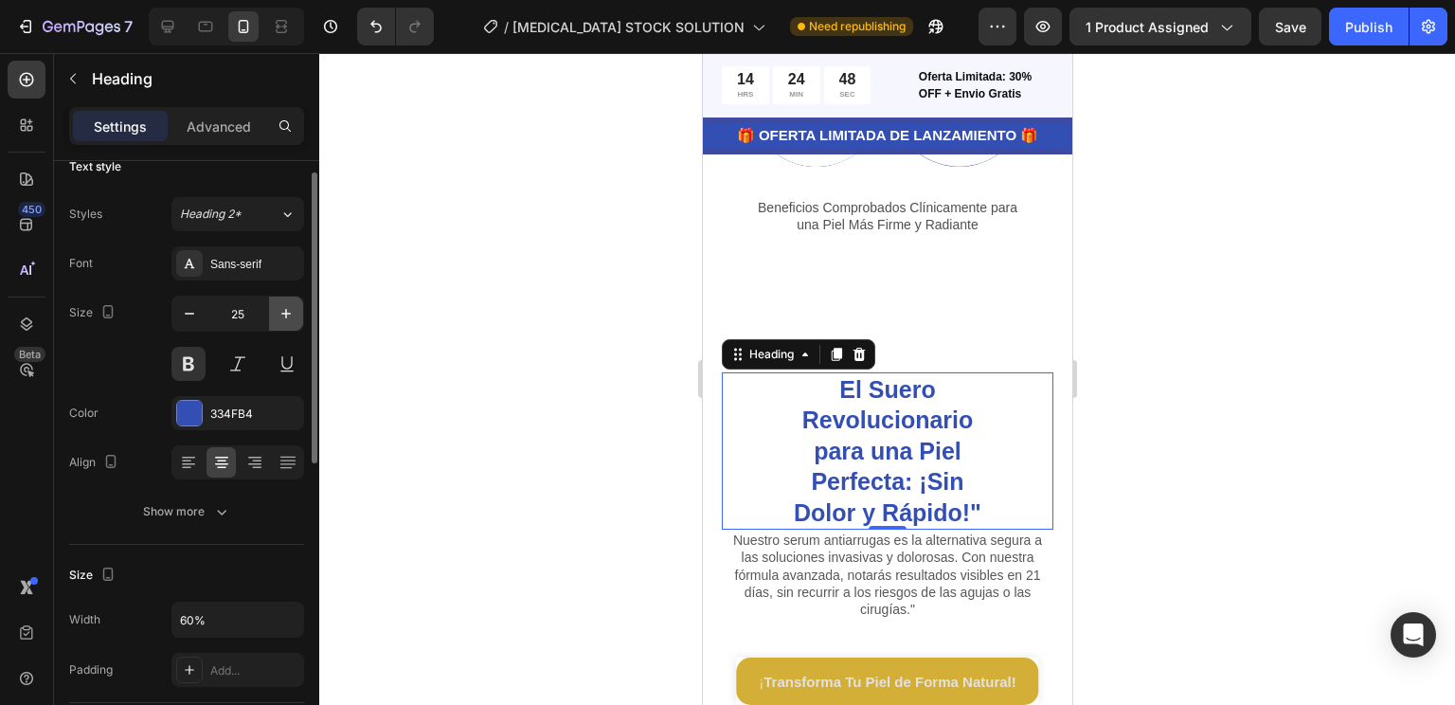
click at [290, 308] on icon "button" at bounding box center [286, 313] width 19 height 19
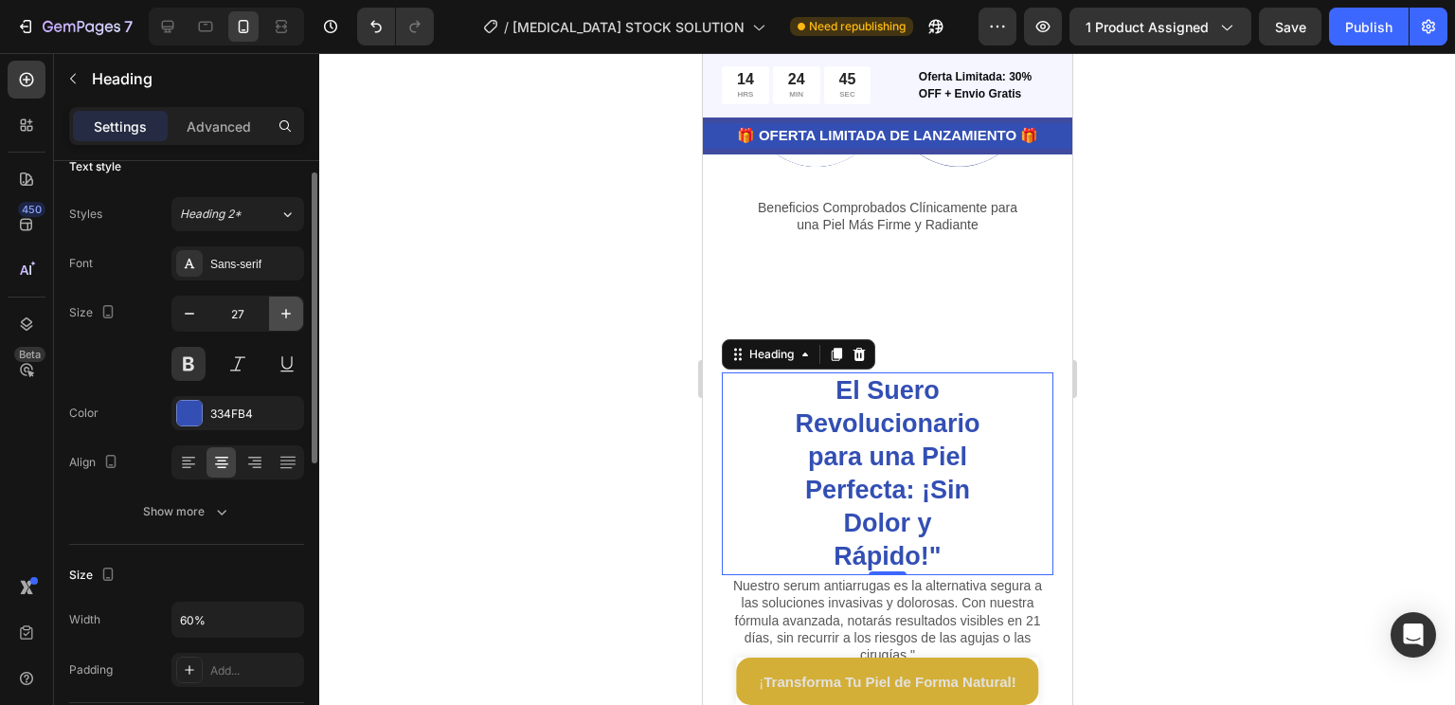
click at [290, 308] on icon "button" at bounding box center [286, 313] width 19 height 19
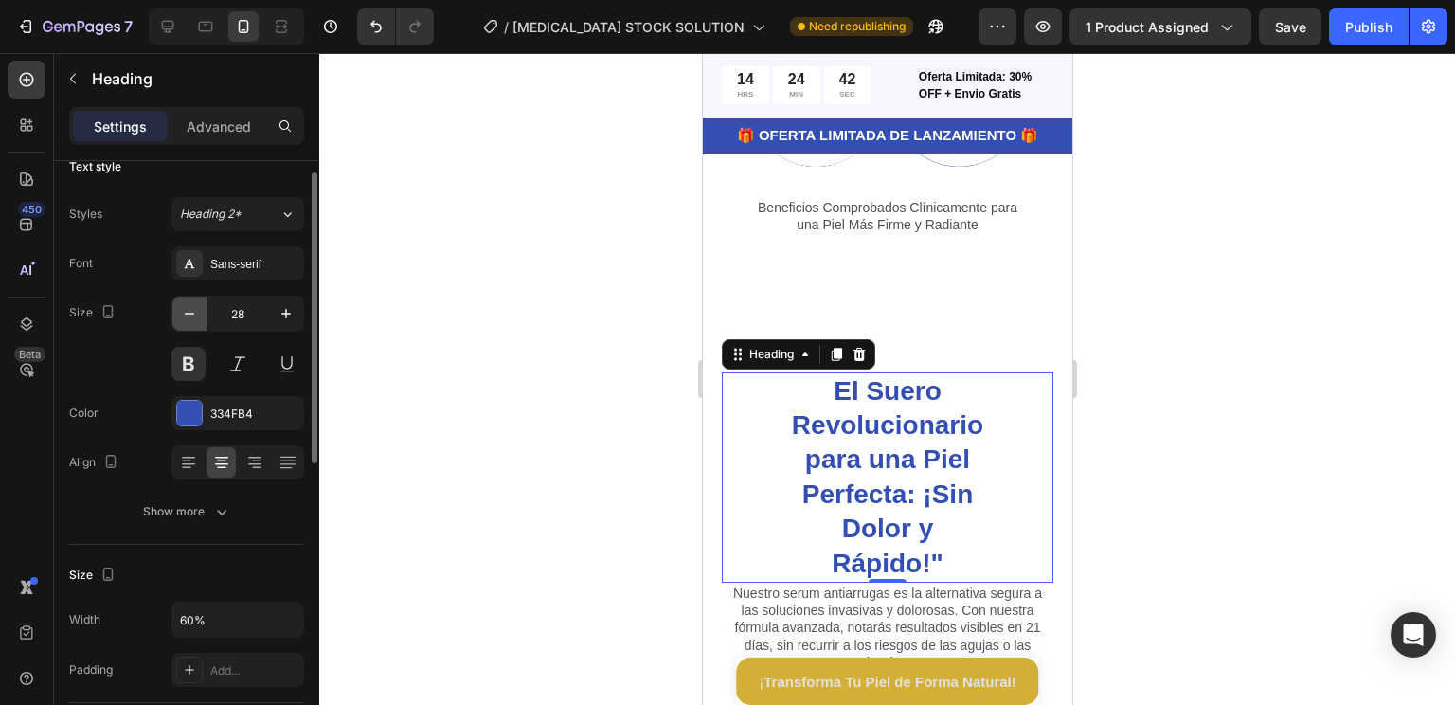
click at [197, 314] on icon "button" at bounding box center [189, 313] width 19 height 19
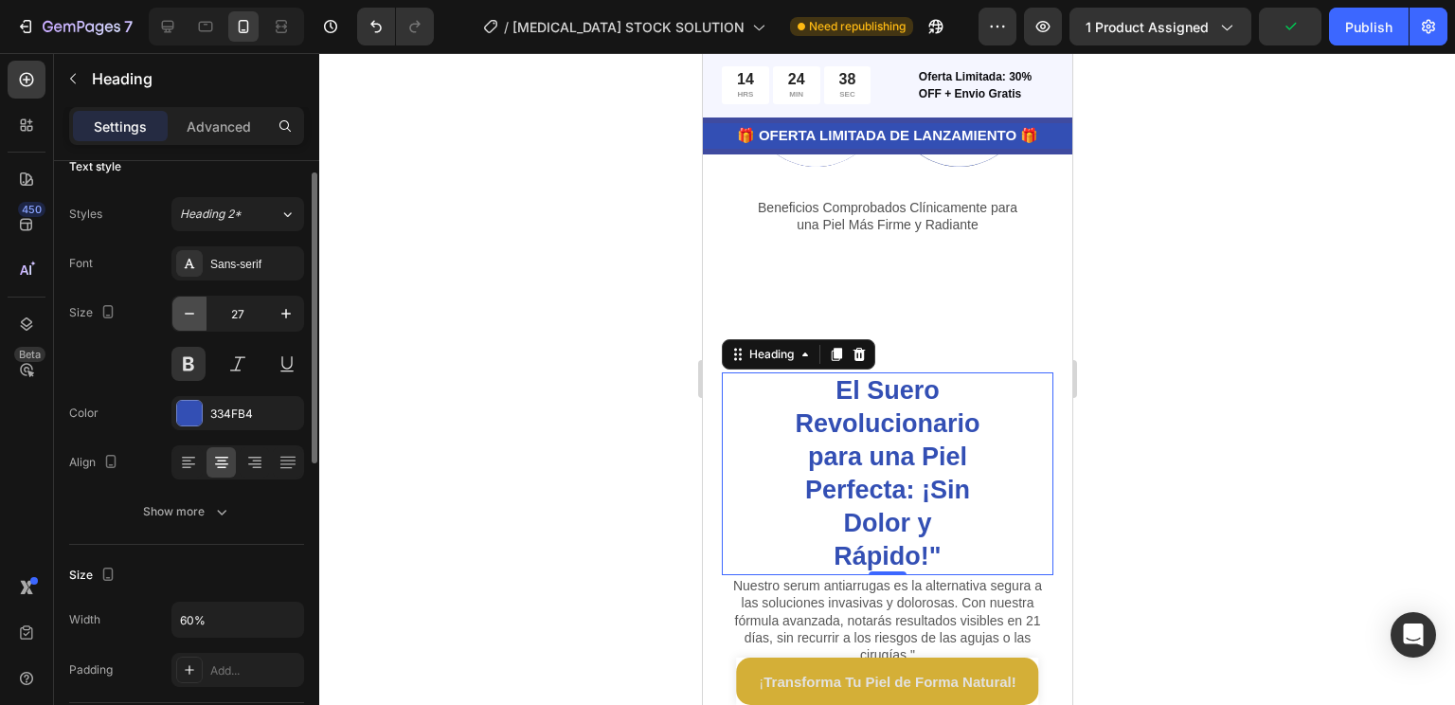
click at [197, 314] on icon "button" at bounding box center [189, 313] width 19 height 19
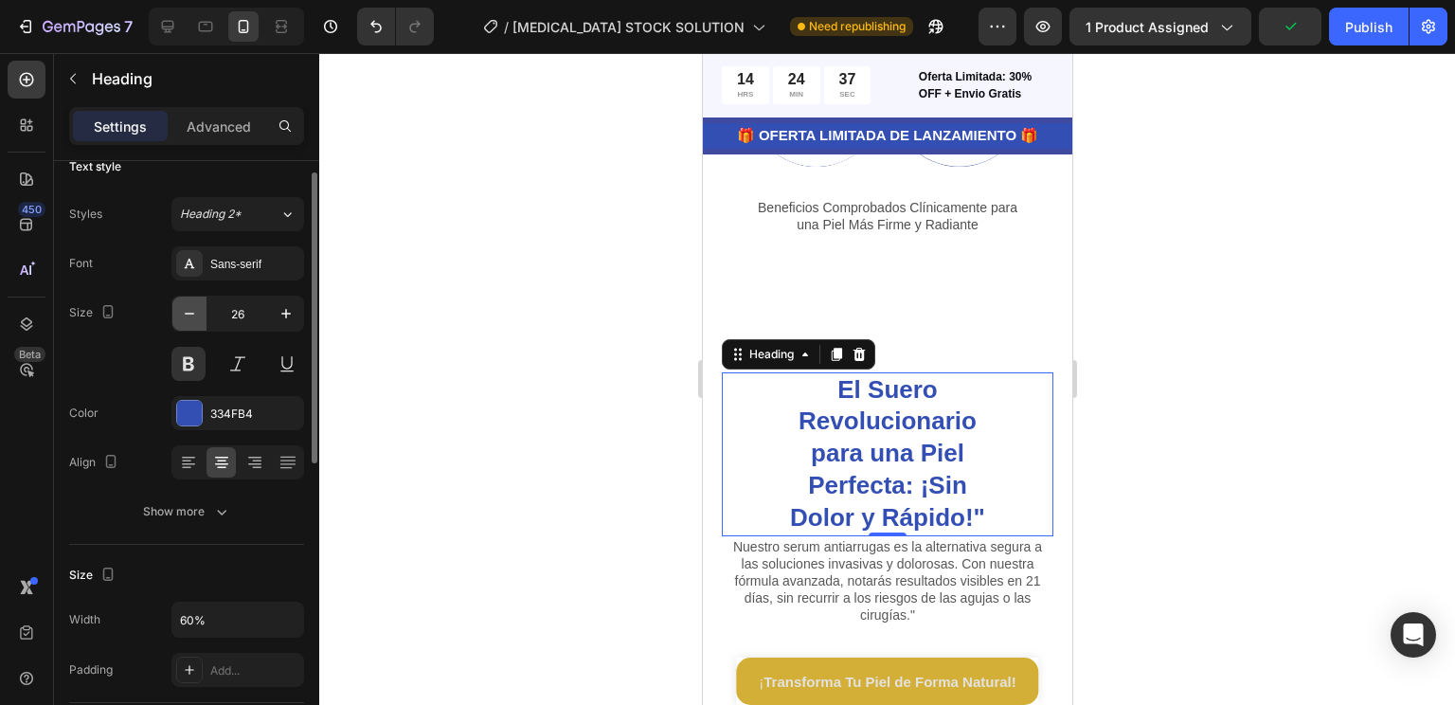
click at [197, 314] on icon "button" at bounding box center [189, 313] width 19 height 19
type input "24"
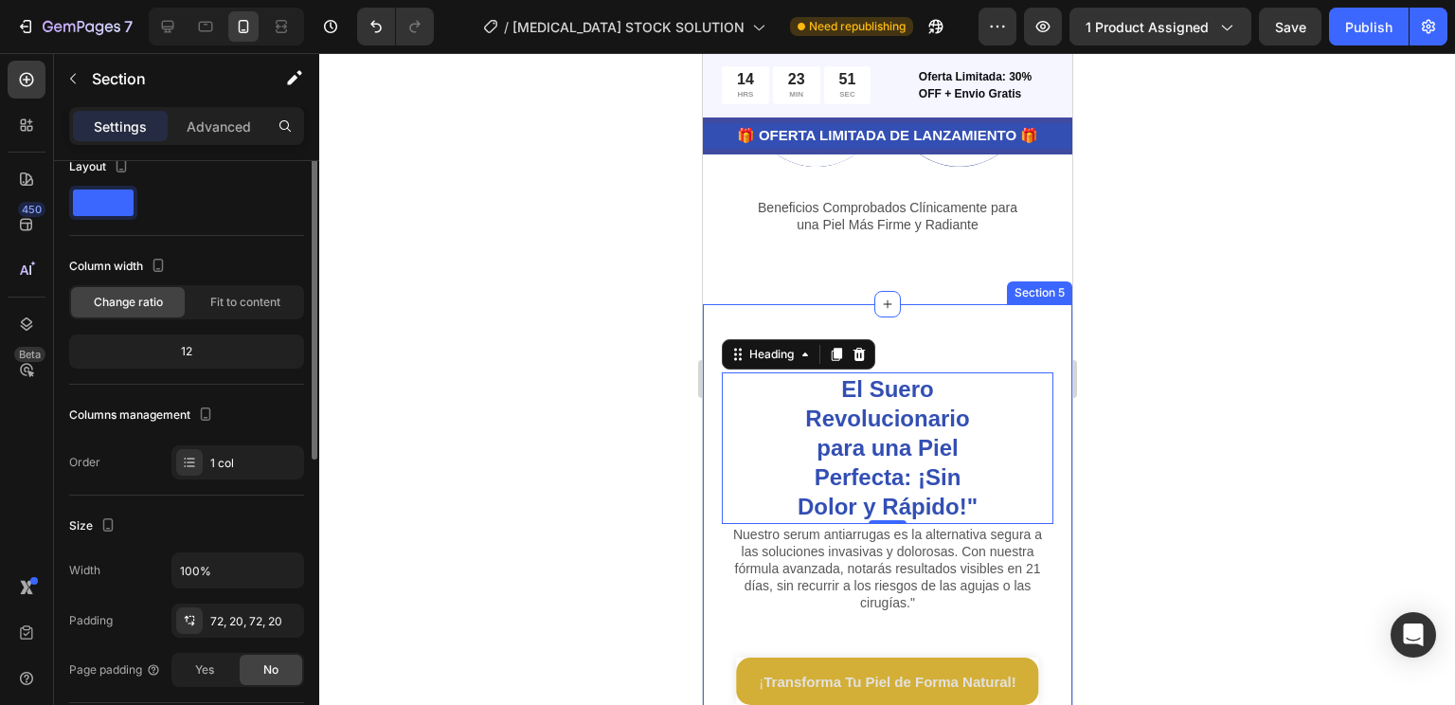
scroll to position [0, 0]
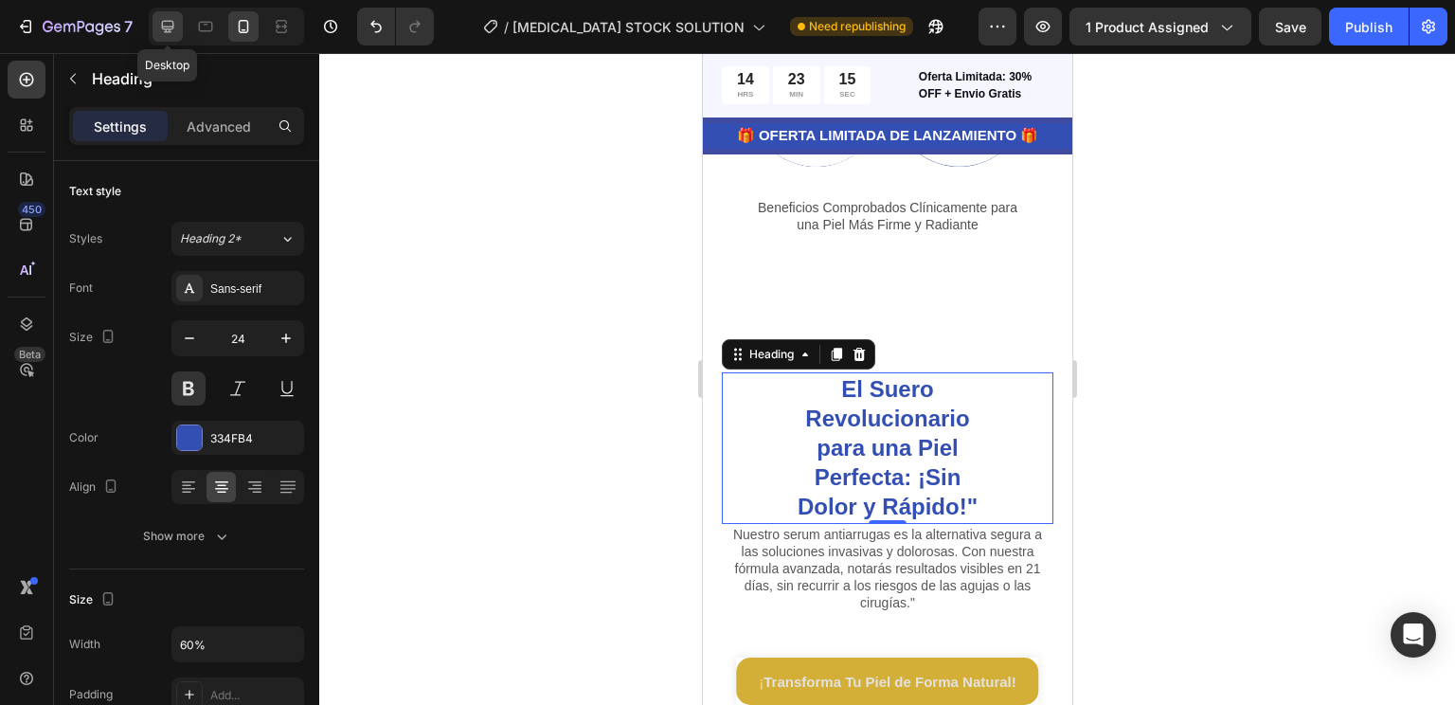
click at [171, 31] on icon at bounding box center [167, 26] width 19 height 19
type input "40"
type input "100%"
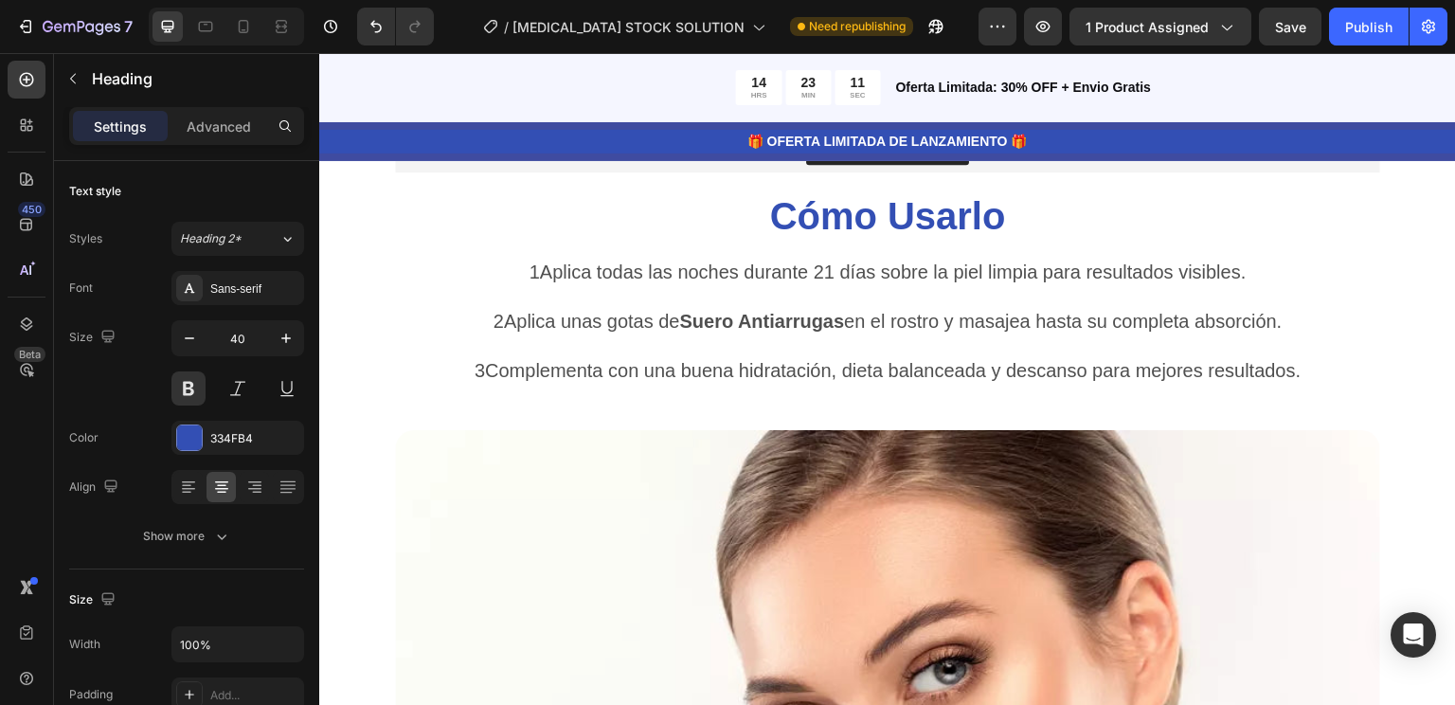
scroll to position [3346, 0]
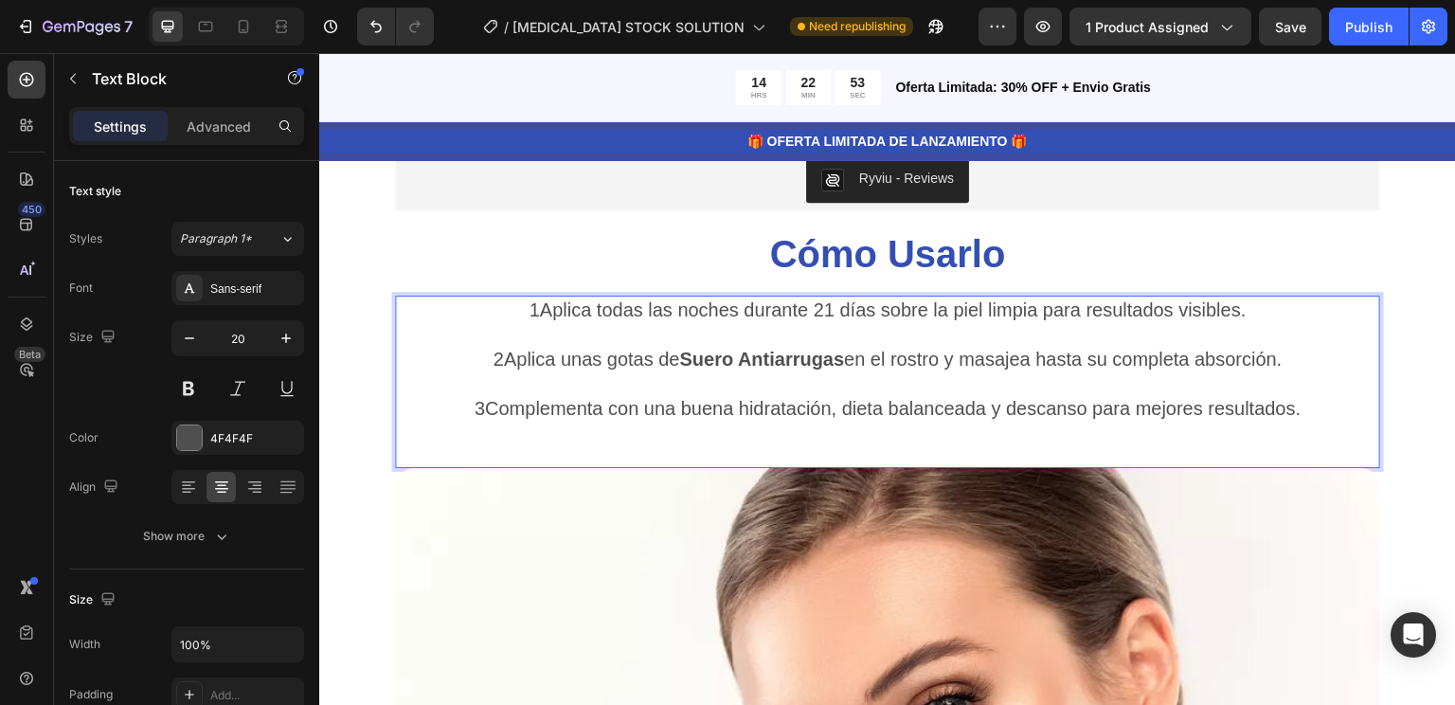
click at [534, 308] on p "1Aplica todas las noches durante 21 días sobre la piel limpia para resultados v…" at bounding box center [887, 309] width 981 height 25
click at [490, 361] on p "2Aplica unas gotas de Suero Antiarrugas en el rostro y masajea hasta su complet…" at bounding box center [887, 346] width 981 height 49
click at [481, 402] on p "3Complementa con una buena hidratación, dieta balanceada y descanso para mejore…" at bounding box center [887, 395] width 981 height 49
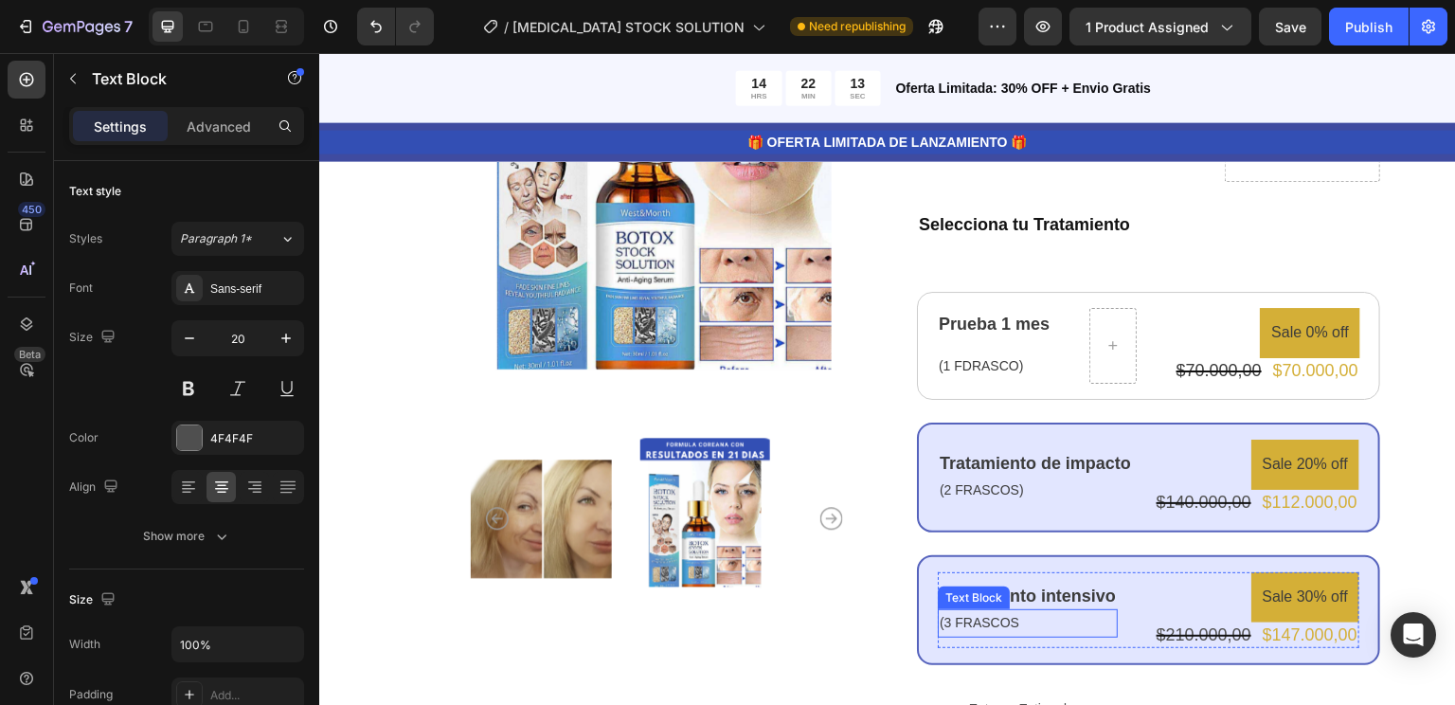
scroll to position [354, 0]
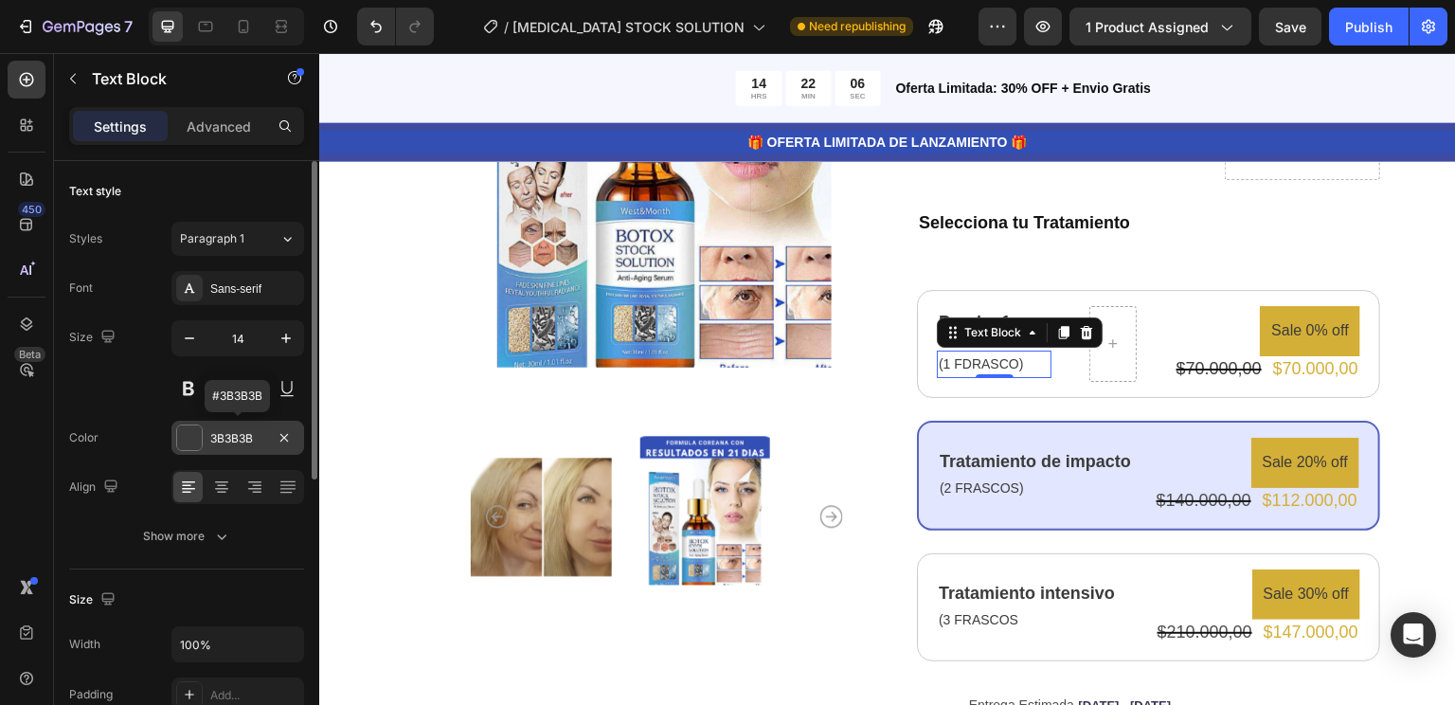
click at [228, 439] on div "3B3B3B" at bounding box center [237, 438] width 55 height 17
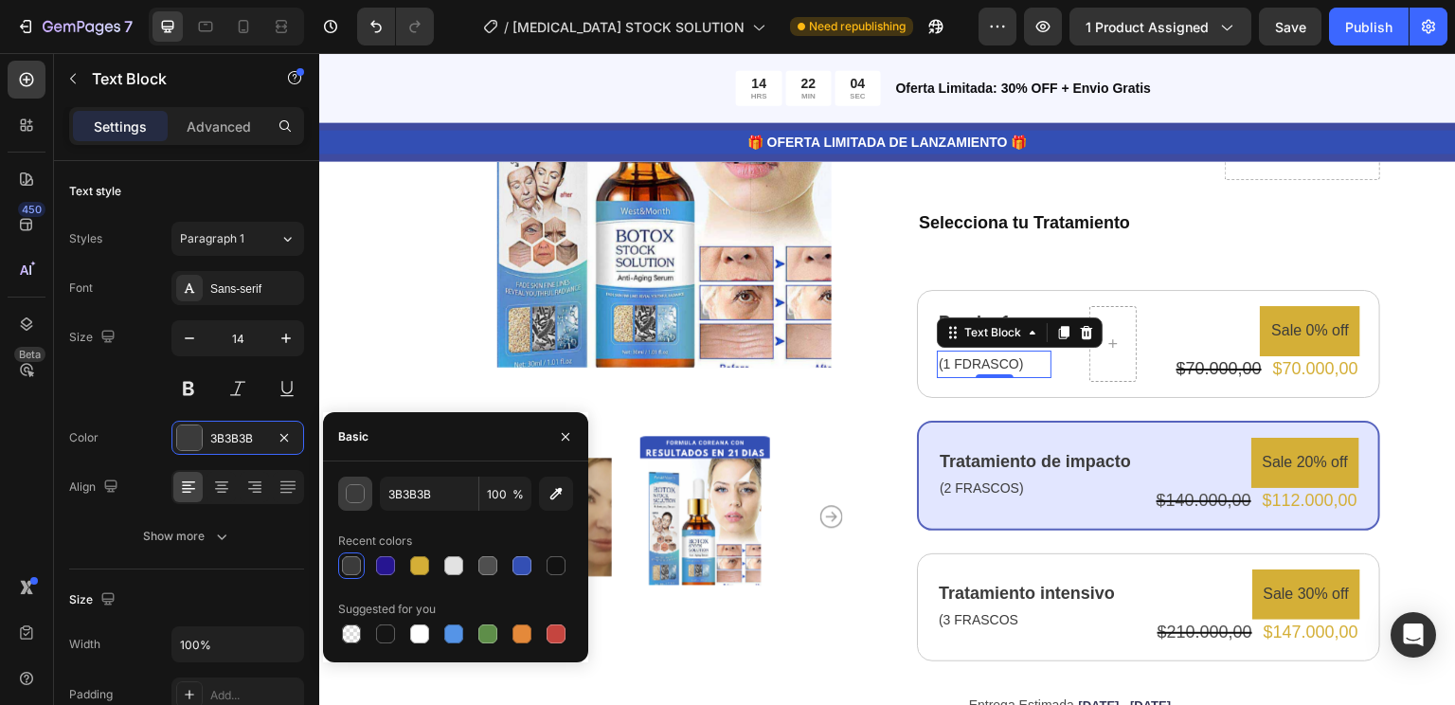
click at [362, 496] on div "button" at bounding box center [356, 494] width 19 height 19
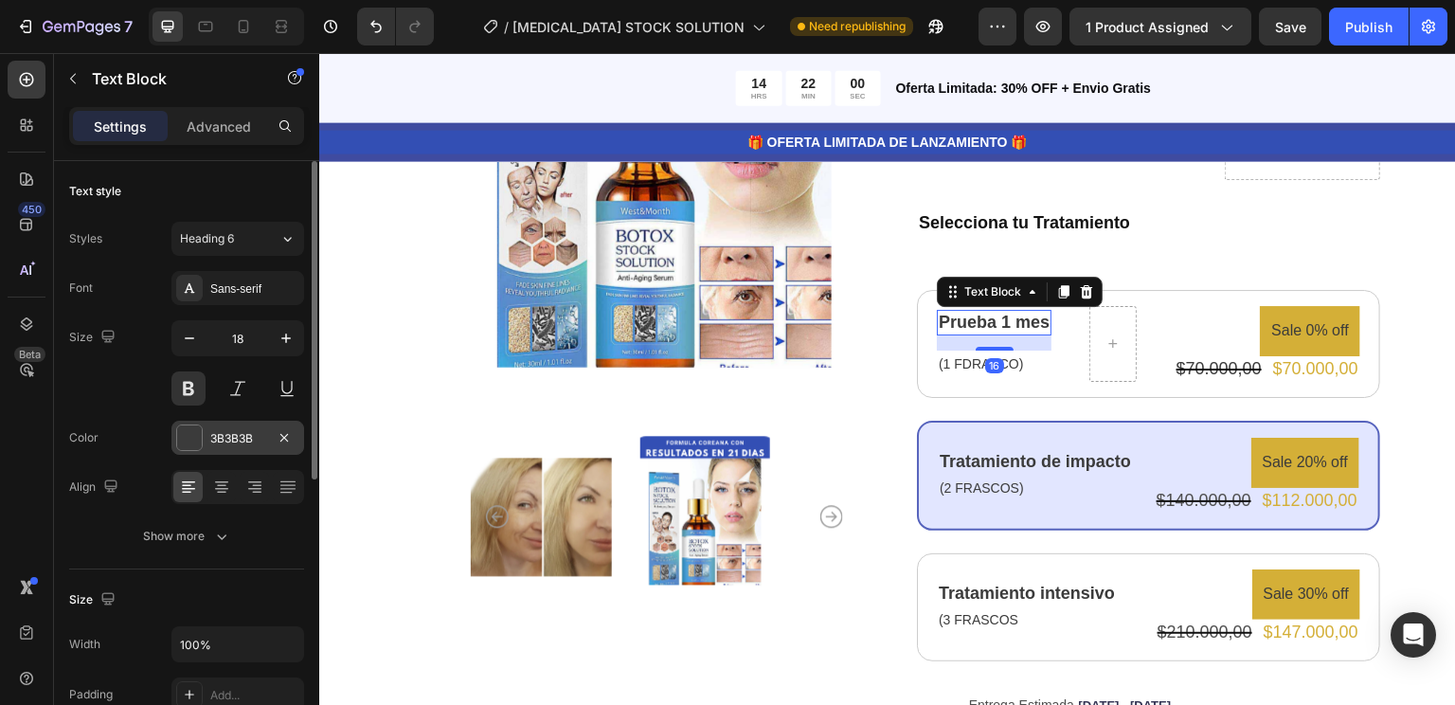
click at [250, 437] on div "3B3B3B" at bounding box center [237, 438] width 55 height 17
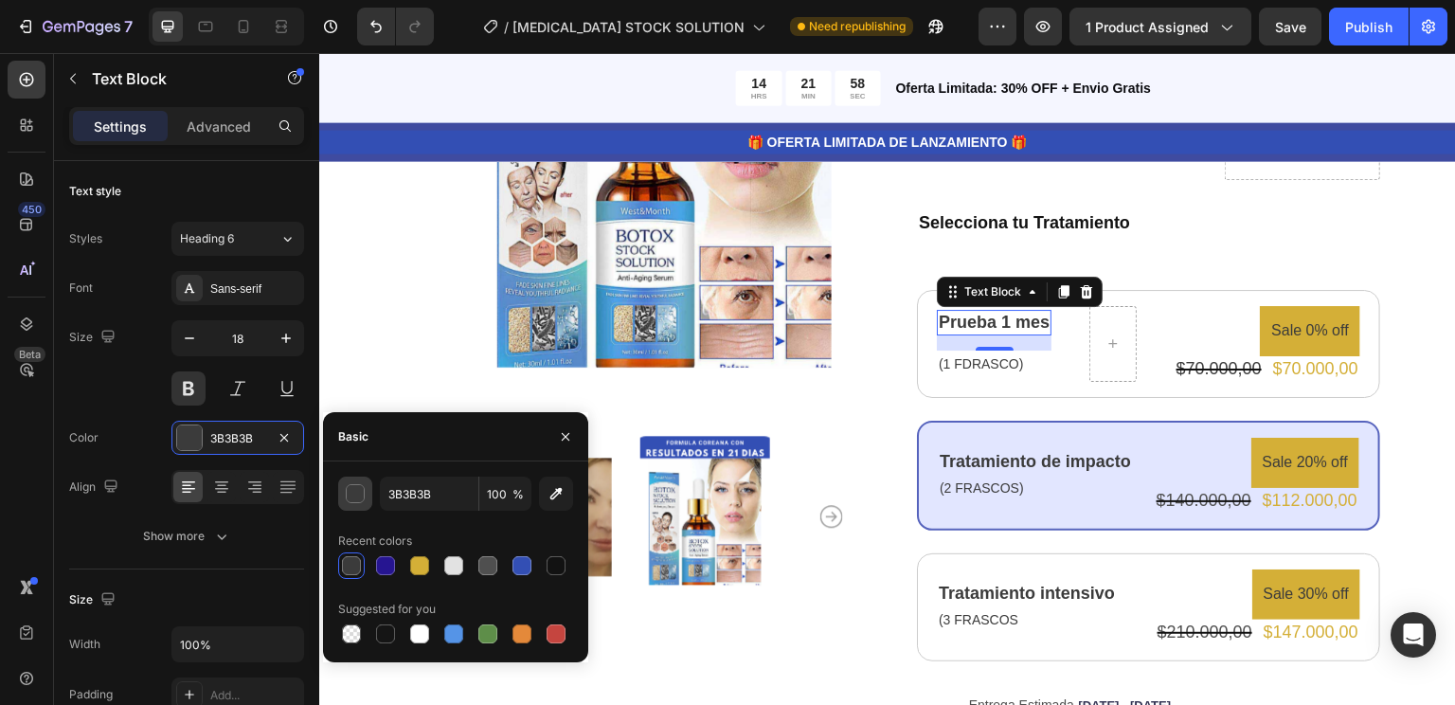
click at [364, 500] on div "button" at bounding box center [355, 493] width 19 height 19
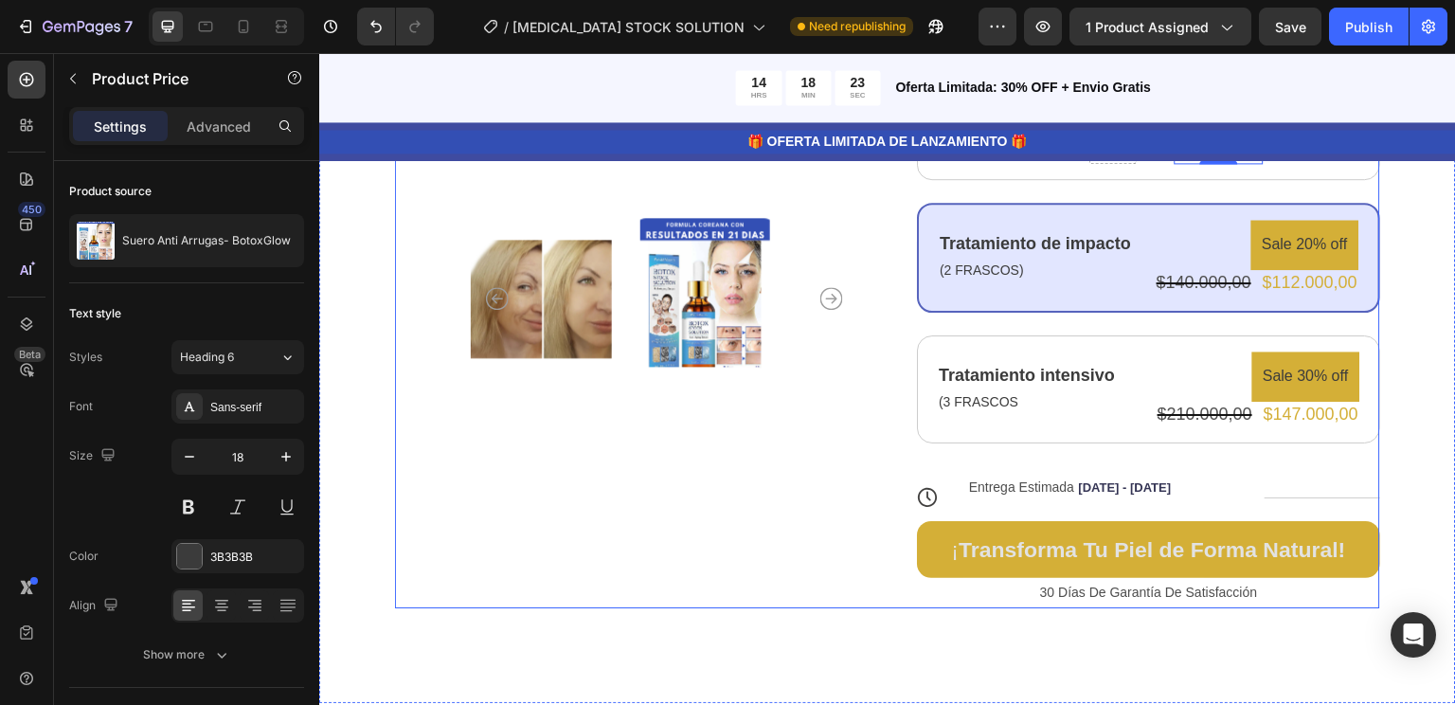
scroll to position [574, 0]
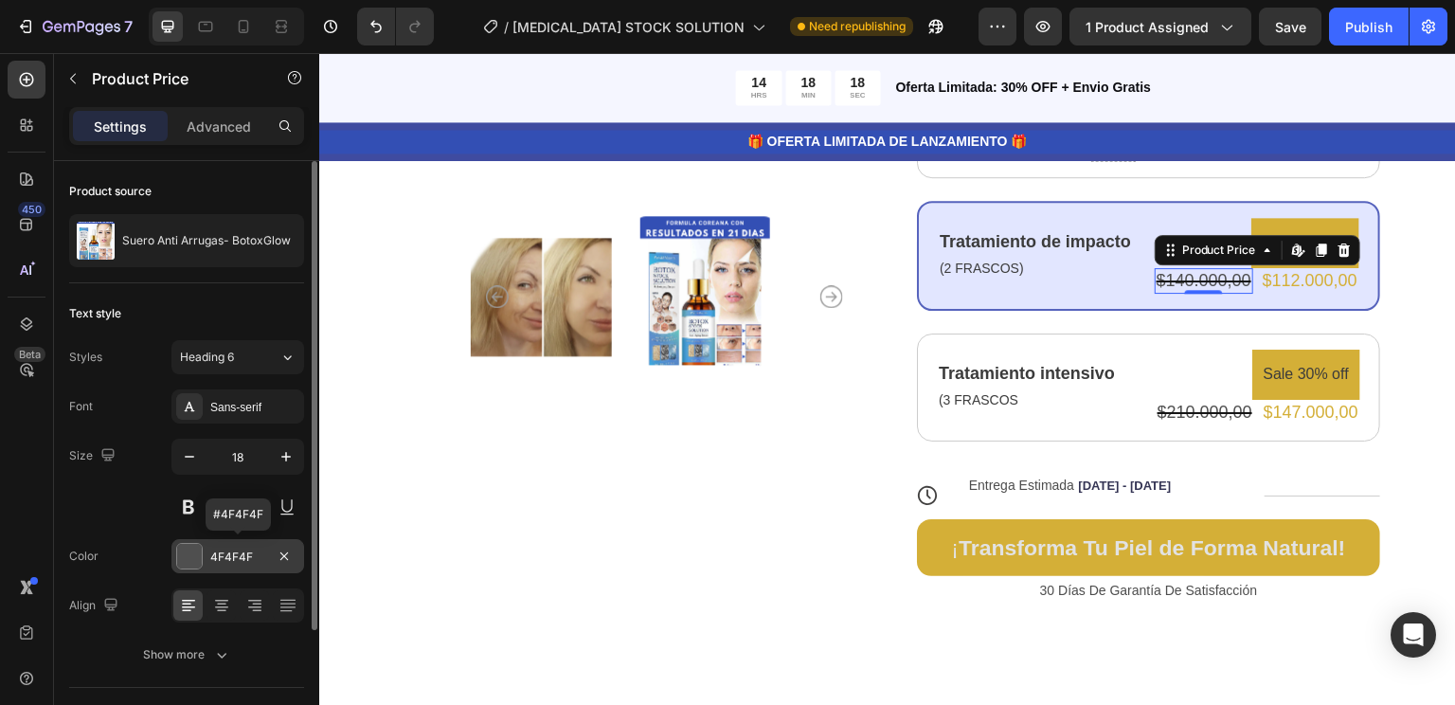
click at [227, 557] on div "4F4F4F" at bounding box center [237, 556] width 55 height 17
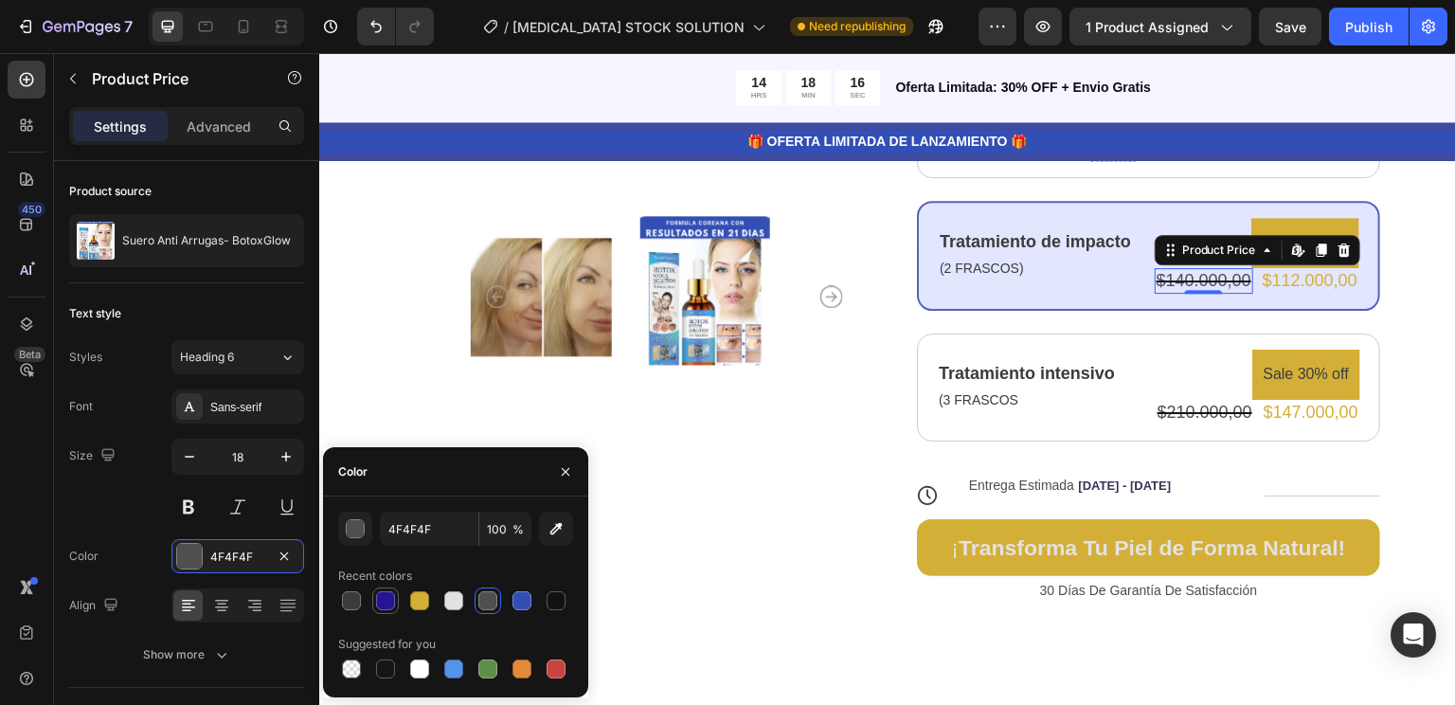
click at [397, 599] on div at bounding box center [385, 600] width 27 height 27
click at [386, 600] on div at bounding box center [385, 600] width 19 height 19
click at [355, 602] on div at bounding box center [351, 600] width 19 height 19
type input "3B3B3B"
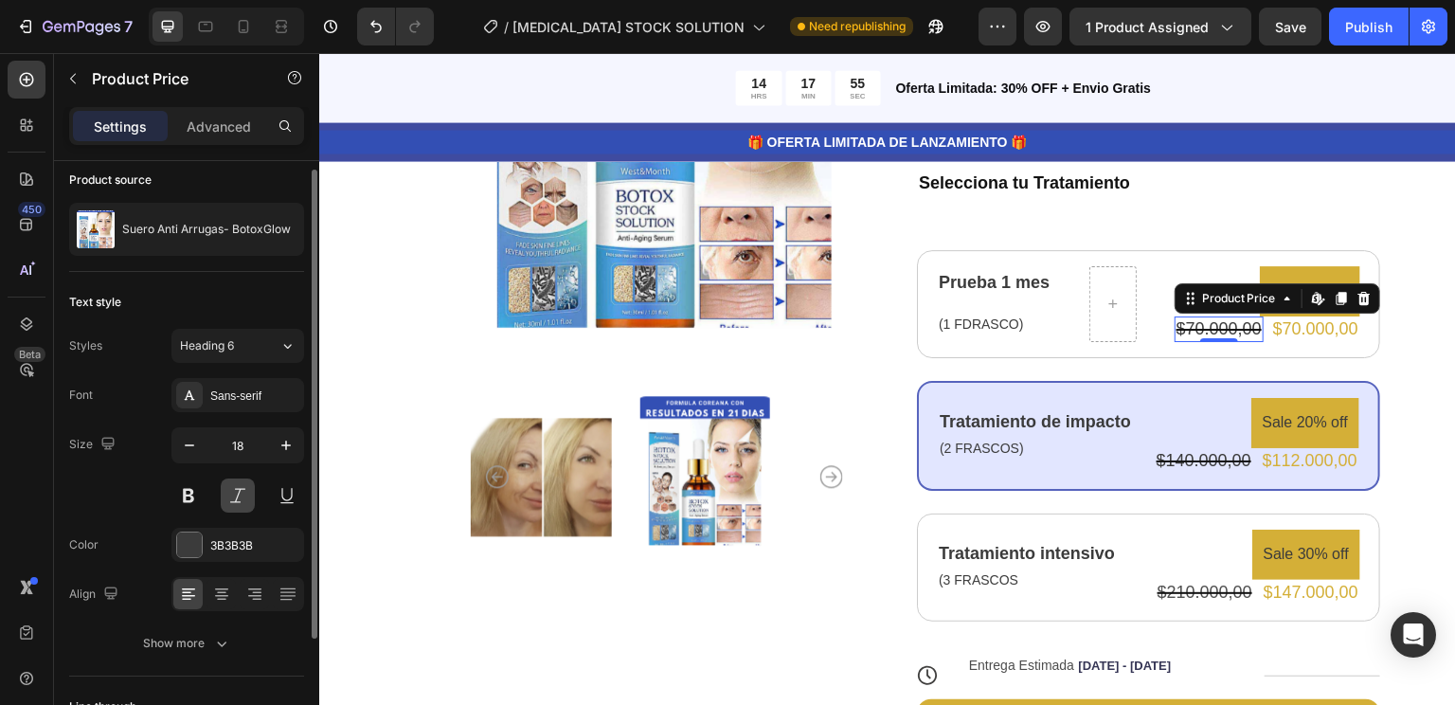
scroll to position [163, 0]
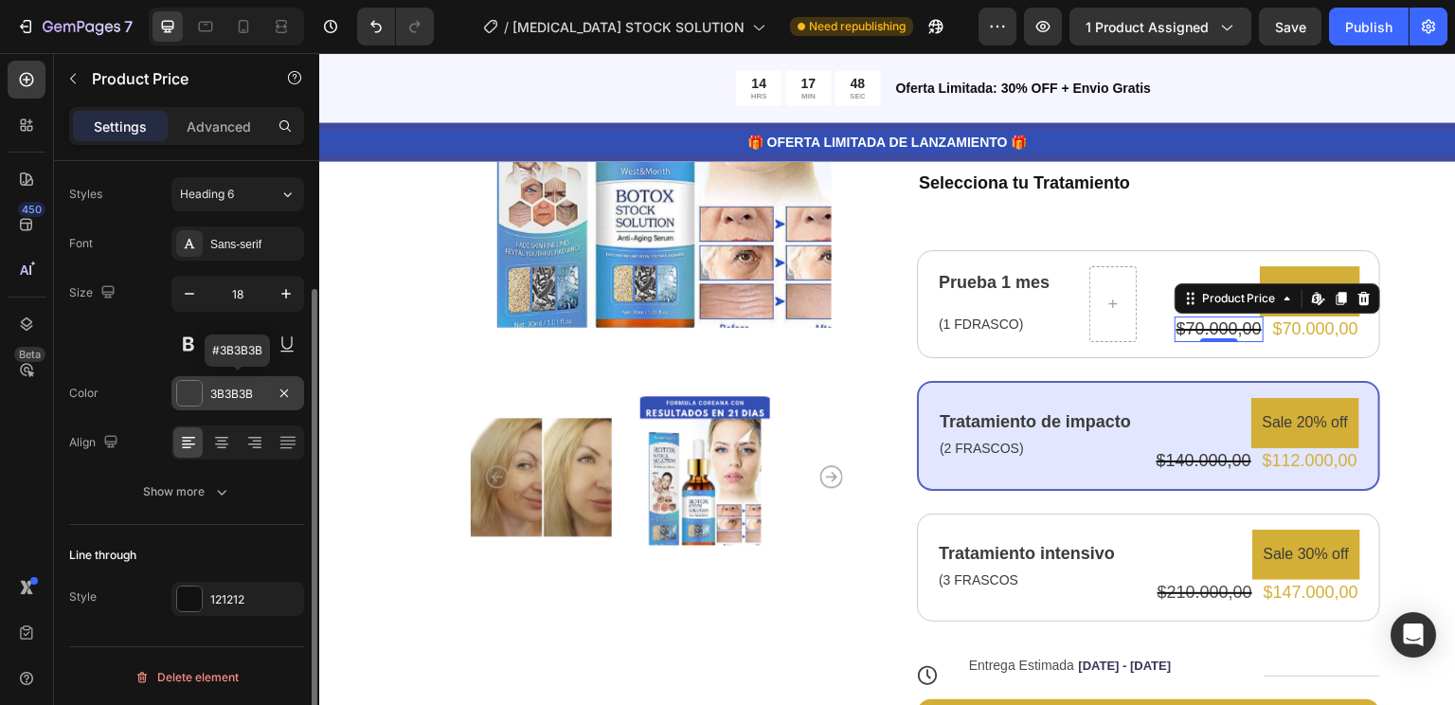
click at [229, 400] on div "3B3B3B" at bounding box center [237, 394] width 55 height 17
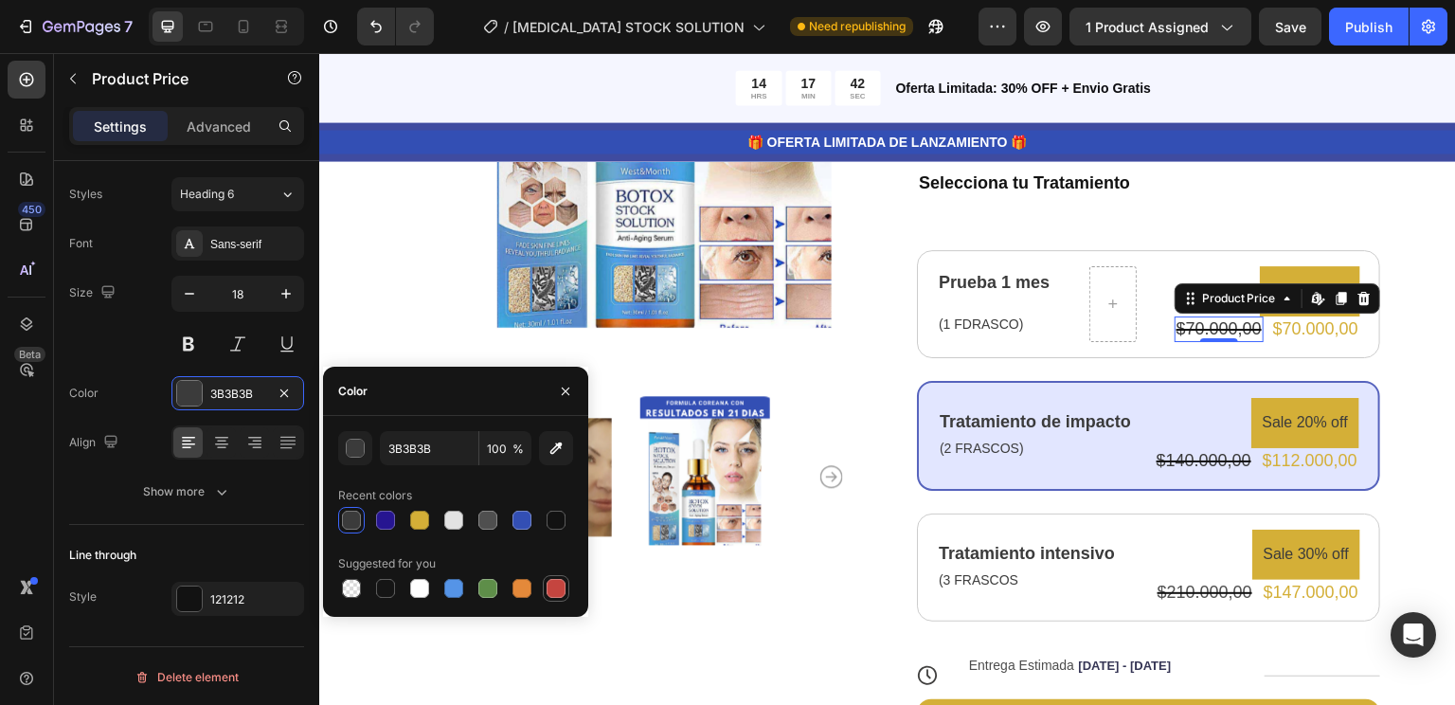
click at [556, 593] on div at bounding box center [556, 588] width 19 height 19
click at [356, 519] on div at bounding box center [351, 520] width 19 height 19
click at [389, 527] on div at bounding box center [385, 520] width 19 height 19
click at [356, 521] on div at bounding box center [351, 520] width 19 height 19
click at [514, 526] on div at bounding box center [521, 520] width 19 height 19
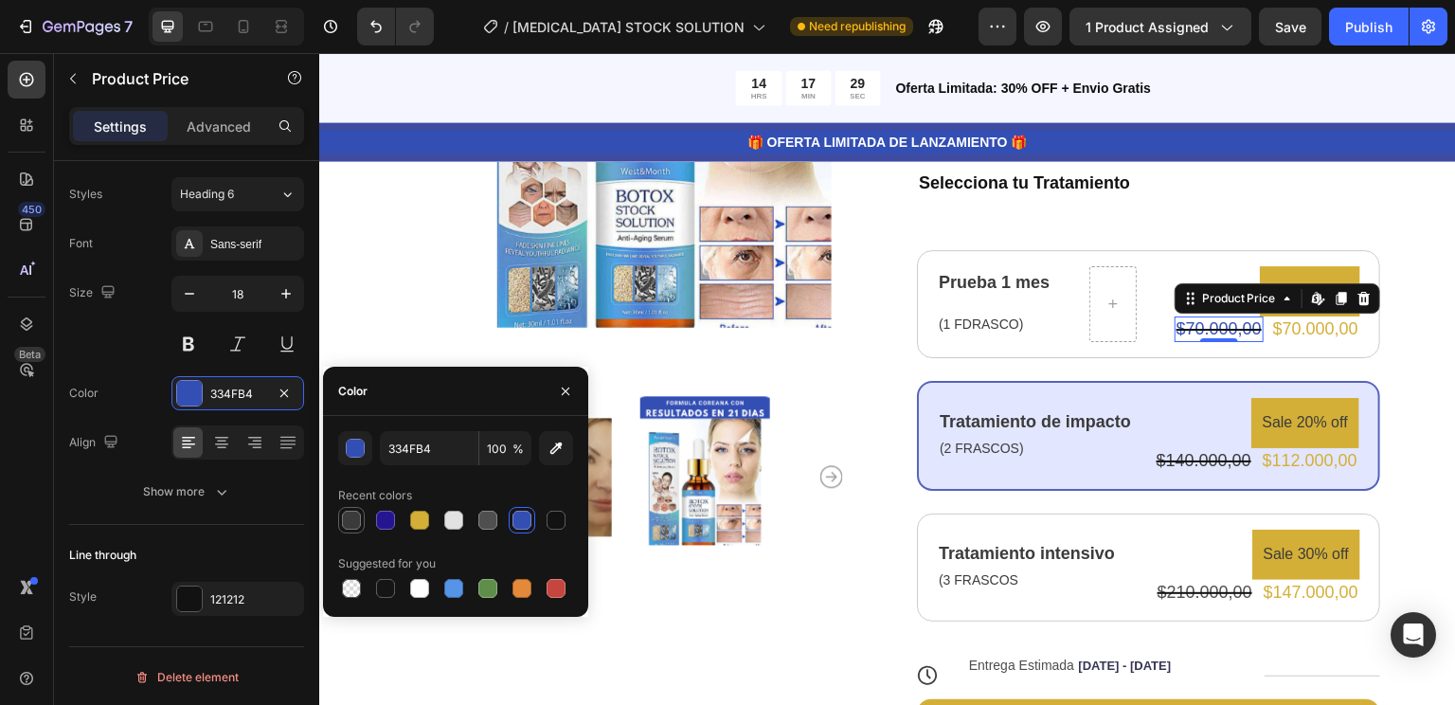
click at [357, 516] on div at bounding box center [351, 520] width 19 height 19
click at [422, 587] on div at bounding box center [419, 588] width 19 height 19
click at [355, 513] on div at bounding box center [351, 520] width 19 height 19
type input "3B3B3B"
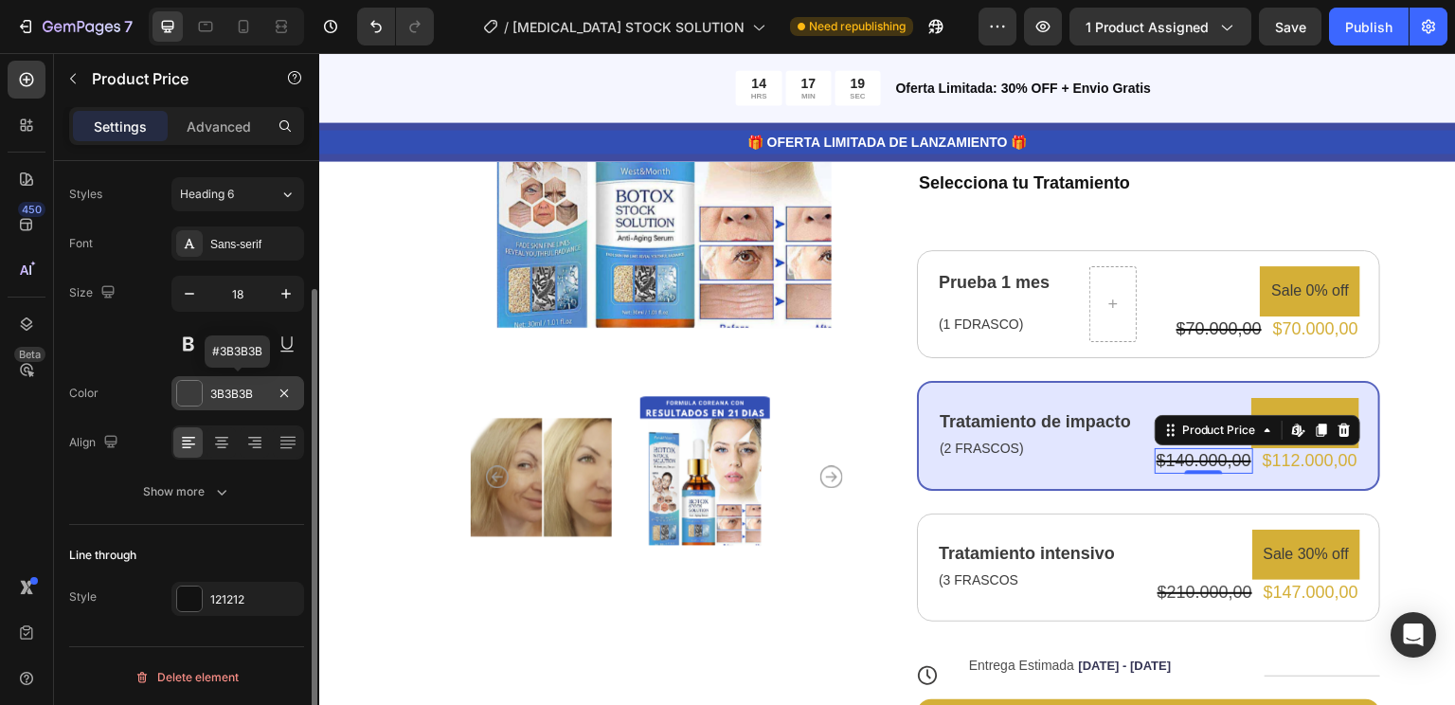
click at [239, 386] on div "3B3B3B" at bounding box center [237, 394] width 55 height 17
click at [225, 599] on div "121212" at bounding box center [237, 599] width 55 height 17
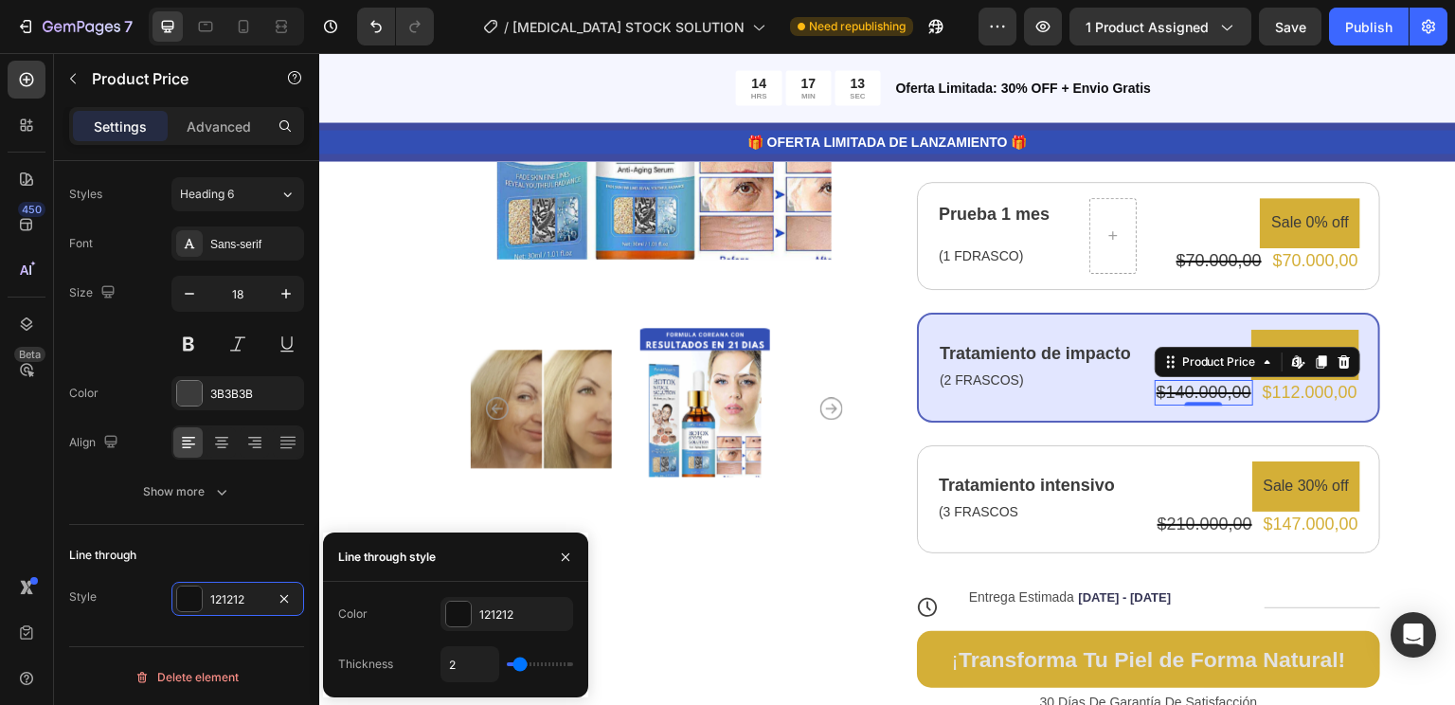
scroll to position [462, 0]
click at [222, 399] on div "3B3B3B" at bounding box center [237, 394] width 55 height 17
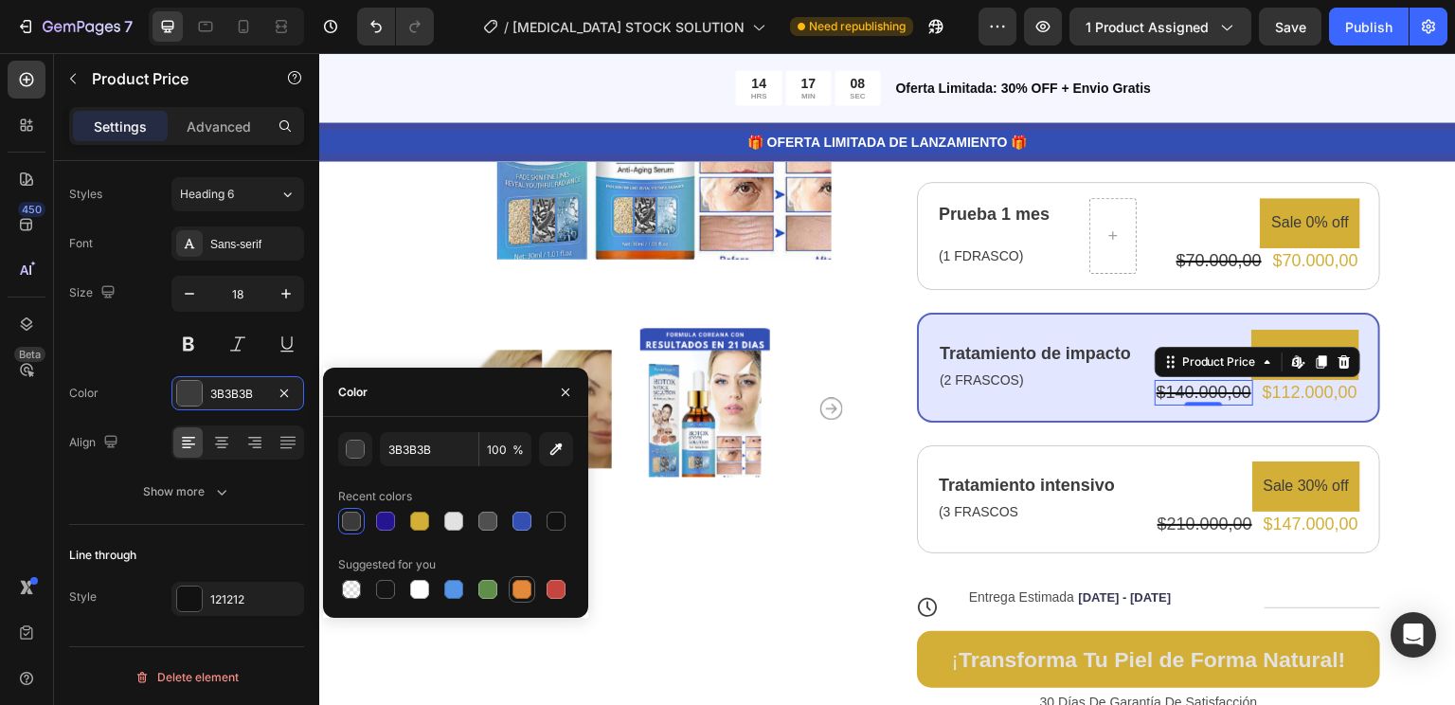
click at [523, 590] on div at bounding box center [521, 589] width 19 height 19
click at [342, 519] on div at bounding box center [351, 521] width 19 height 19
type input "3B3B3B"
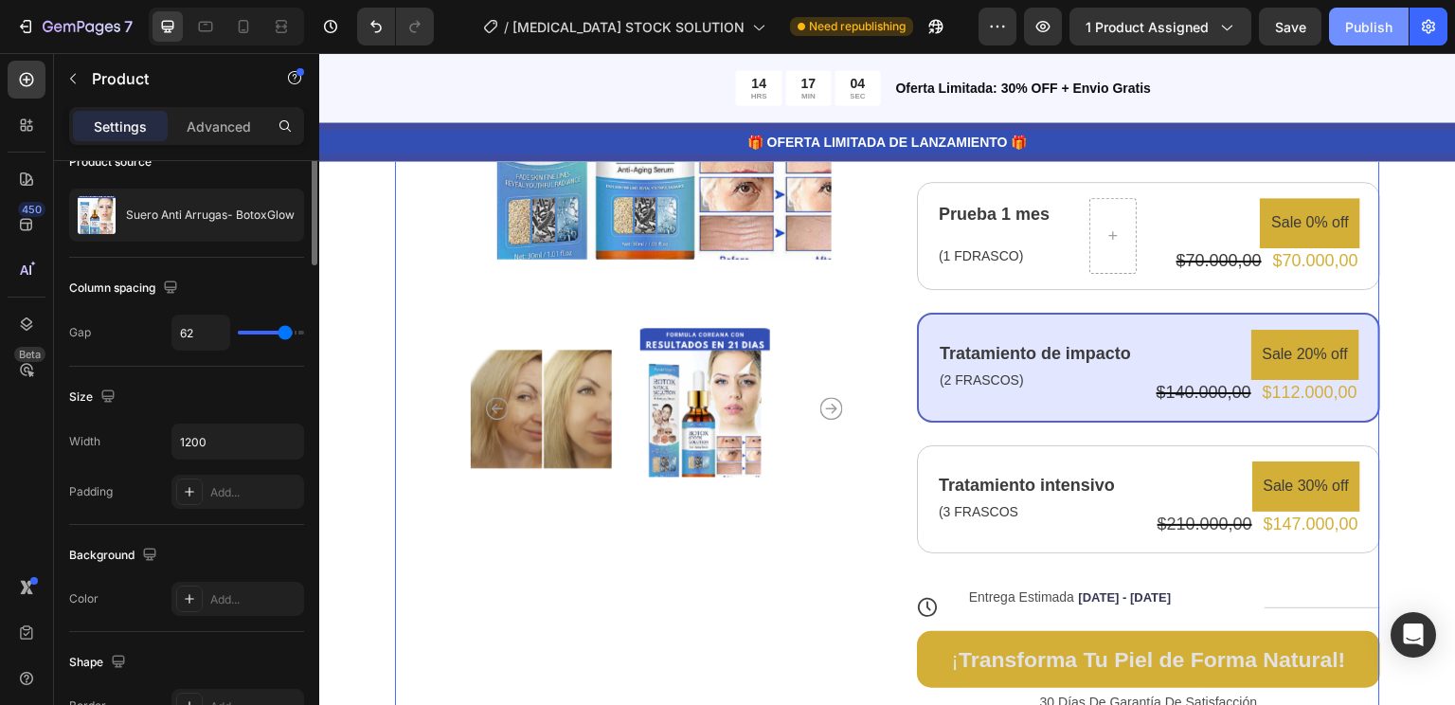
scroll to position [106, 0]
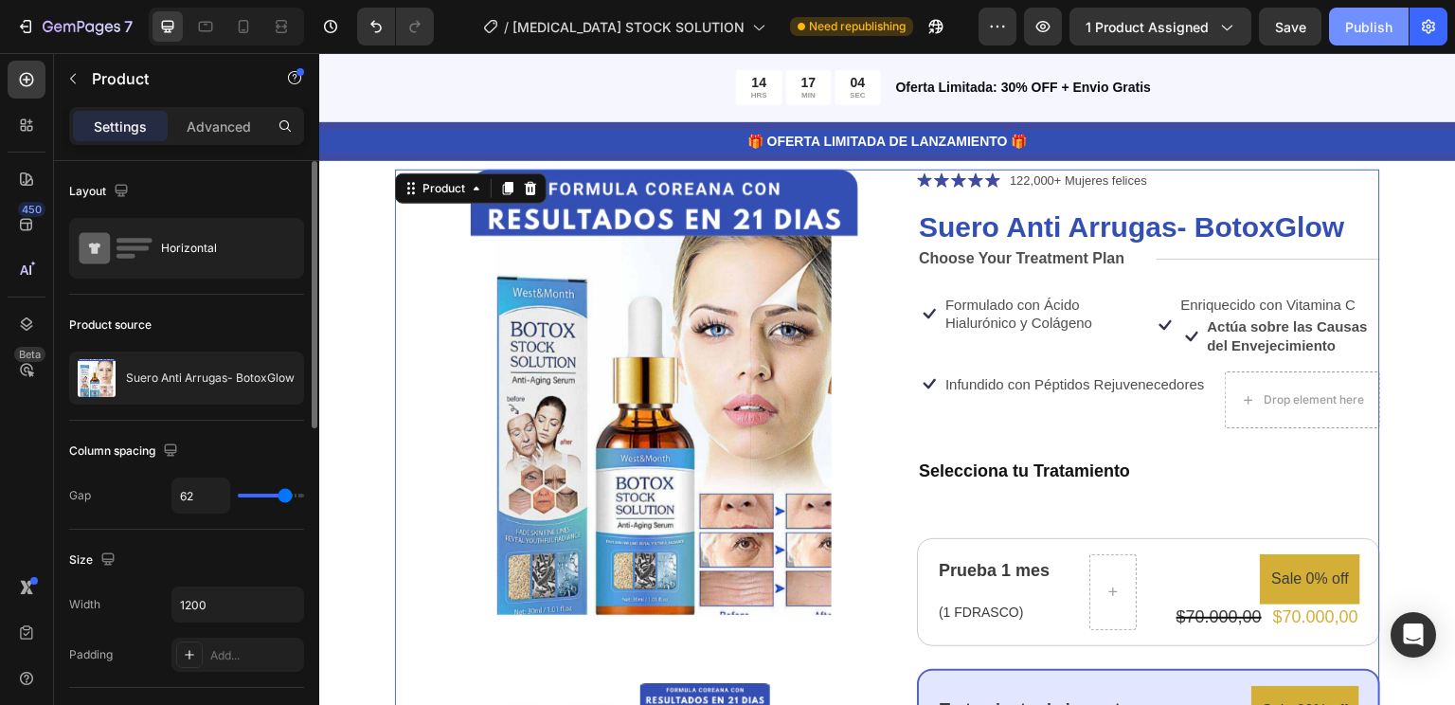
click at [1372, 23] on div "Publish" at bounding box center [1368, 27] width 47 height 20
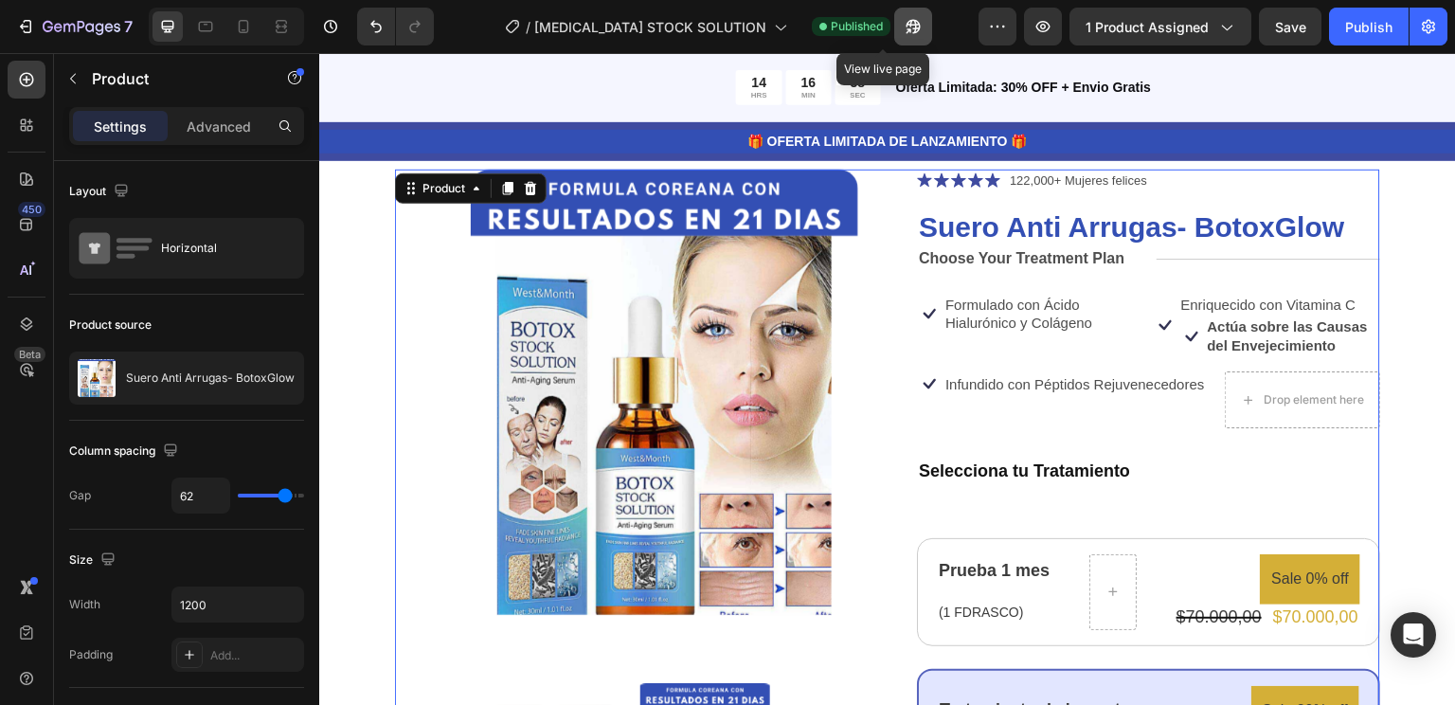
click at [894, 37] on button "button" at bounding box center [913, 27] width 38 height 38
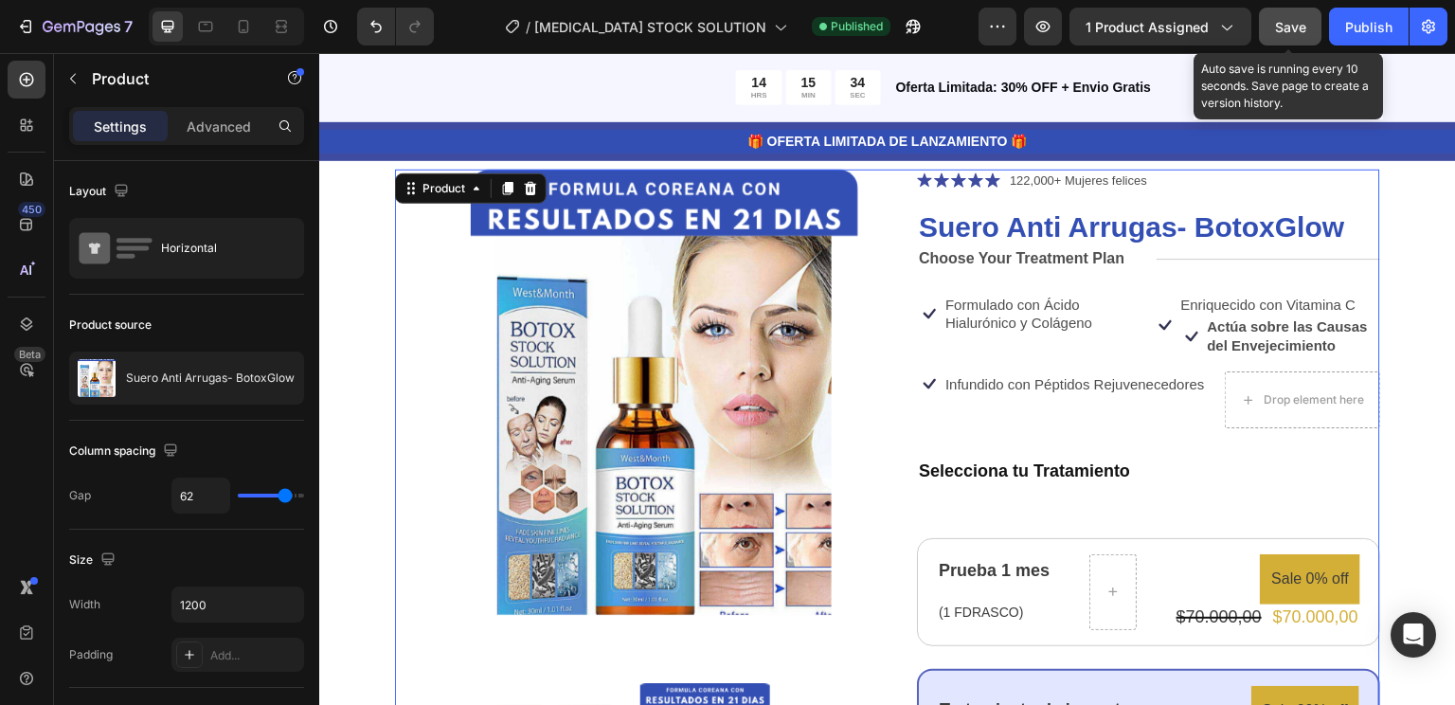
click at [1288, 41] on button "Save" at bounding box center [1290, 27] width 63 height 38
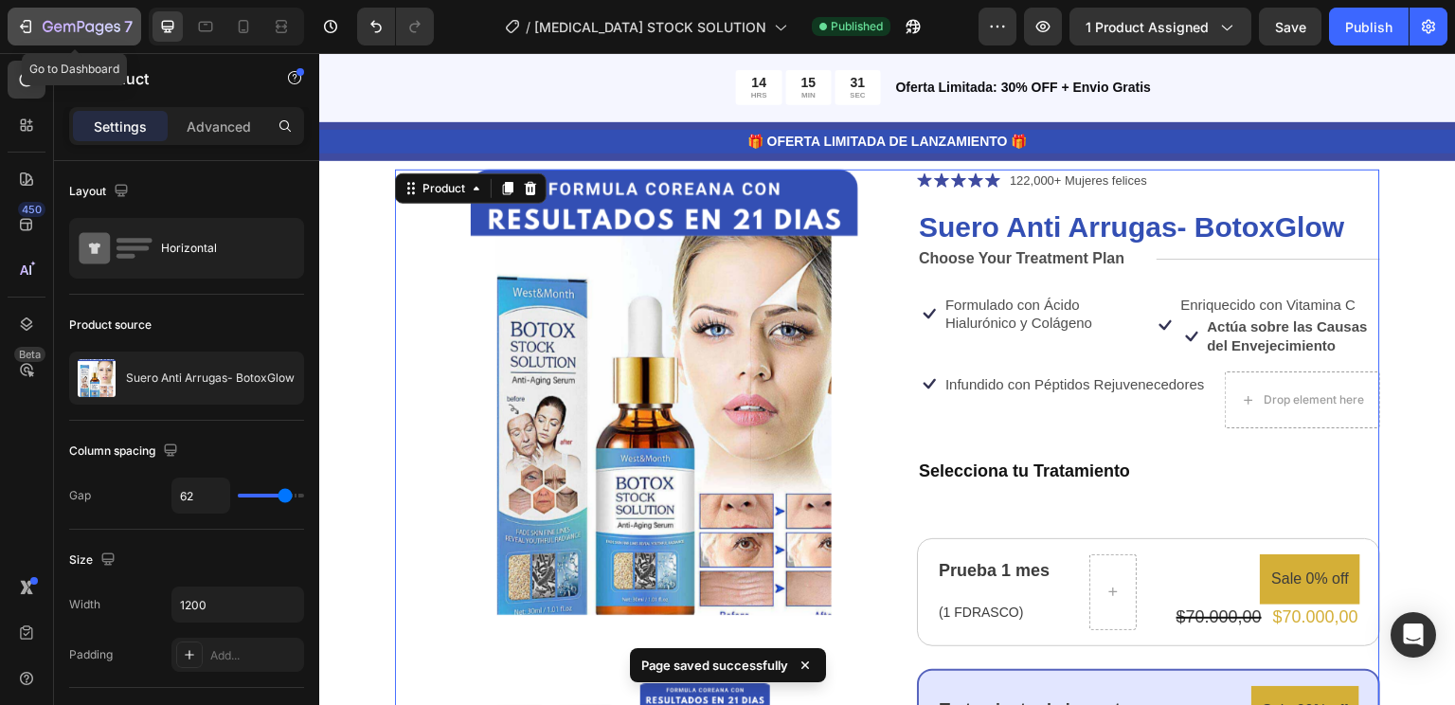
click at [52, 25] on icon "button" at bounding box center [82, 28] width 78 height 16
